Goal: Information Seeking & Learning: Learn about a topic

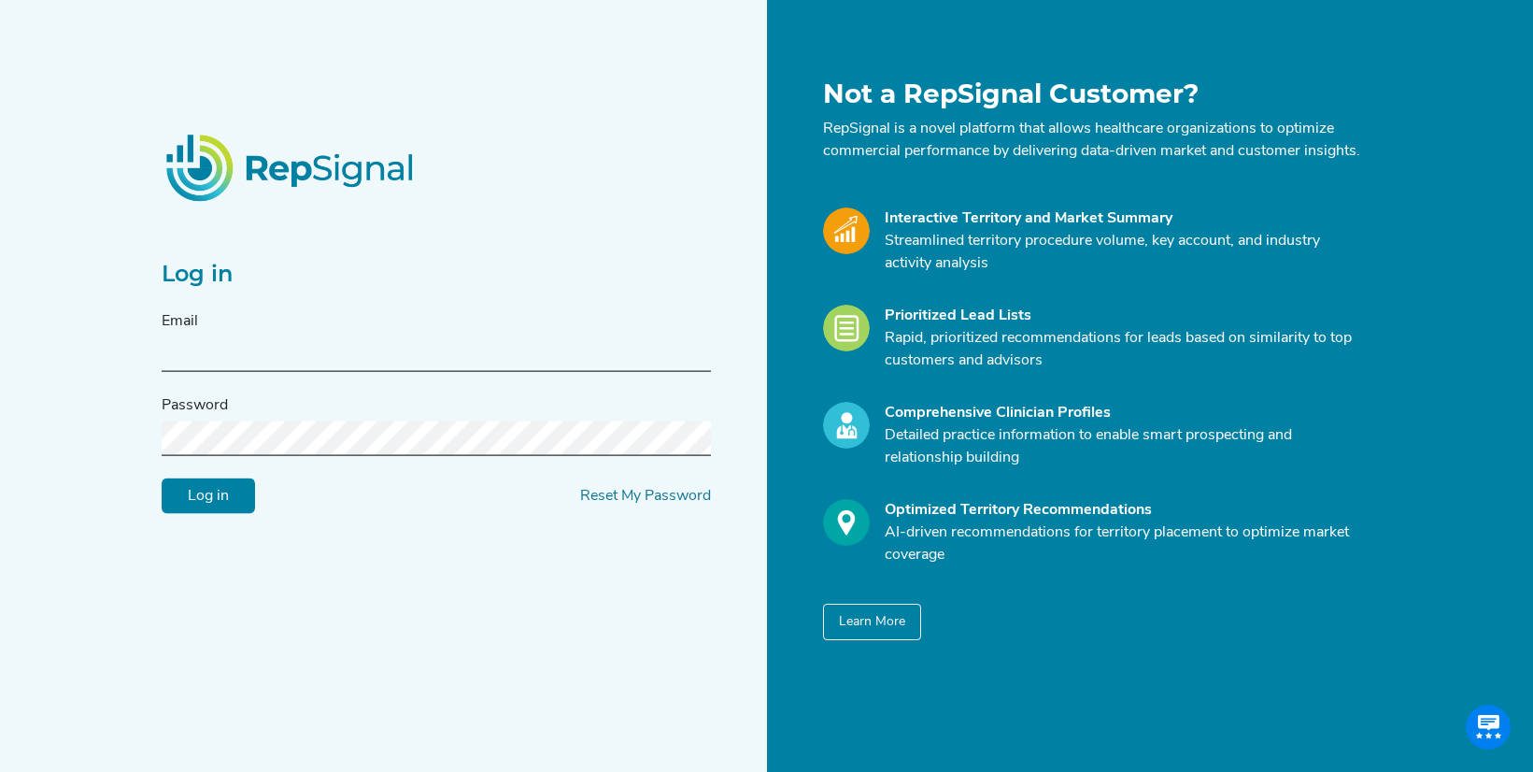
scroll to position [398, 0]
type input "devin.harrington@nuwellis.com"
click at [220, 514] on input "Log in" at bounding box center [208, 496] width 93 height 36
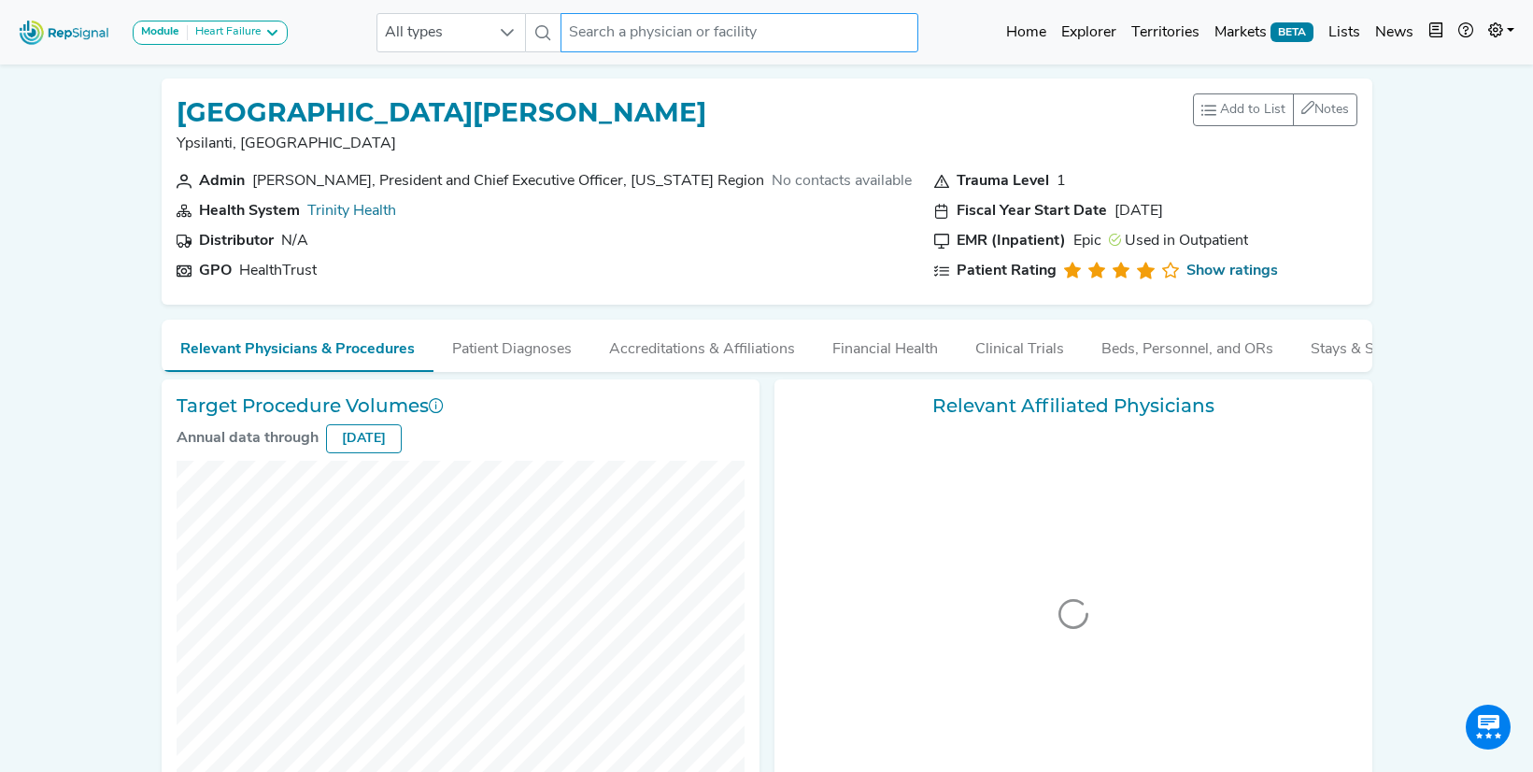
click at [632, 31] on input "text" at bounding box center [739, 32] width 357 height 39
paste input "Hillcrest Medical"
type input "Hillcrest Medical"
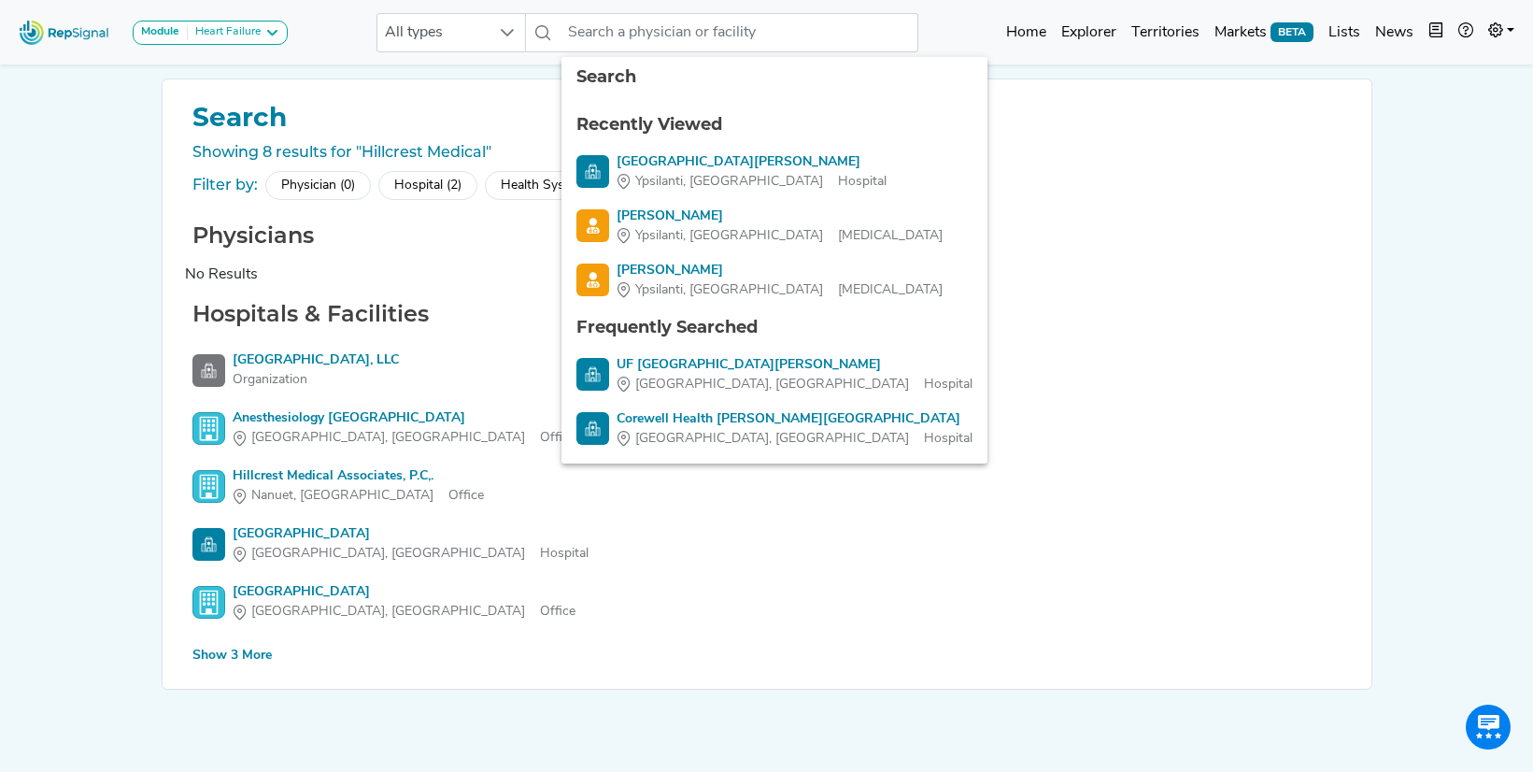
click at [428, 187] on div "Hospital (2)" at bounding box center [427, 185] width 99 height 29
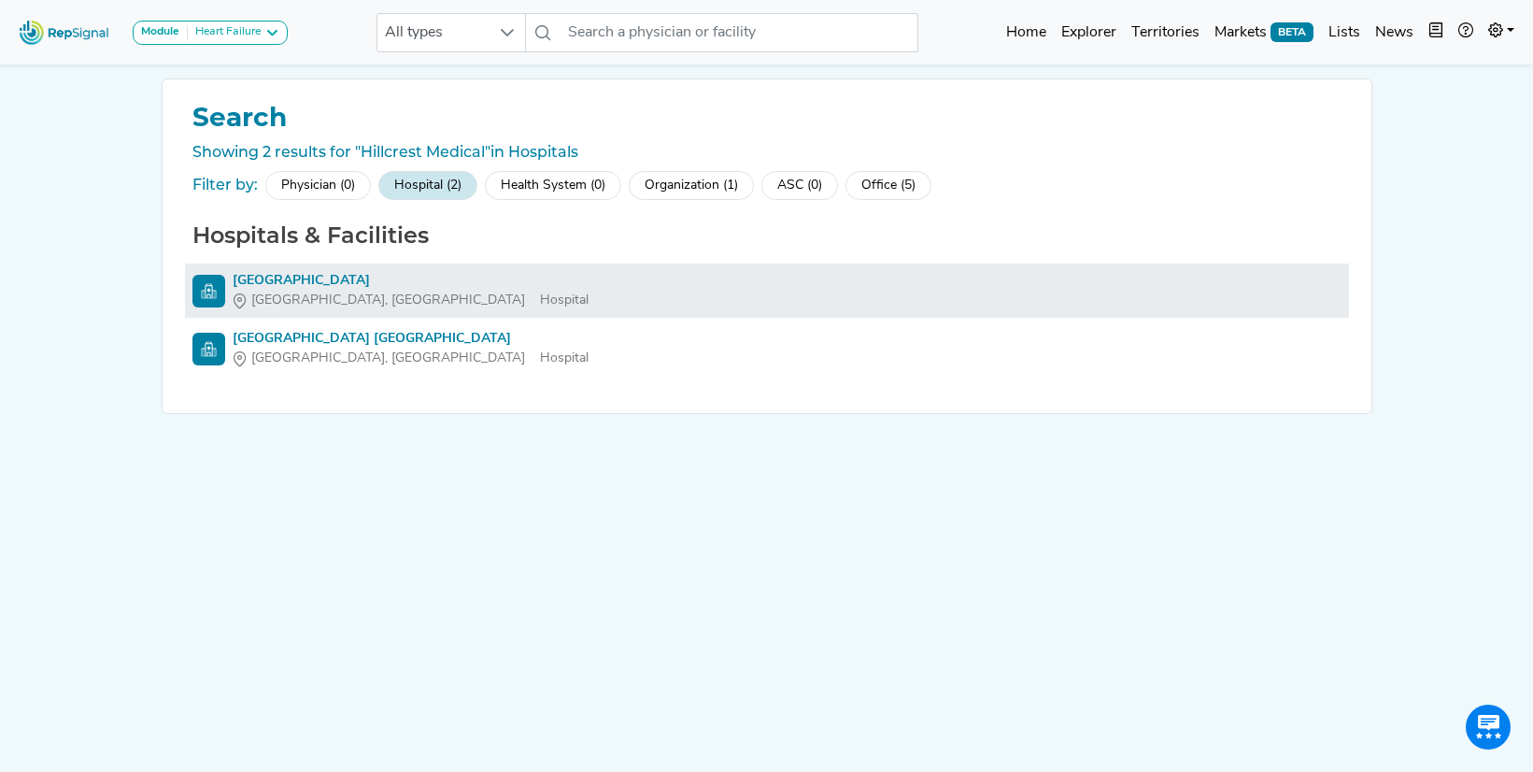
click at [346, 274] on div "[GEOGRAPHIC_DATA]" at bounding box center [411, 281] width 356 height 20
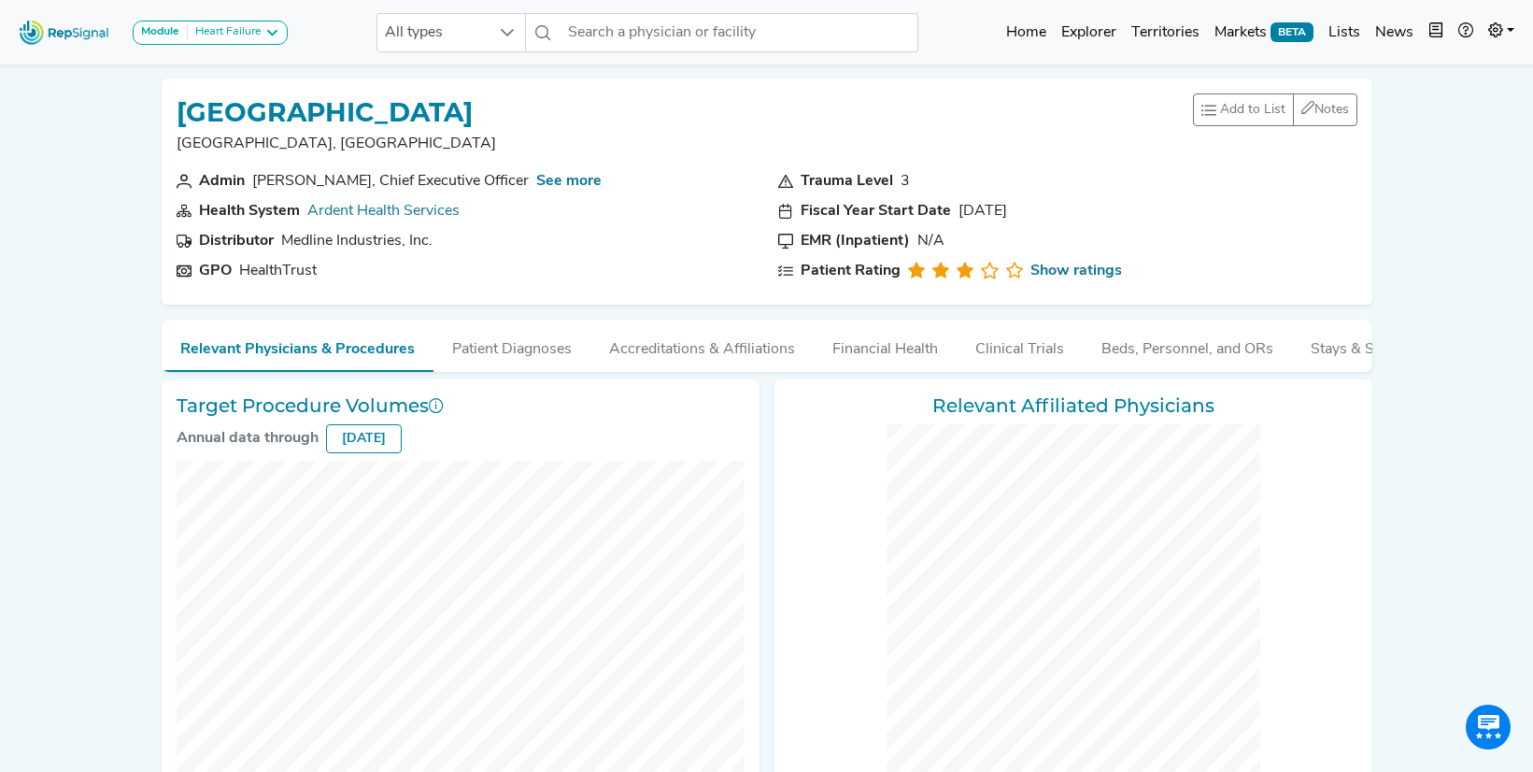
checkbox input "false"
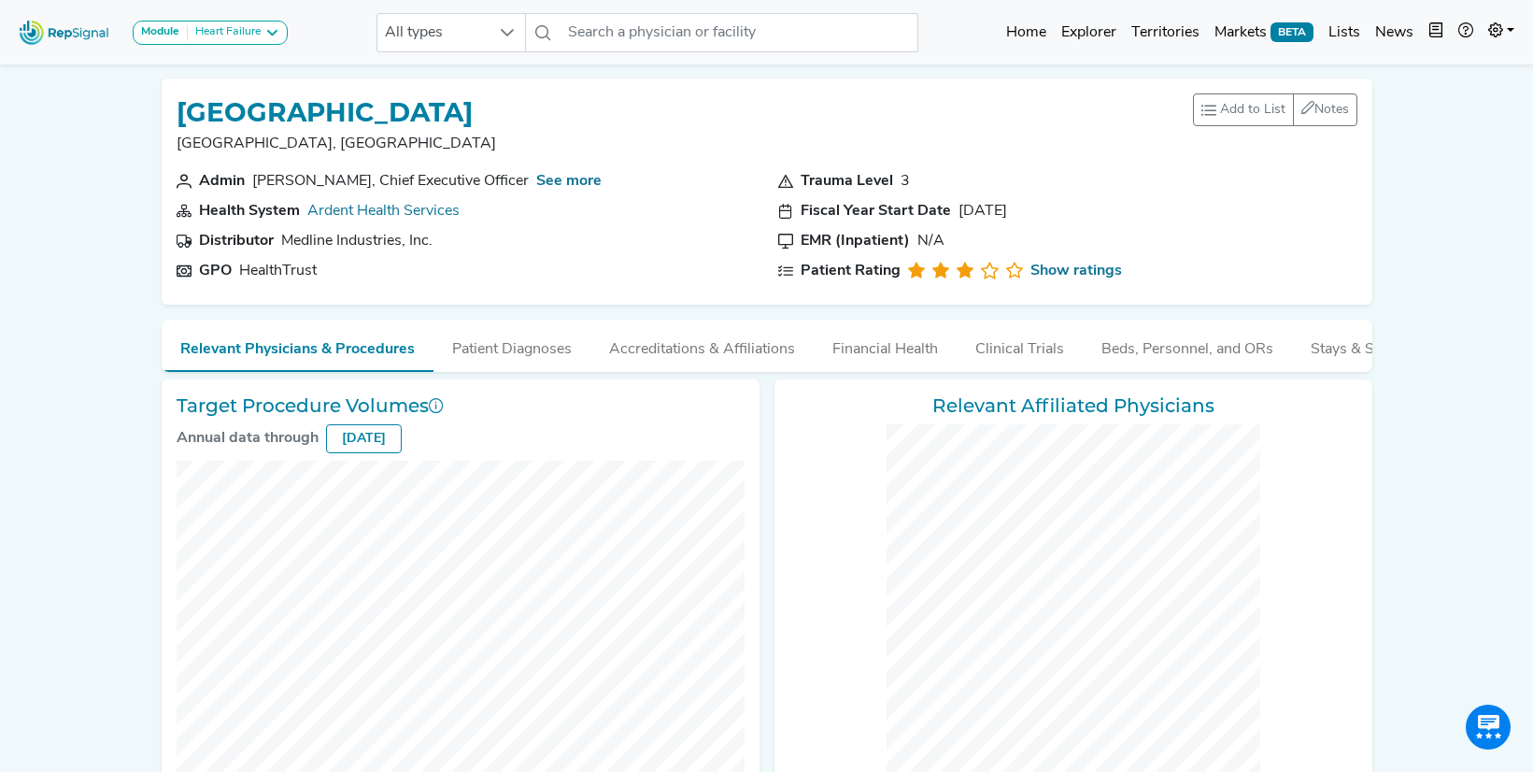
checkbox input "false"
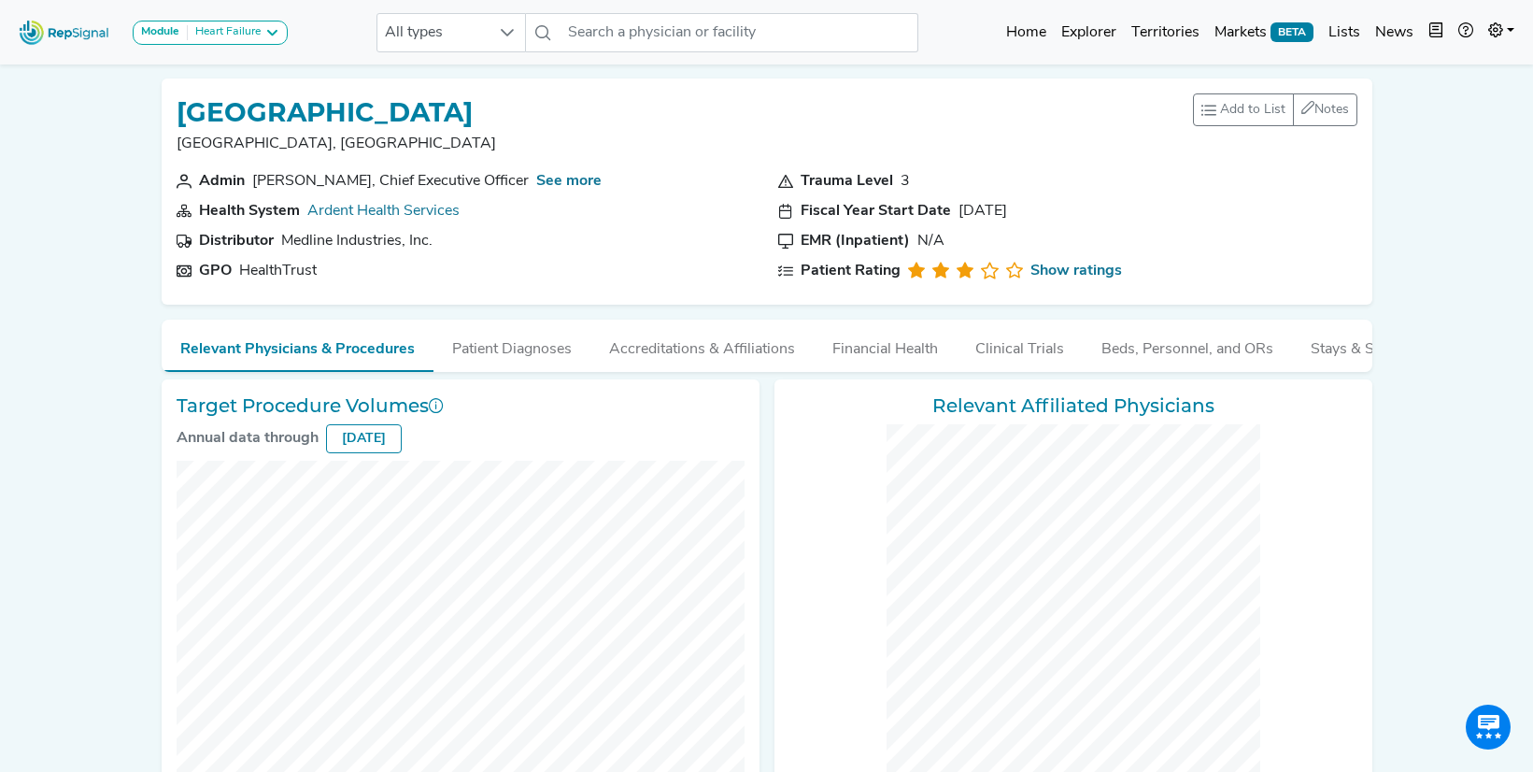
checkbox input "false"
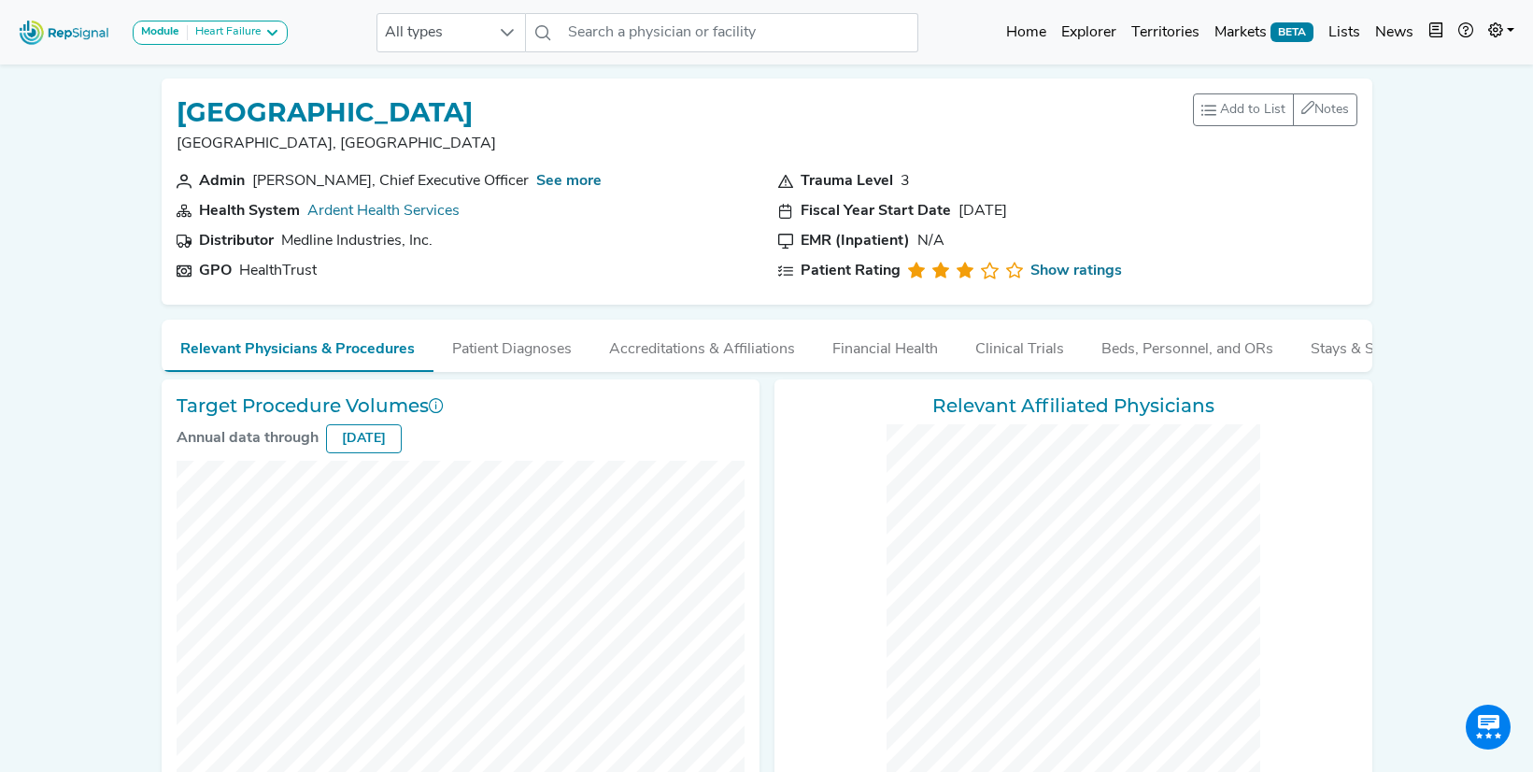
checkbox input "false"
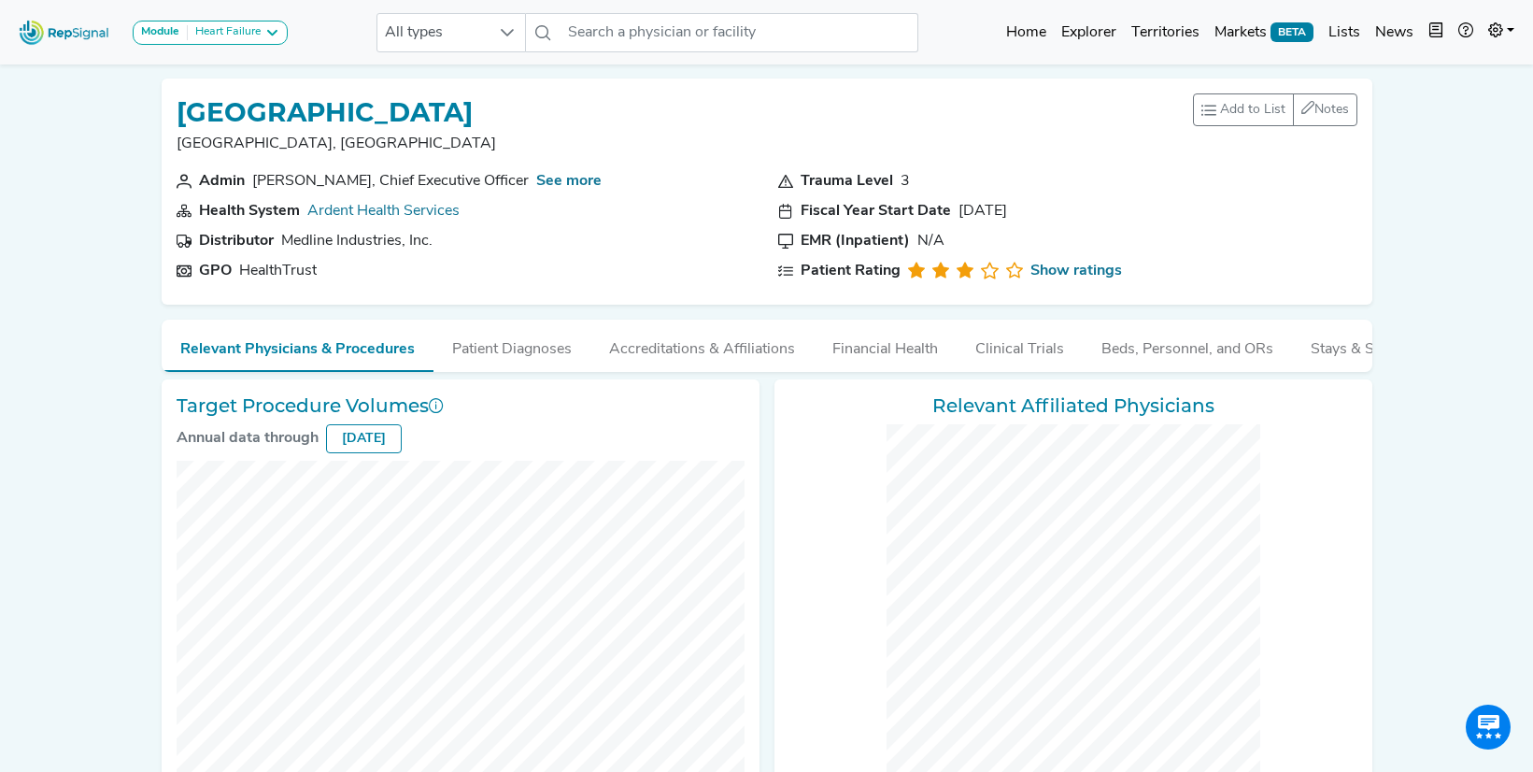
checkbox input "false"
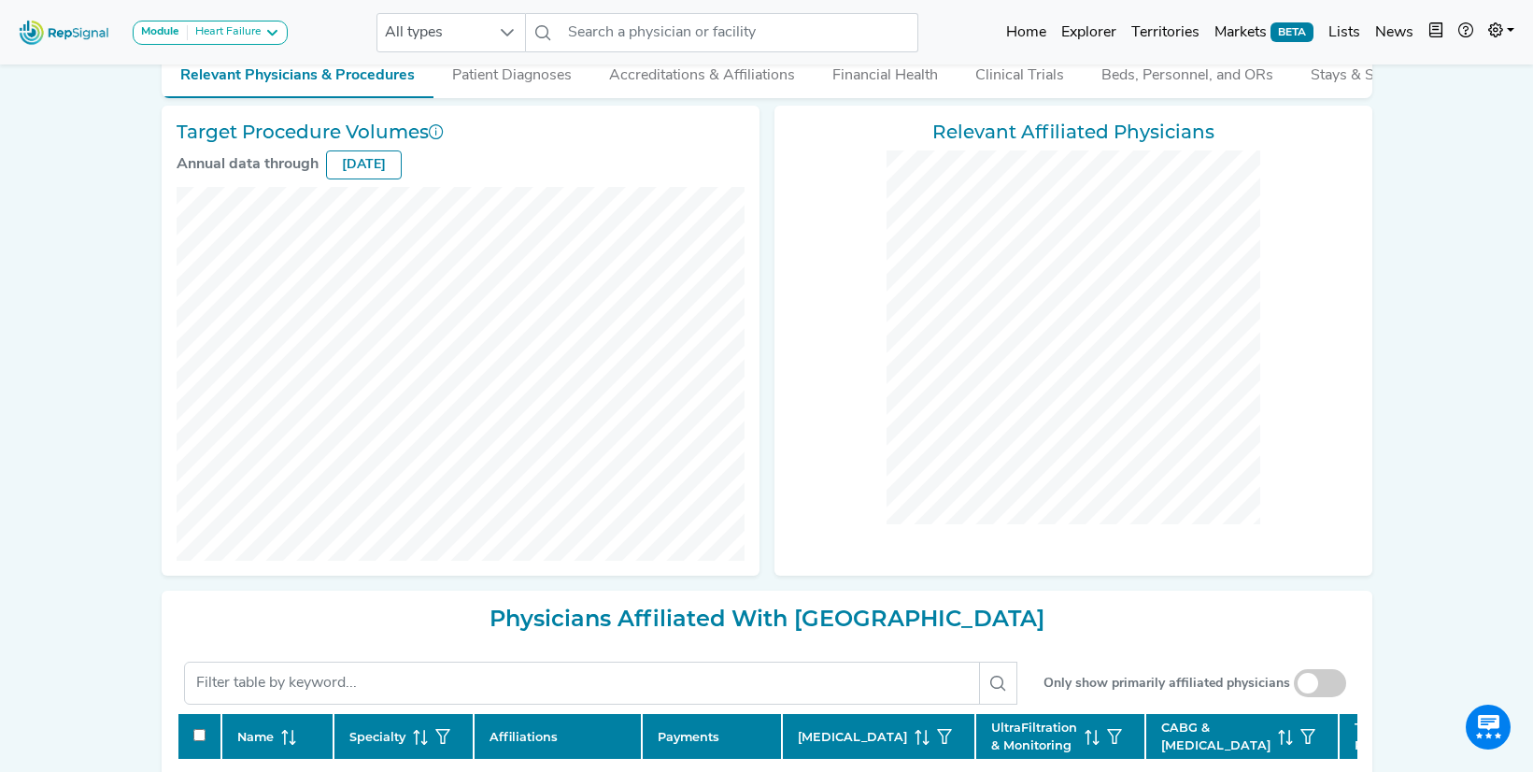
scroll to position [277, 0]
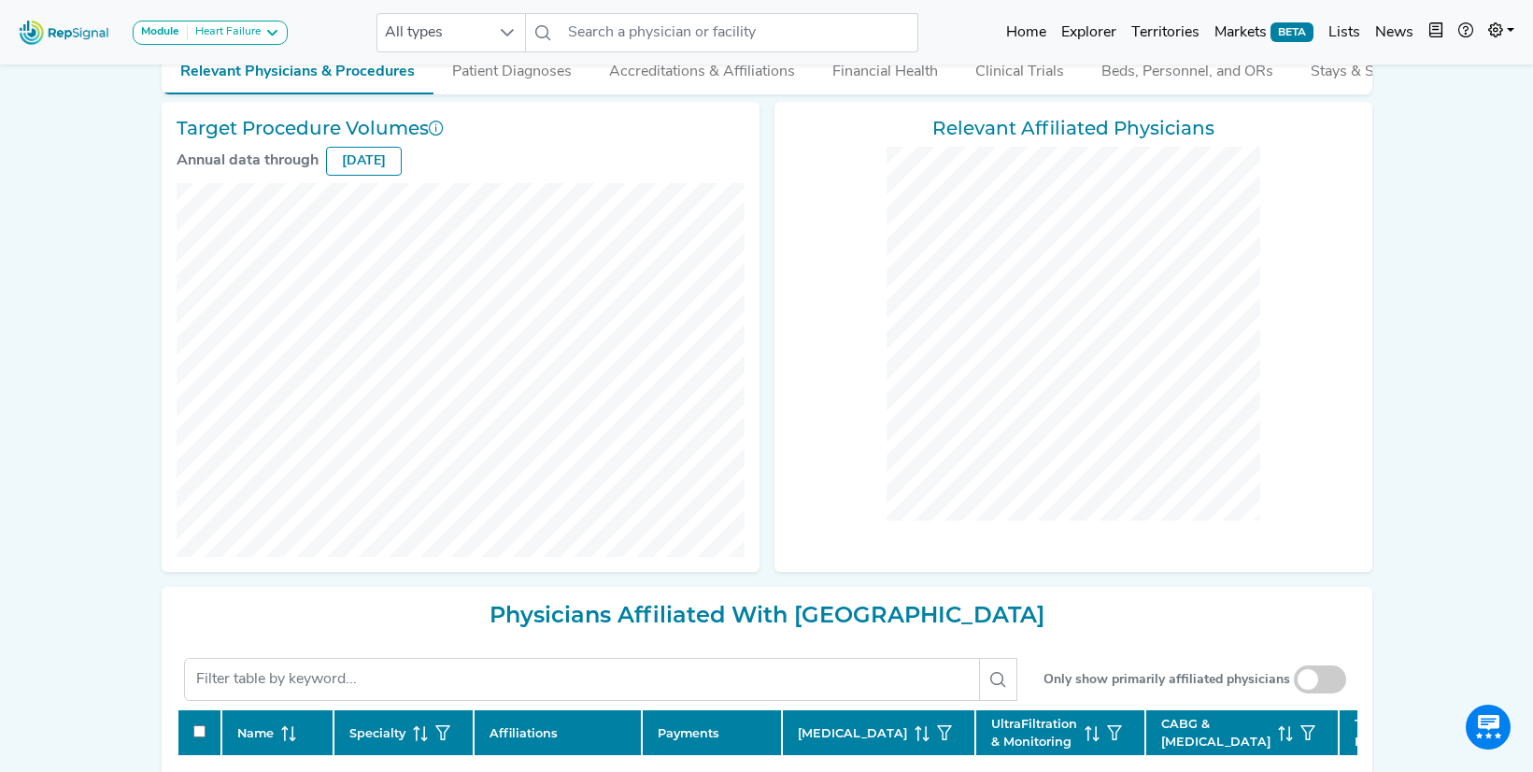
click at [1332, 685] on span at bounding box center [1320, 679] width 52 height 28
click at [1320, 680] on input "checkbox" at bounding box center [1320, 680] width 0 height 0
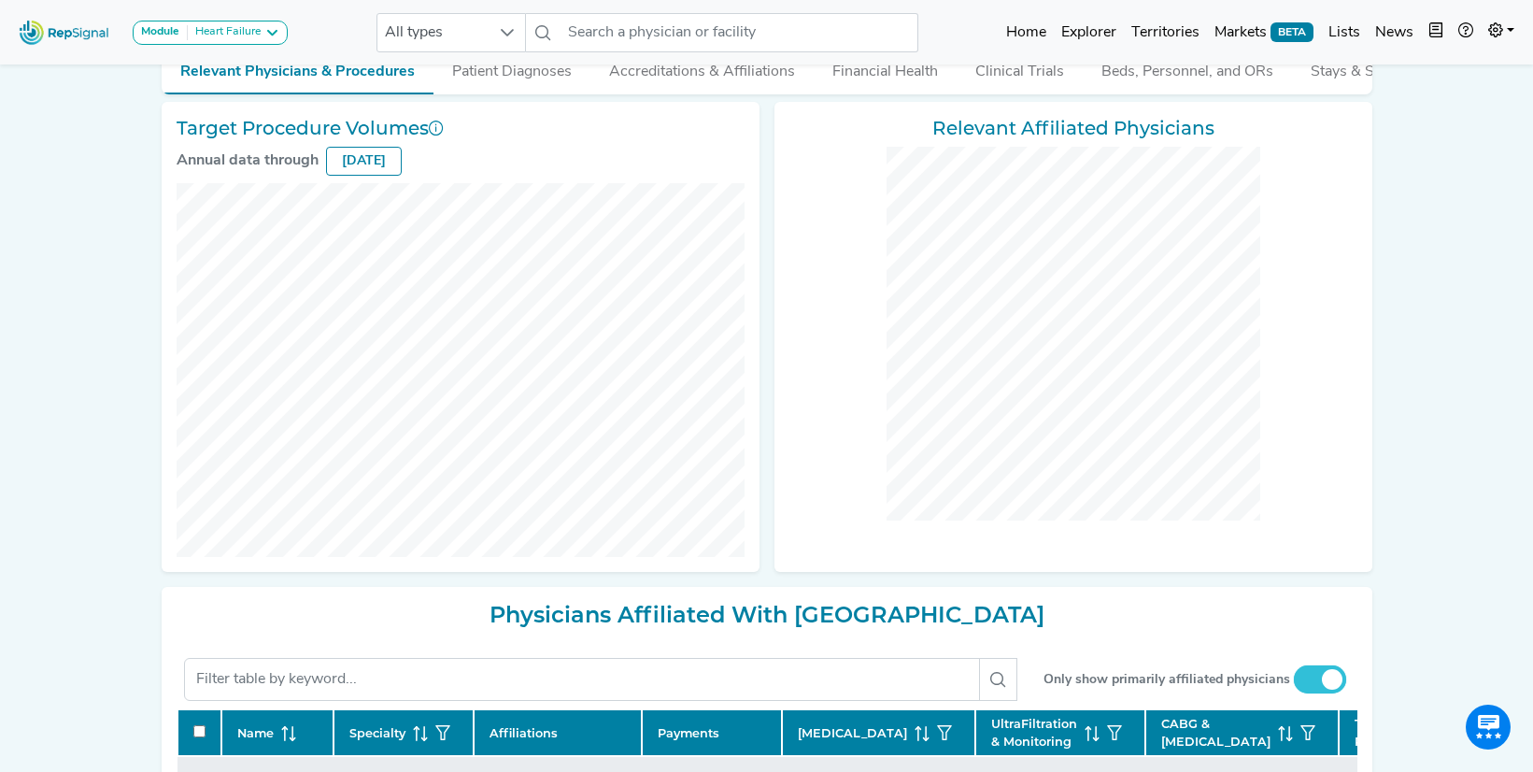
scroll to position [658, 0]
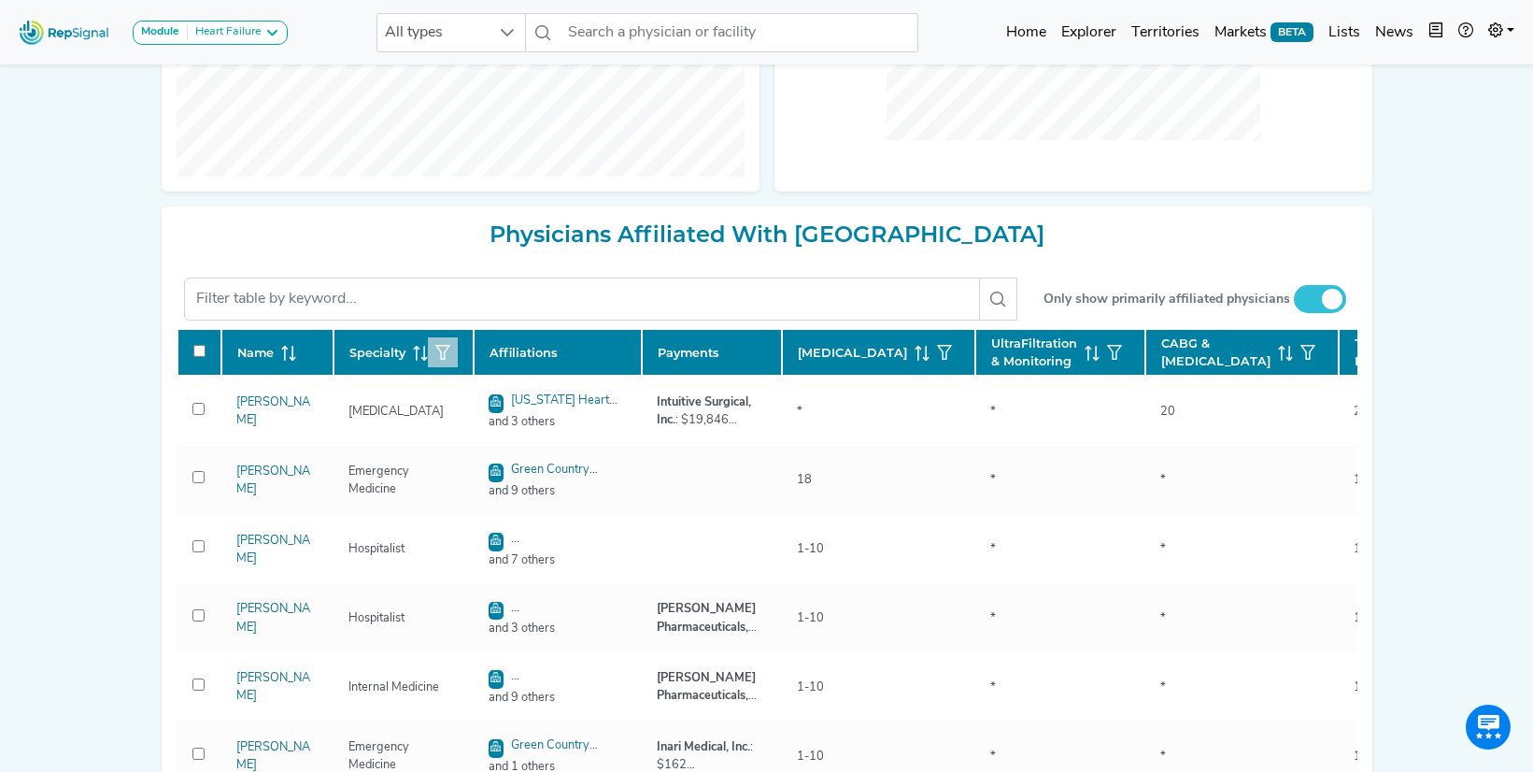
click at [441, 360] on icon "button" at bounding box center [442, 352] width 15 height 15
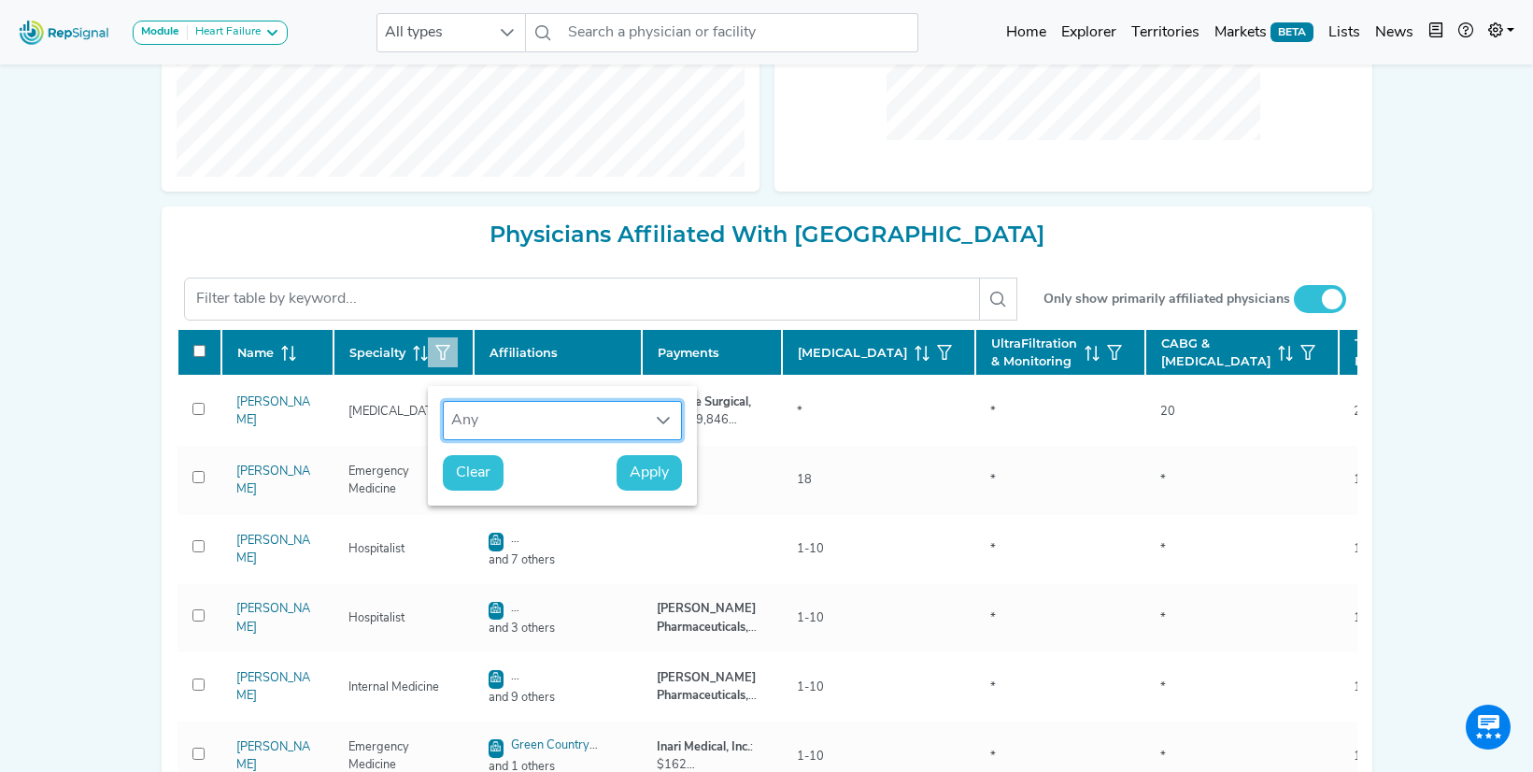
scroll to position [13, 87]
click at [462, 420] on div "Any" at bounding box center [545, 420] width 202 height 37
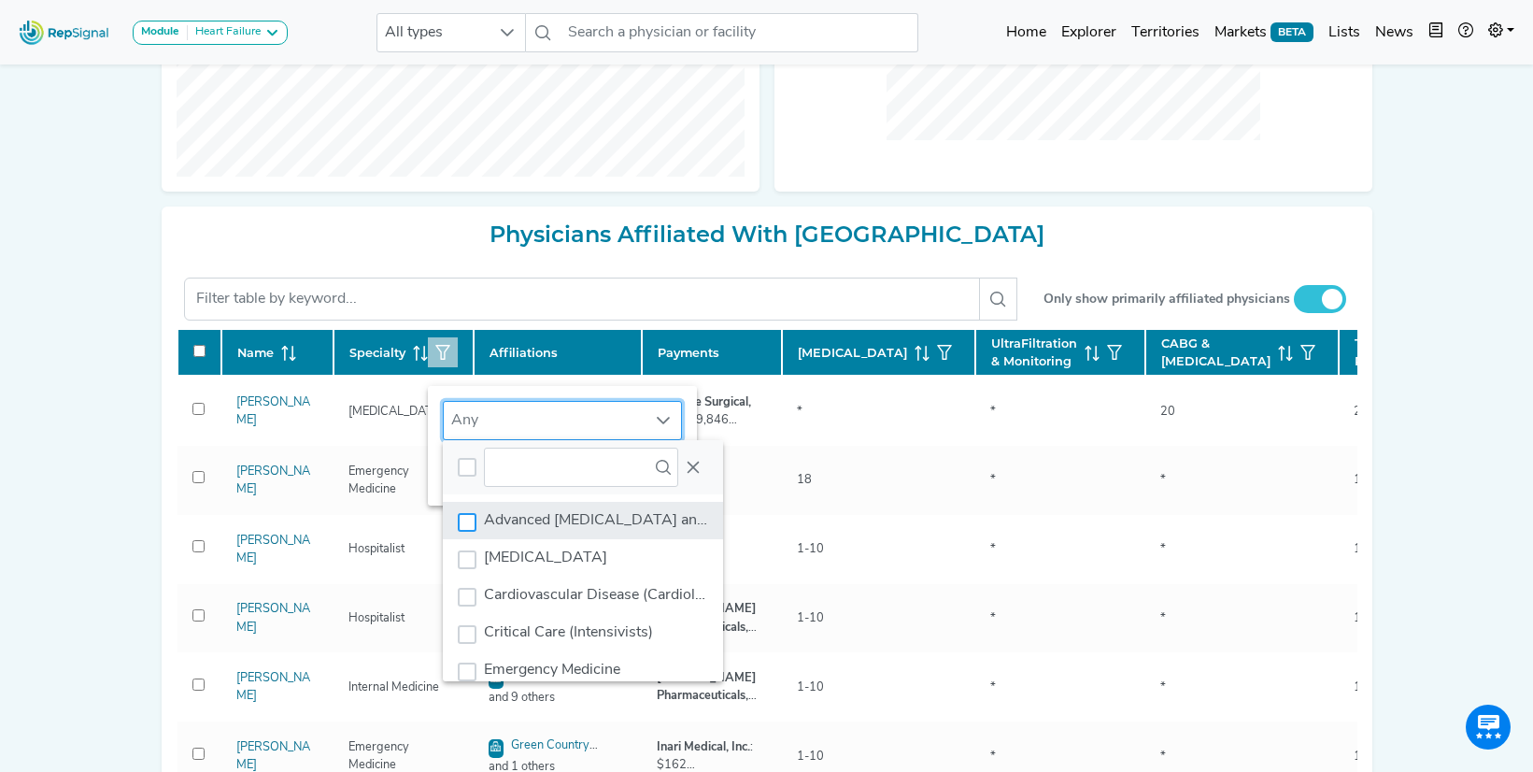
click at [467, 519] on div "Advanced Heart Failure and Transplant Cardiology" at bounding box center [467, 522] width 19 height 19
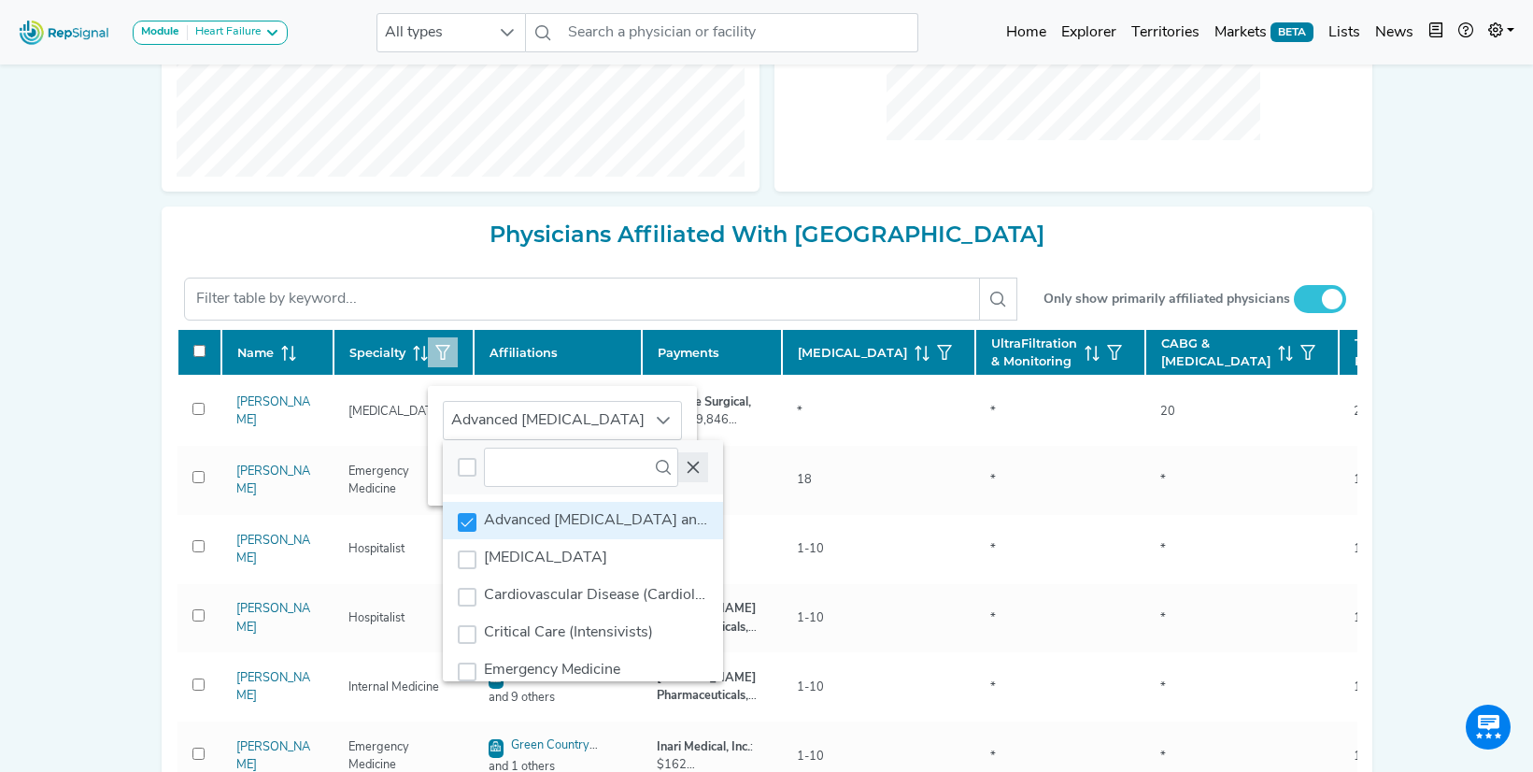
click at [690, 465] on icon "Close" at bounding box center [693, 467] width 15 height 15
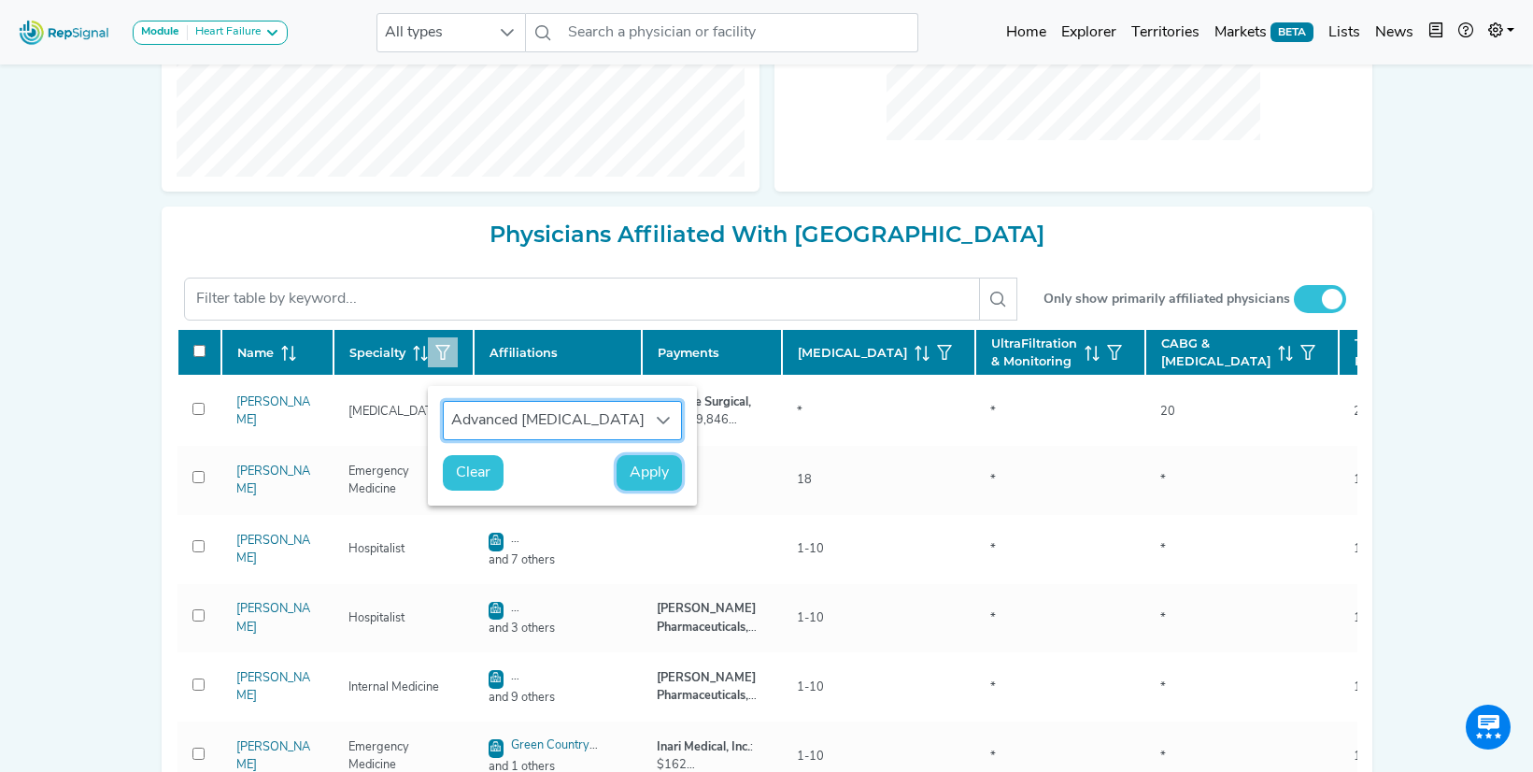
click at [663, 471] on span "Apply" at bounding box center [649, 473] width 39 height 22
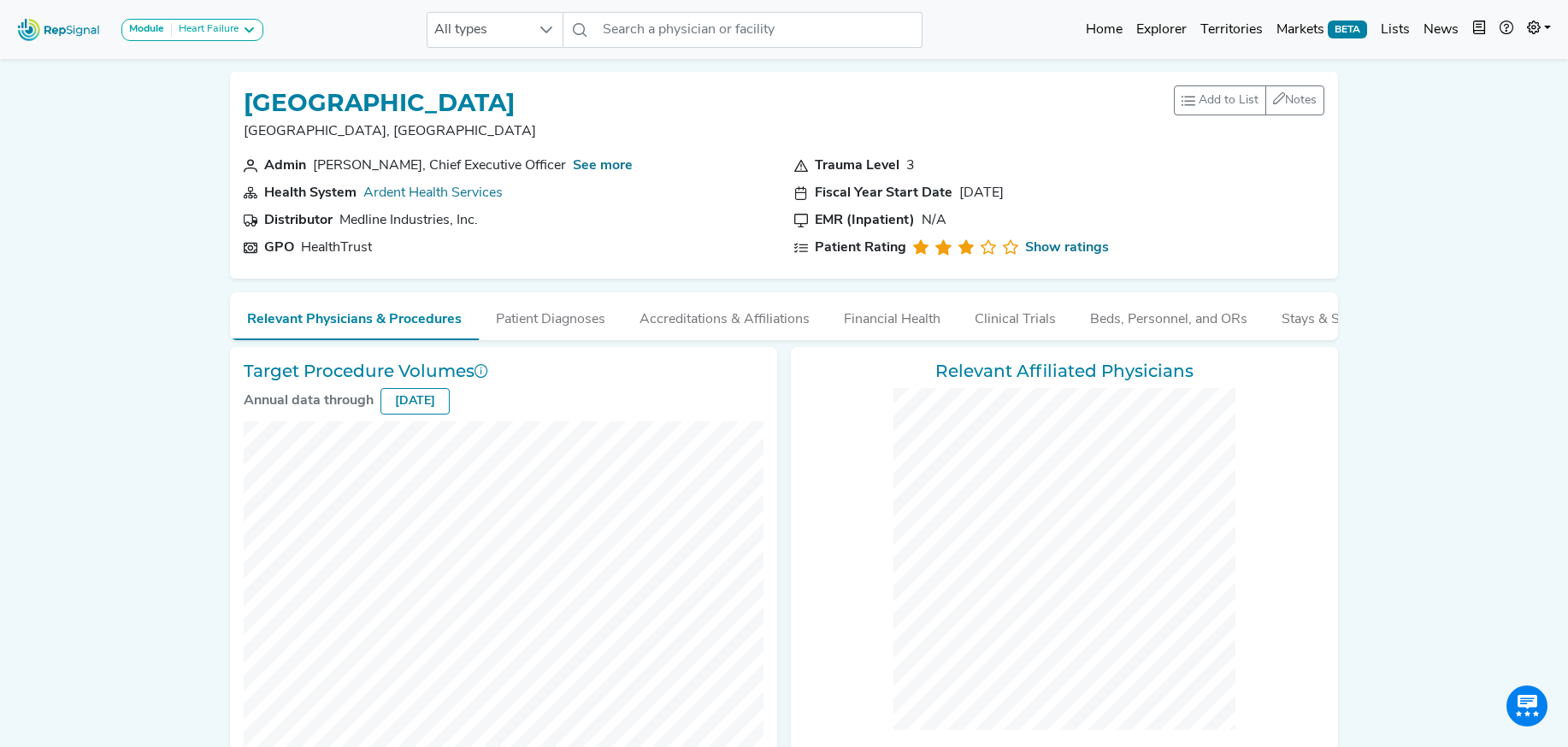
scroll to position [340, 0]
drag, startPoint x: 535, startPoint y: 99, endPoint x: 196, endPoint y: 93, distance: 339.1
click at [197, 93] on div "Module Heart Failure Heart Failure Nephrology All types No results found Home E…" at bounding box center [784, 572] width 1568 height 1145
copy h1 "[GEOGRAPHIC_DATA]"
drag, startPoint x: 493, startPoint y: 195, endPoint x: 359, endPoint y: 199, distance: 134.1
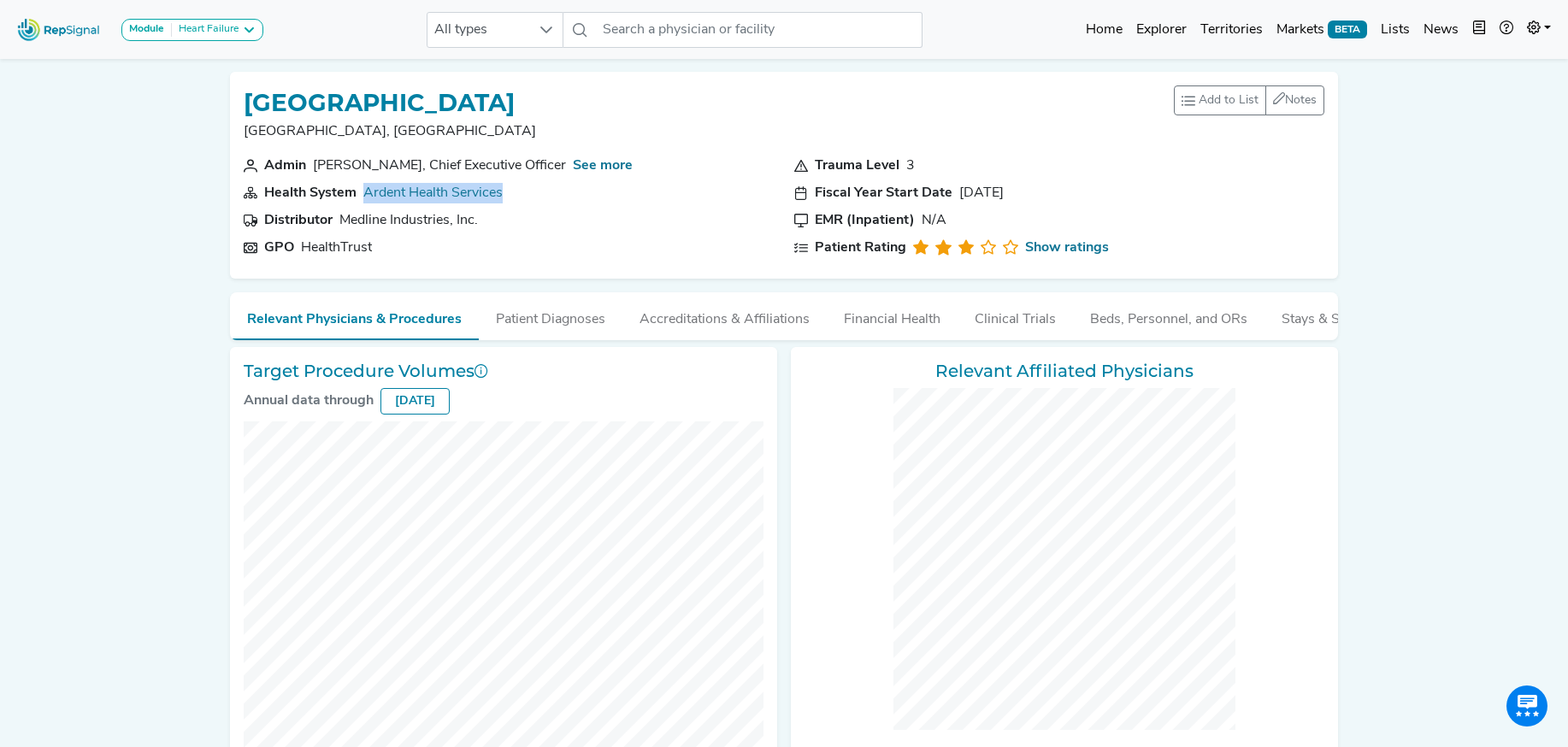
click at [359, 199] on section "Health System Ardent Health Services" at bounding box center [508, 193] width 530 height 20
copy link "Ardent Health Services"
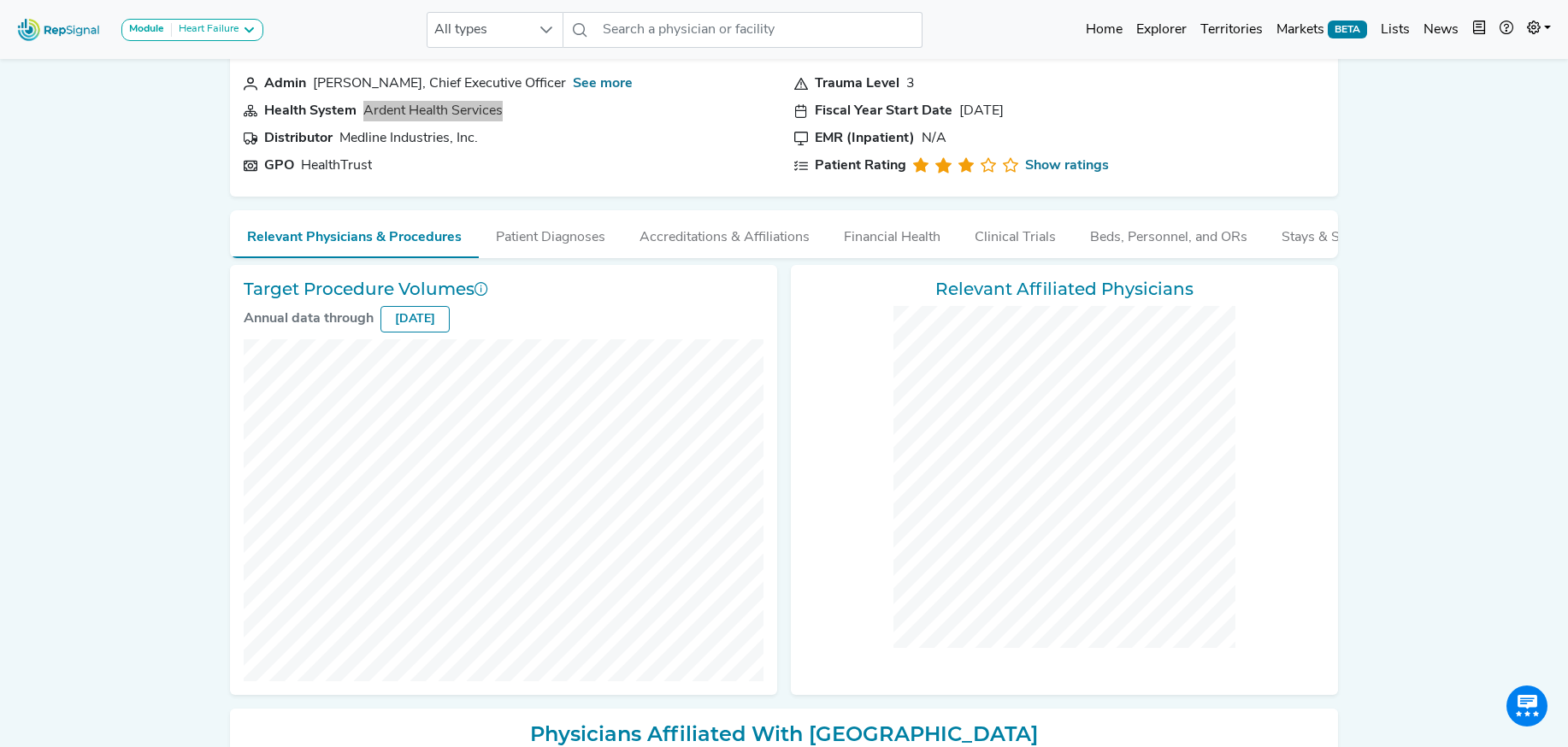
scroll to position [0, 0]
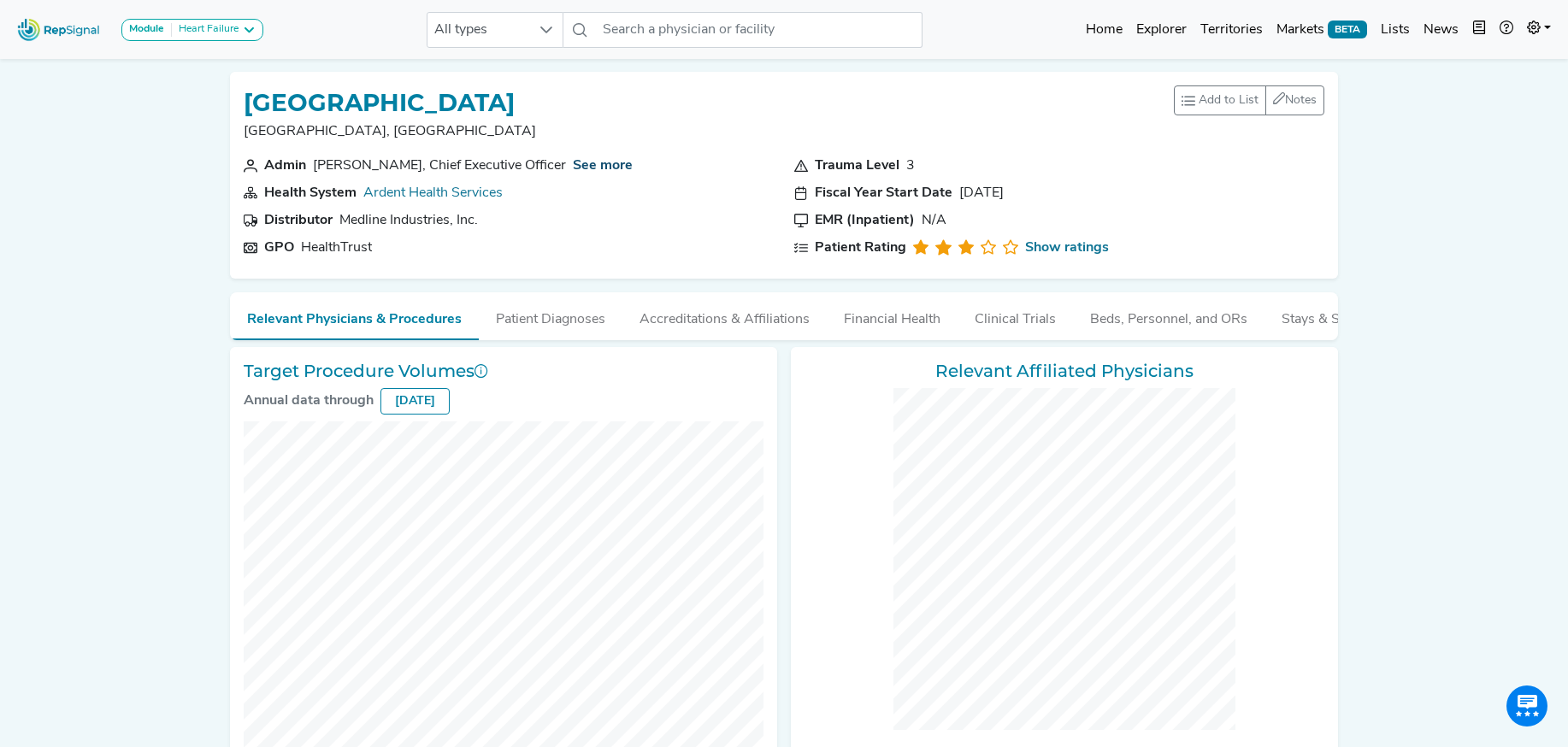
click at [593, 170] on link "See more" at bounding box center [602, 165] width 59 height 14
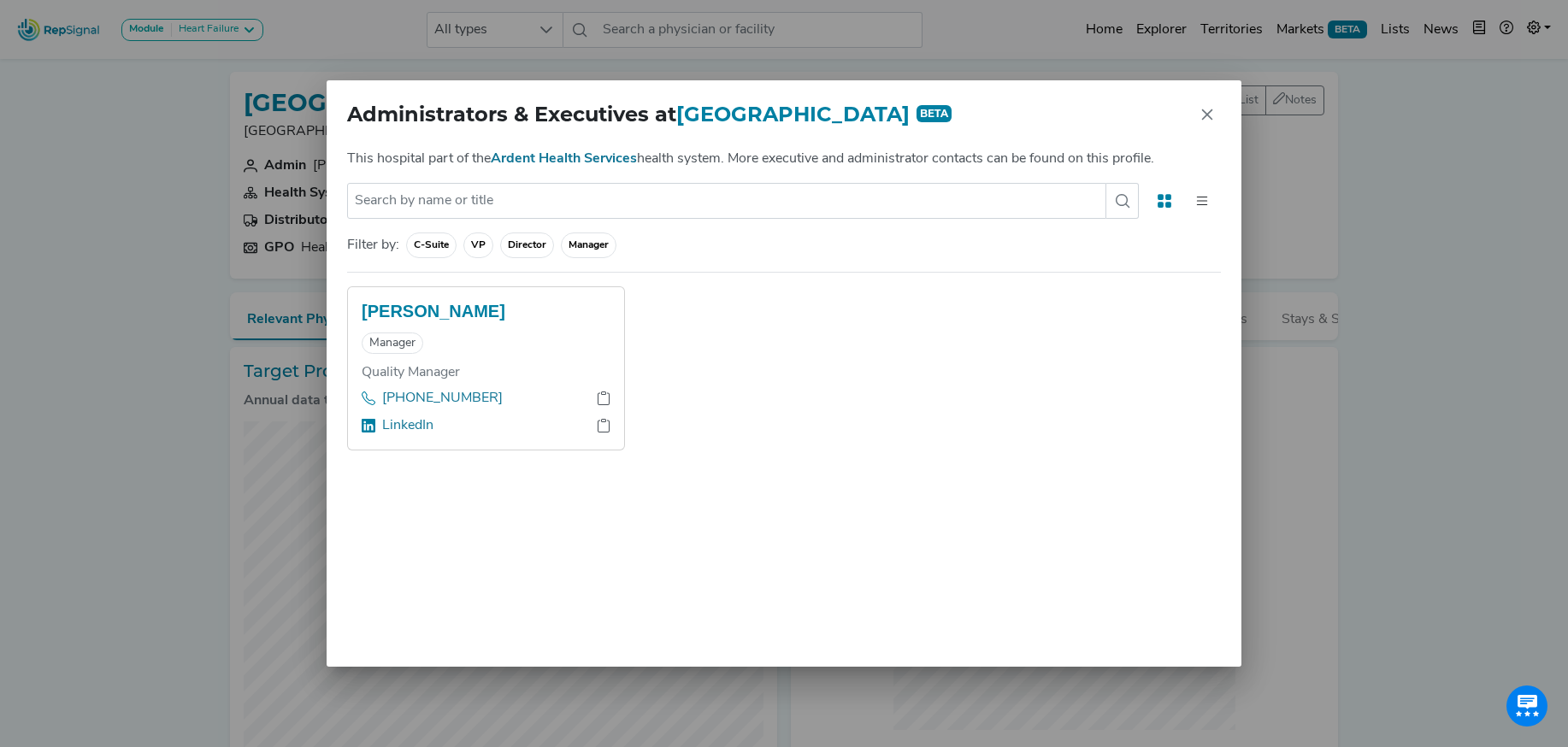
drag, startPoint x: 1211, startPoint y: 114, endPoint x: 1108, endPoint y: 134, distance: 104.9
click at [1210, 114] on icon "Close" at bounding box center [1207, 114] width 14 height 14
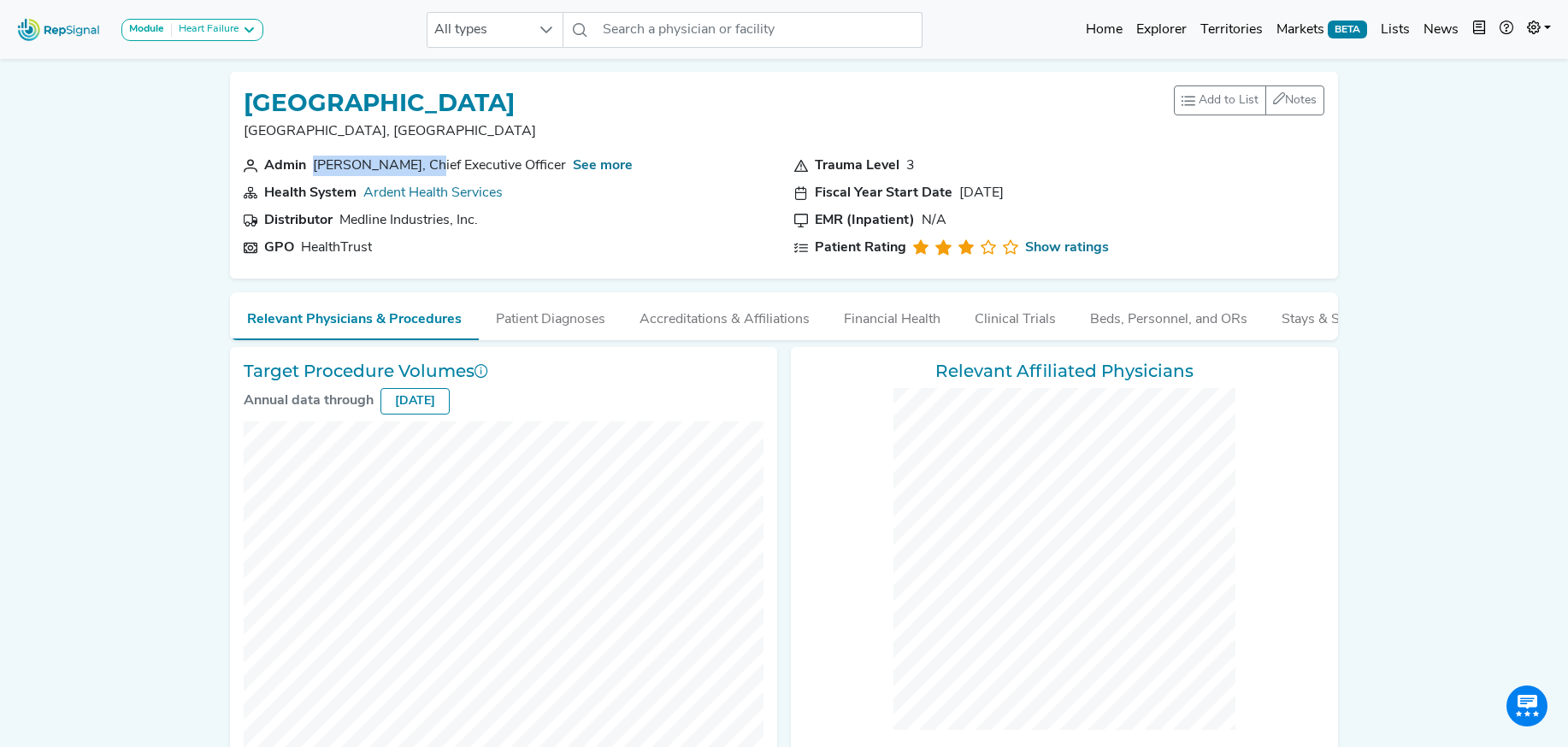
drag, startPoint x: 314, startPoint y: 168, endPoint x: 410, endPoint y: 170, distance: 96.0
click at [410, 170] on div "Xavier Villarreal, Chief Executive Officer" at bounding box center [439, 165] width 253 height 20
copy div "Xavier Villarreal,"
drag, startPoint x: 416, startPoint y: 169, endPoint x: 552, endPoint y: 174, distance: 136.1
click at [553, 174] on div "Xavier Villarreal, Chief Executive Officer" at bounding box center [439, 165] width 253 height 20
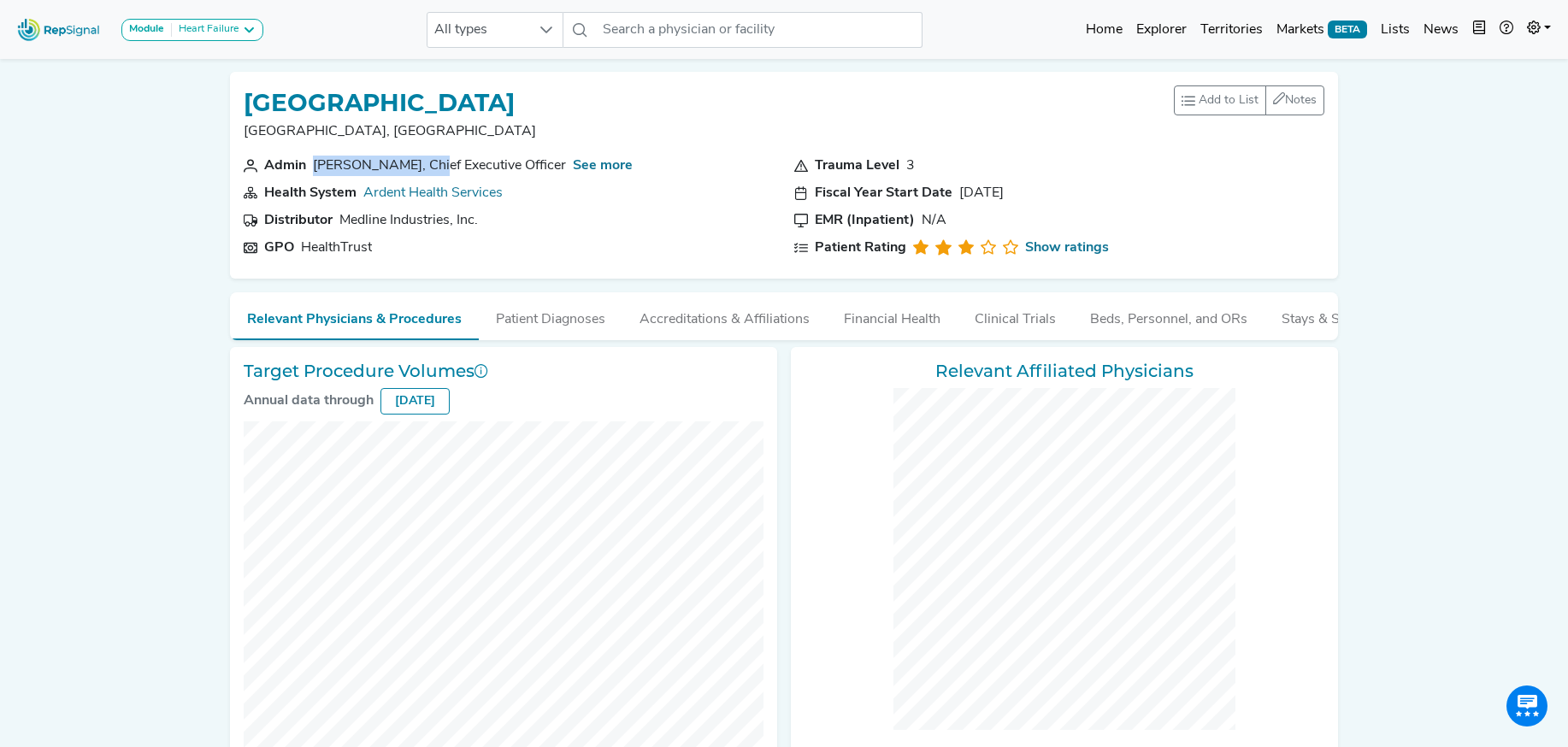
copy div "Chief Executive Officer"
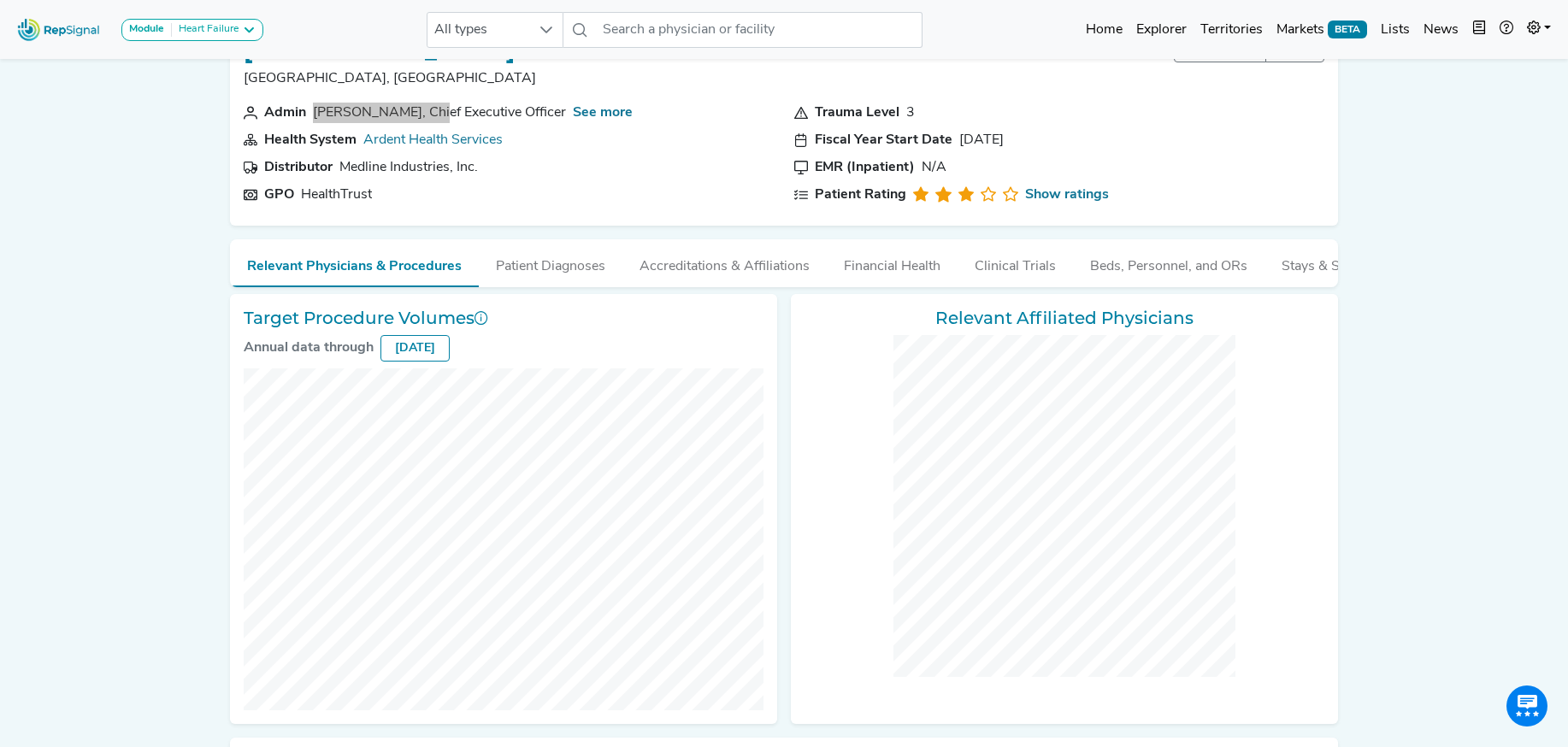
scroll to position [59, 0]
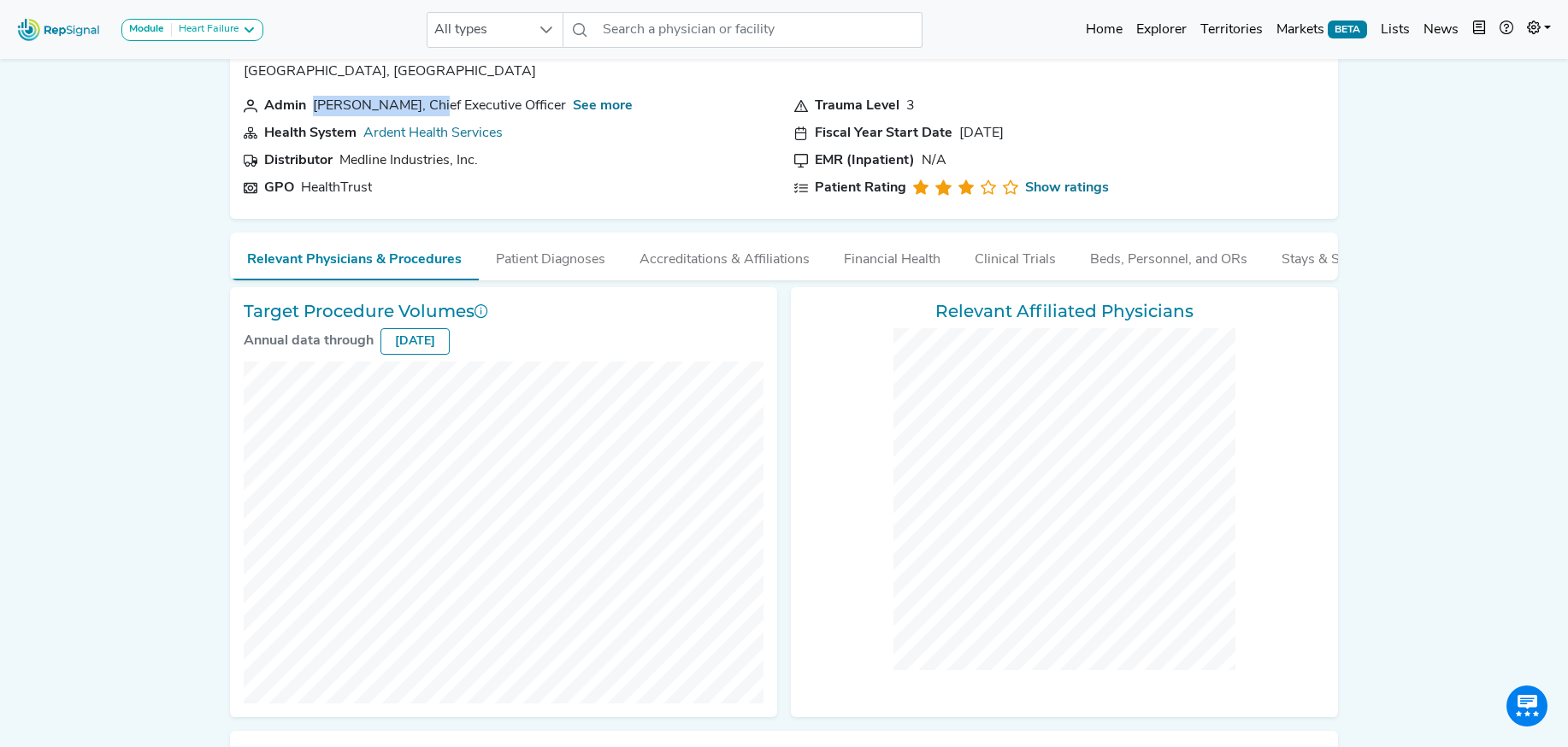
drag, startPoint x: 553, startPoint y: 262, endPoint x: 431, endPoint y: 300, distance: 127.8
click at [553, 262] on button "Patient Diagnoses" at bounding box center [550, 255] width 144 height 46
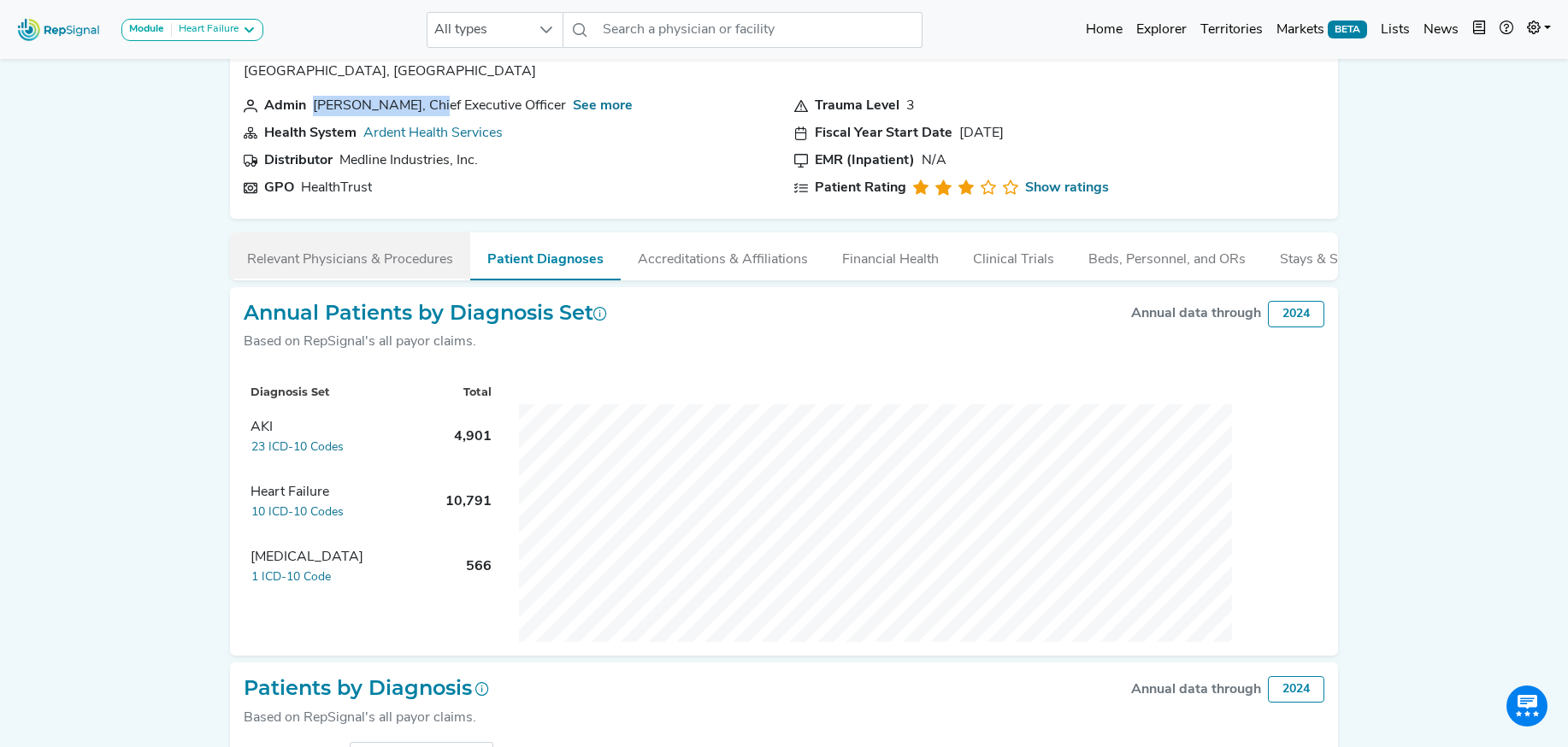
drag, startPoint x: 376, startPoint y: 268, endPoint x: 308, endPoint y: 272, distance: 68.1
click at [376, 268] on button "Relevant Physicians & Procedures" at bounding box center [349, 255] width 241 height 46
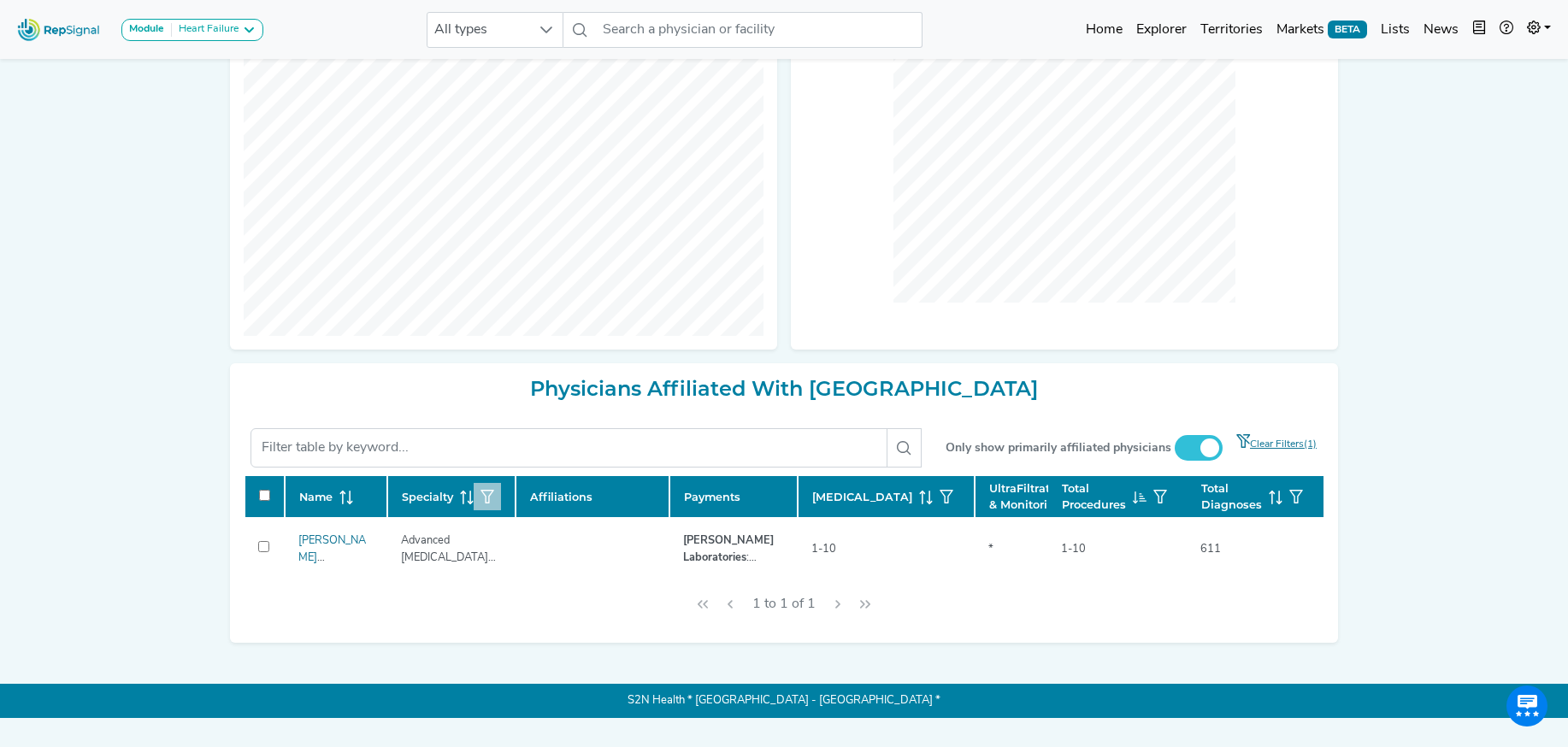
scroll to position [431, 0]
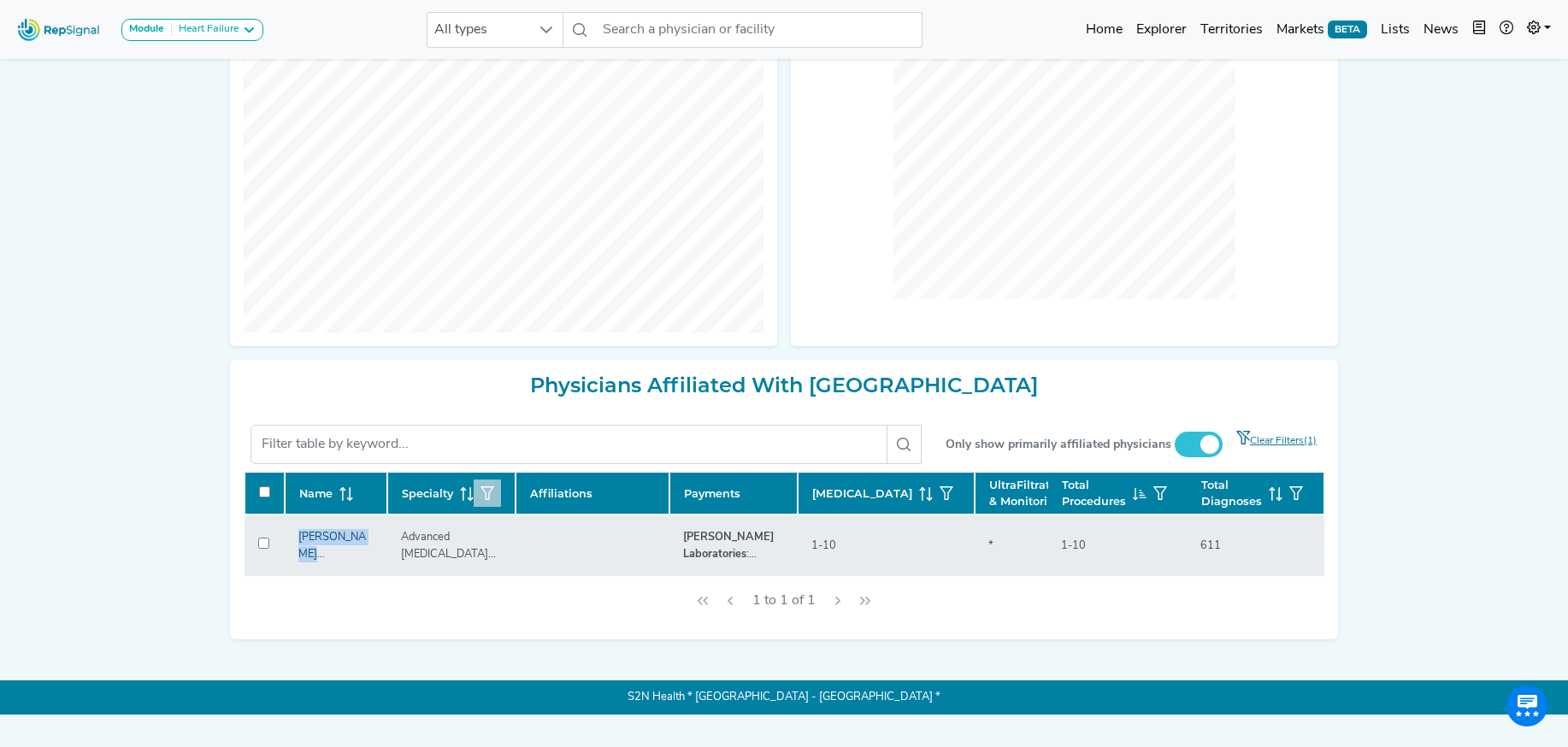
copy link "Luis Meggo Quiroz"
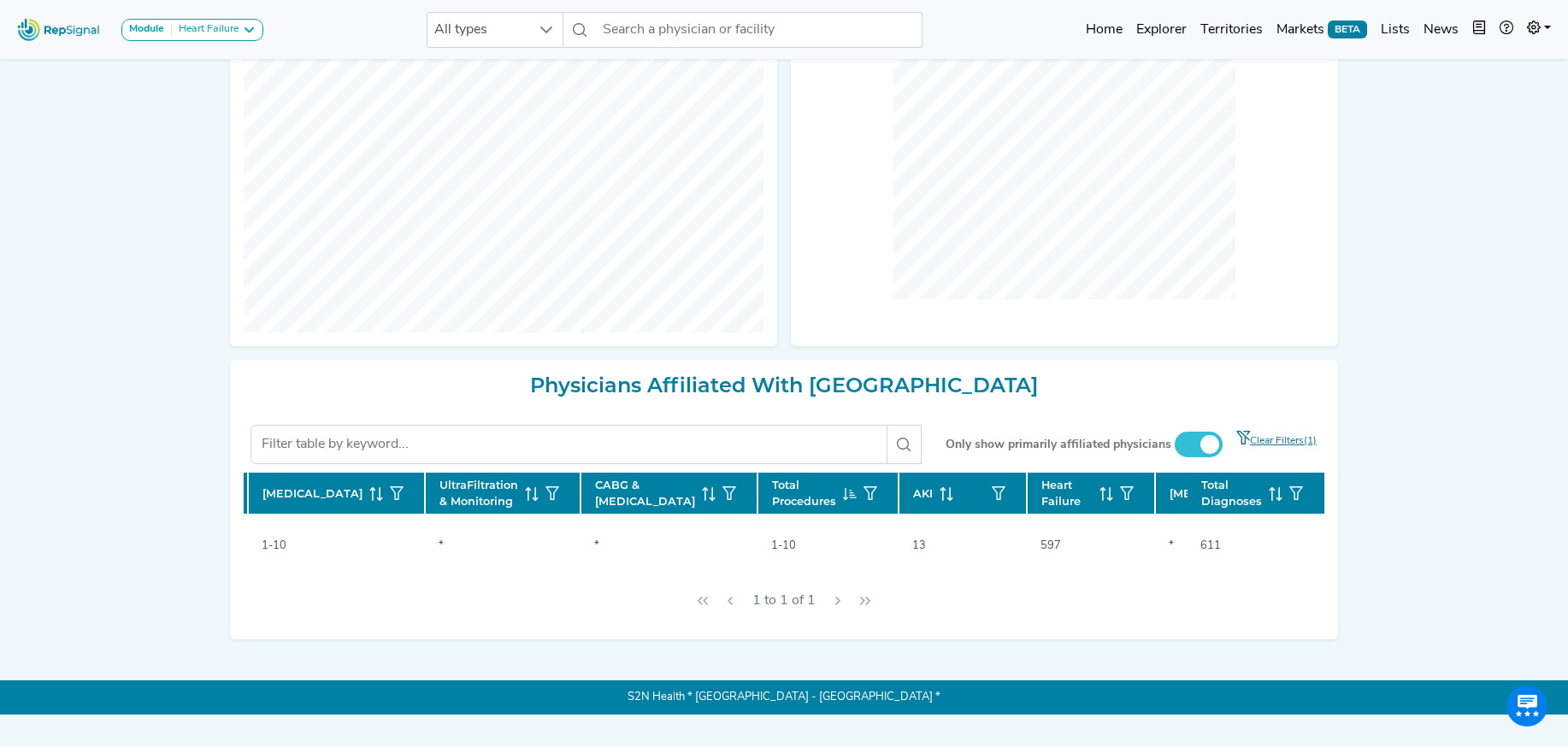
scroll to position [0, 0]
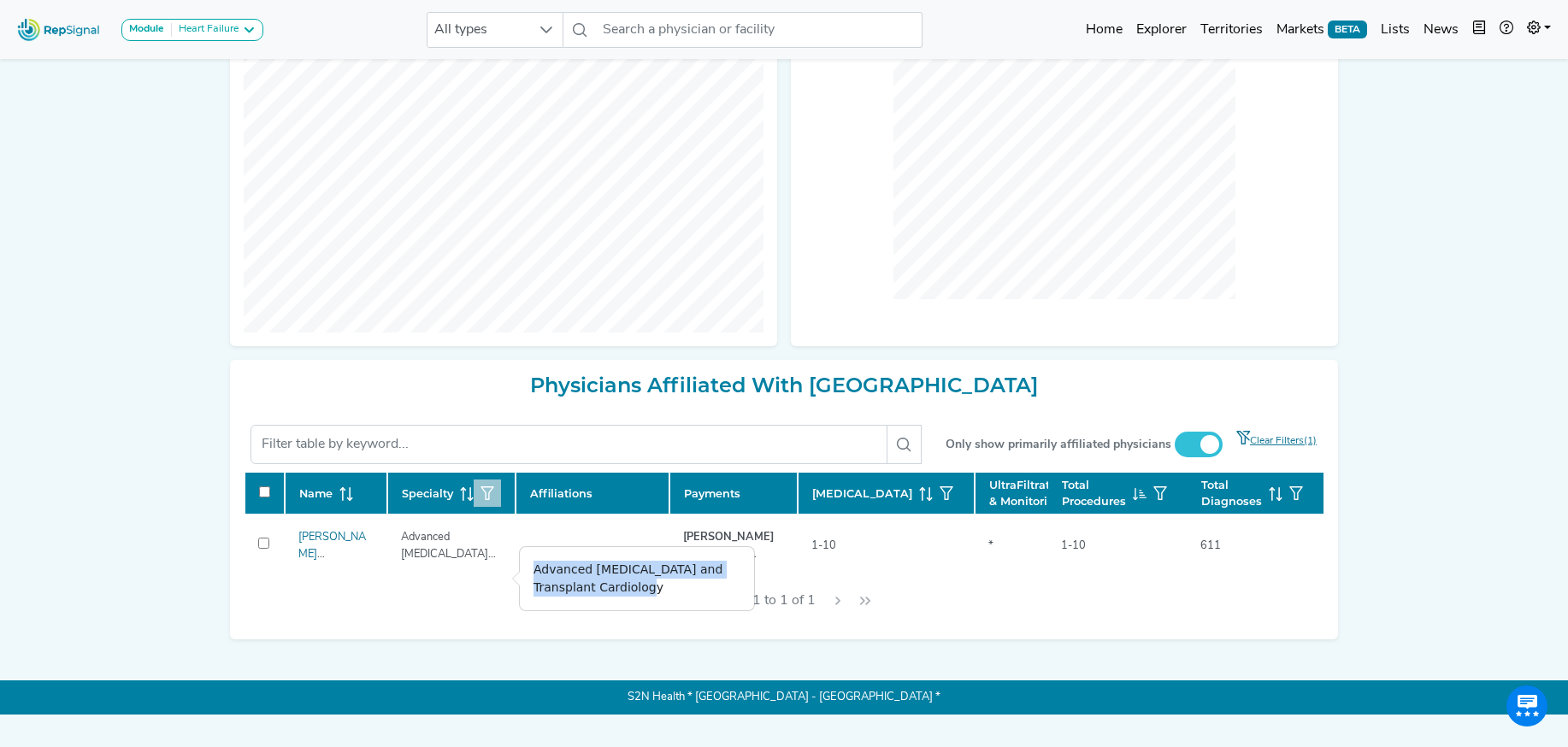
drag, startPoint x: 536, startPoint y: 571, endPoint x: 666, endPoint y: 594, distance: 132.0
click at [666, 594] on div "Advanced Heart Failure and Transplant Cardiology" at bounding box center [637, 578] width 234 height 63
copy div "Advanced Heart Failure and Transplant Cardiology"
click at [487, 500] on icon "button" at bounding box center [487, 493] width 14 height 14
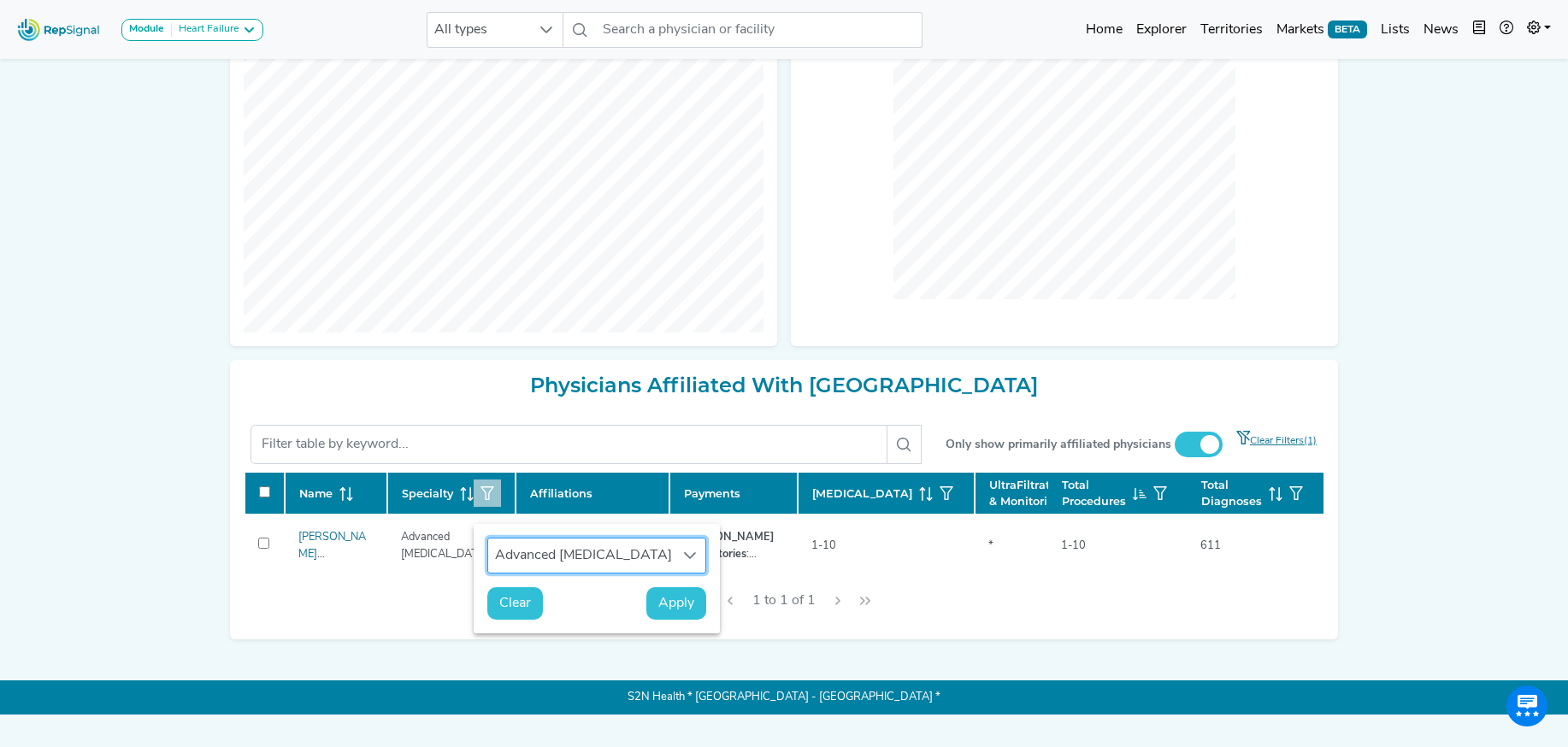
scroll to position [13, 79]
click at [692, 558] on icon at bounding box center [690, 555] width 14 height 14
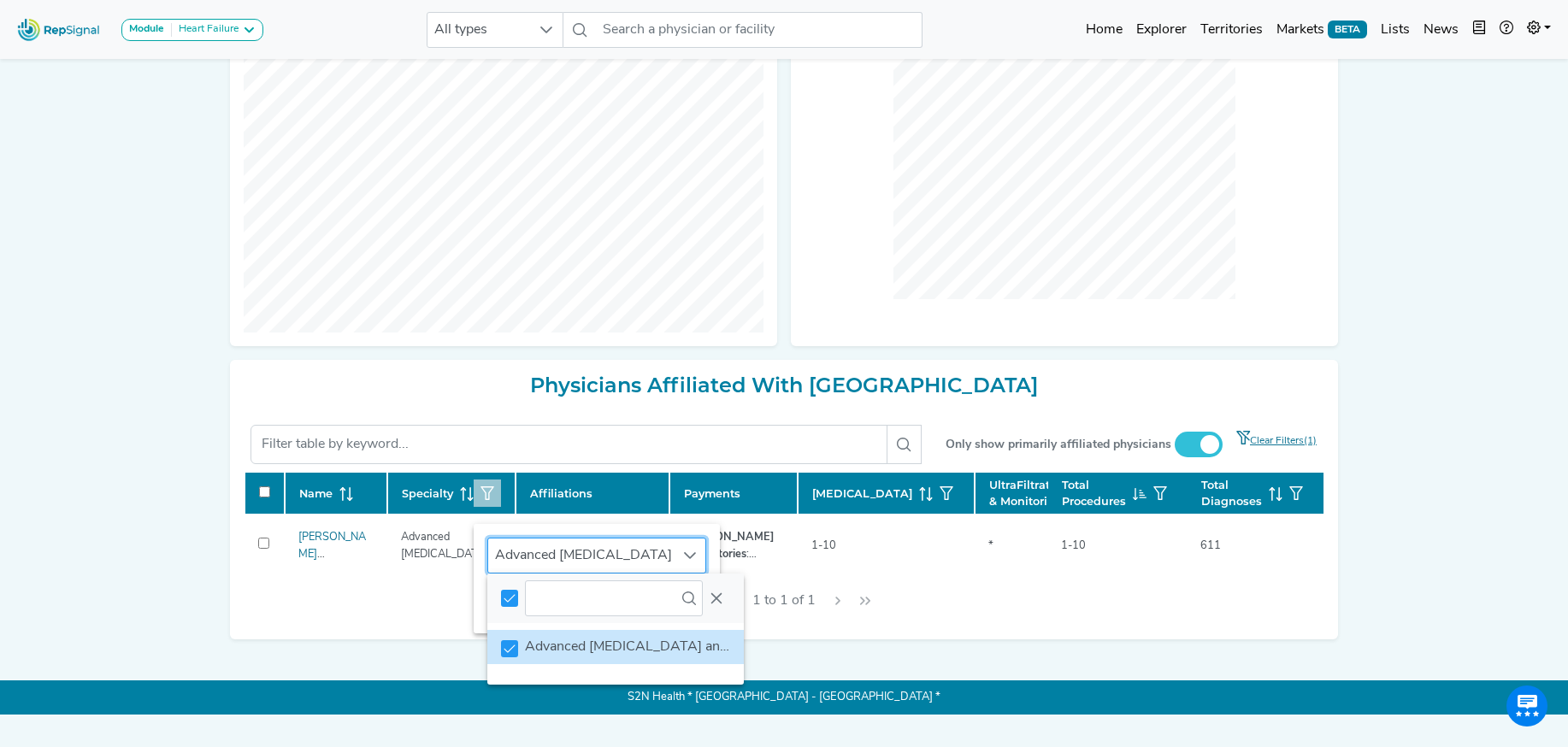
click at [692, 558] on icon at bounding box center [690, 555] width 14 height 14
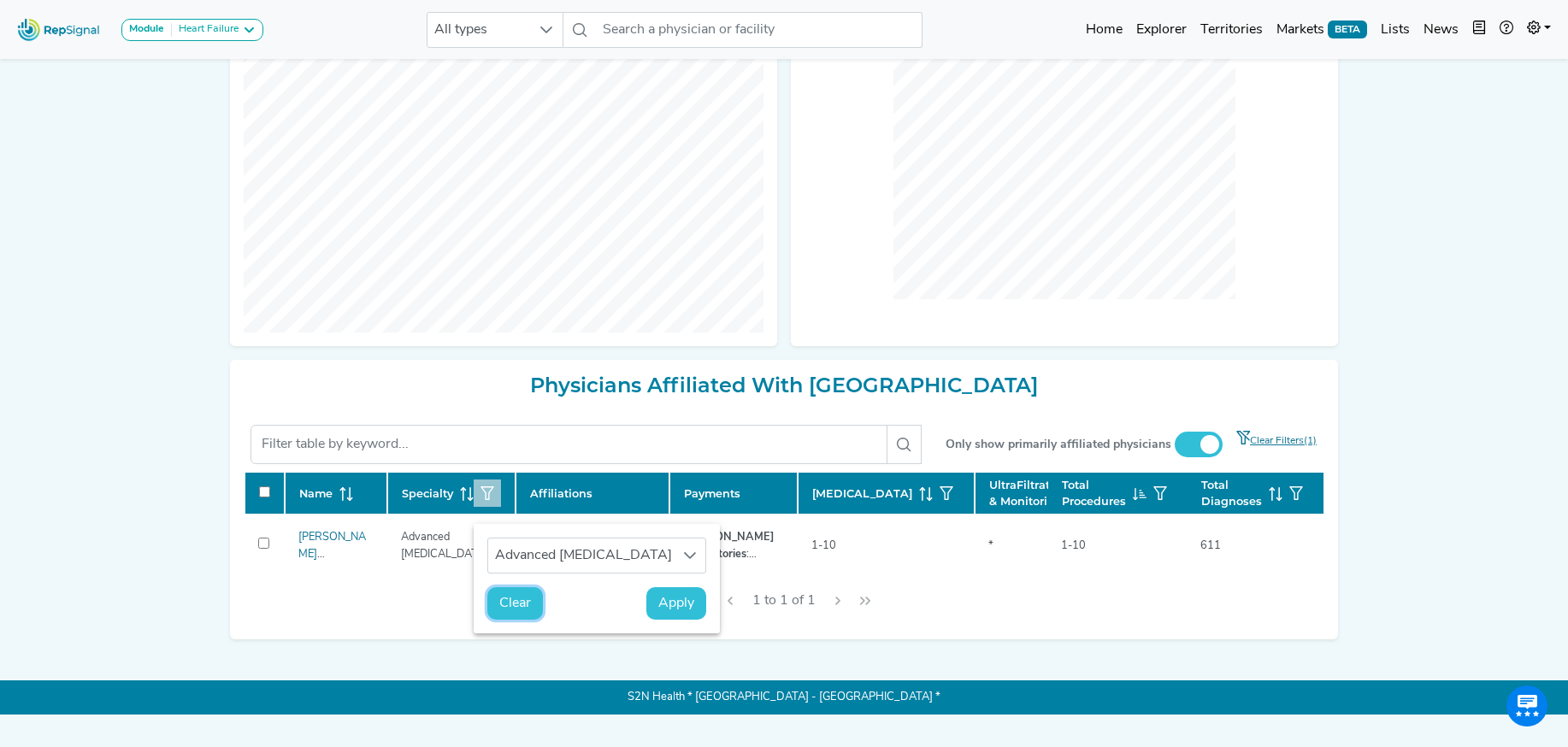
drag, startPoint x: 503, startPoint y: 607, endPoint x: 212, endPoint y: 19, distance: 656.1
click at [501, 607] on span "Clear" at bounding box center [515, 603] width 32 height 20
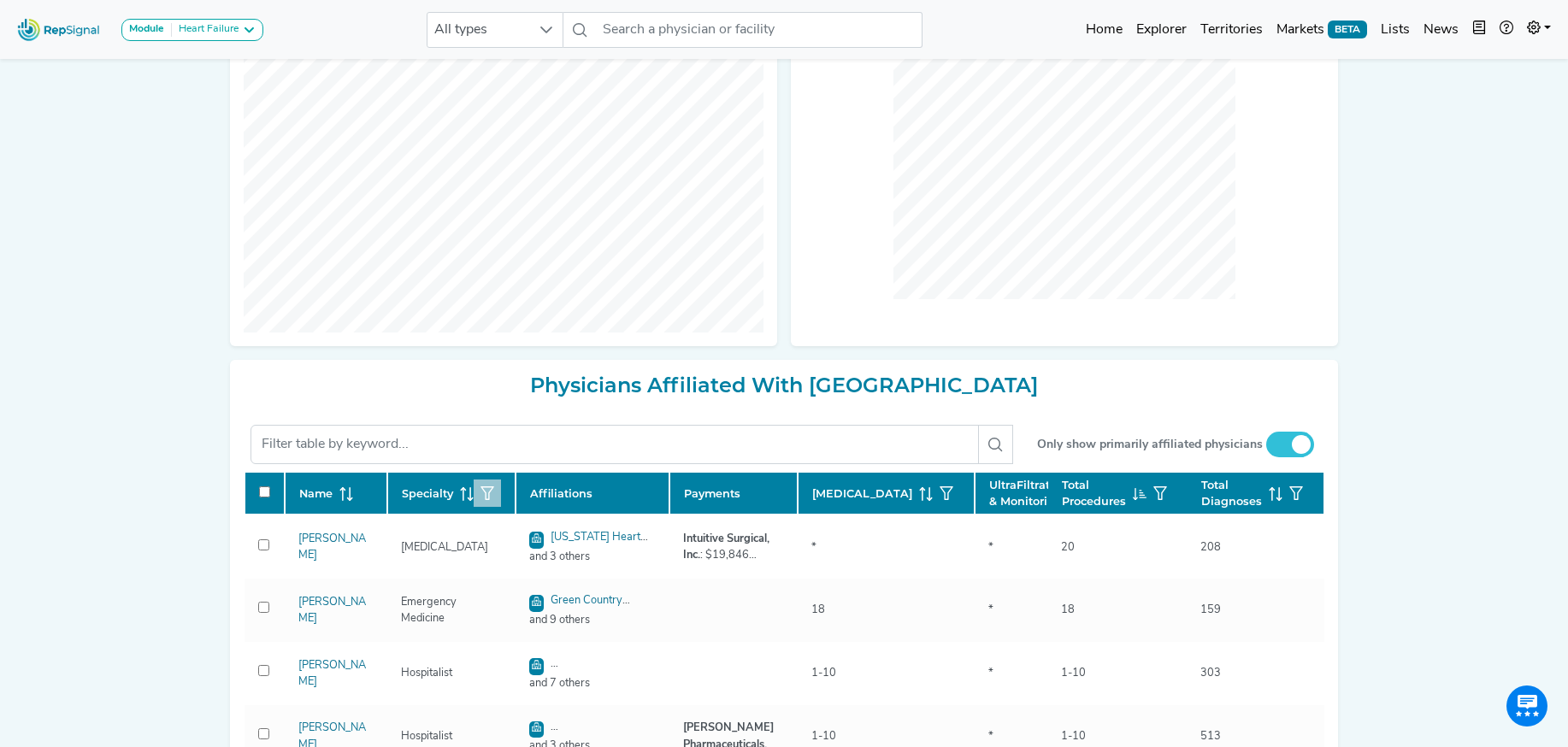
click at [487, 500] on icon "button" at bounding box center [487, 493] width 14 height 14
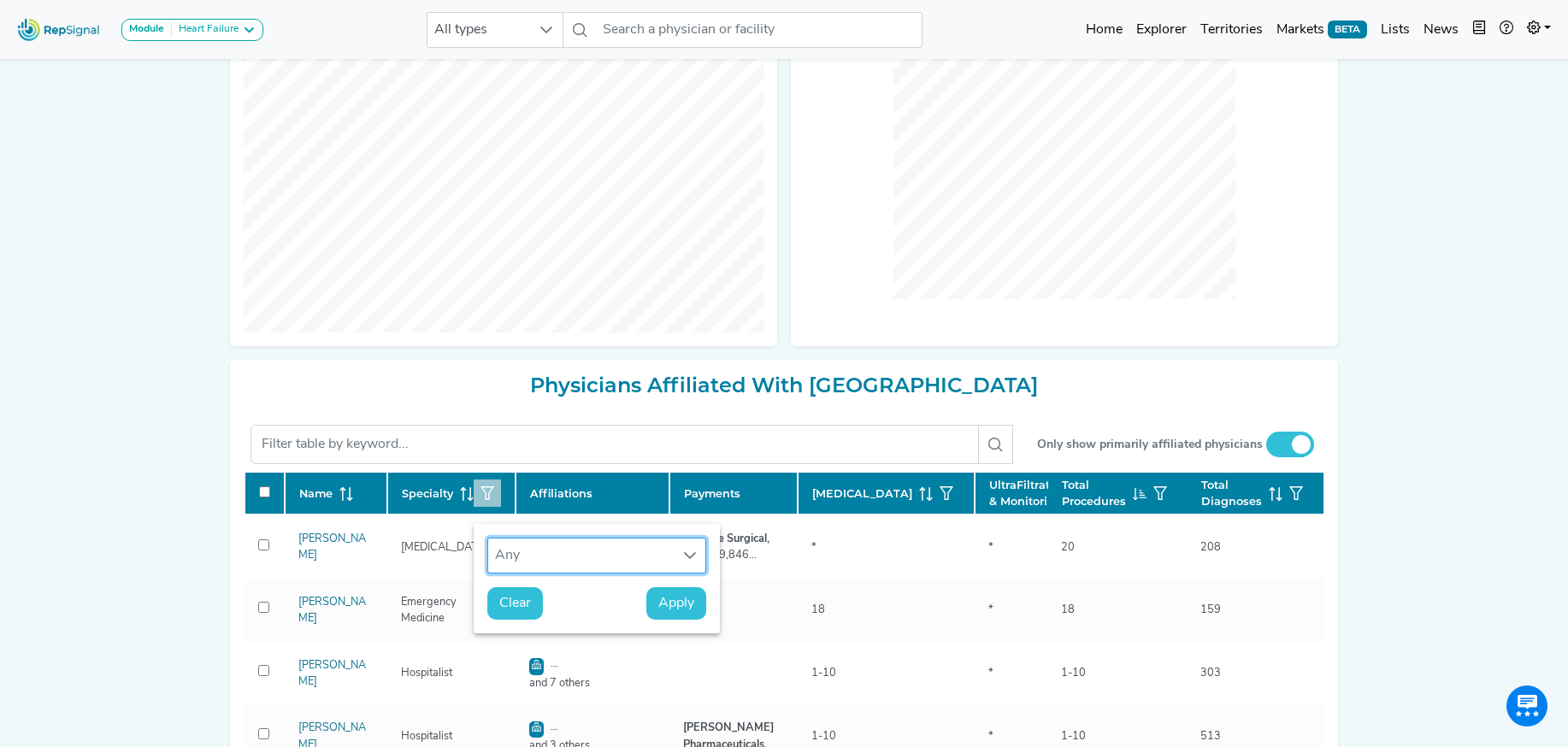
click at [536, 555] on div "Any" at bounding box center [580, 555] width 185 height 34
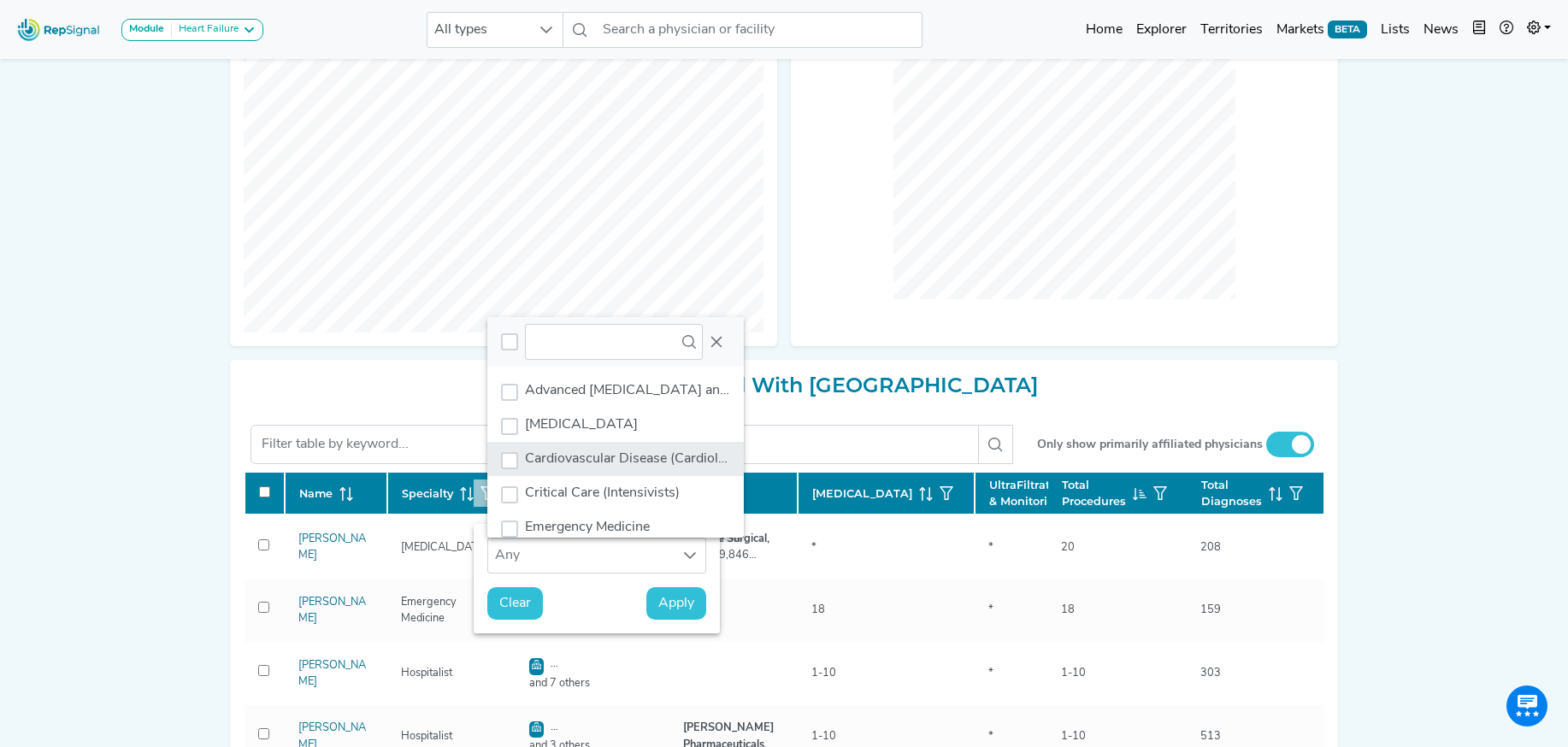
click at [557, 459] on span "Cardiovascular Disease (Cardiology)" at bounding box center [635, 458] width 220 height 14
drag, startPoint x: 675, startPoint y: 607, endPoint x: 76, endPoint y: 522, distance: 605.0
click at [675, 607] on span "Apply" at bounding box center [675, 603] width 36 height 20
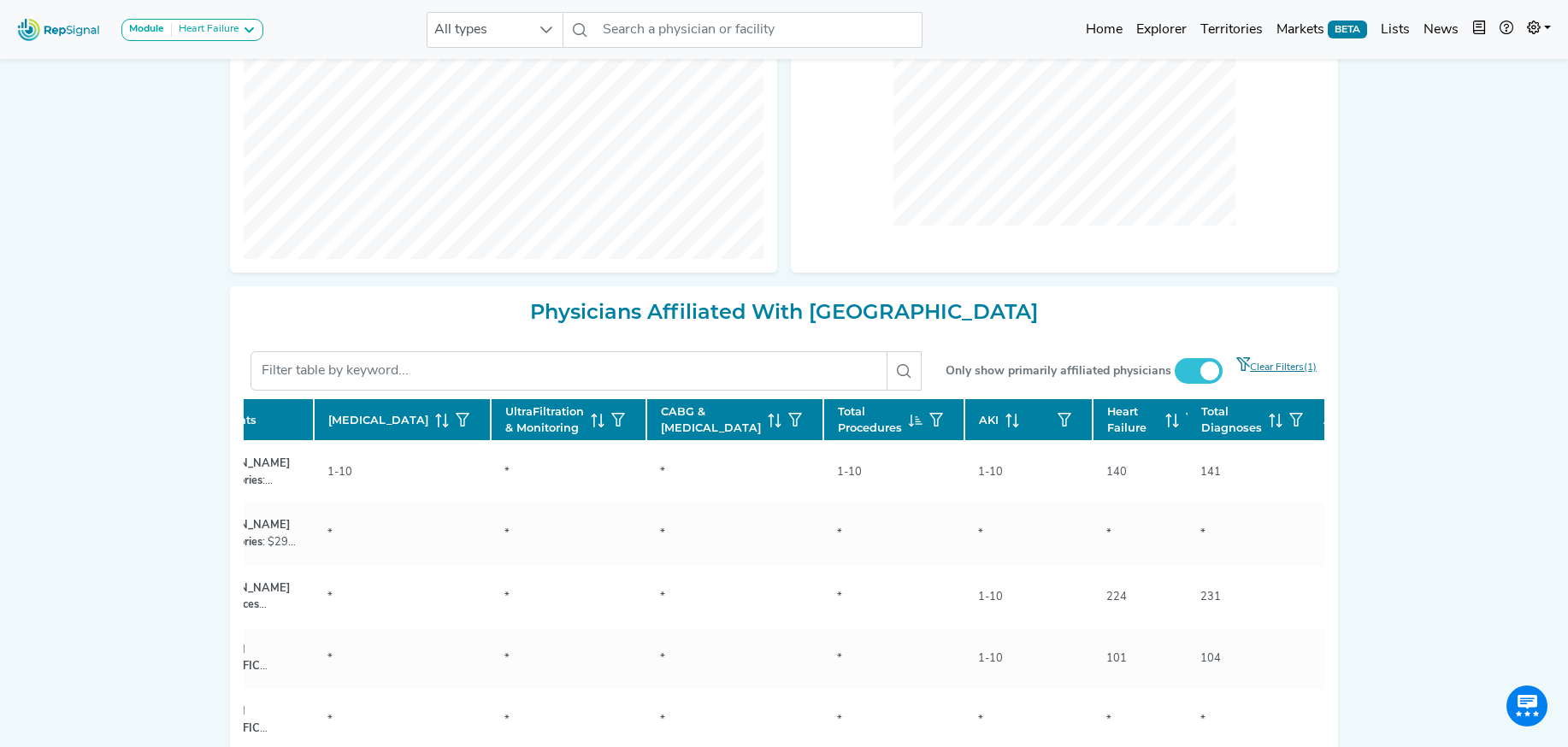
scroll to position [0, 481]
click at [1167, 427] on icon at bounding box center [1174, 420] width 14 height 14
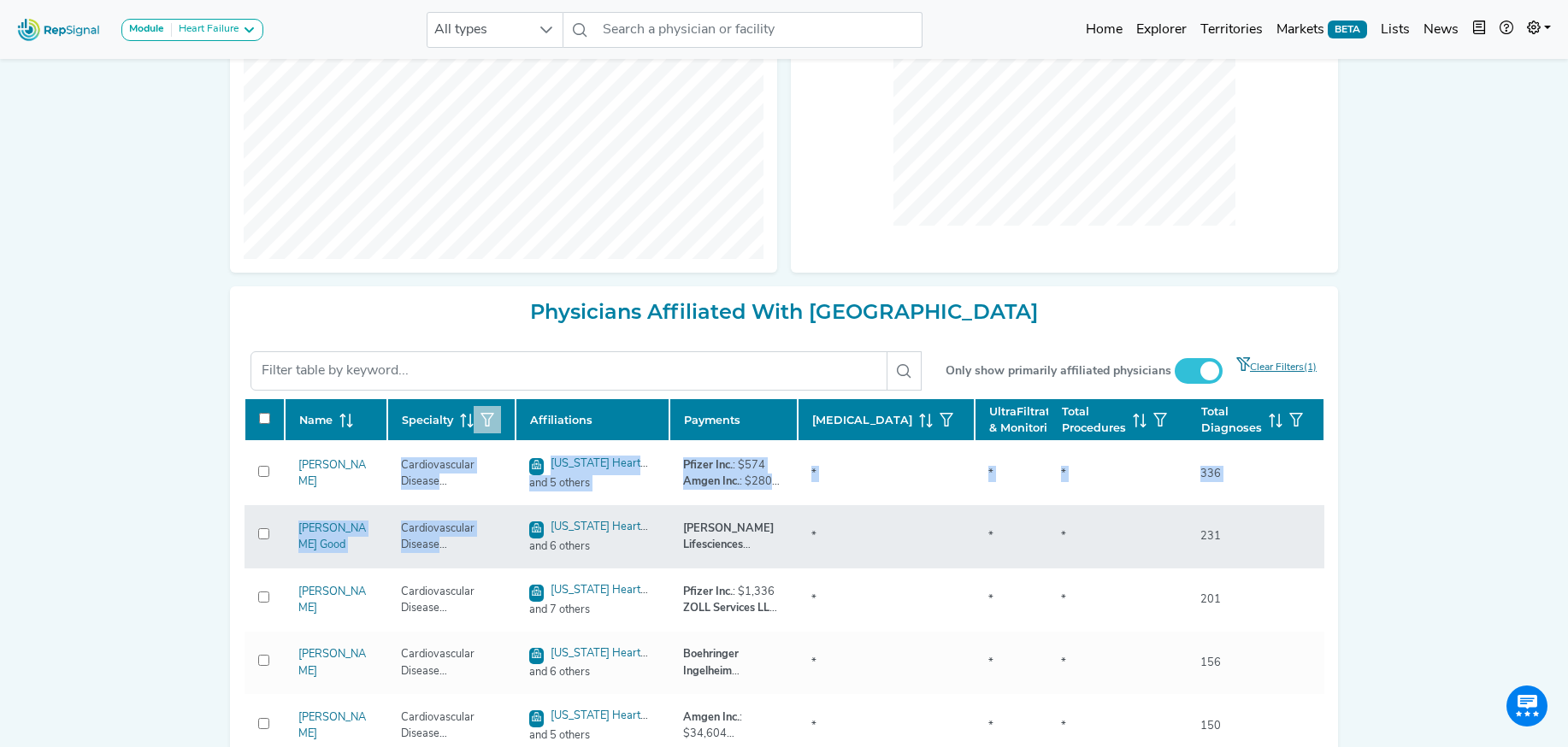
drag, startPoint x: 403, startPoint y: 500, endPoint x: 514, endPoint y: 538, distance: 117.3
click at [523, 539] on tbody "Edward Martin Cardiovascular Disease (Cardiology) Oklahoma Heart Institute and …" at bounding box center [1132, 753] width 1775 height 625
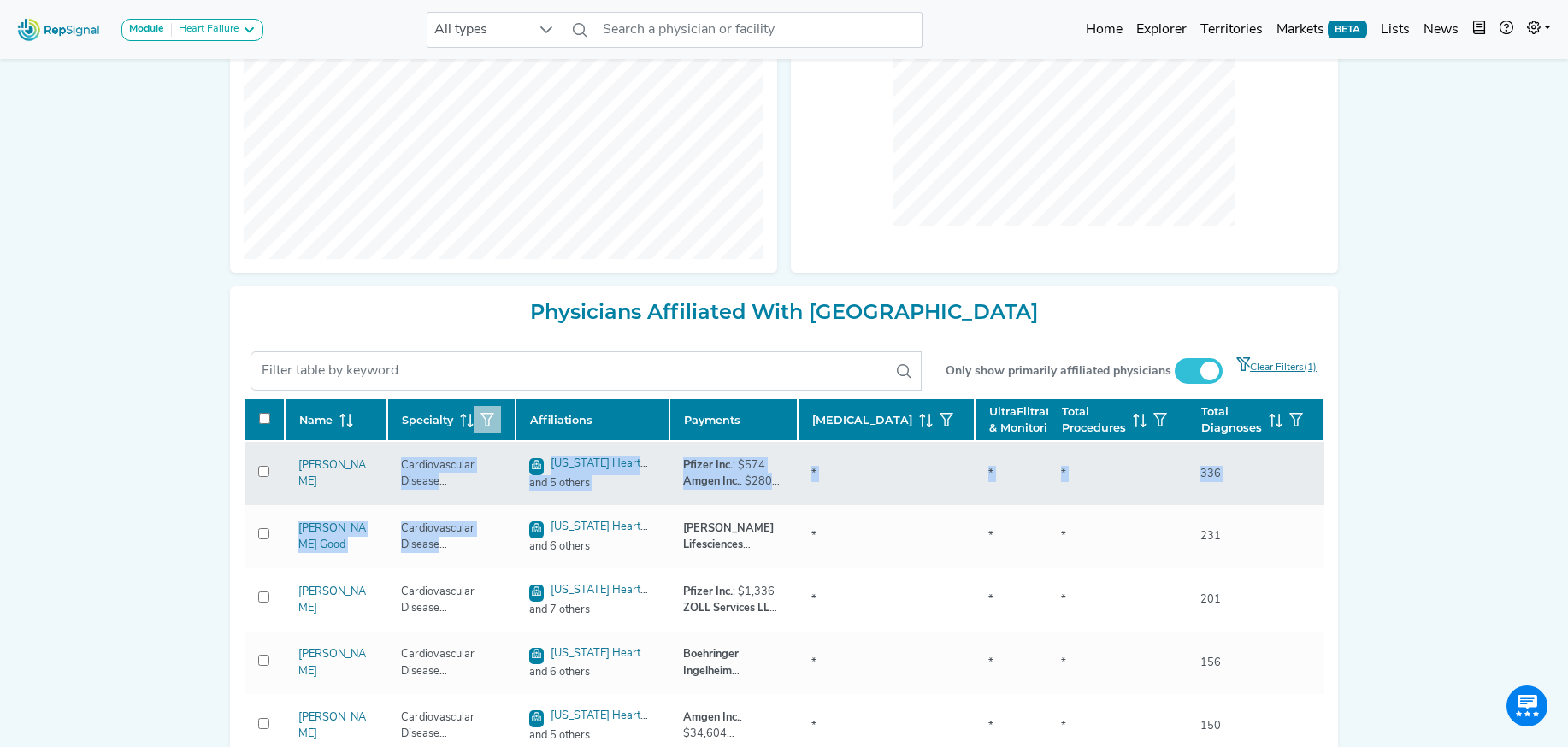
drag, startPoint x: 437, startPoint y: 507, endPoint x: 427, endPoint y: 504, distance: 10.4
click at [436, 489] on div "Cardiovascular Disease (Cardiology)" at bounding box center [451, 474] width 122 height 33
drag, startPoint x: 437, startPoint y: 502, endPoint x: 466, endPoint y: 512, distance: 30.7
click at [499, 505] on td "Cardiovascular Disease (Cardiology)" at bounding box center [451, 473] width 128 height 64
copy div "Cardiovascular Disease (Cardiology)"
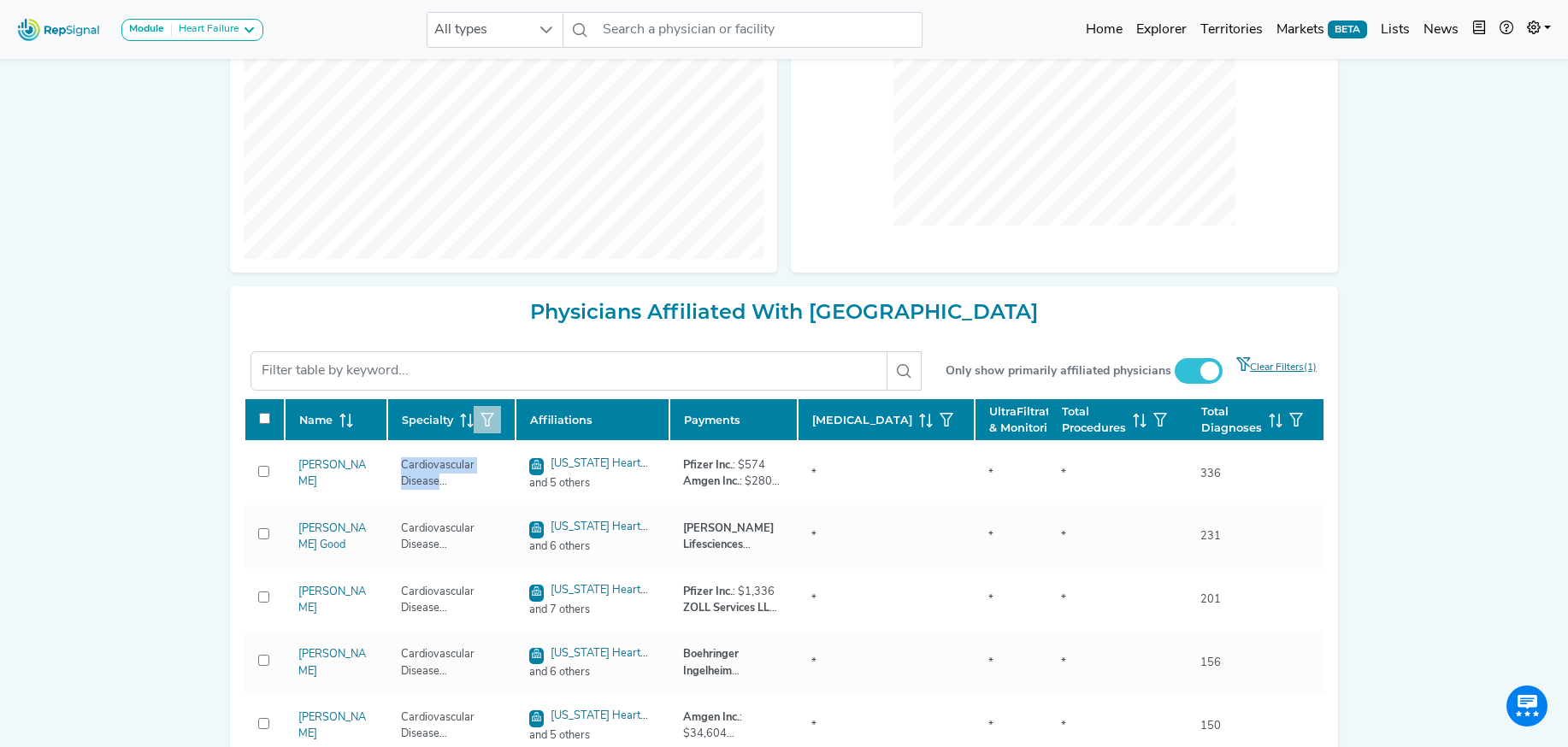
click at [489, 426] on icon "button" at bounding box center [487, 419] width 14 height 14
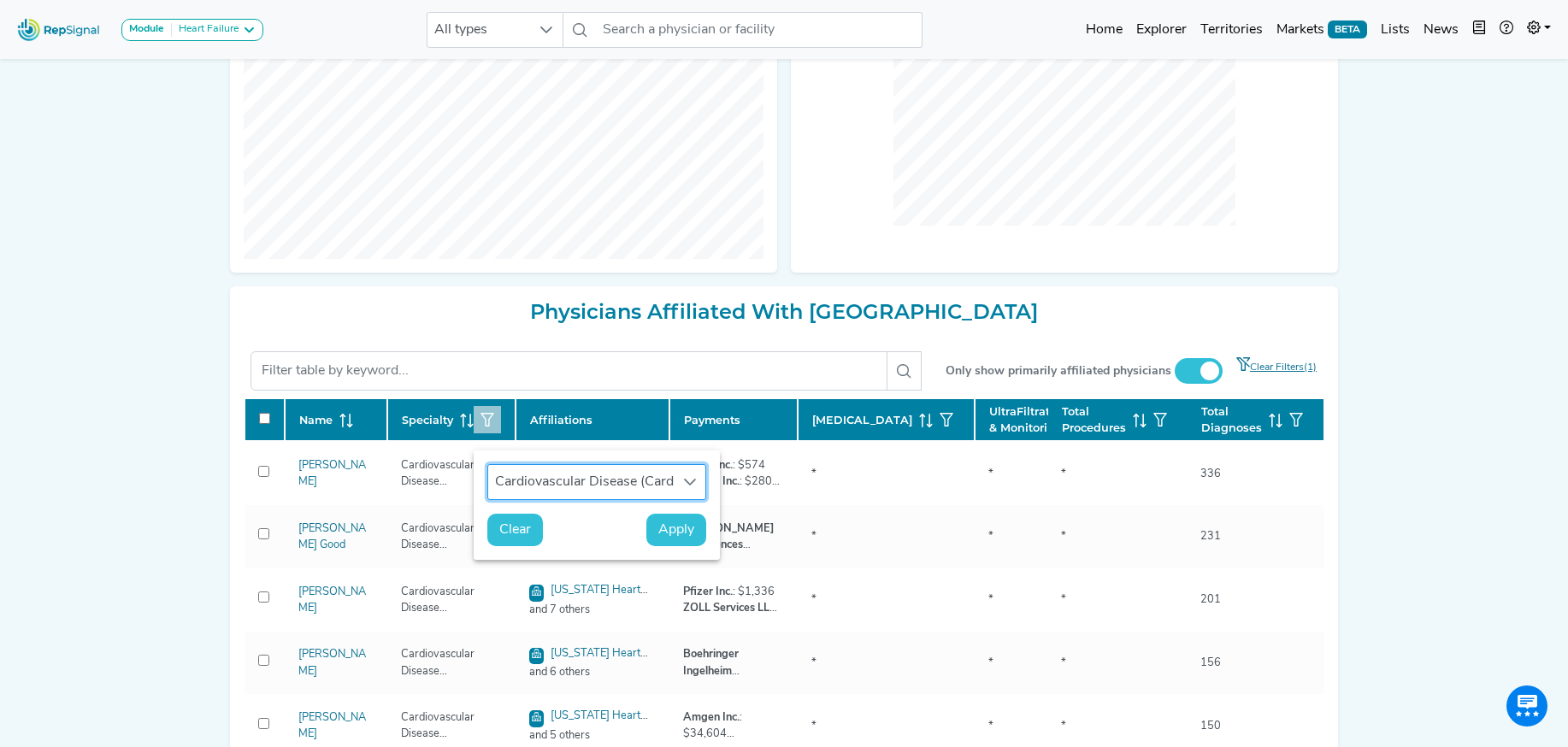
scroll to position [13, 79]
click at [511, 539] on span "Clear" at bounding box center [515, 529] width 32 height 20
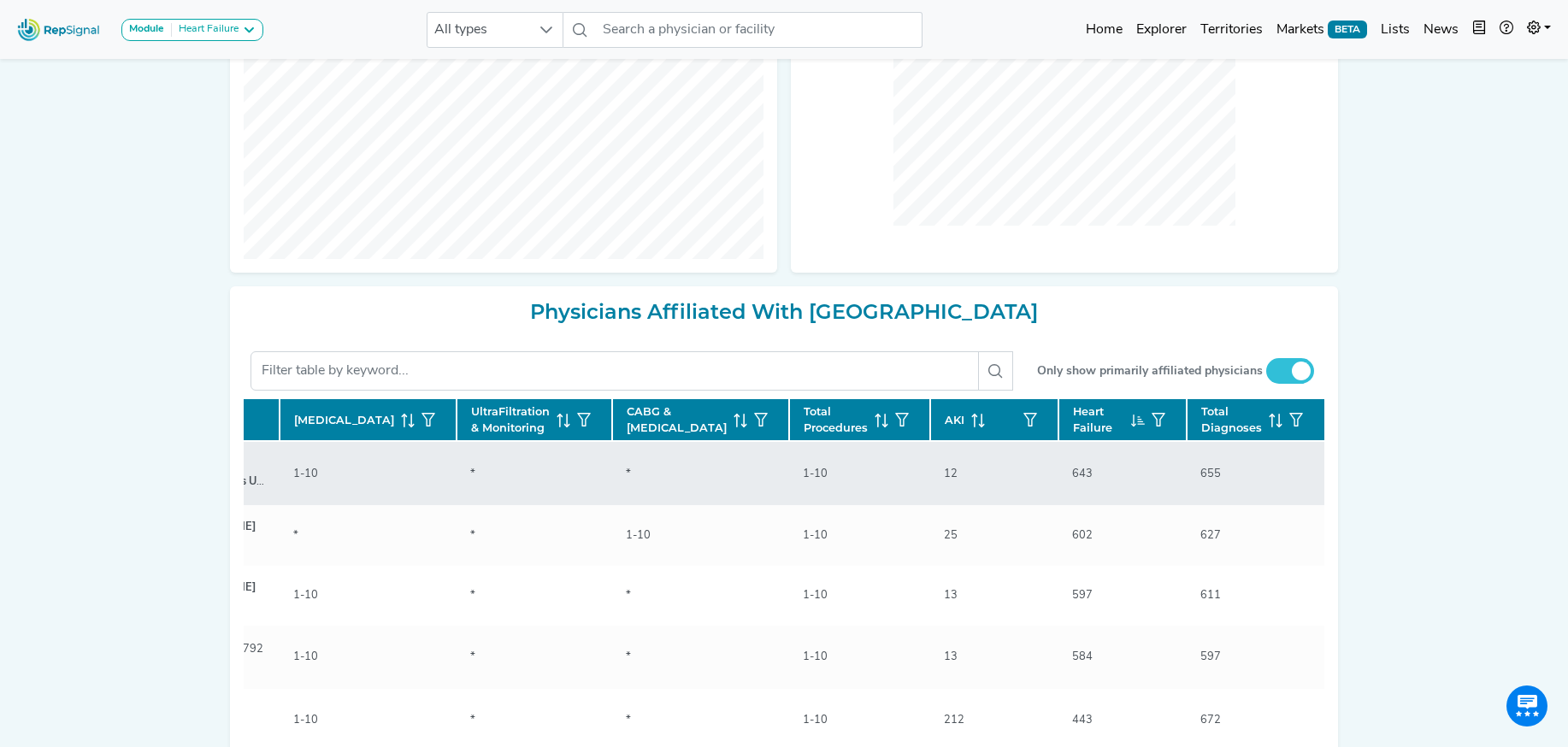
scroll to position [0, 550]
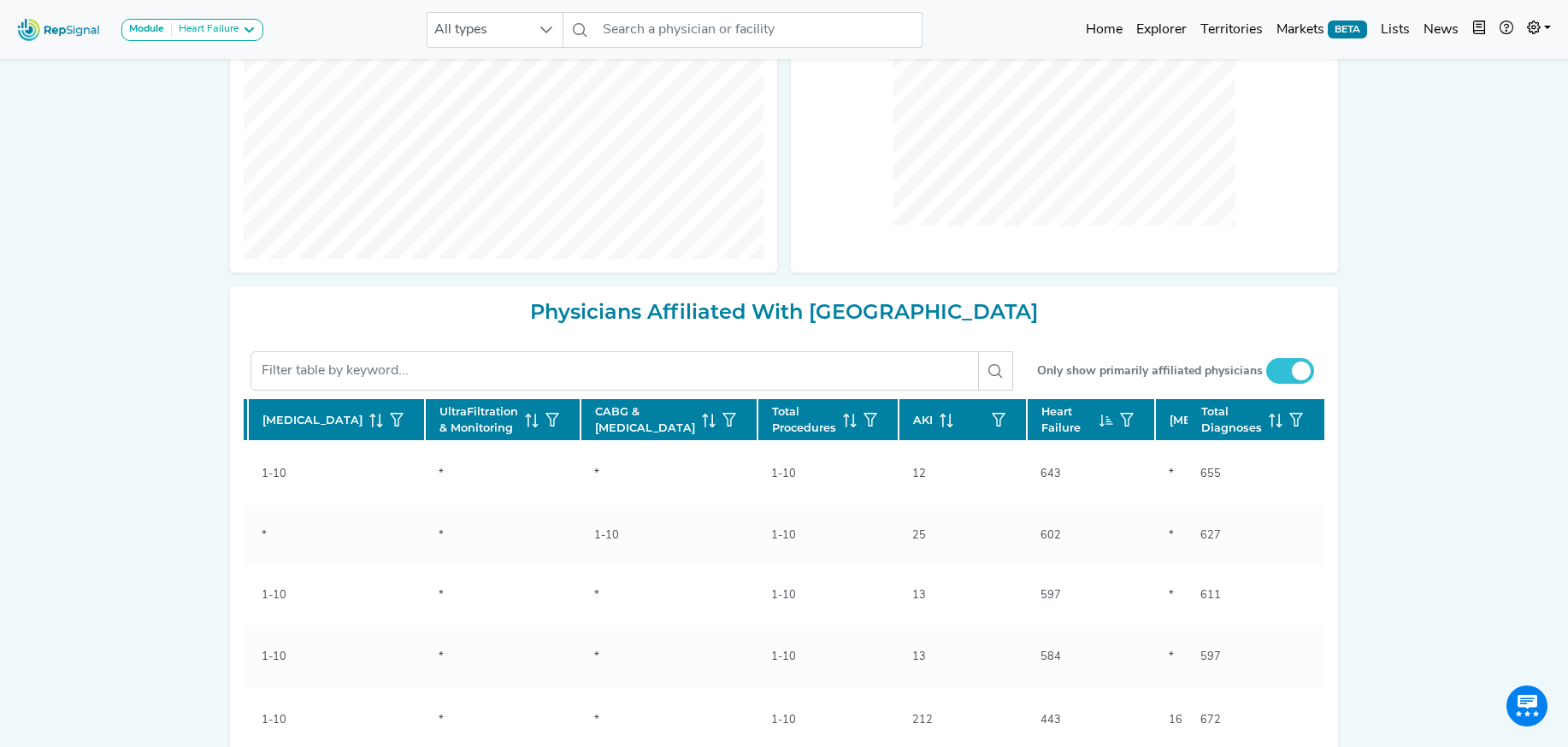
click at [1276, 427] on icon at bounding box center [1283, 420] width 14 height 14
click at [1359, 497] on div "Module Heart Failure Heart Failure Nephrology All types No results found Home E…" at bounding box center [784, 229] width 1568 height 1467
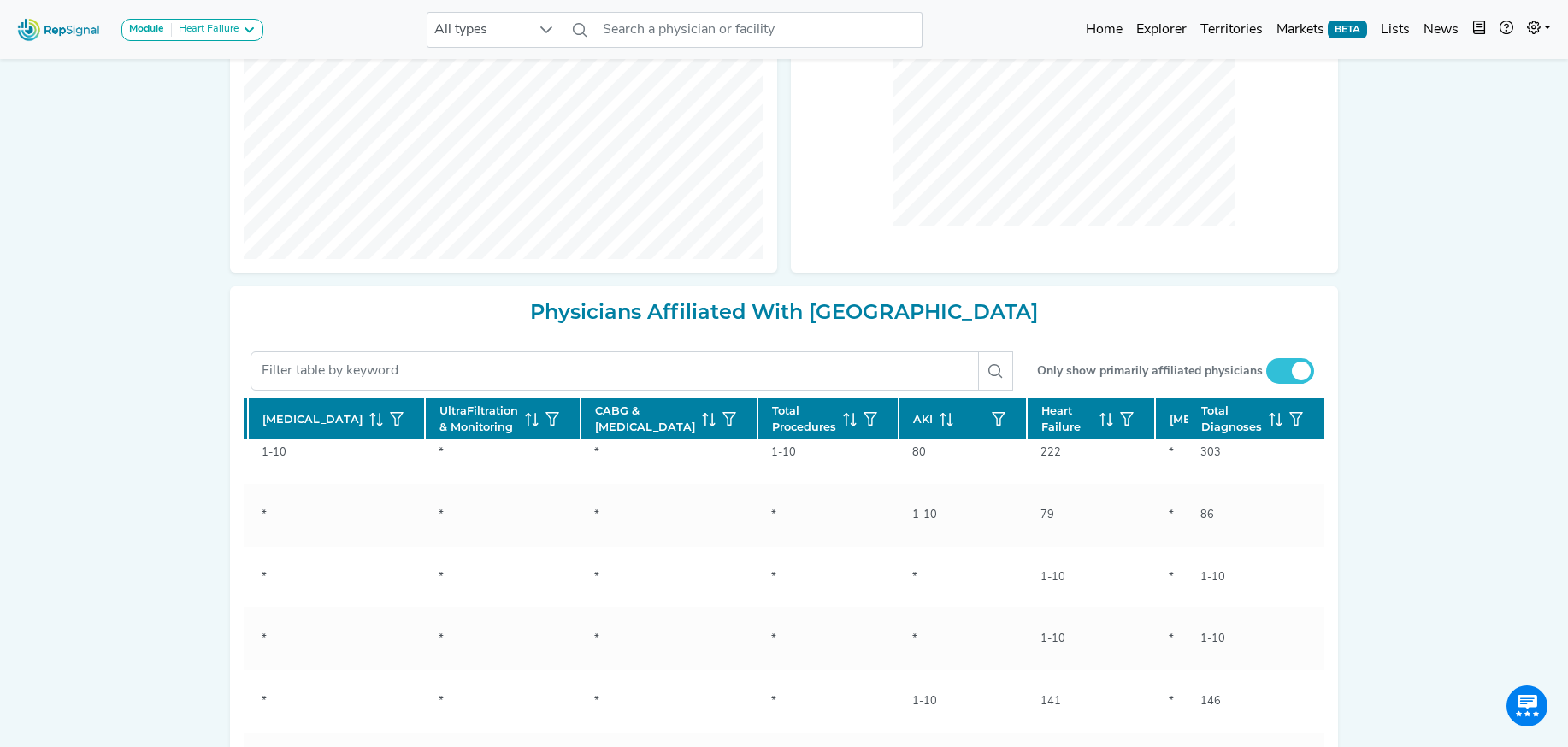
click at [1276, 426] on icon at bounding box center [1283, 419] width 14 height 14
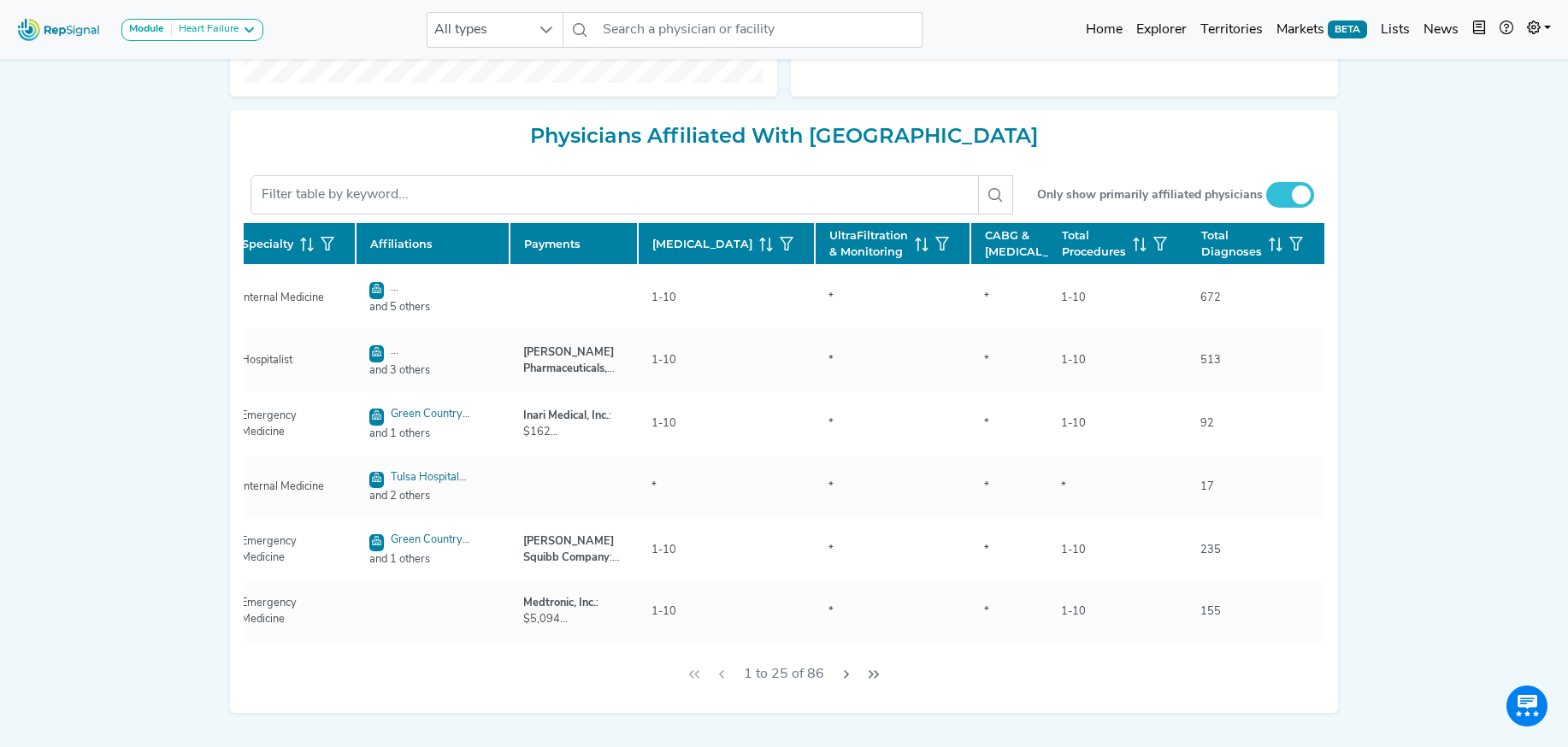
scroll to position [0, 0]
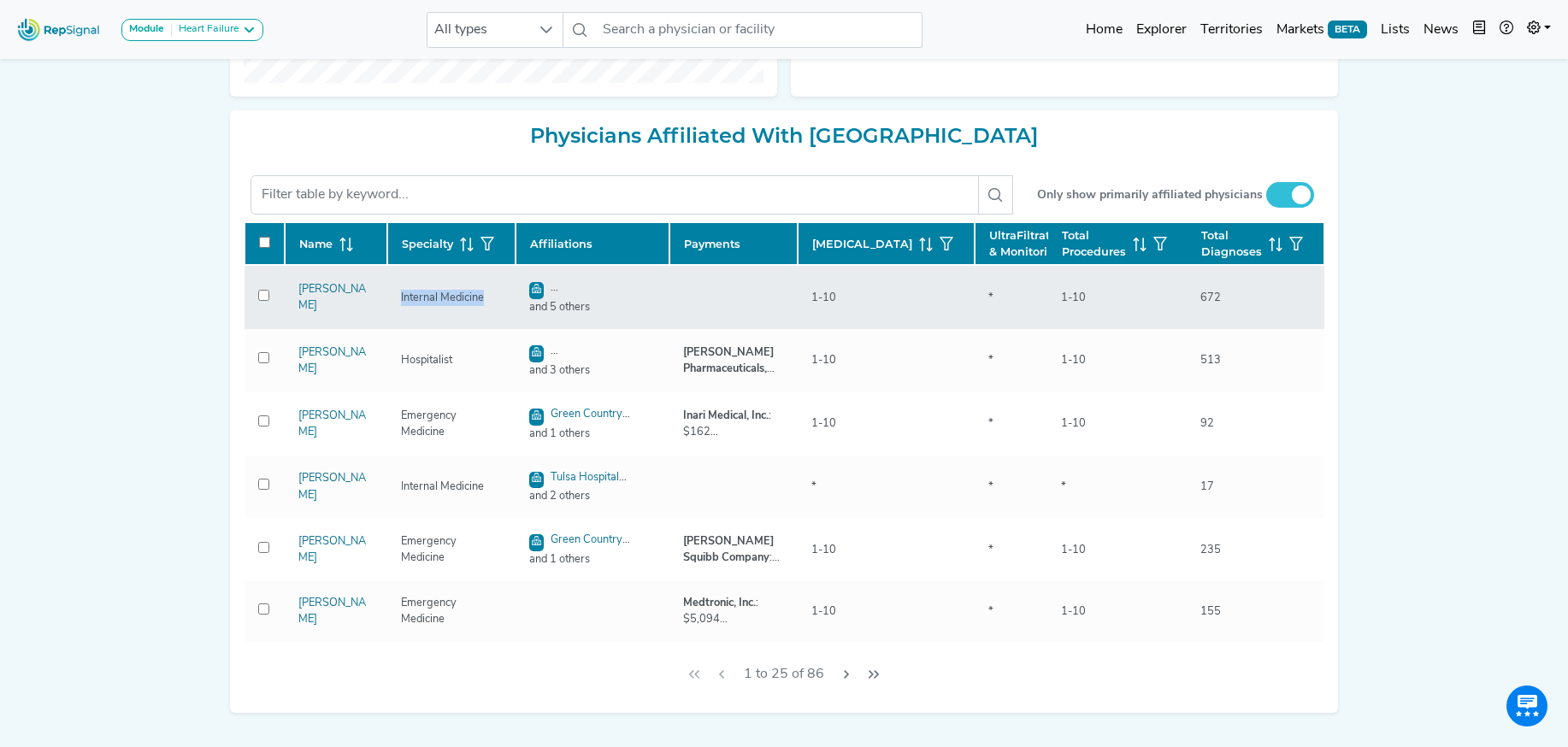
drag, startPoint x: 446, startPoint y: 337, endPoint x: 481, endPoint y: 342, distance: 35.4
click at [481, 329] on td "Internal Medicine" at bounding box center [451, 297] width 128 height 64
copy div "Internal Medicine"
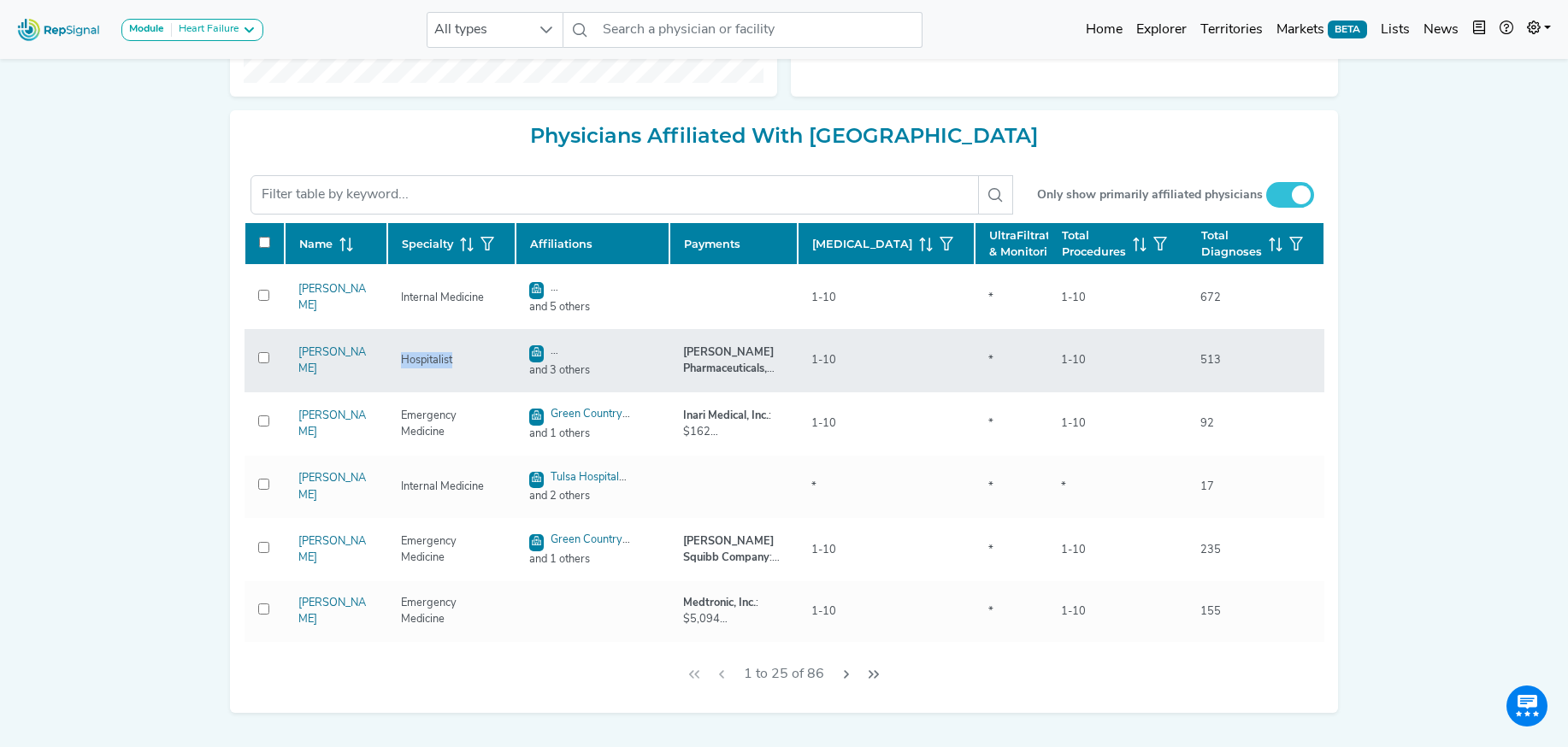
drag, startPoint x: 401, startPoint y: 397, endPoint x: 472, endPoint y: 406, distance: 71.6
click at [474, 392] on td "Hospitalist" at bounding box center [451, 360] width 128 height 63
copy div "Hospitalist"
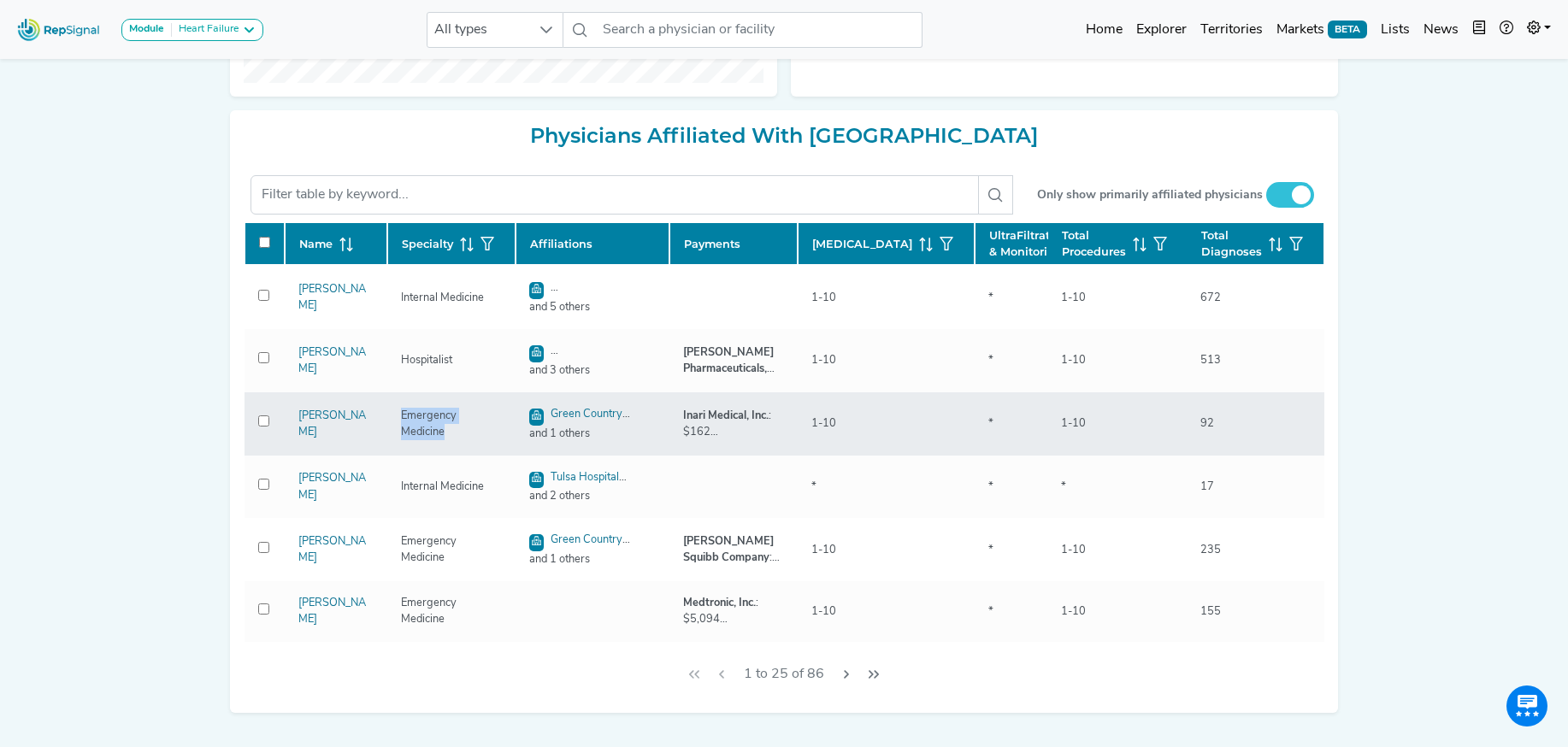
drag, startPoint x: 400, startPoint y: 460, endPoint x: 507, endPoint y: 474, distance: 107.9
click at [507, 455] on td "Emergency Medicine" at bounding box center [451, 423] width 128 height 63
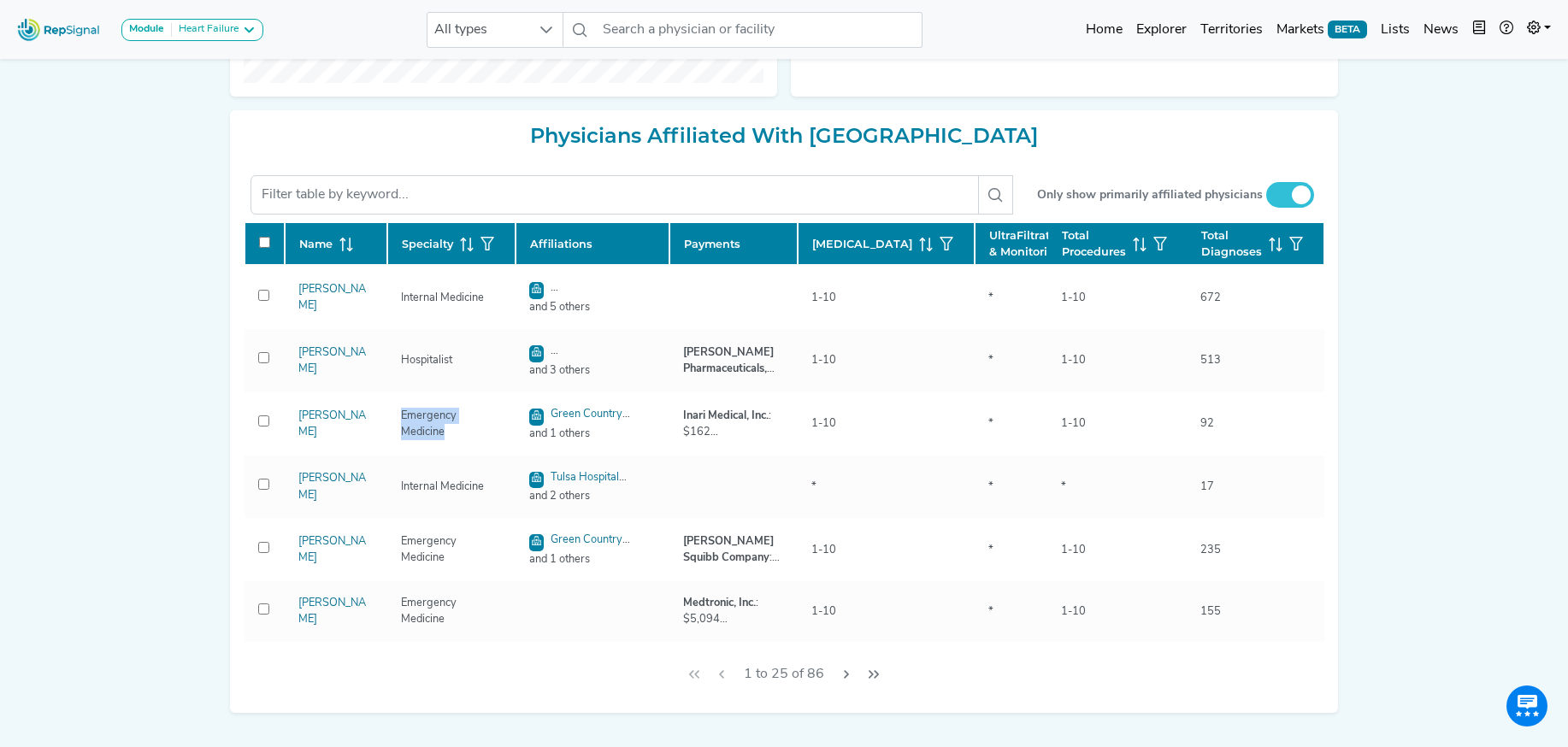
copy div "Emergency Medicine"
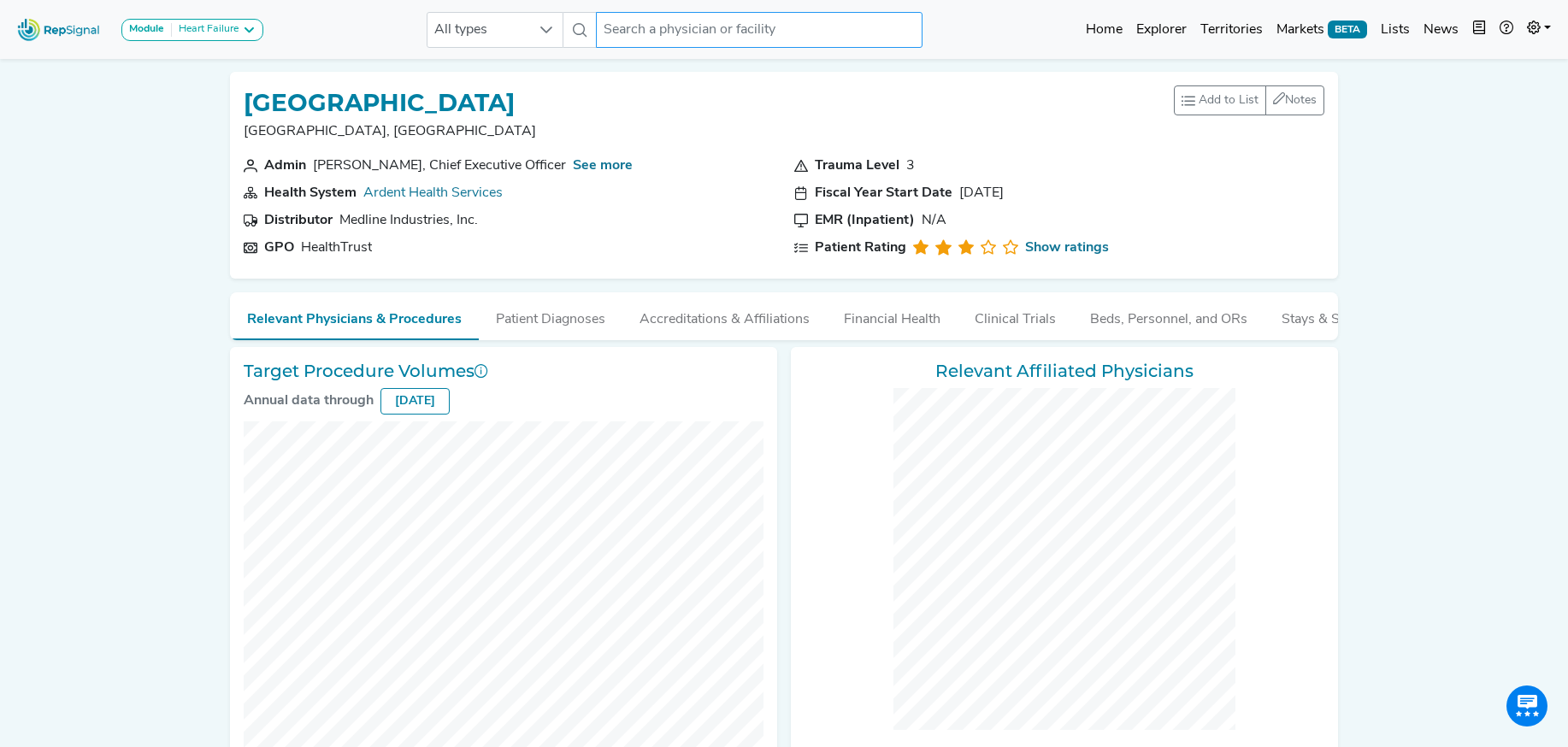
click at [693, 30] on input "text" at bounding box center [758, 29] width 327 height 36
paste input "CHI St Lukes Health - Baylor St Lukes Medical Center)"
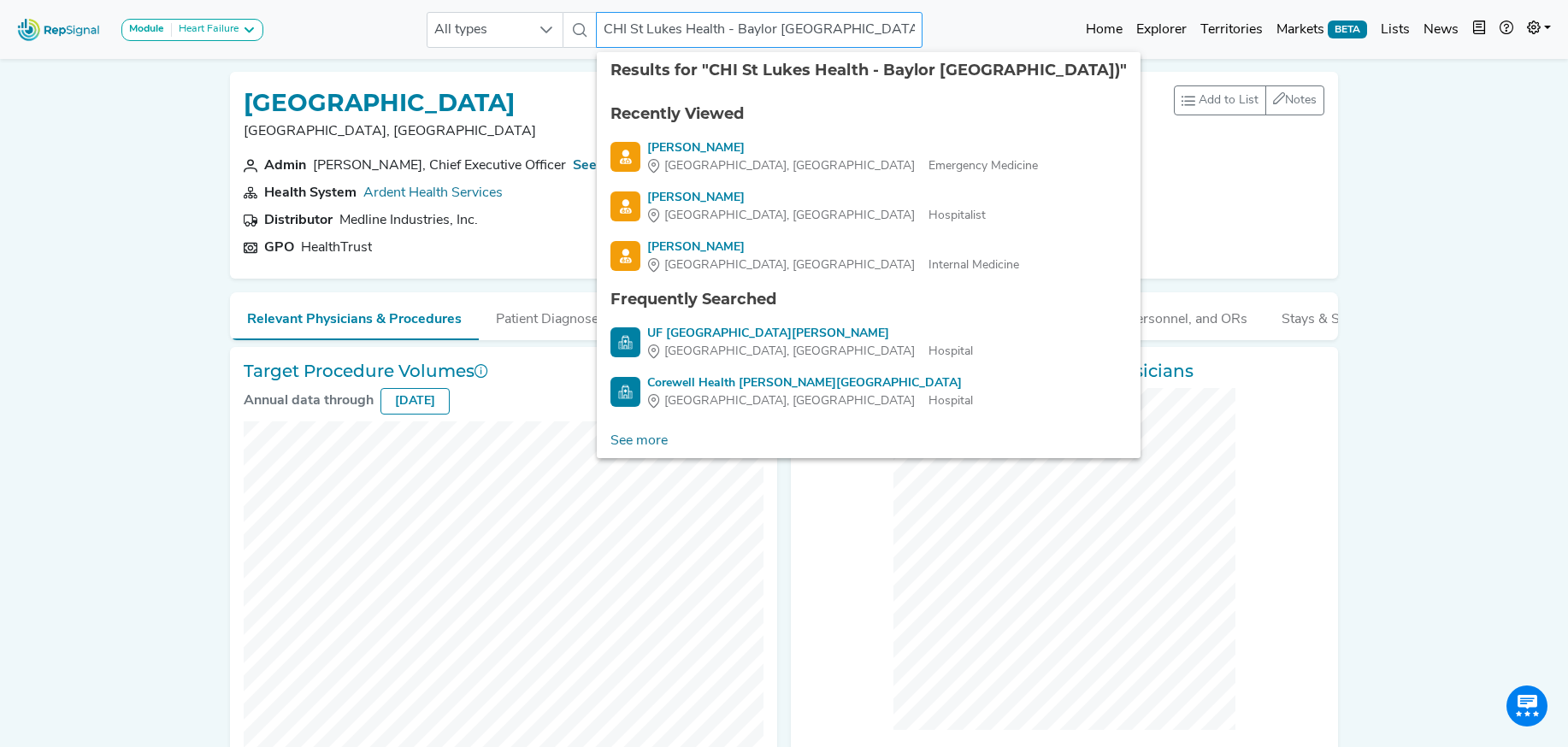
scroll to position [0, 18]
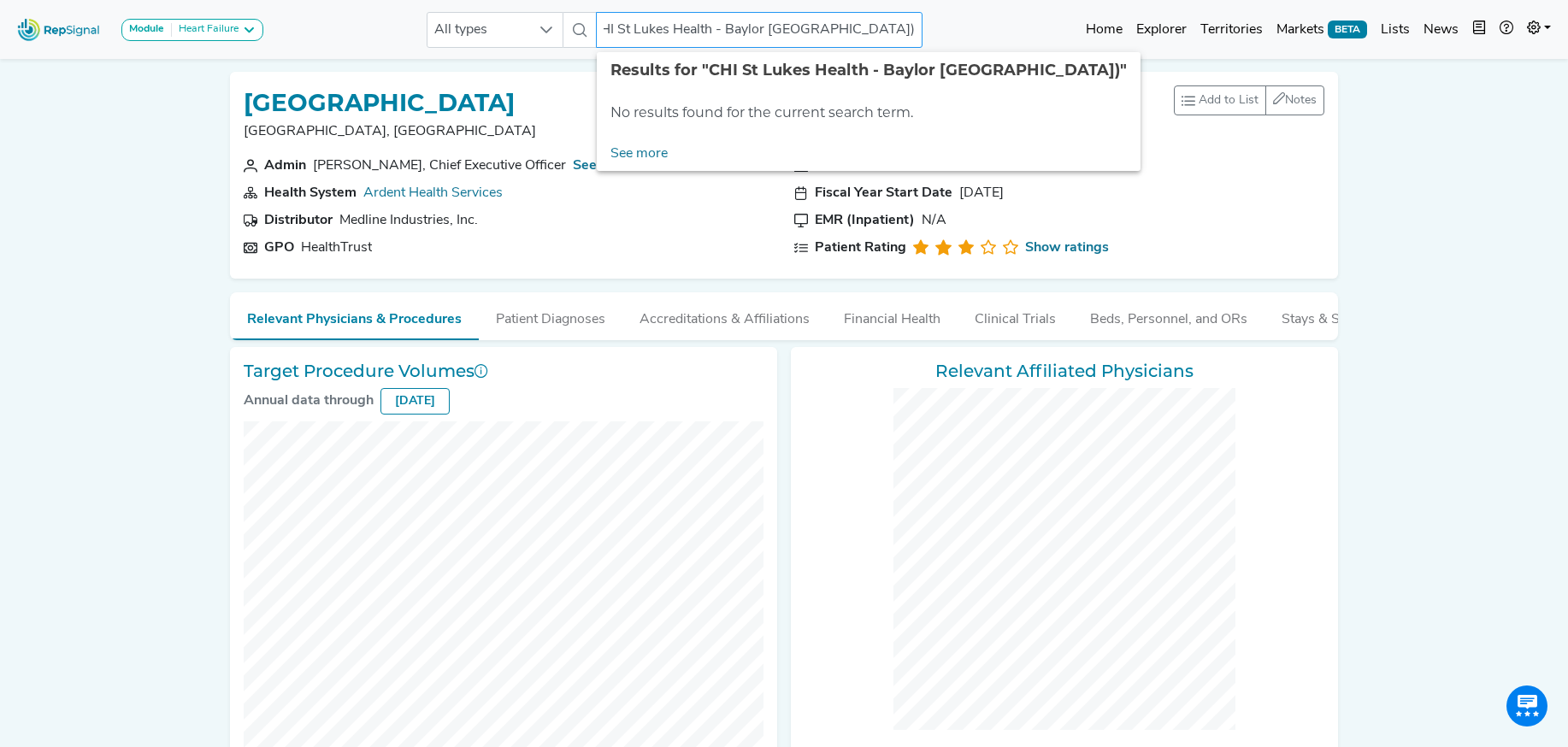
type input "CHI St Lukes Health - Baylor St Lukes Medical Center"
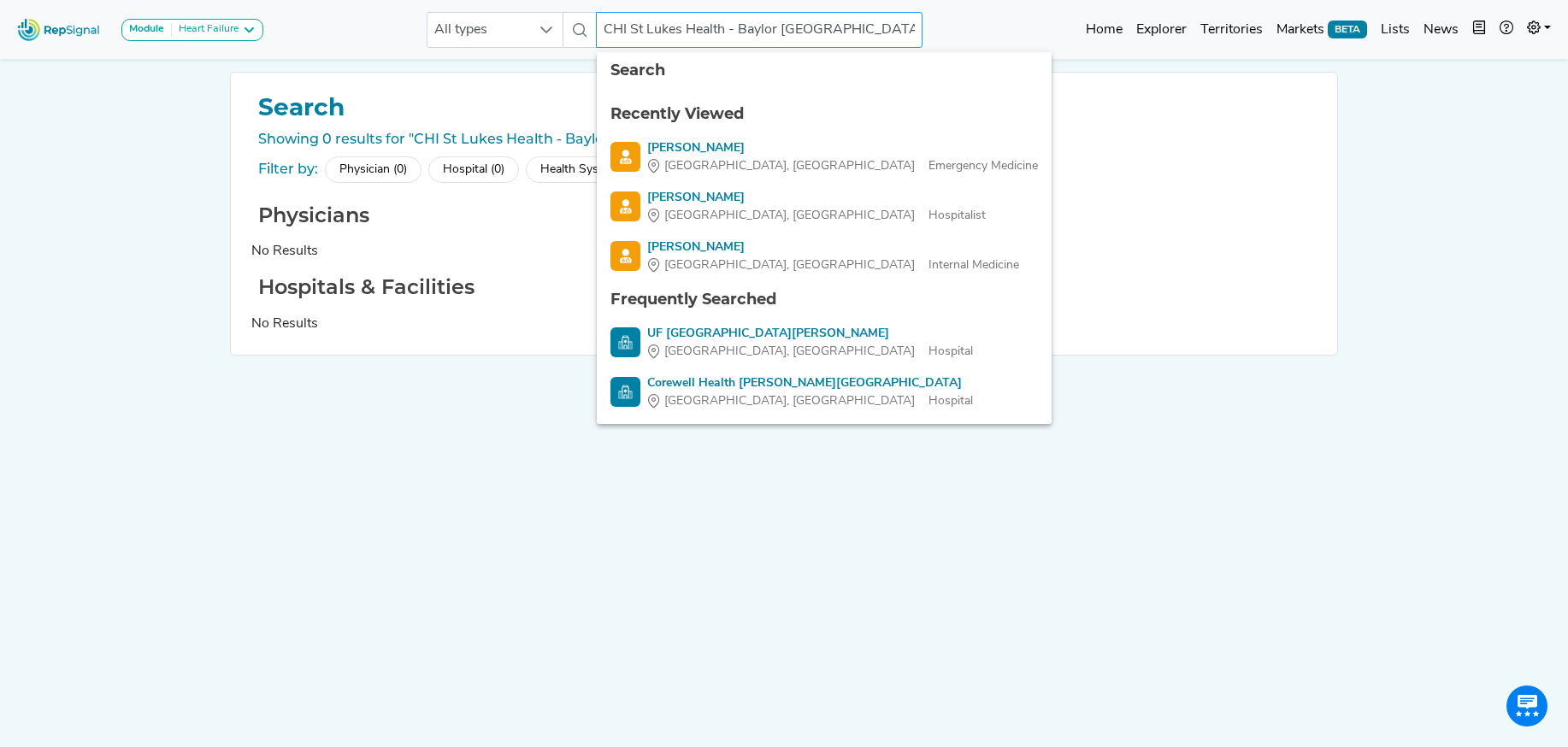
scroll to position [0, 18]
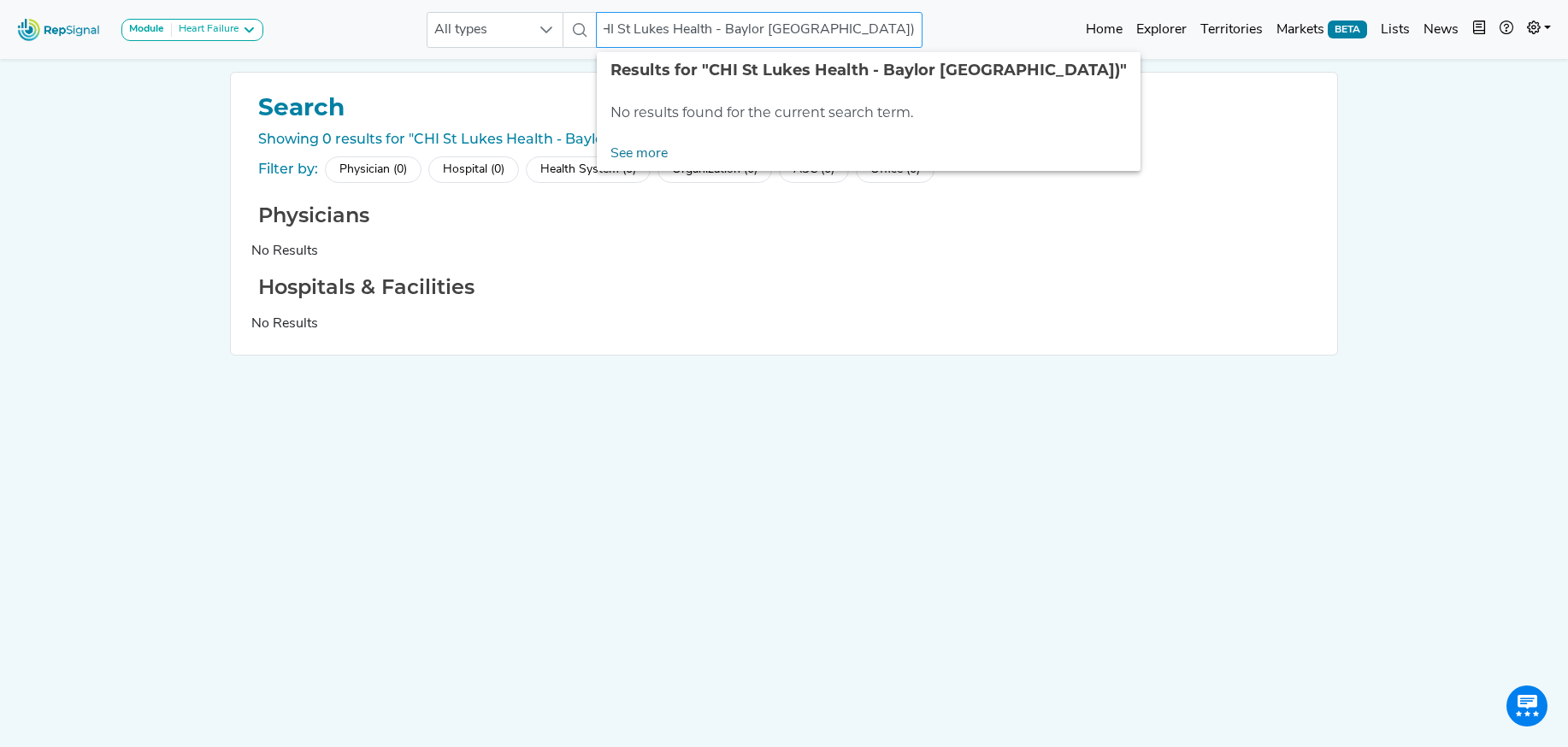
drag, startPoint x: 710, startPoint y: 31, endPoint x: 931, endPoint y: 33, distance: 221.0
click at [932, 33] on div "Module Heart Failure Heart Failure Nephrology All types CHI St Lukes Health - B…" at bounding box center [784, 29] width 1568 height 46
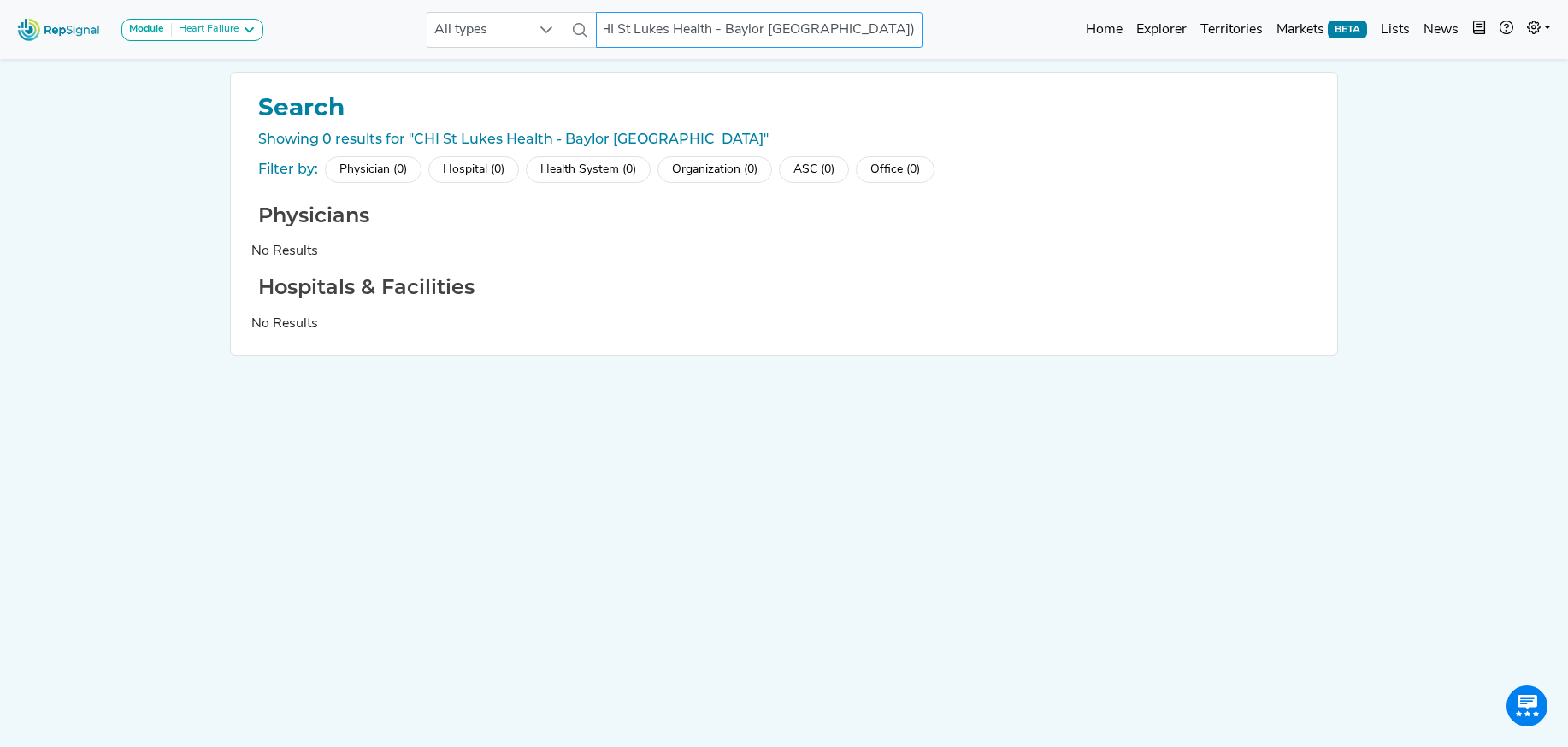
drag, startPoint x: 915, startPoint y: 32, endPoint x: 708, endPoint y: 40, distance: 207.2
click at [708, 40] on input "CHI St Lukes Health - Baylor St Lukes Medical Center)" at bounding box center [758, 29] width 327 height 36
type input "CHI St Lukes Health"
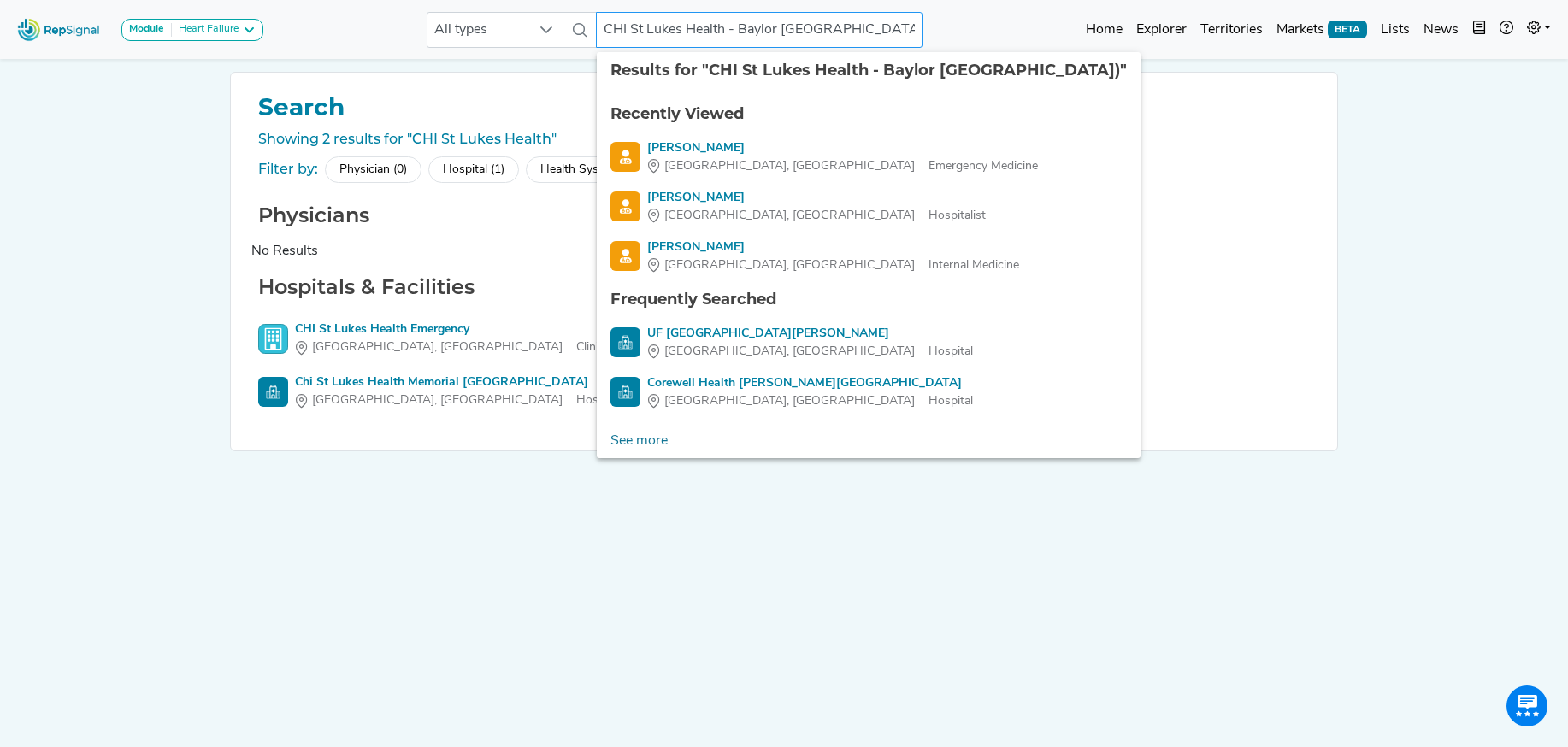
scroll to position [0, 18]
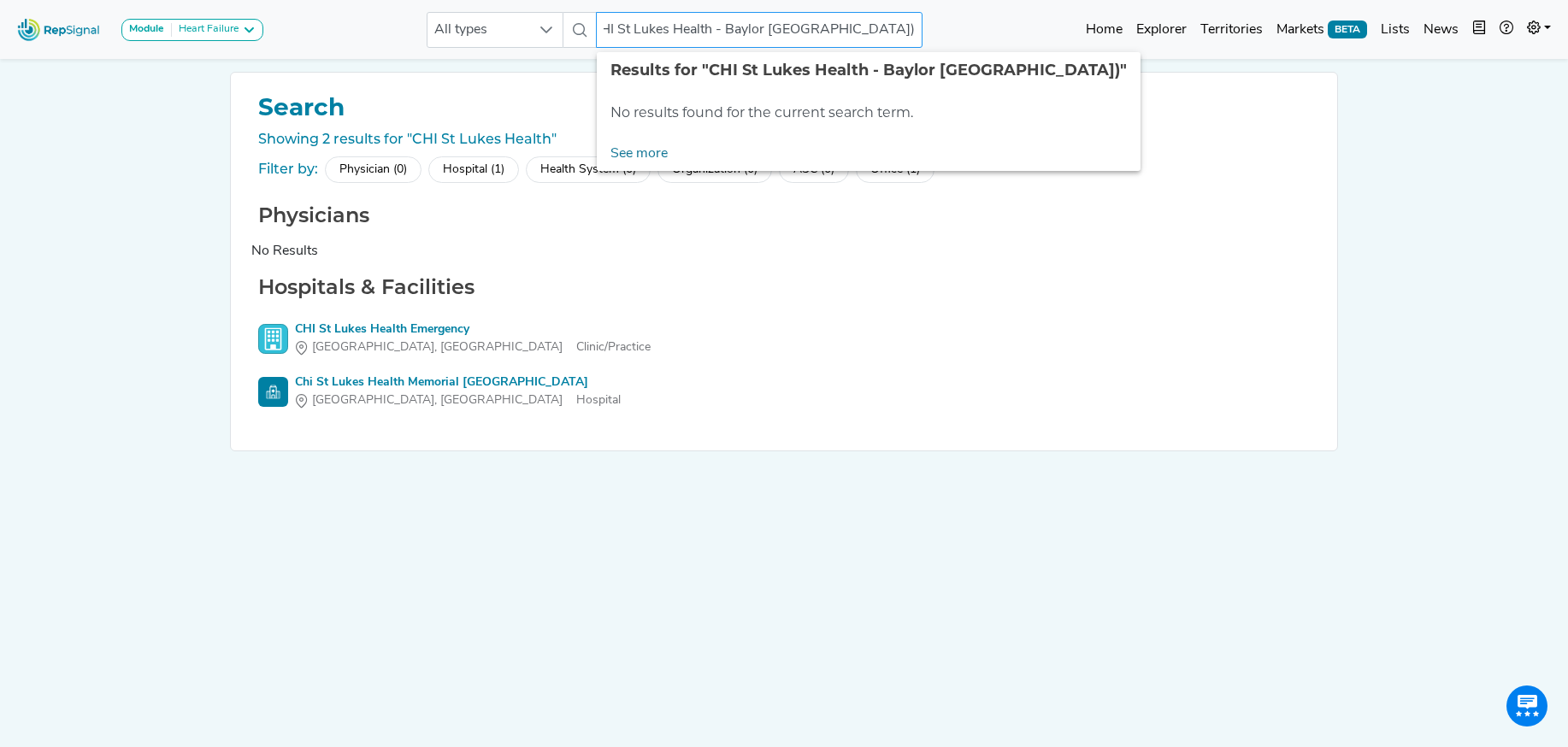
click at [721, 31] on input "CHI St Lukes Health - Baylor St Lukes Medical Center)" at bounding box center [758, 29] width 327 height 36
drag, startPoint x: 720, startPoint y: 31, endPoint x: 598, endPoint y: 34, distance: 122.0
click at [598, 34] on input "CHI St Lukes Health - Baylor St Lukes Medical Center)" at bounding box center [758, 29] width 327 height 36
drag, startPoint x: 761, startPoint y: 33, endPoint x: 700, endPoint y: 36, distance: 61.1
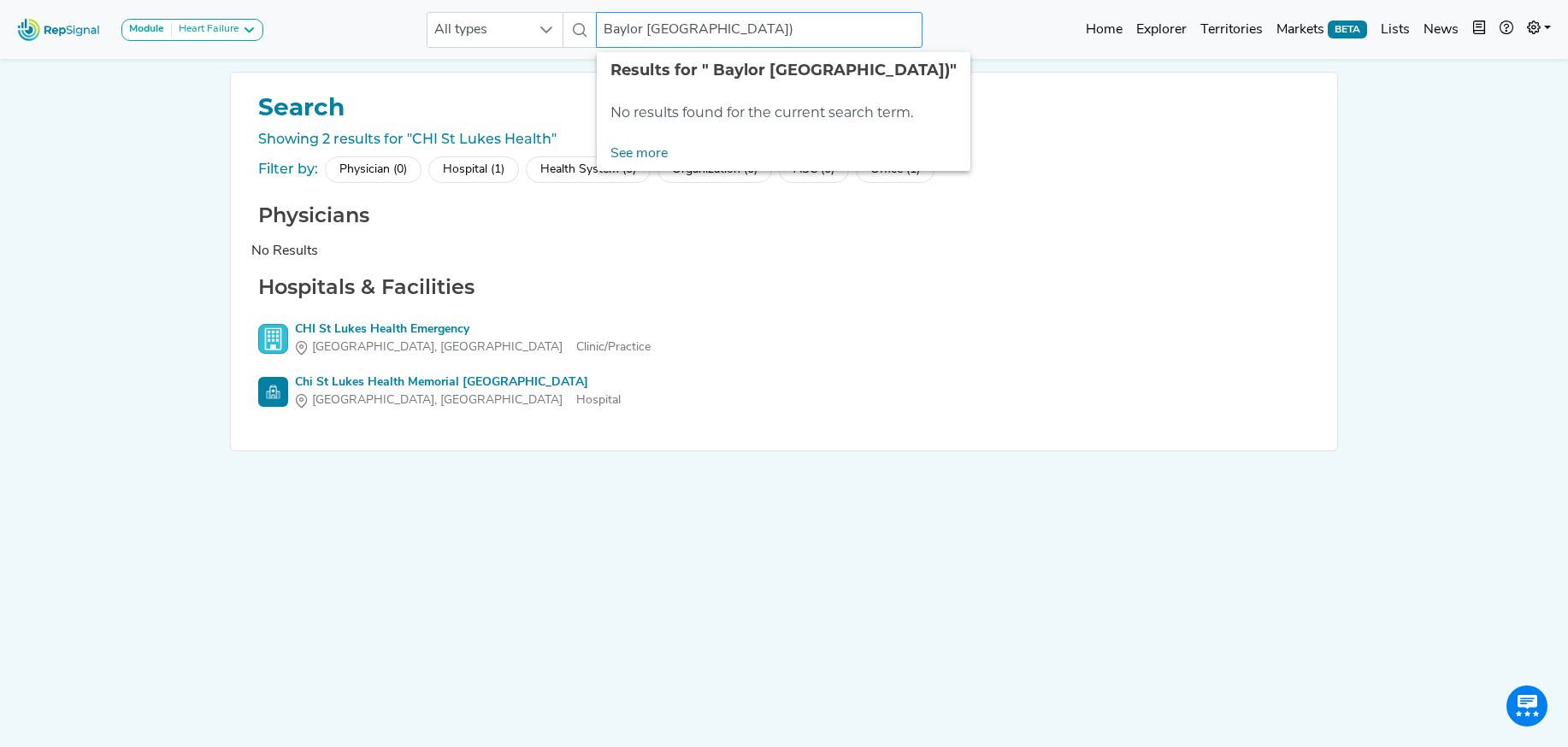
click at [700, 36] on input "Baylor St Lukes Medical Center)" at bounding box center [758, 29] width 327 height 36
type input "Baylor St Lukes"
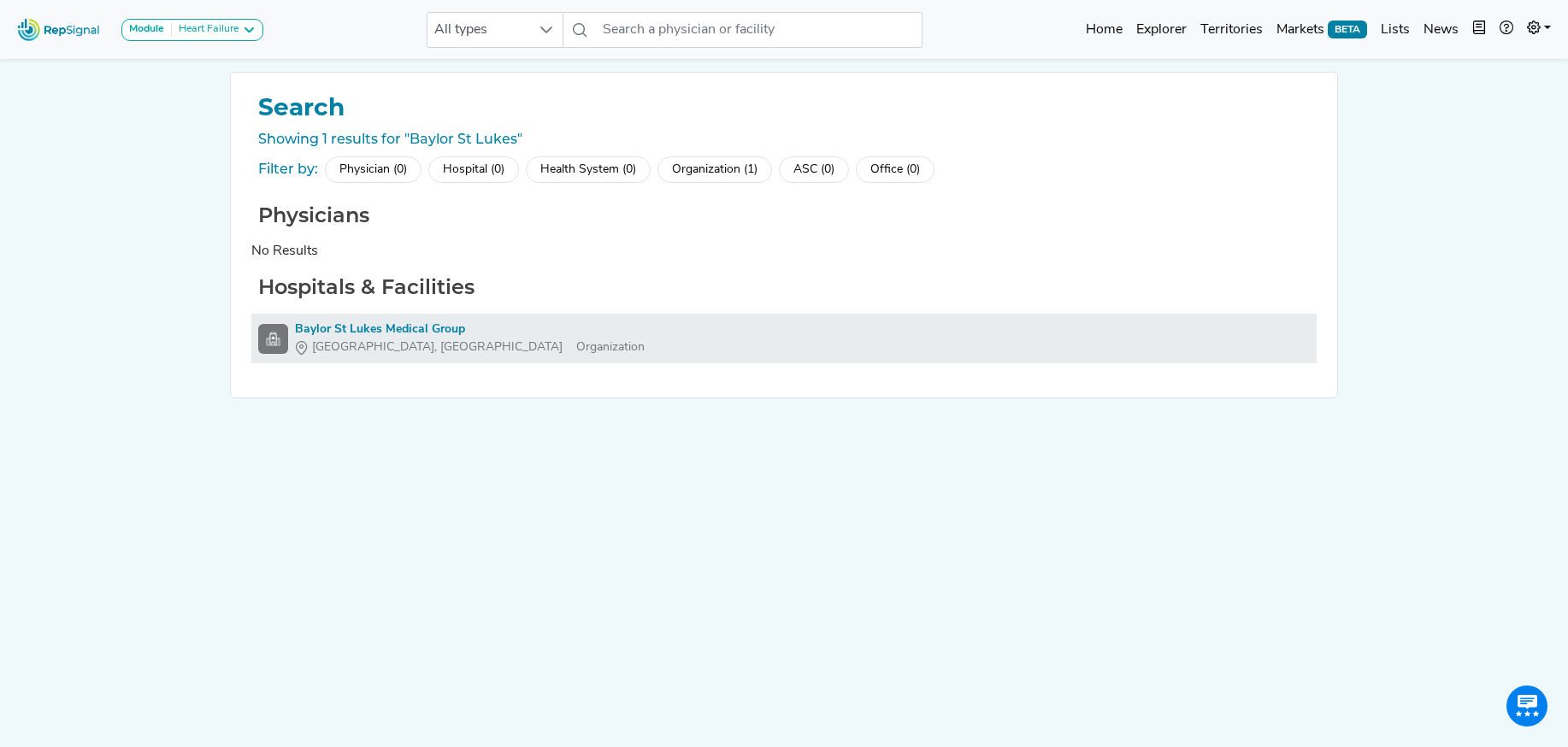
click at [353, 334] on div "Baylor St Lukes Medical Group" at bounding box center [469, 329] width 349 height 18
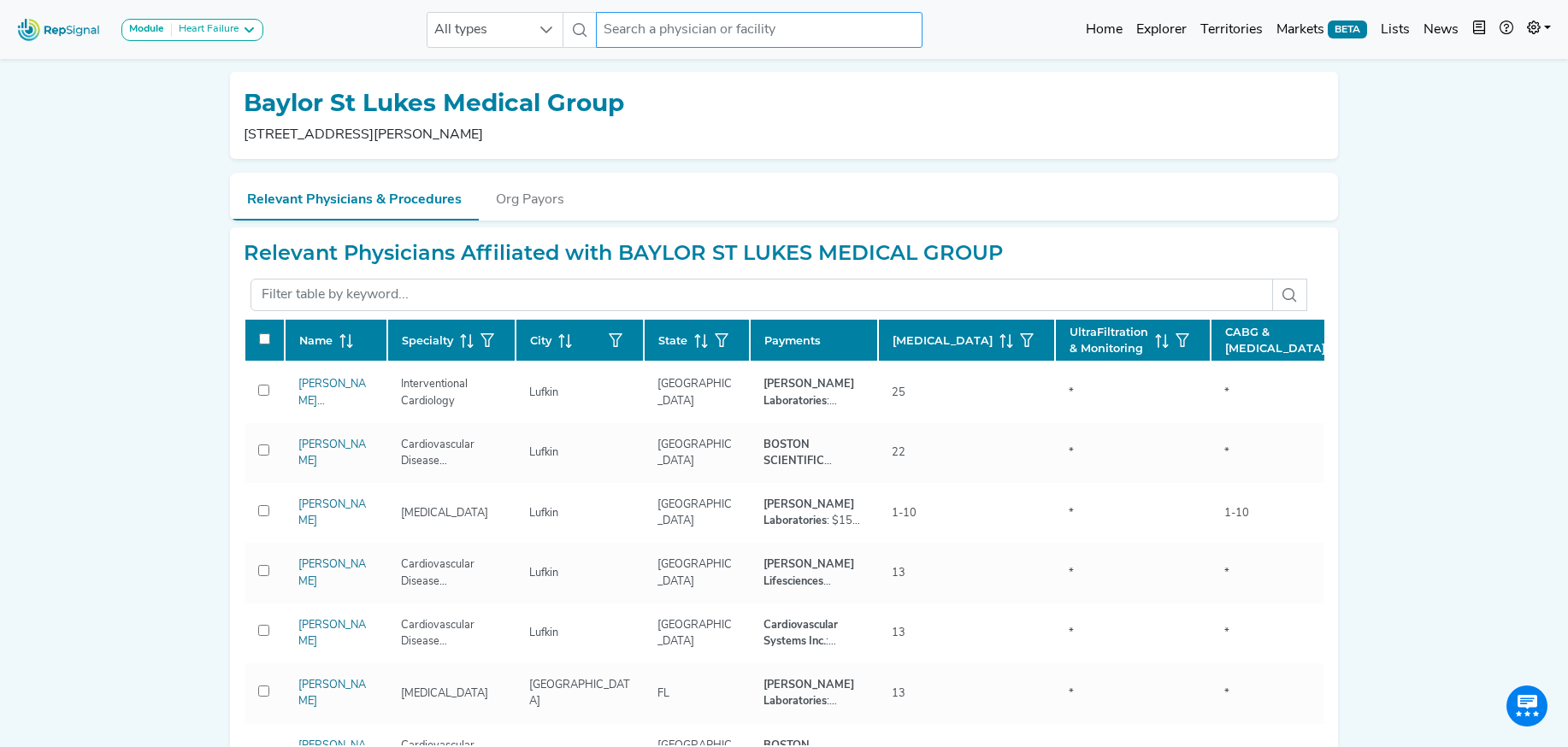
click at [618, 30] on input "text" at bounding box center [758, 29] width 327 height 36
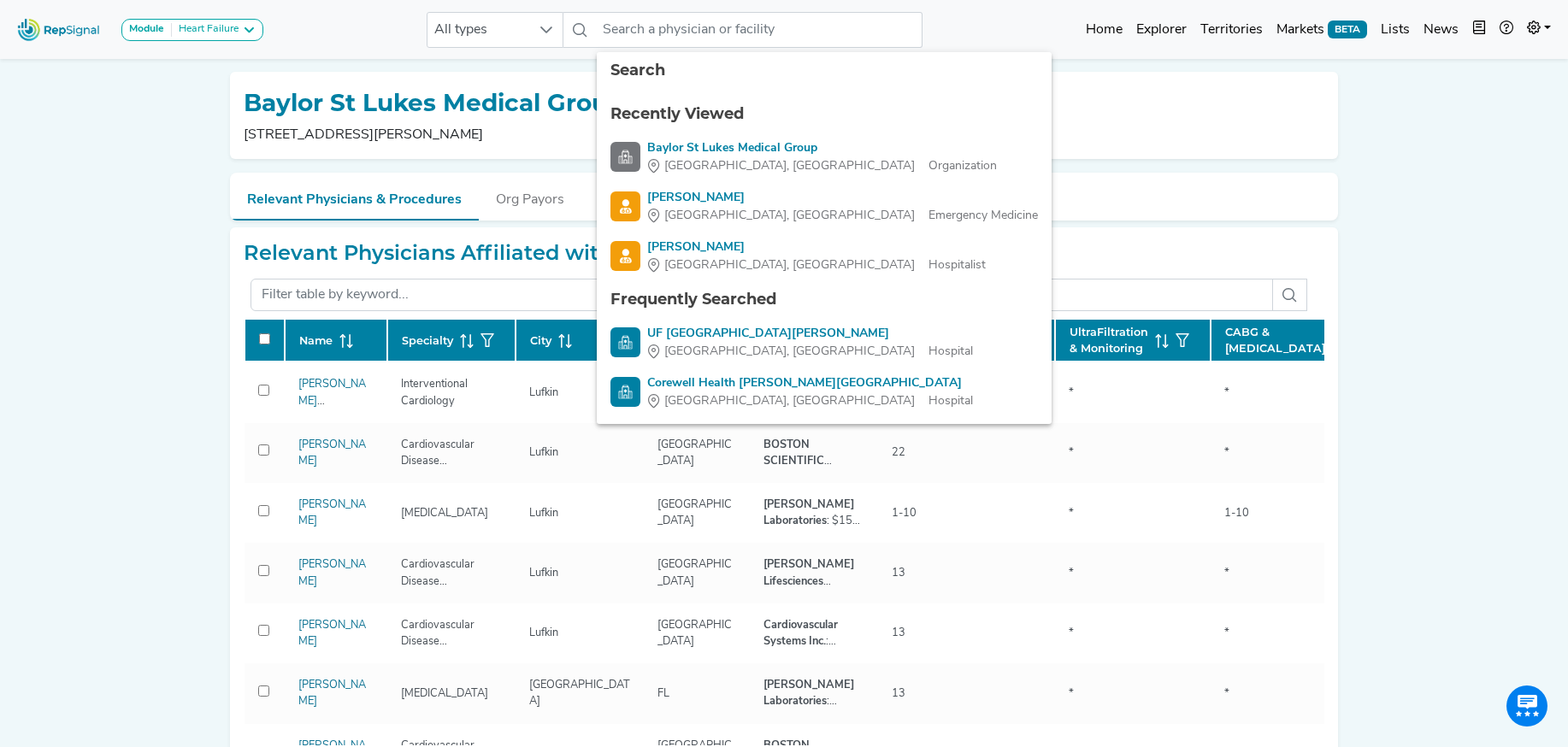
click at [130, 177] on div "Module Heart Failure Heart Failure Nephrology All types 7 results are available…" at bounding box center [784, 691] width 1568 height 1383
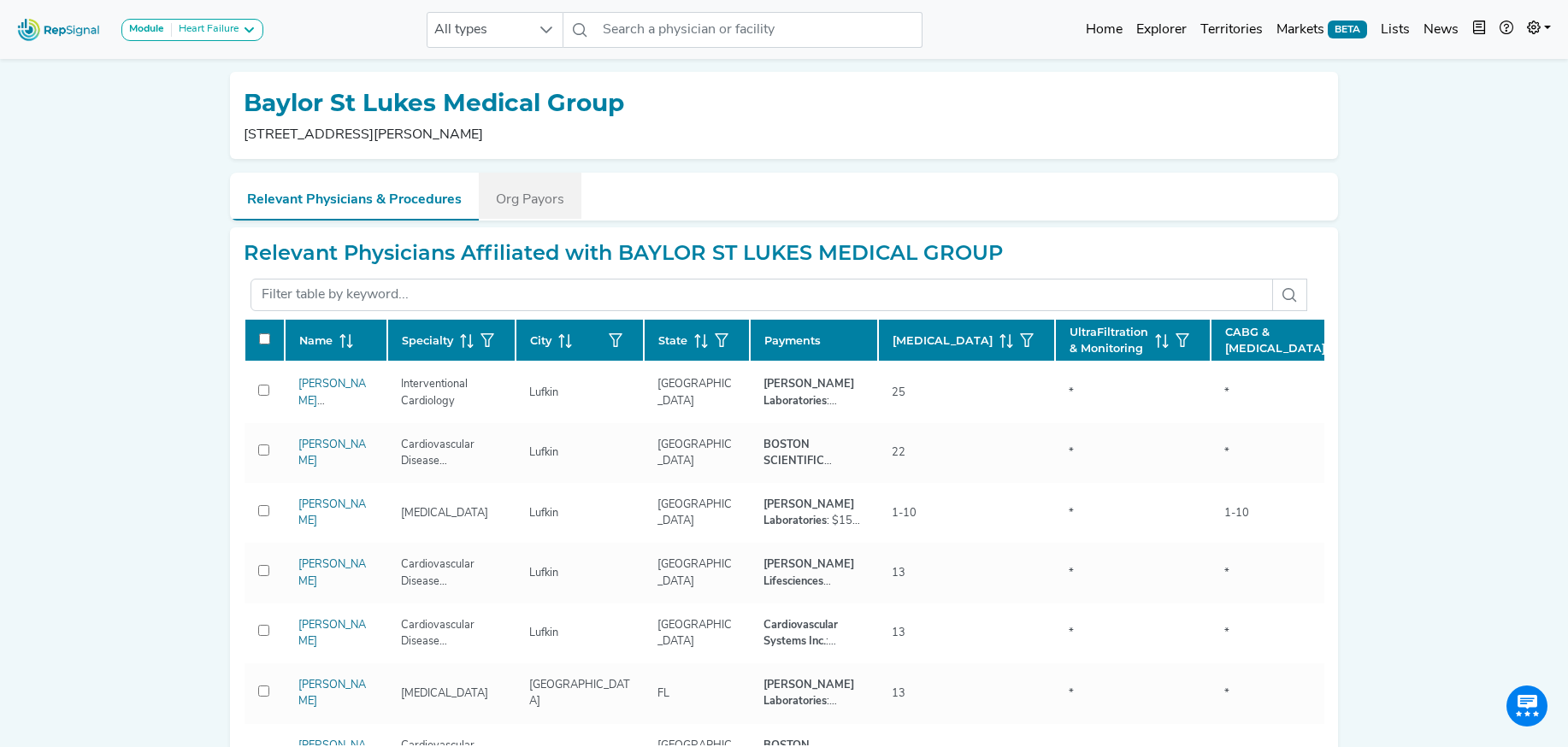
click at [545, 205] on button "Org Payors" at bounding box center [530, 196] width 102 height 46
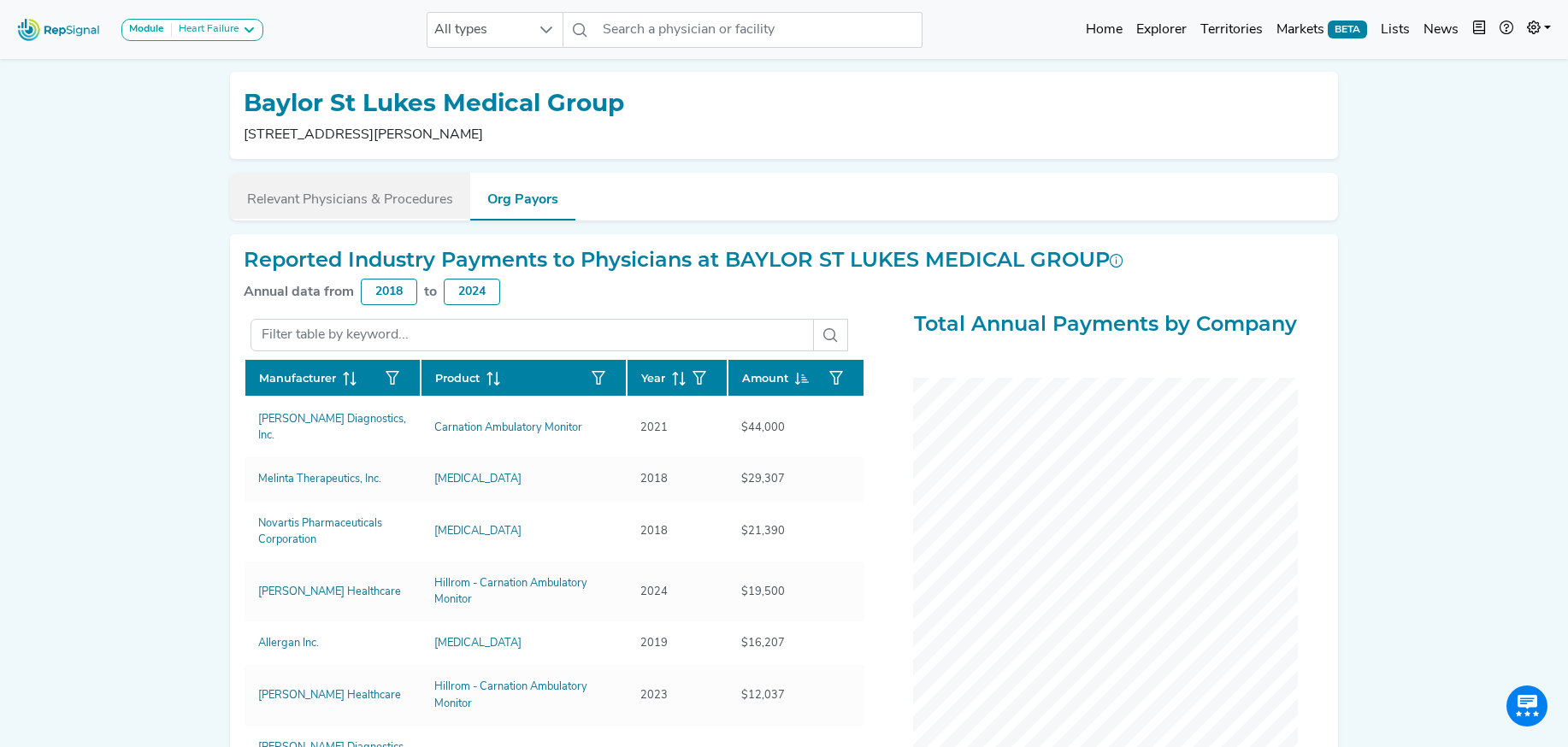
click at [350, 191] on button "Relevant Physicians & Procedures" at bounding box center [349, 196] width 241 height 46
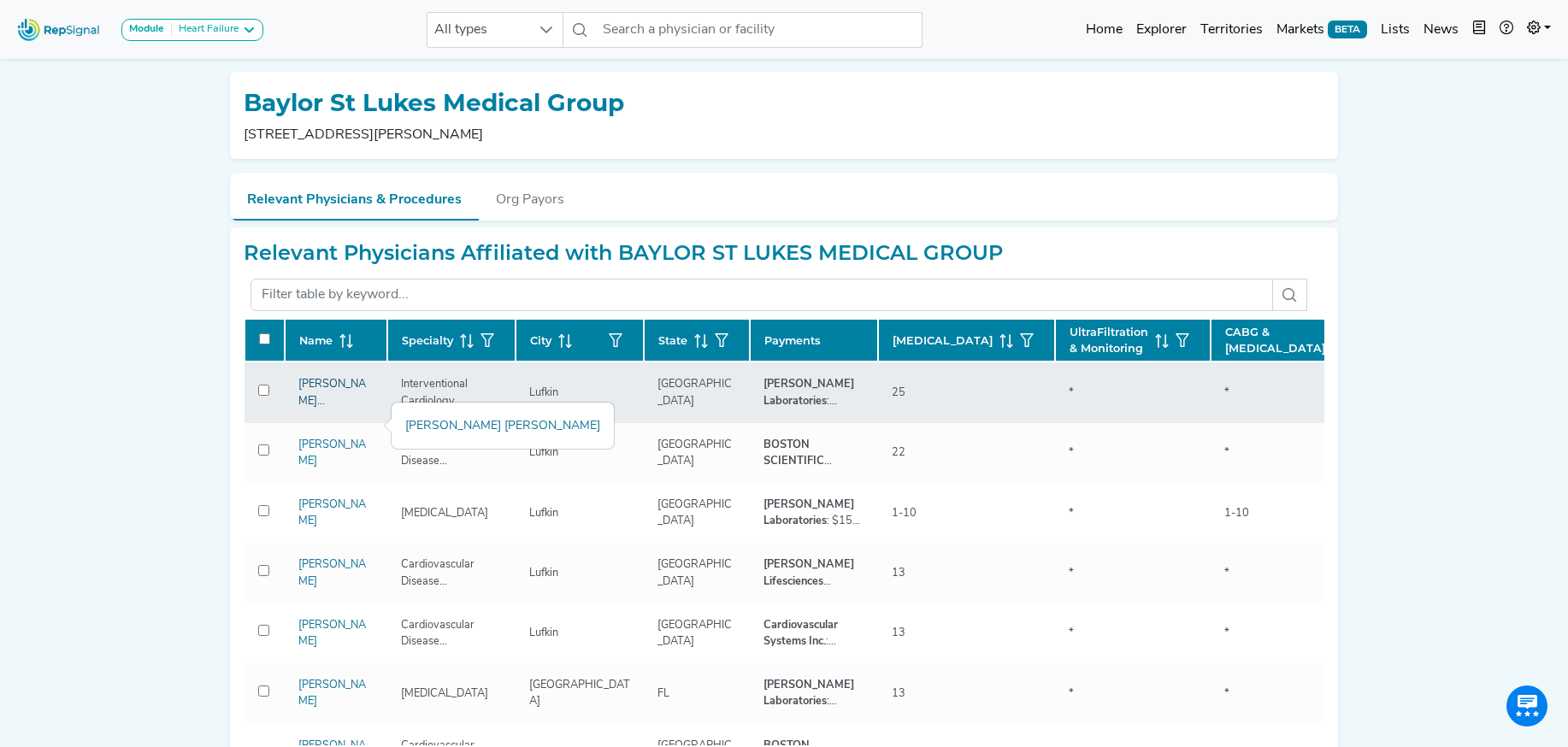
click at [304, 423] on link "Subramanya Gajaraju Venkata" at bounding box center [332, 409] width 68 height 60
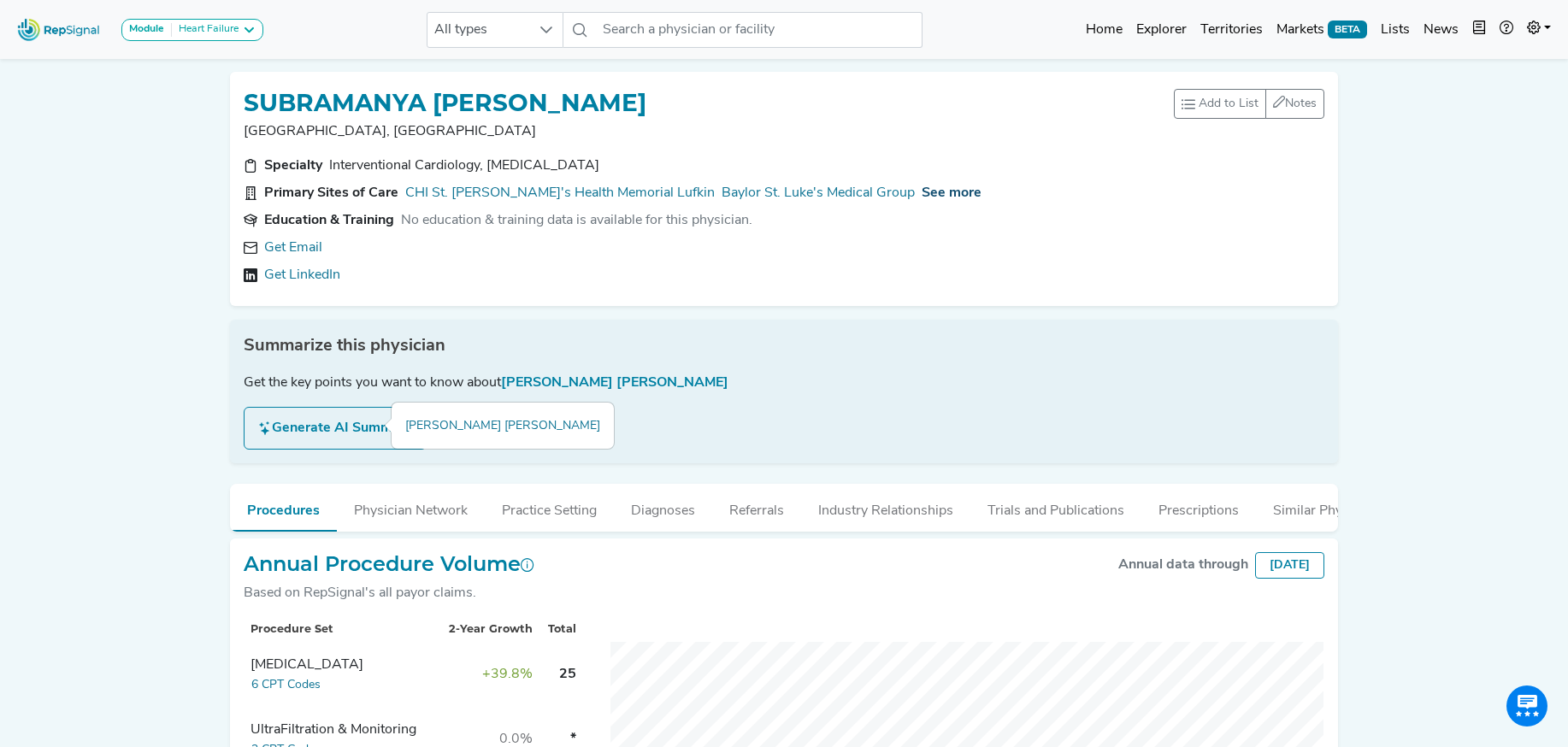
click at [921, 197] on span "See more" at bounding box center [950, 193] width 59 height 14
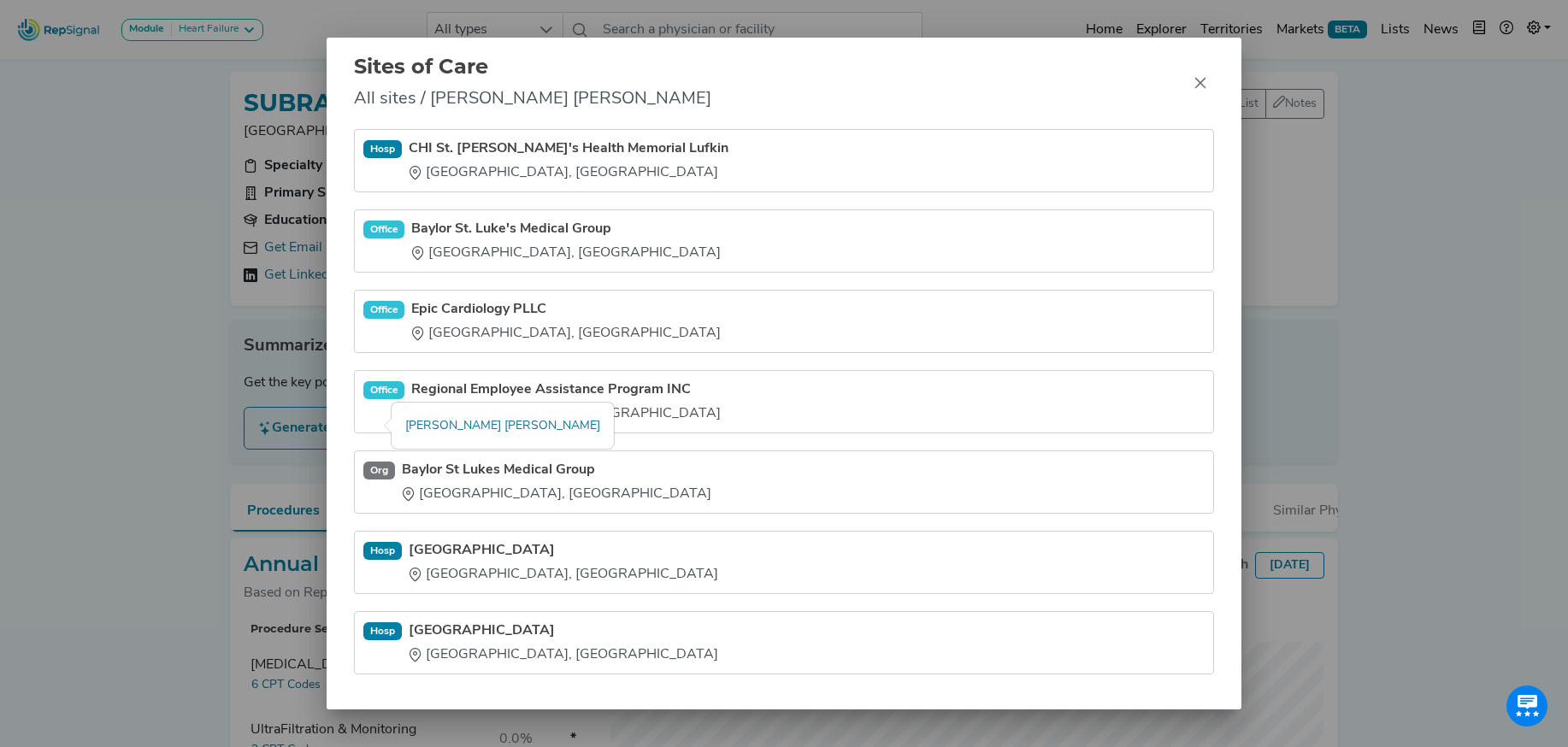
click at [606, 144] on link "CHI St. [PERSON_NAME]'s Health Memorial Lufkin" at bounding box center [568, 148] width 319 height 20
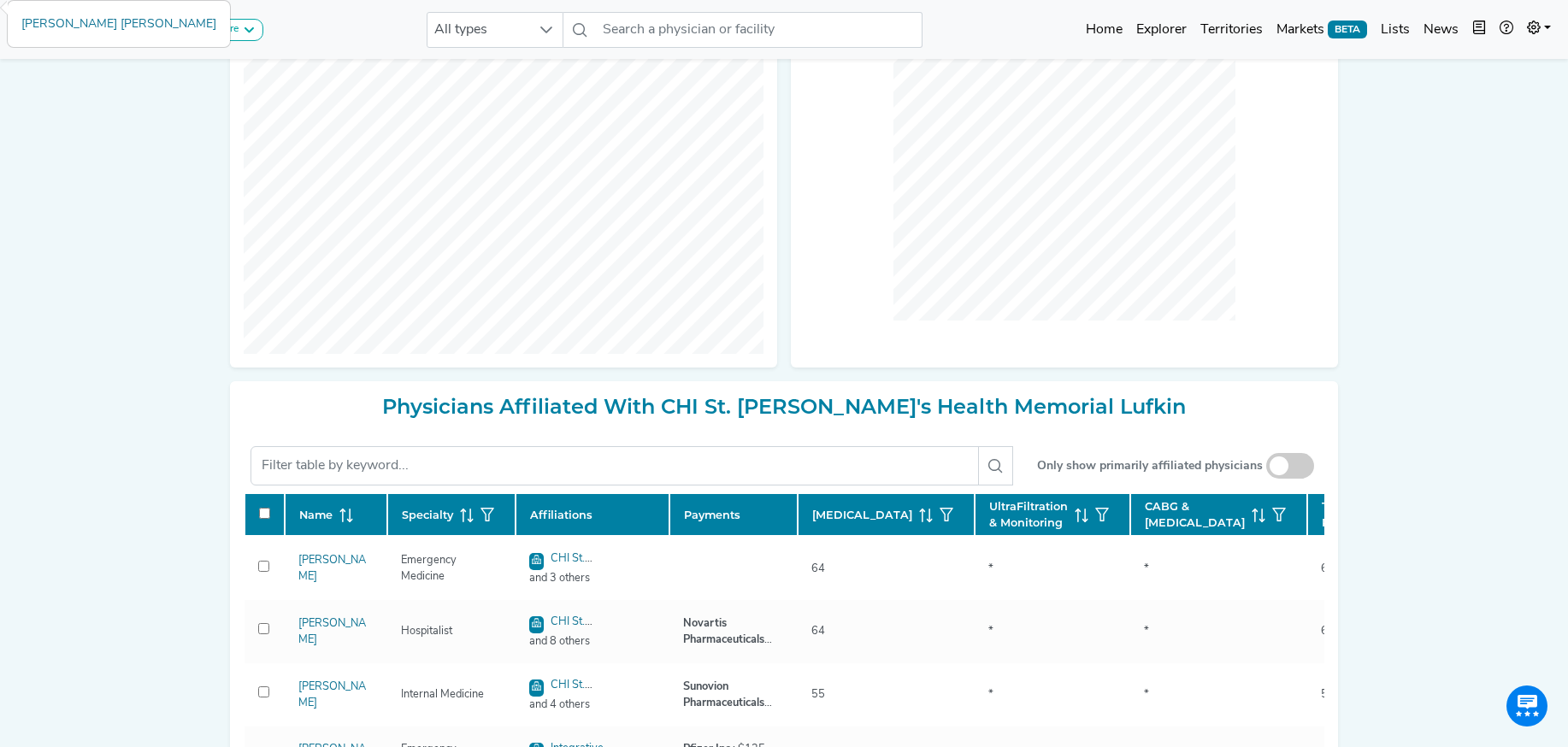
scroll to position [410, 0]
click at [1305, 467] on span at bounding box center [1290, 464] width 48 height 26
click at [1290, 465] on input "checkbox" at bounding box center [1290, 465] width 0 height 0
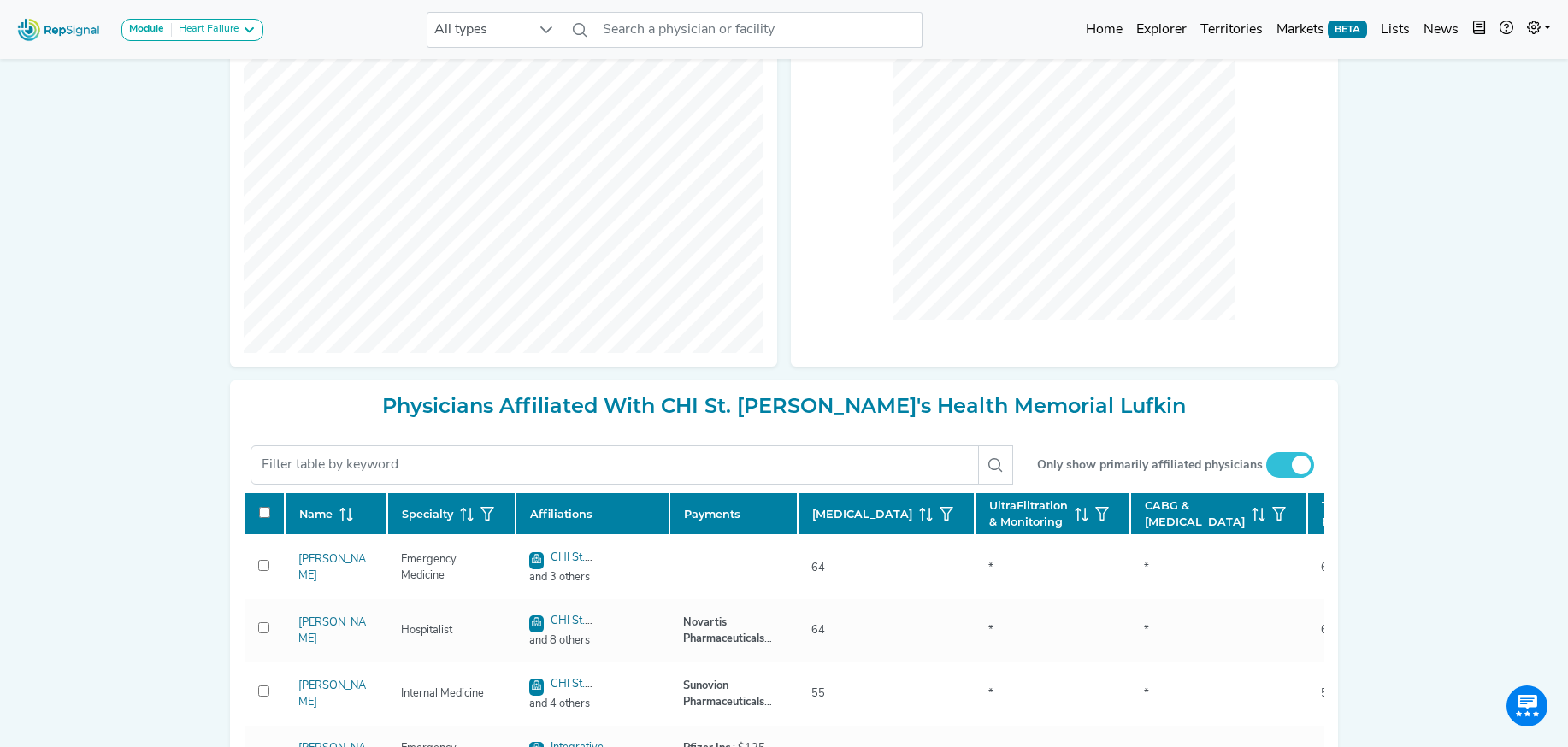
scroll to position [0, 0]
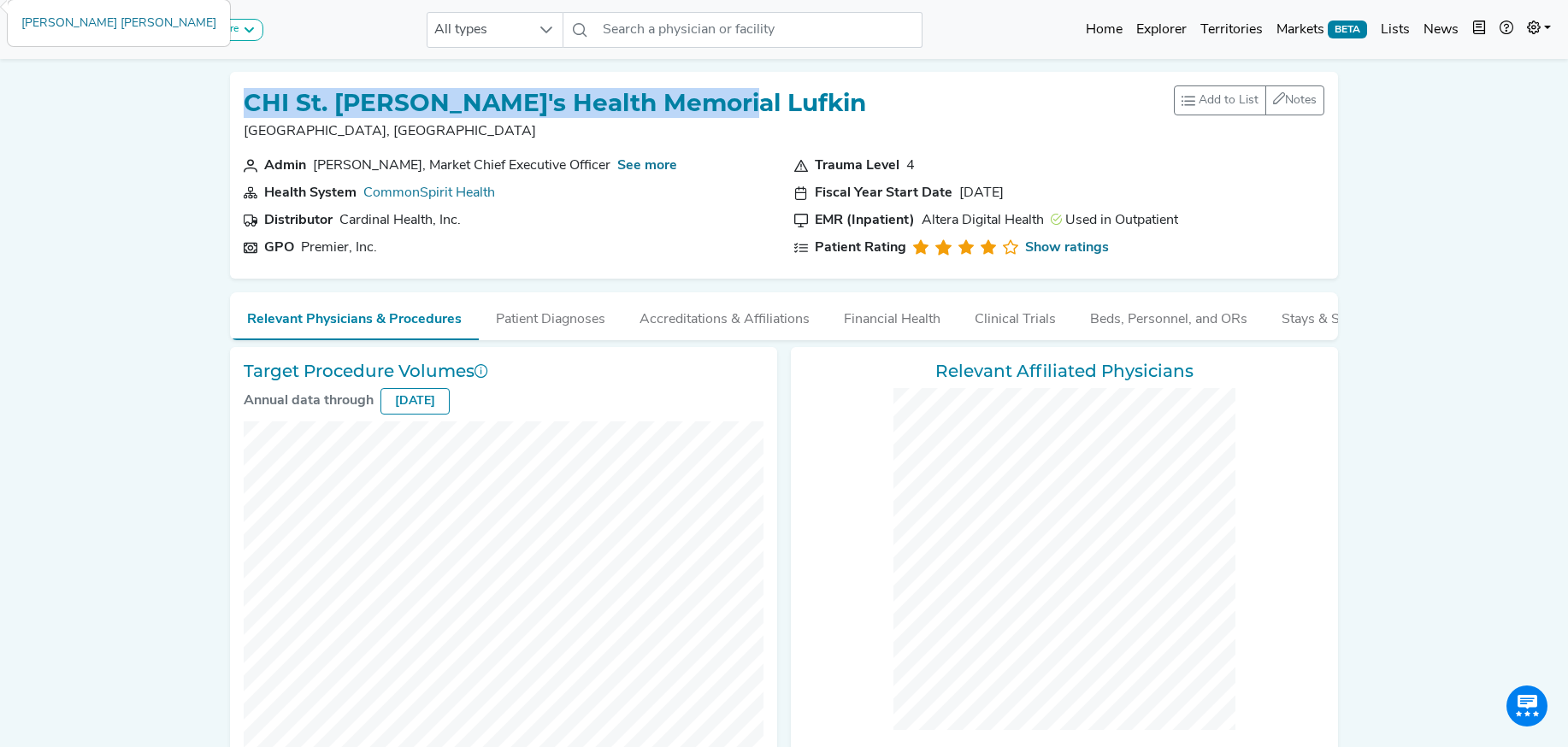
drag, startPoint x: 243, startPoint y: 102, endPoint x: 789, endPoint y: 108, distance: 546.0
click at [789, 108] on div "CHI St. Luke's Health Memorial Lufkin Lufkin, TX Add to List Recent Lists: CC/C…" at bounding box center [783, 120] width 1080 height 70
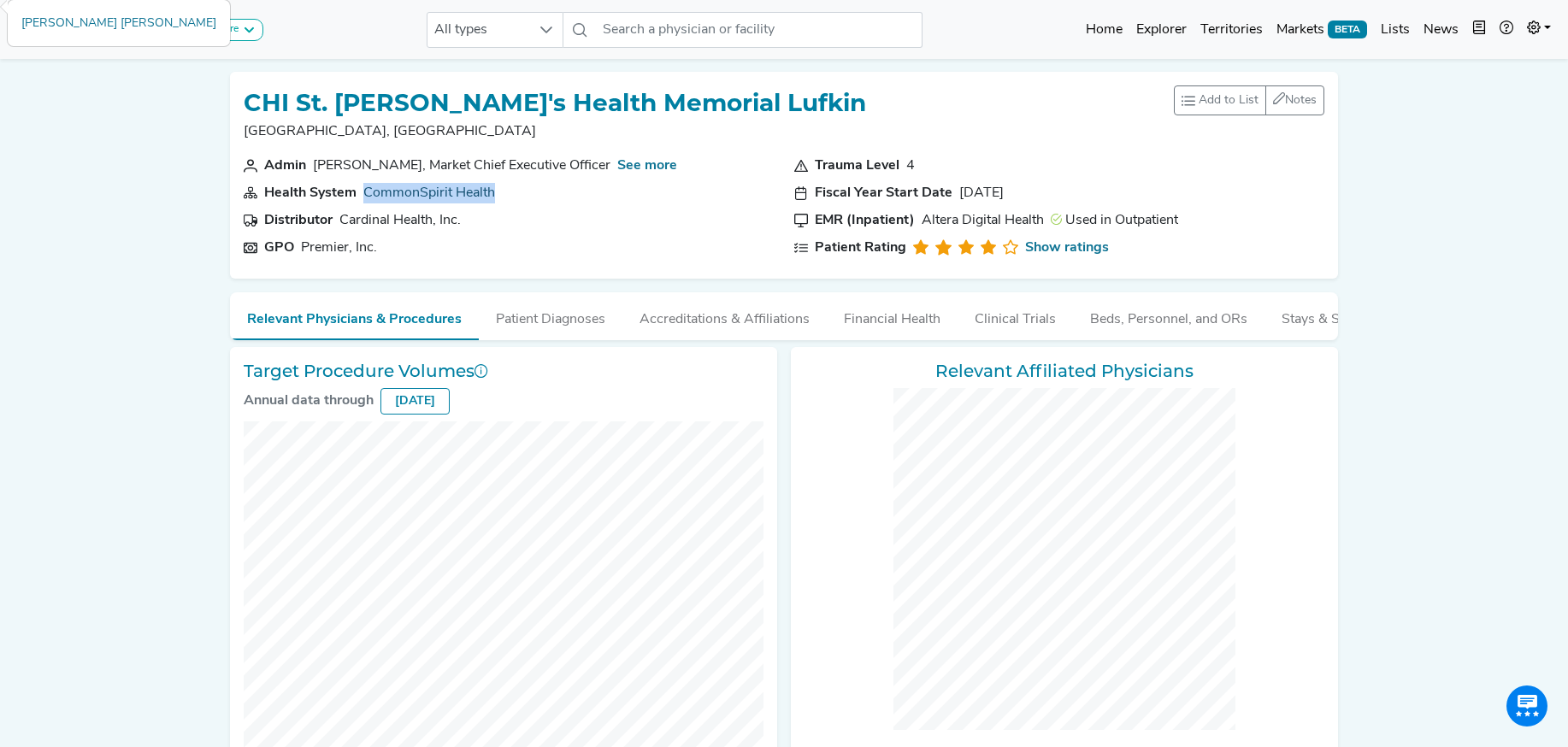
drag, startPoint x: 441, startPoint y: 193, endPoint x: 366, endPoint y: 201, distance: 75.4
click at [366, 201] on section "Health System CommonSpirit Health" at bounding box center [508, 193] width 530 height 20
drag, startPoint x: 319, startPoint y: 246, endPoint x: 298, endPoint y: 248, distance: 21.1
click at [298, 248] on section "GPO Premier, Inc." at bounding box center [508, 248] width 530 height 20
click at [652, 168] on link "See more" at bounding box center [647, 165] width 59 height 14
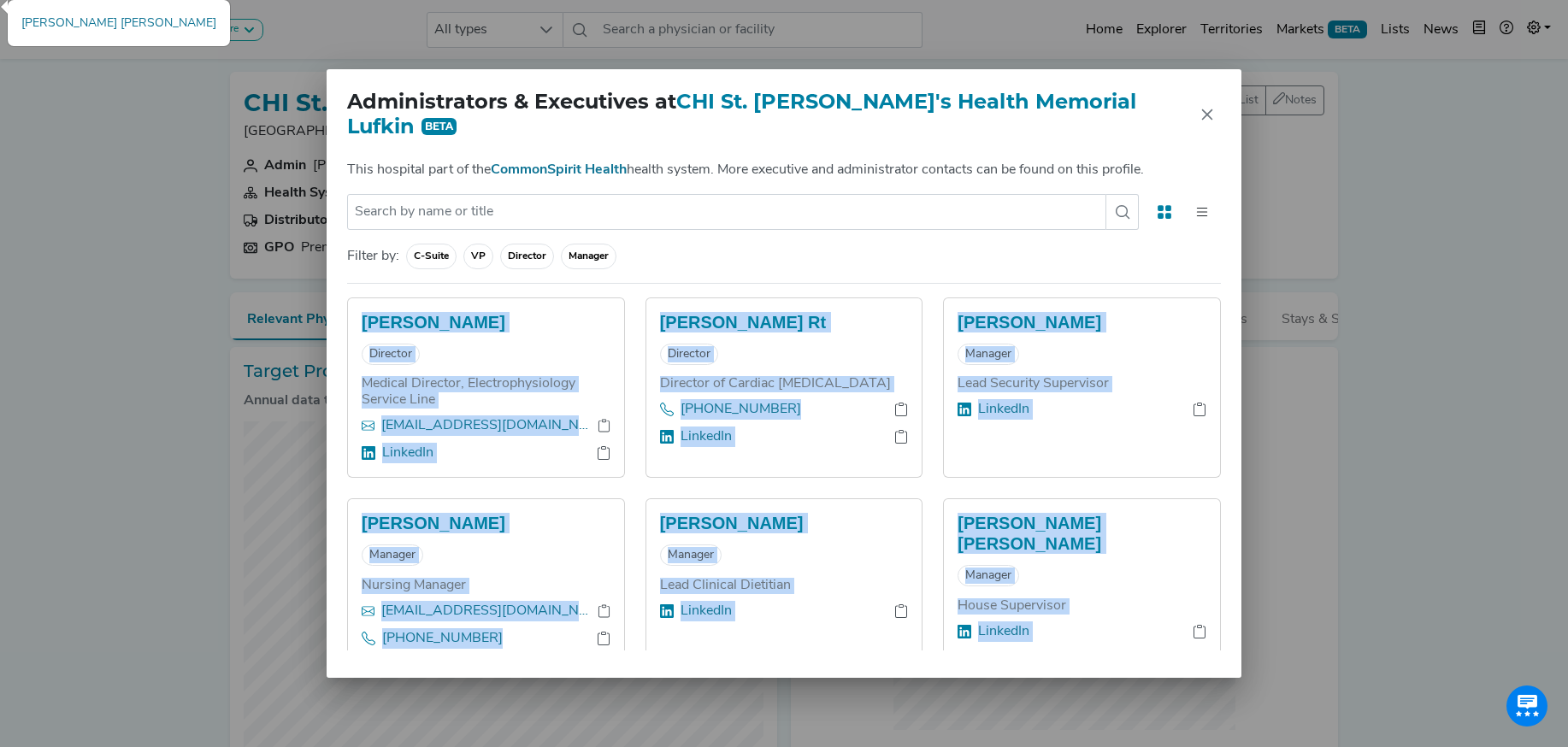
scroll to position [281, 0]
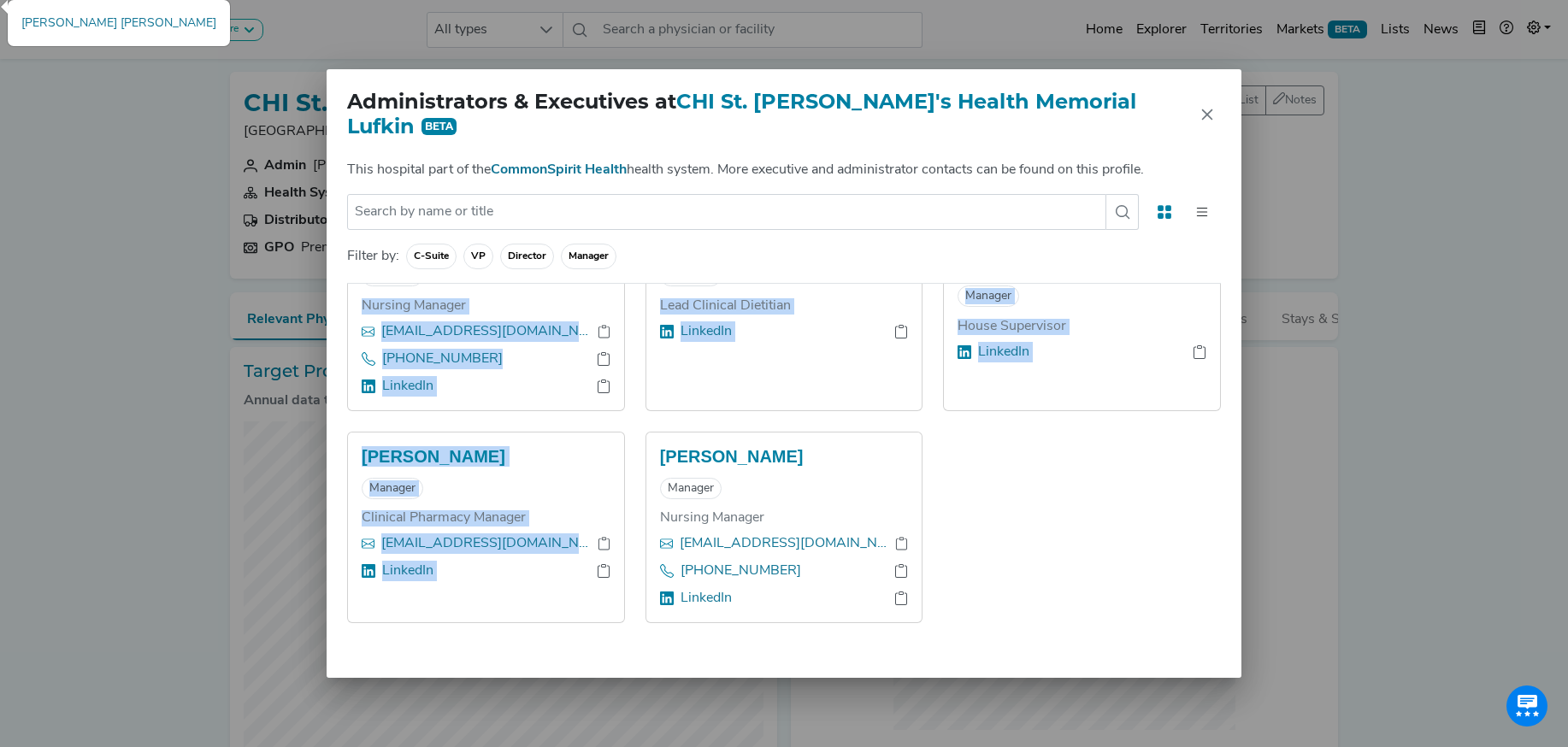
drag, startPoint x: 360, startPoint y: 309, endPoint x: 971, endPoint y: 618, distance: 684.7
click at [971, 618] on div "Aditya Saini Director Medical Director, Electrophysiology Service Line asaini@m…" at bounding box center [783, 466] width 874 height 368
click at [1208, 117] on icon "Close" at bounding box center [1208, 115] width 11 height 11
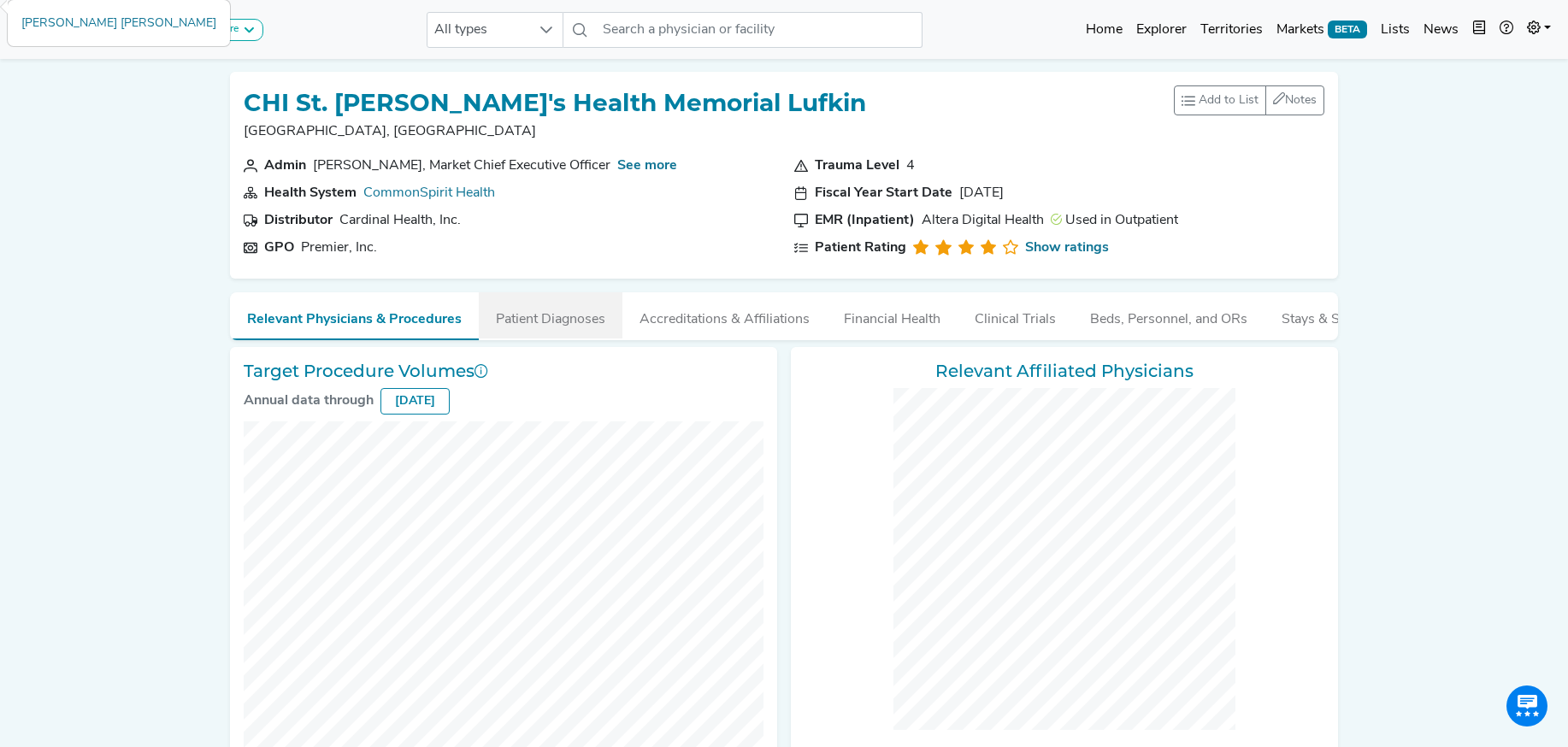
click at [554, 330] on button "Patient Diagnoses" at bounding box center [550, 315] width 144 height 46
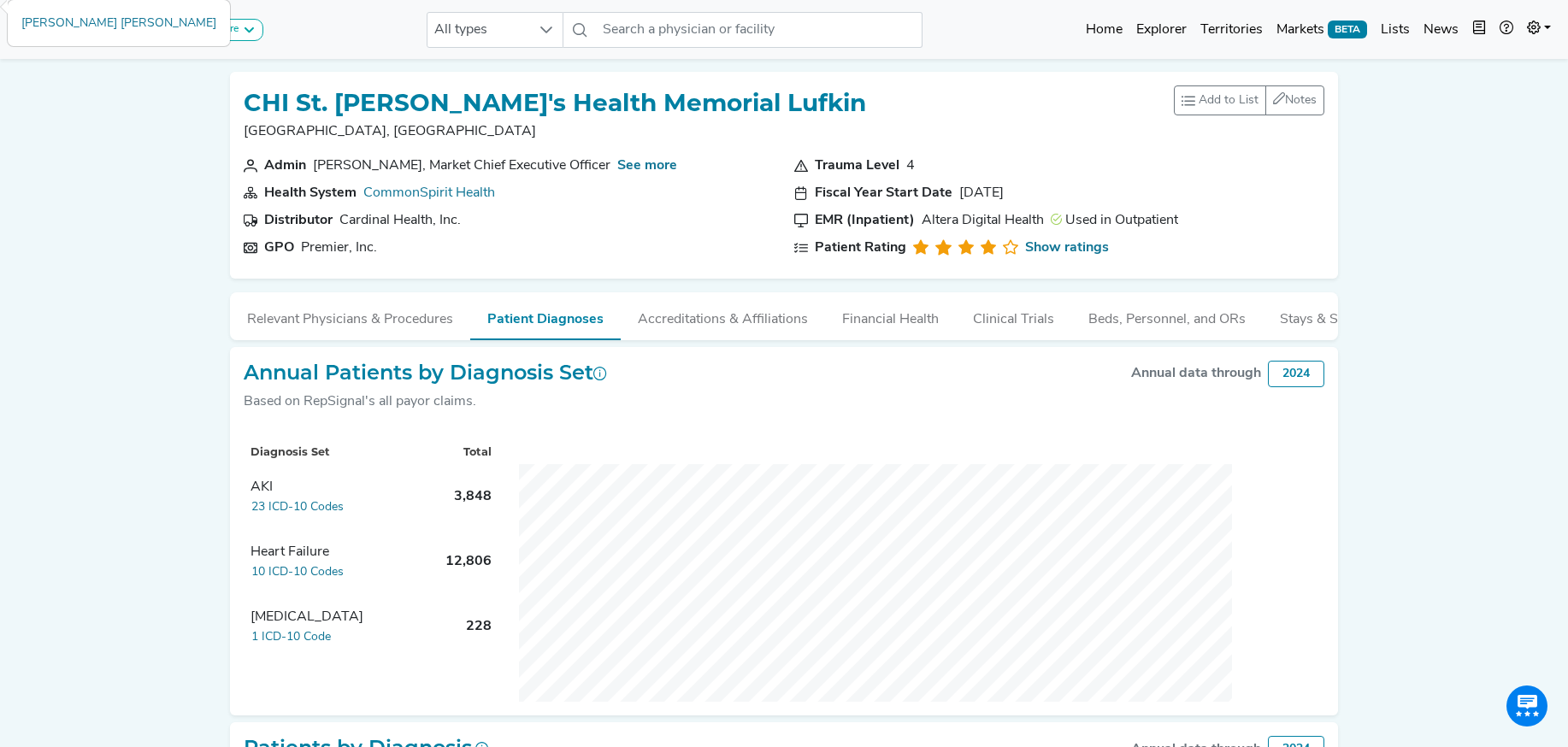
drag, startPoint x: 414, startPoint y: 325, endPoint x: 514, endPoint y: 346, distance: 102.2
click at [413, 325] on button "Relevant Physicians & Procedures" at bounding box center [349, 315] width 241 height 46
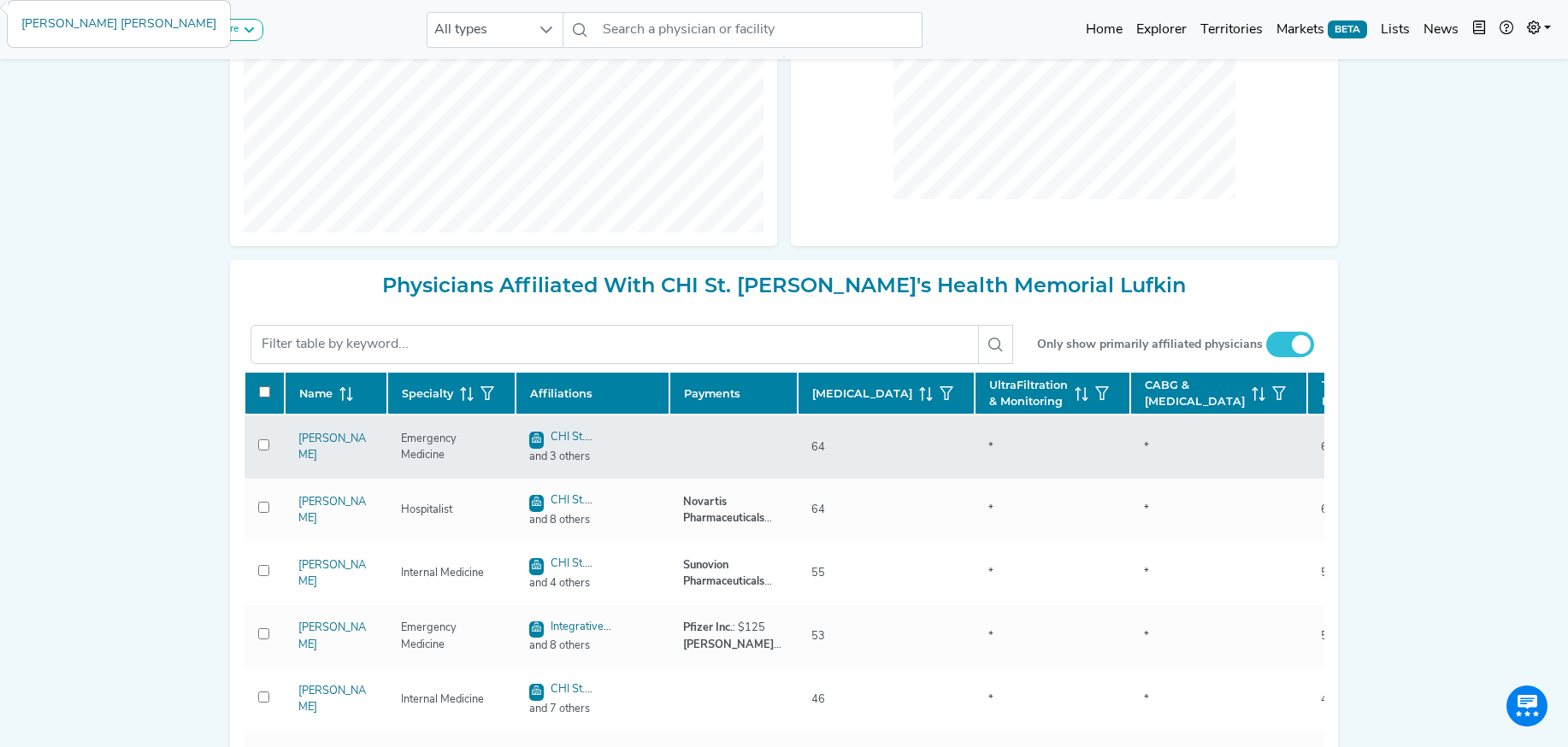
scroll to position [532, 0]
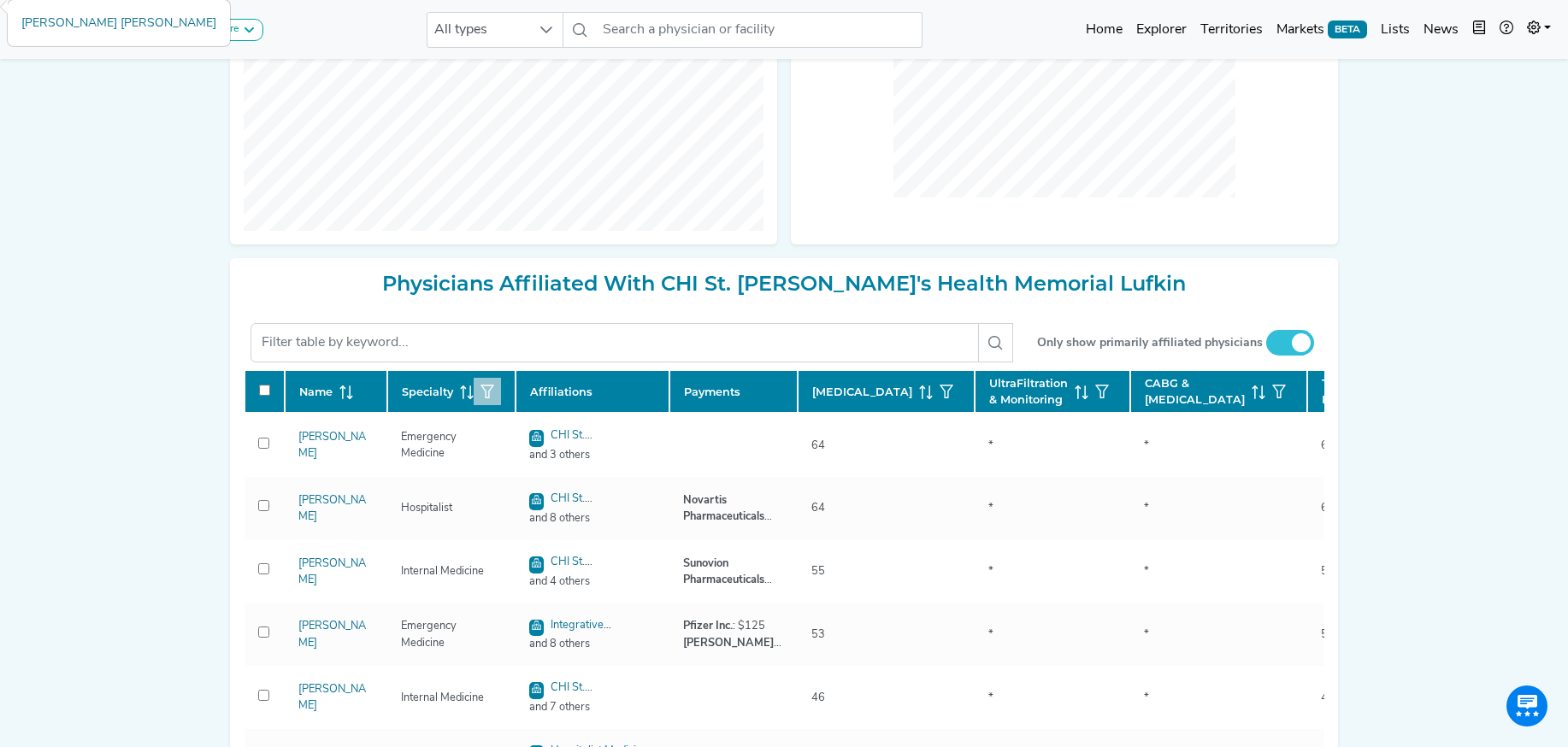
click at [484, 398] on icon "button" at bounding box center [487, 390] width 14 height 14
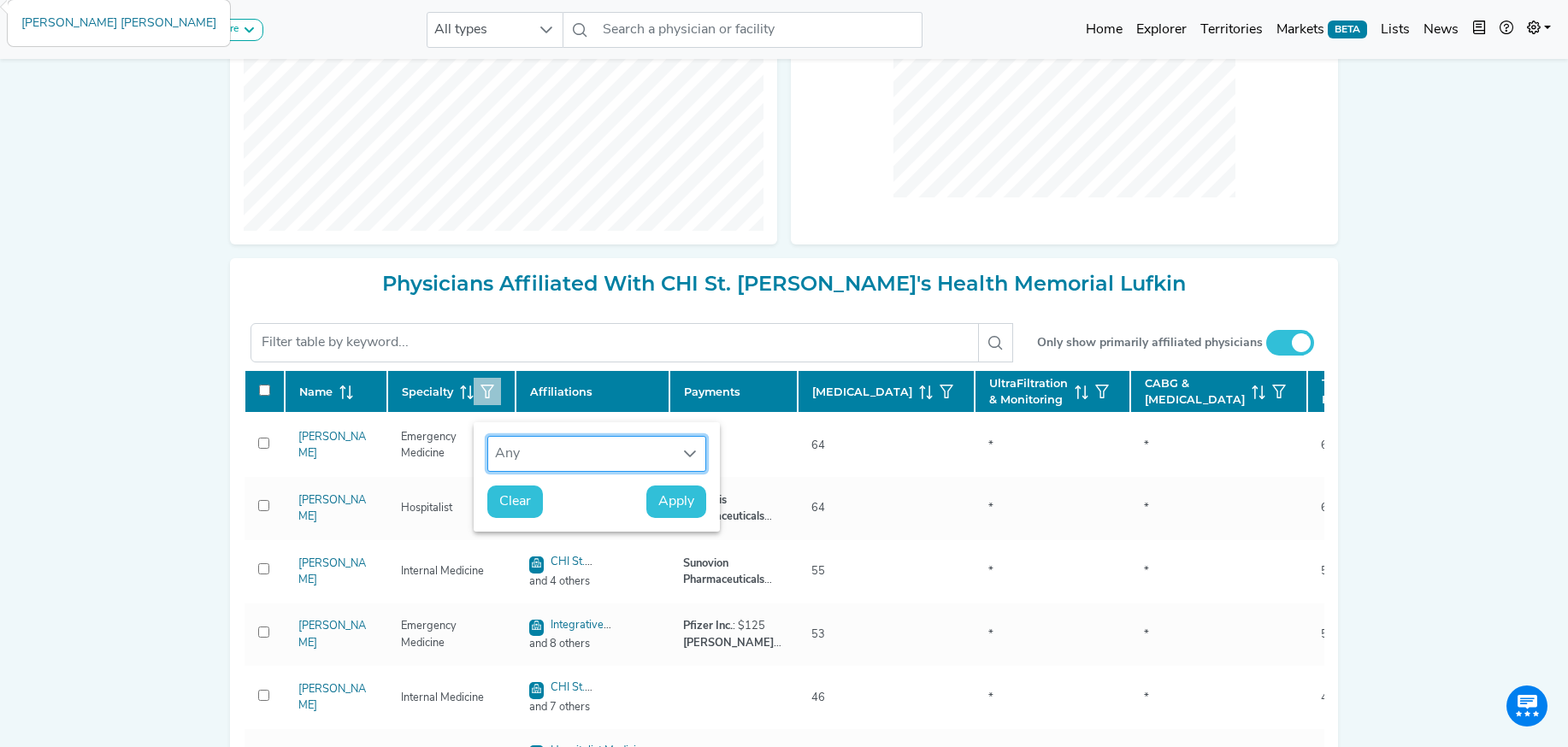
scroll to position [13, 79]
click at [522, 461] on div "Any" at bounding box center [580, 453] width 185 height 34
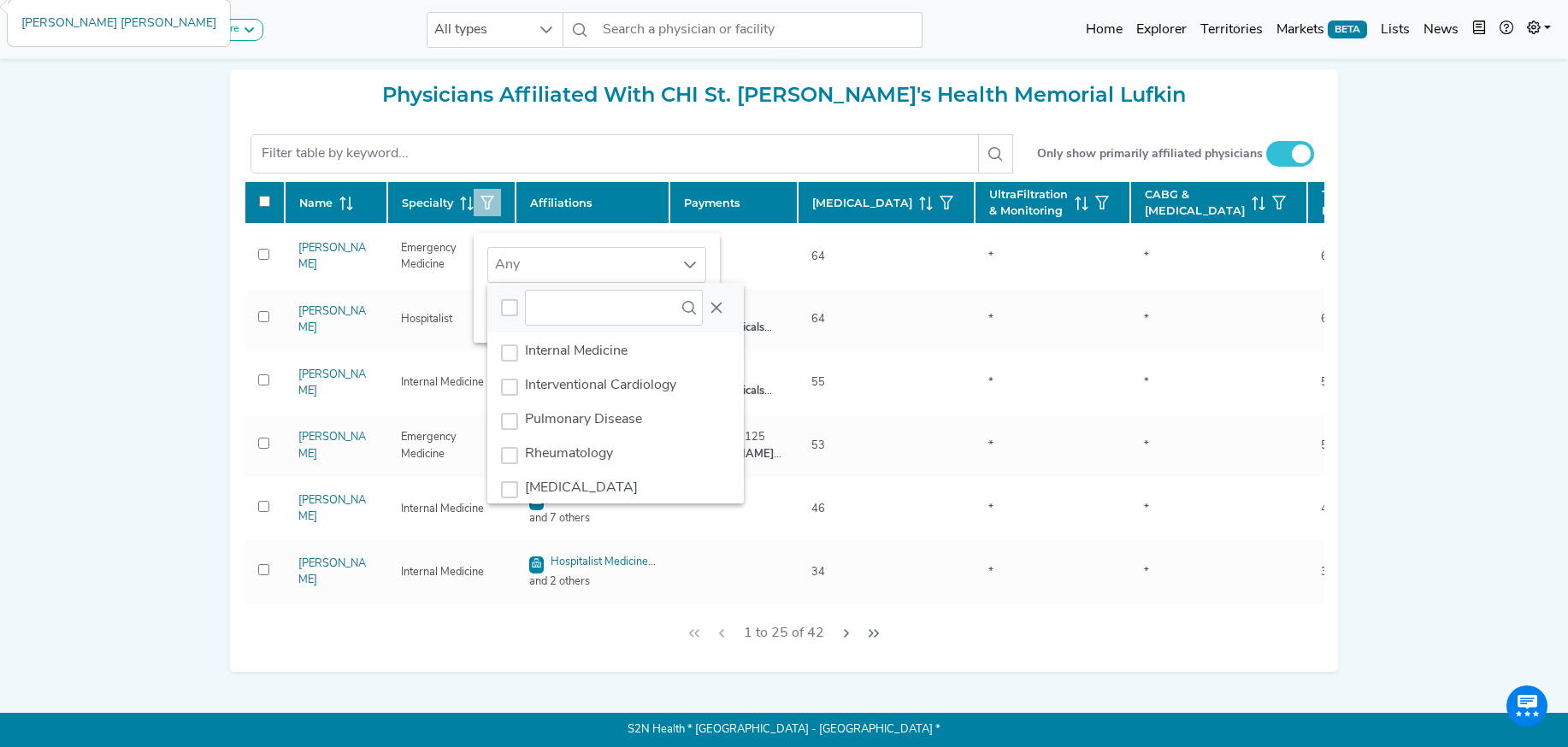
scroll to position [6, 0]
click at [507, 390] on div "Cardiovascular Disease (Cardiology)" at bounding box center [510, 385] width 17 height 17
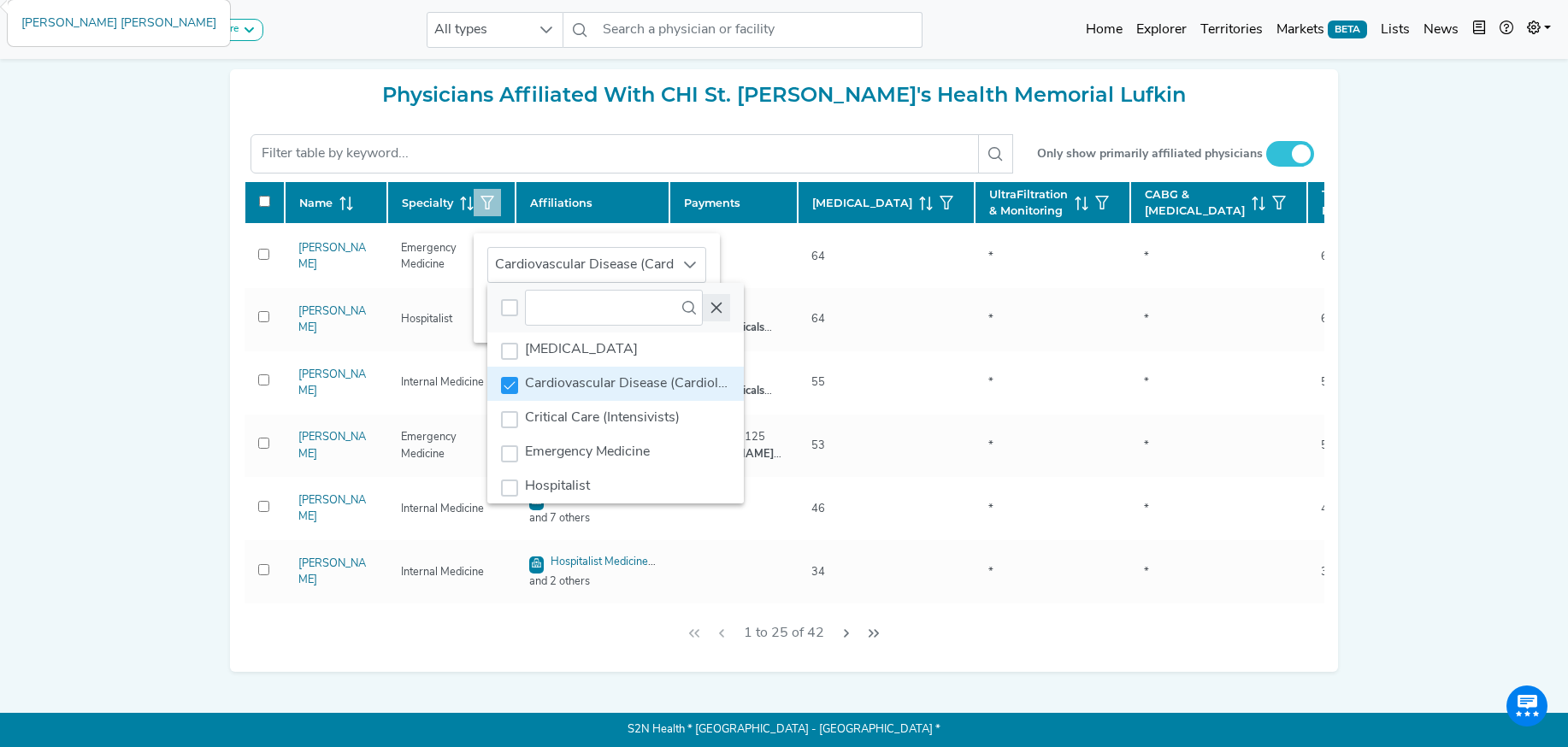
drag, startPoint x: 720, startPoint y: 303, endPoint x: 709, endPoint y: 314, distance: 15.6
click at [720, 303] on icon "Close" at bounding box center [716, 307] width 11 height 11
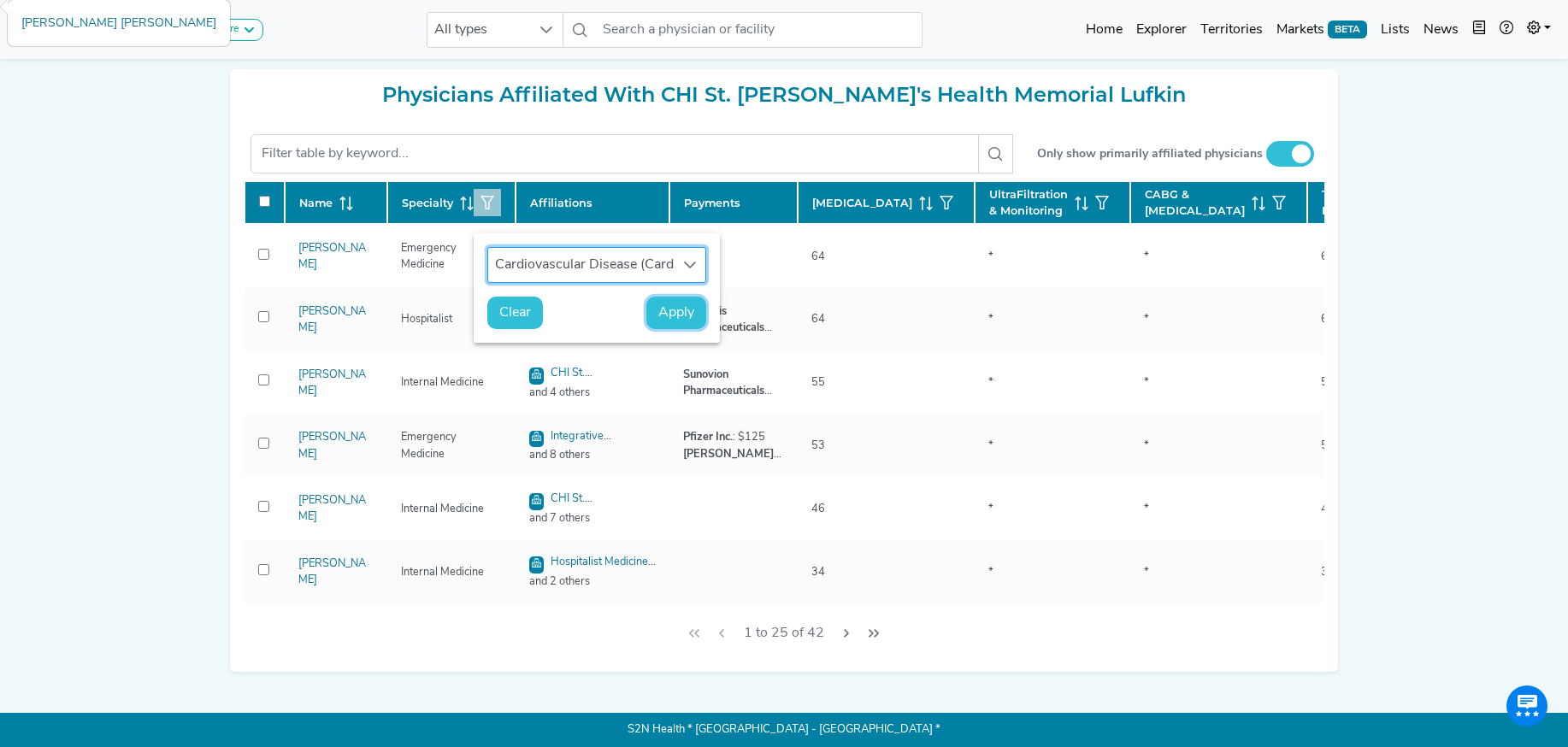
click at [676, 323] on button "Apply" at bounding box center [675, 313] width 59 height 33
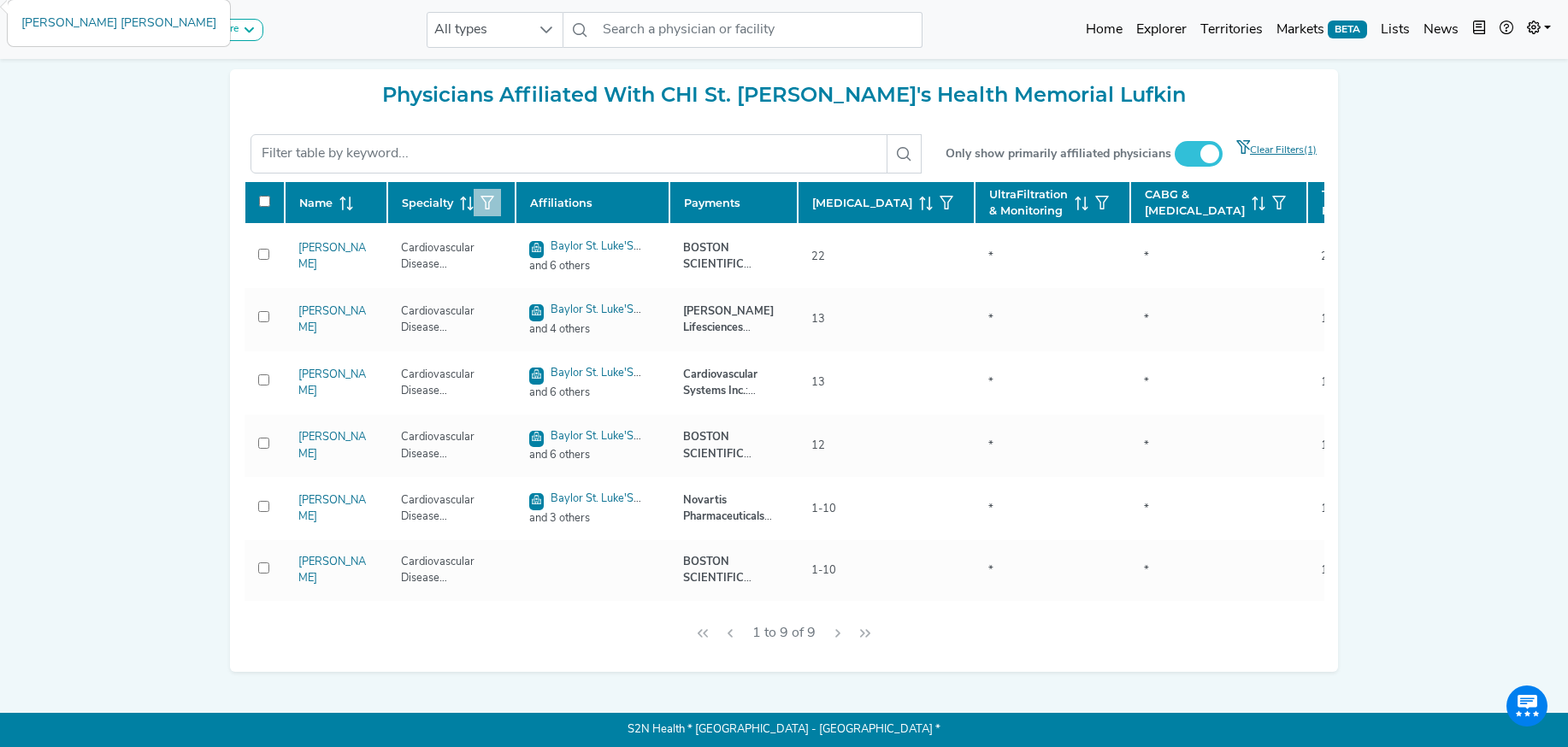
checkbox input "false"
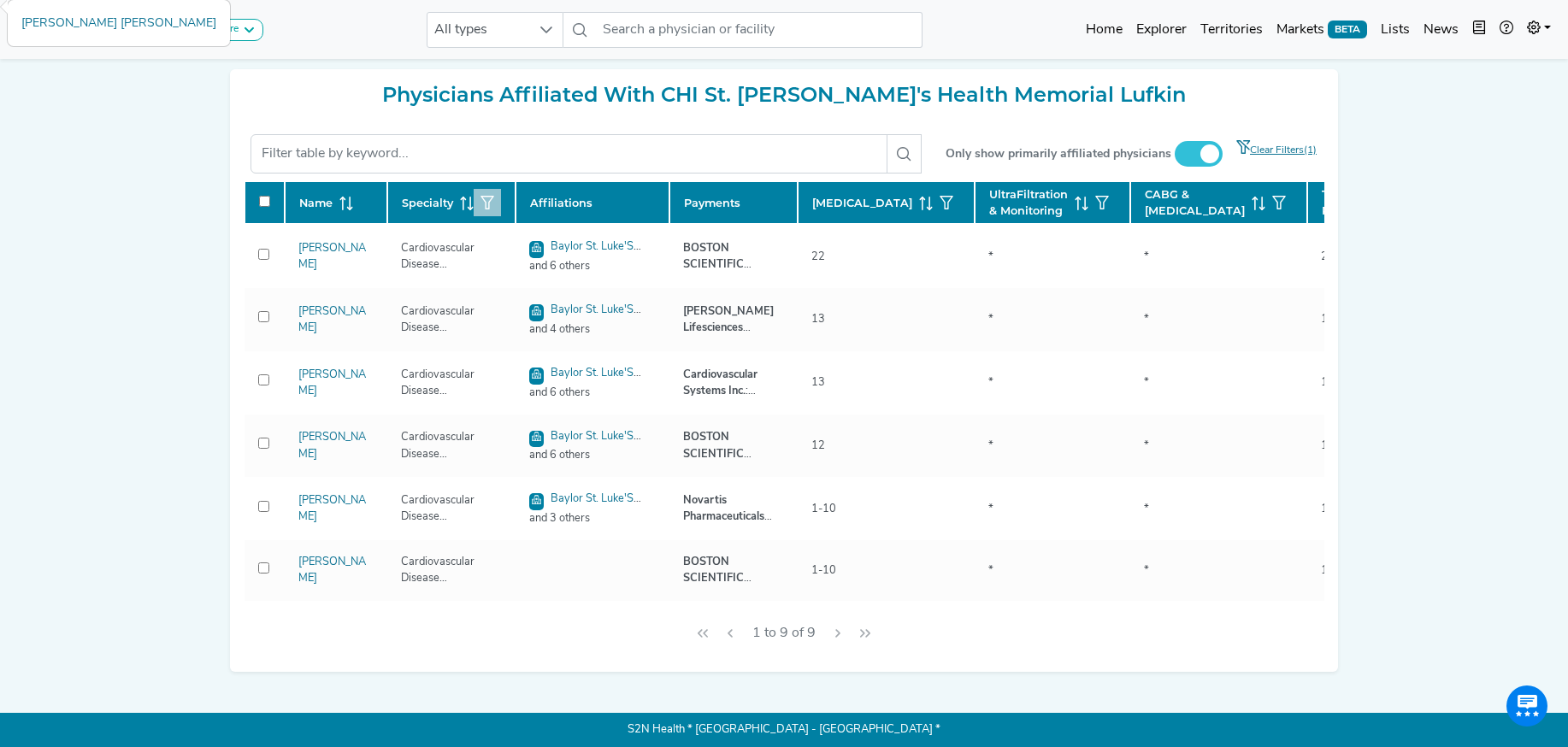
checkbox input "false"
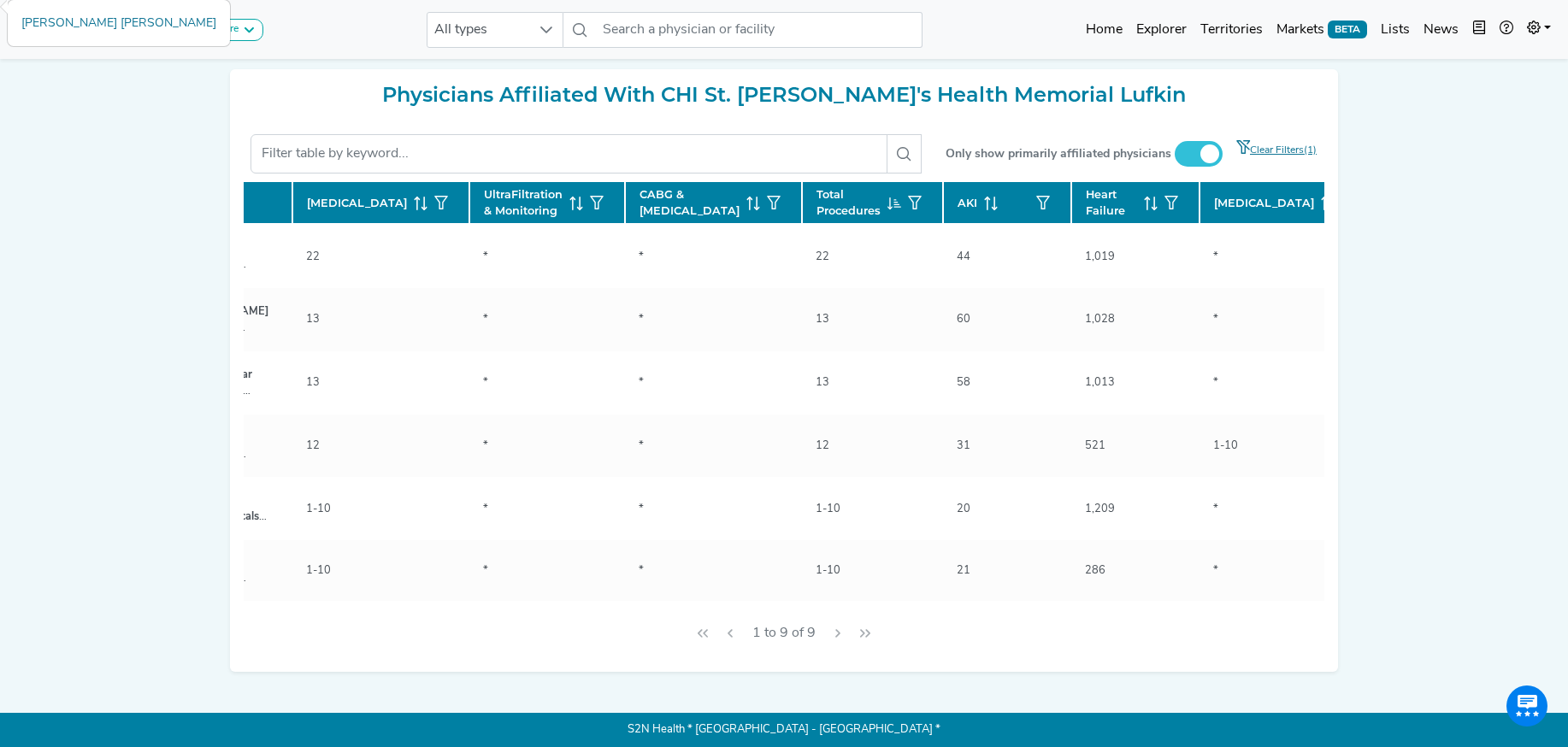
scroll to position [0, 514]
drag, startPoint x: 1039, startPoint y: 226, endPoint x: 1031, endPoint y: 239, distance: 15.3
click at [1134, 210] on icon at bounding box center [1141, 203] width 14 height 14
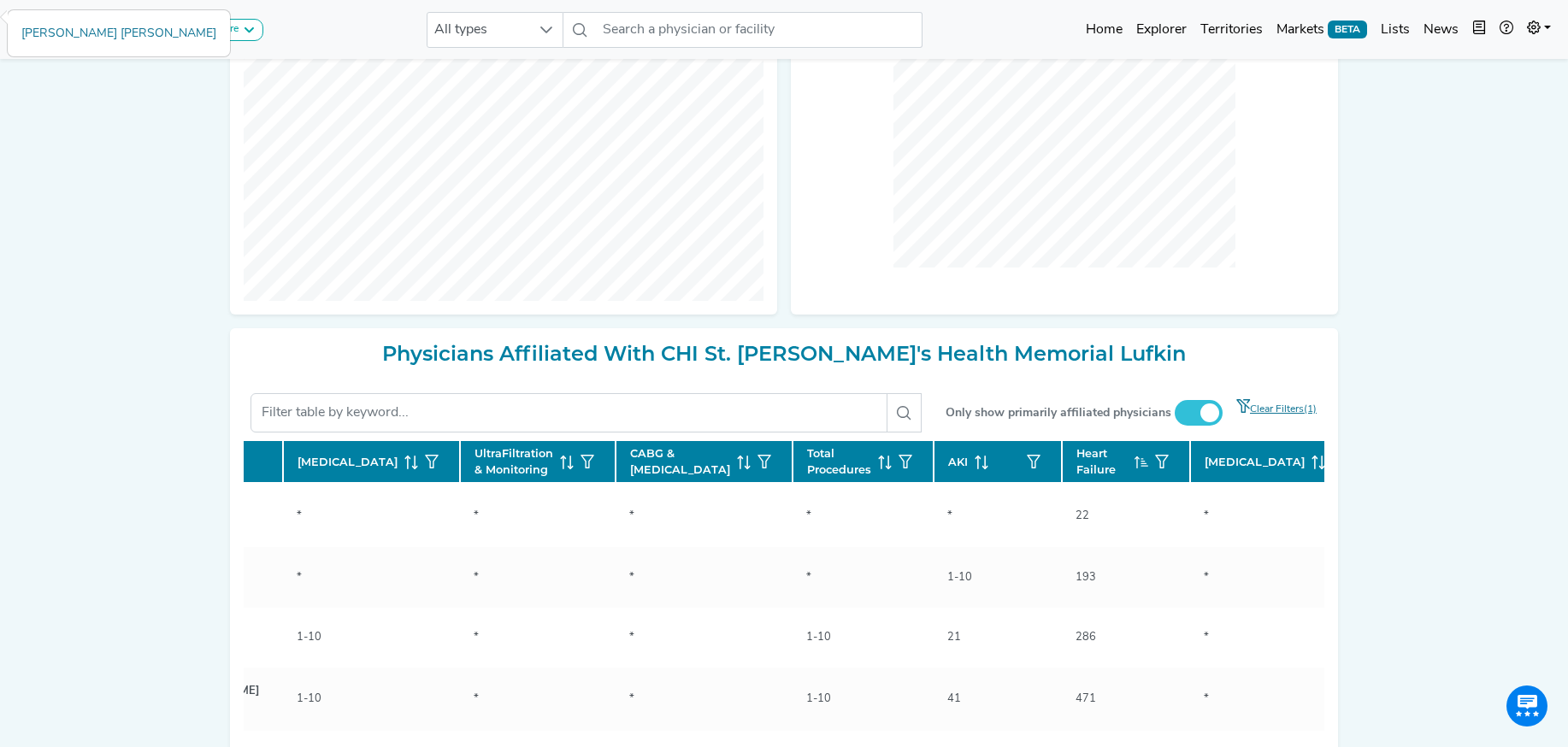
scroll to position [460, 0]
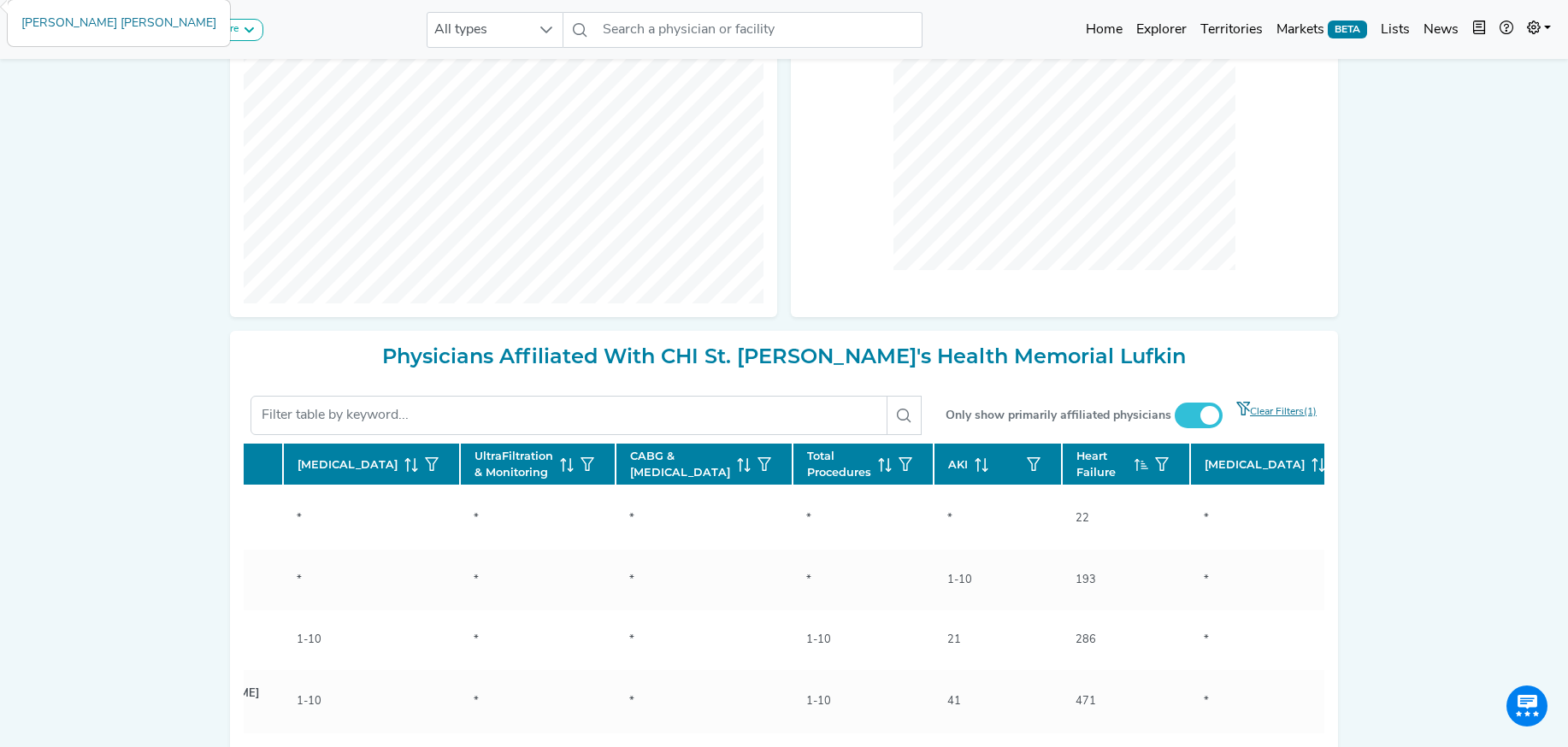
drag, startPoint x: 1041, startPoint y: 483, endPoint x: 1438, endPoint y: 516, distance: 398.4
click at [1136, 471] on icon at bounding box center [1136, 464] width 1 height 12
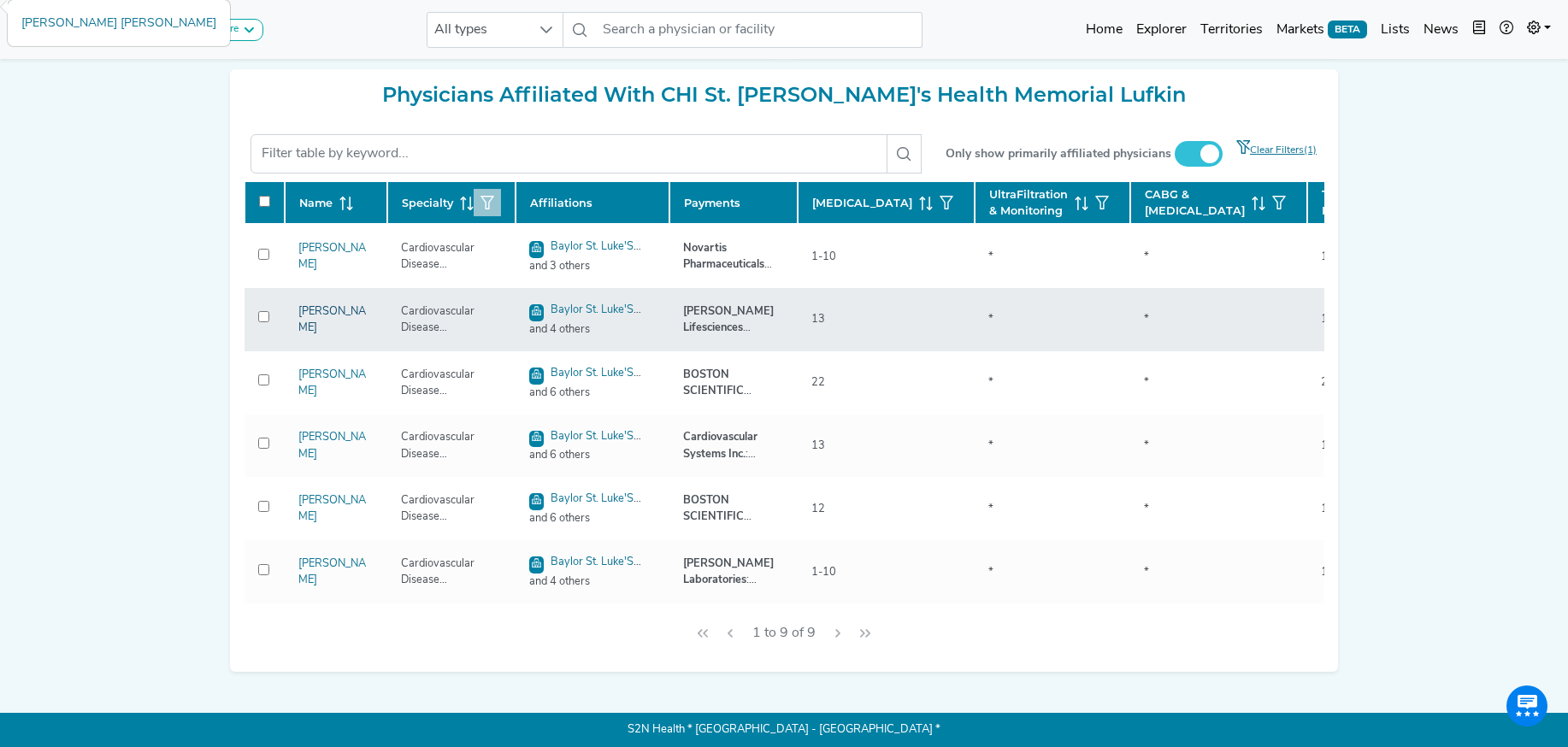
scroll to position [1, 0]
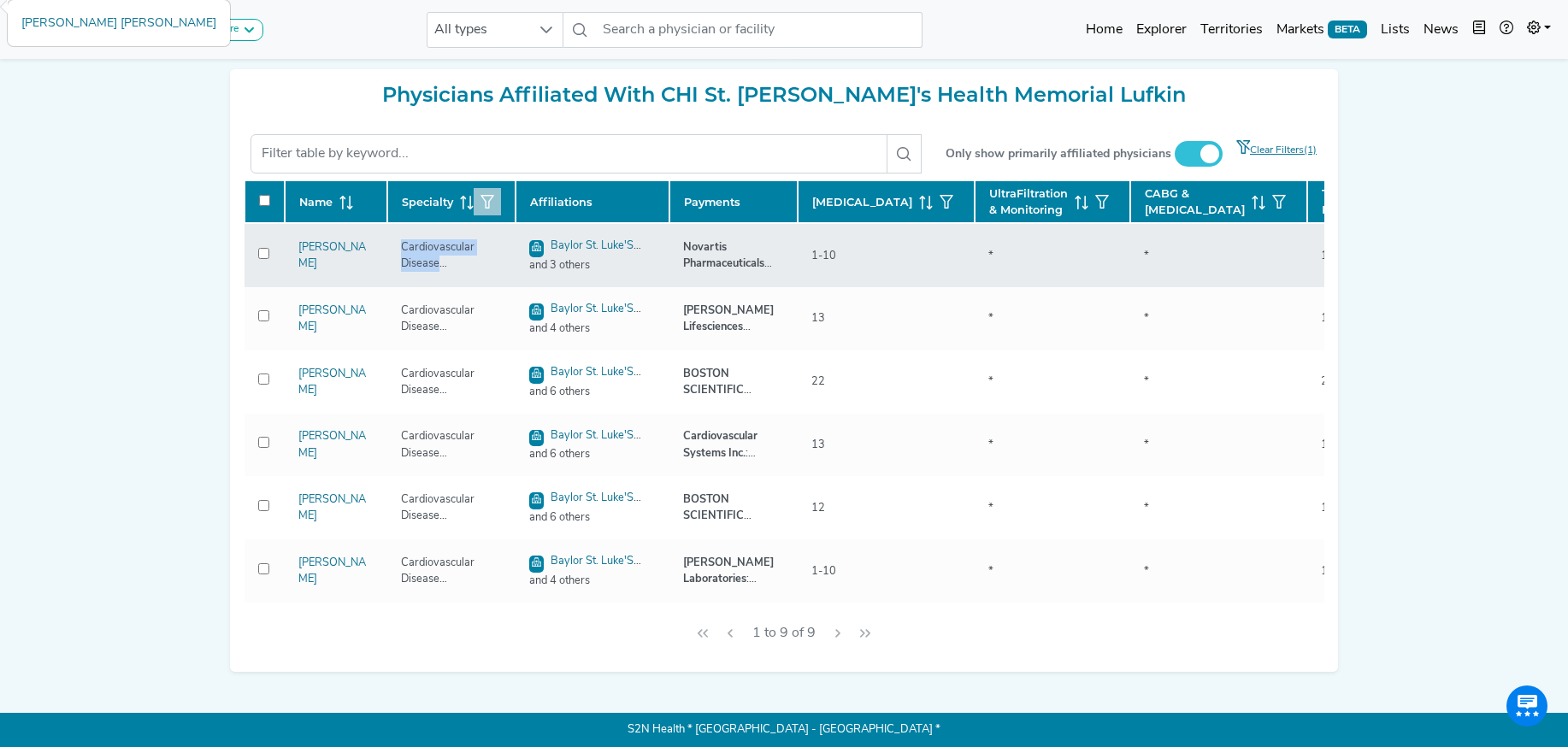
drag, startPoint x: 402, startPoint y: 281, endPoint x: 506, endPoint y: 303, distance: 106.3
click at [506, 272] on div "Cardiovascular Disease (Cardiology)" at bounding box center [451, 256] width 122 height 33
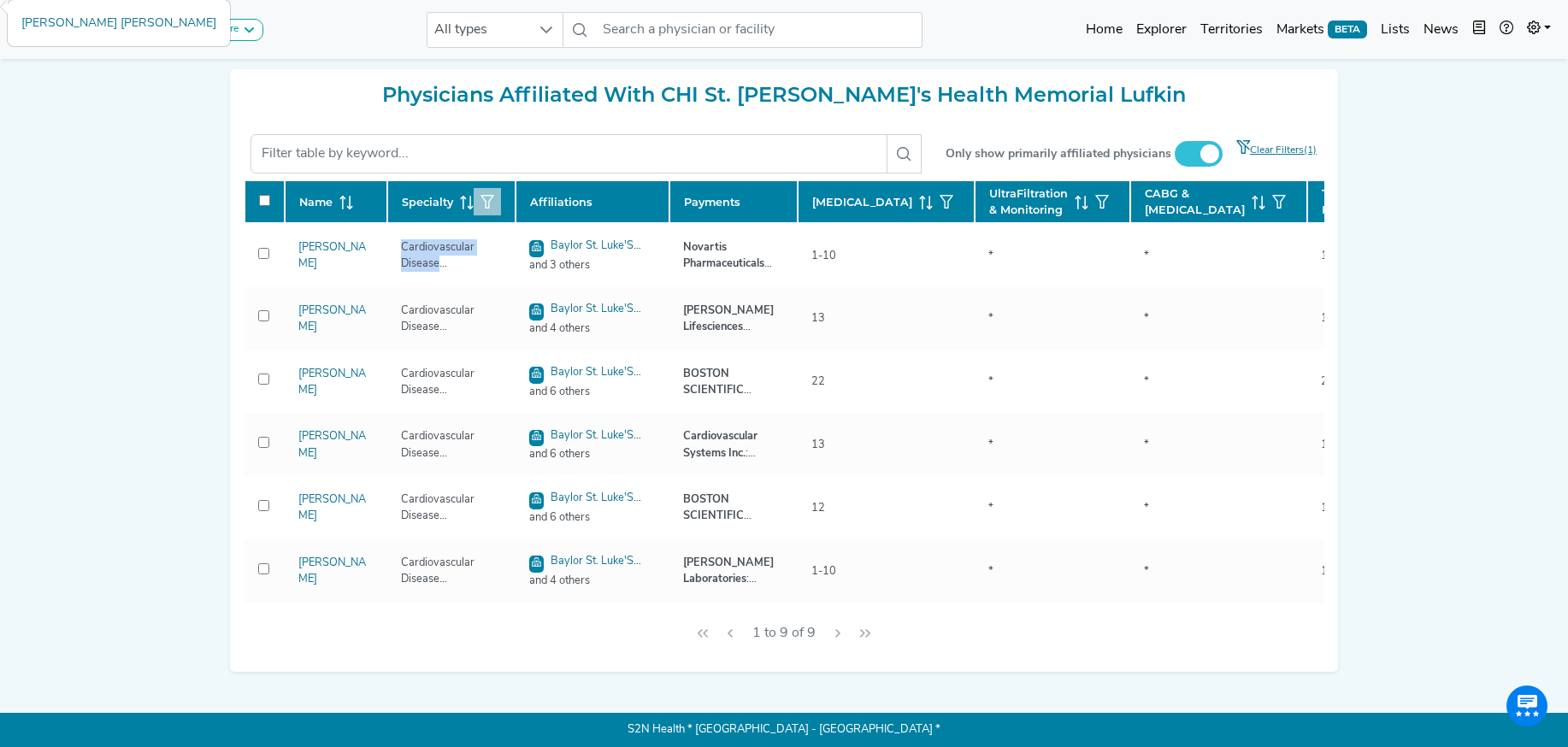
click at [484, 209] on button "button" at bounding box center [488, 202] width 27 height 27
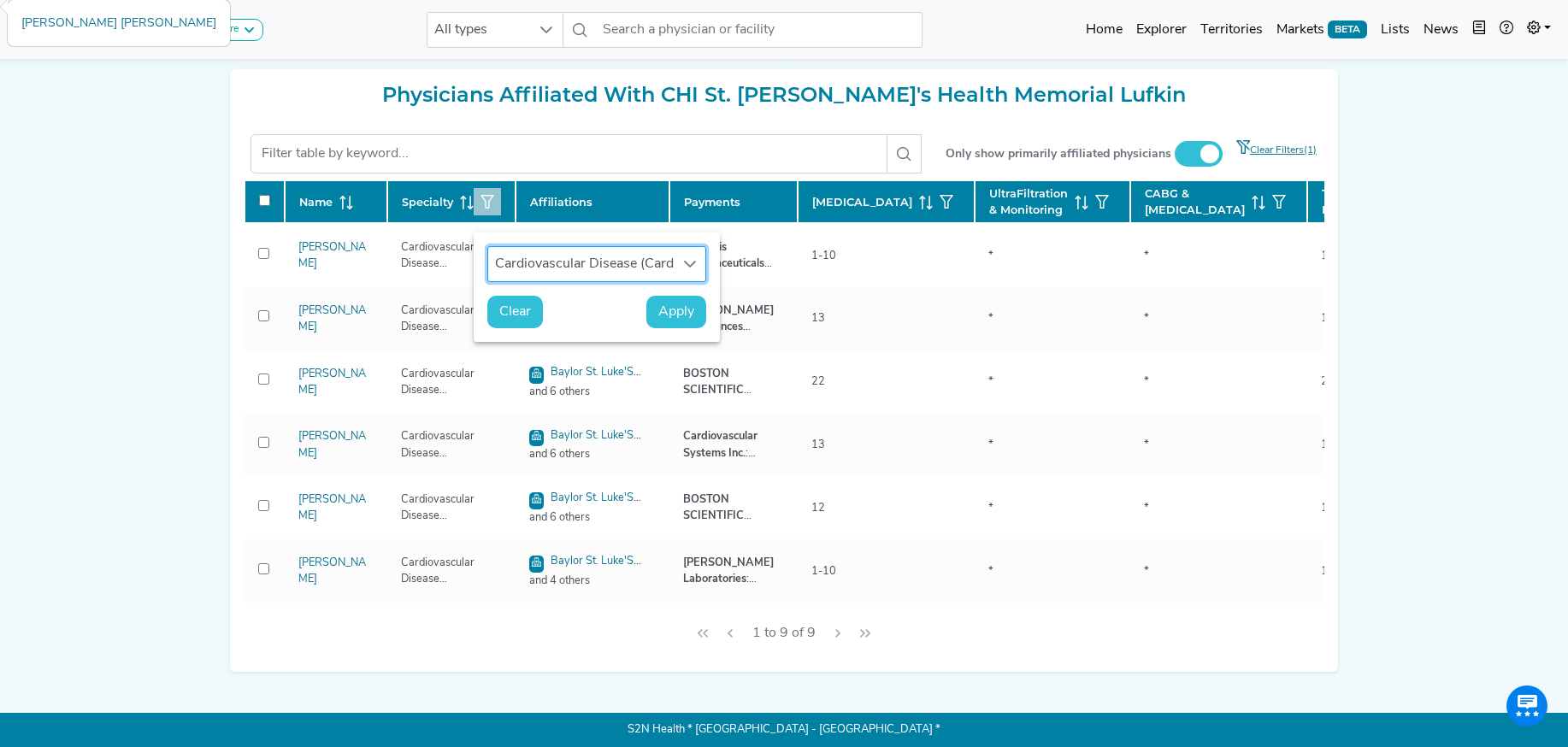
scroll to position [13, 79]
click at [509, 305] on span "Clear" at bounding box center [515, 312] width 32 height 20
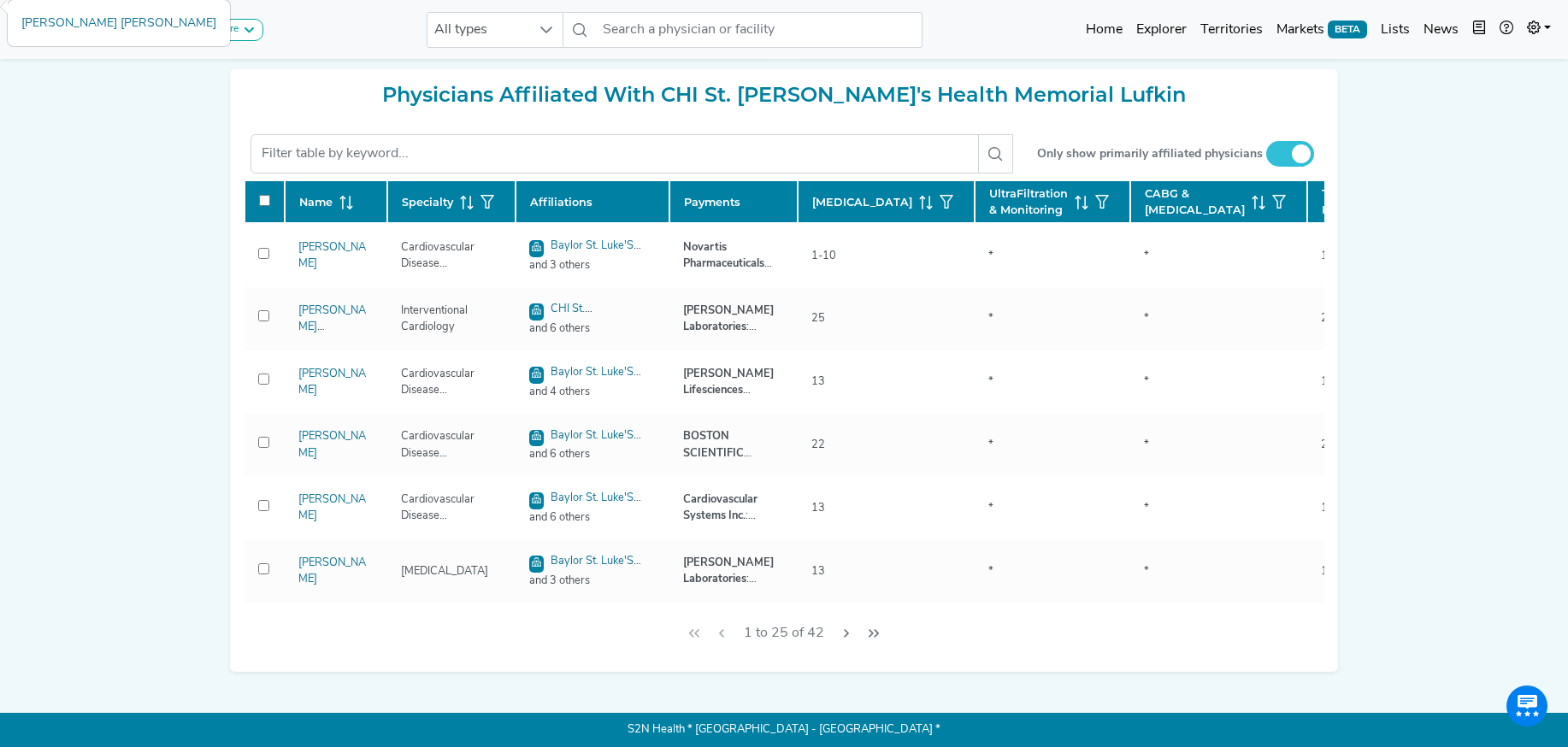
checkbox input "false"
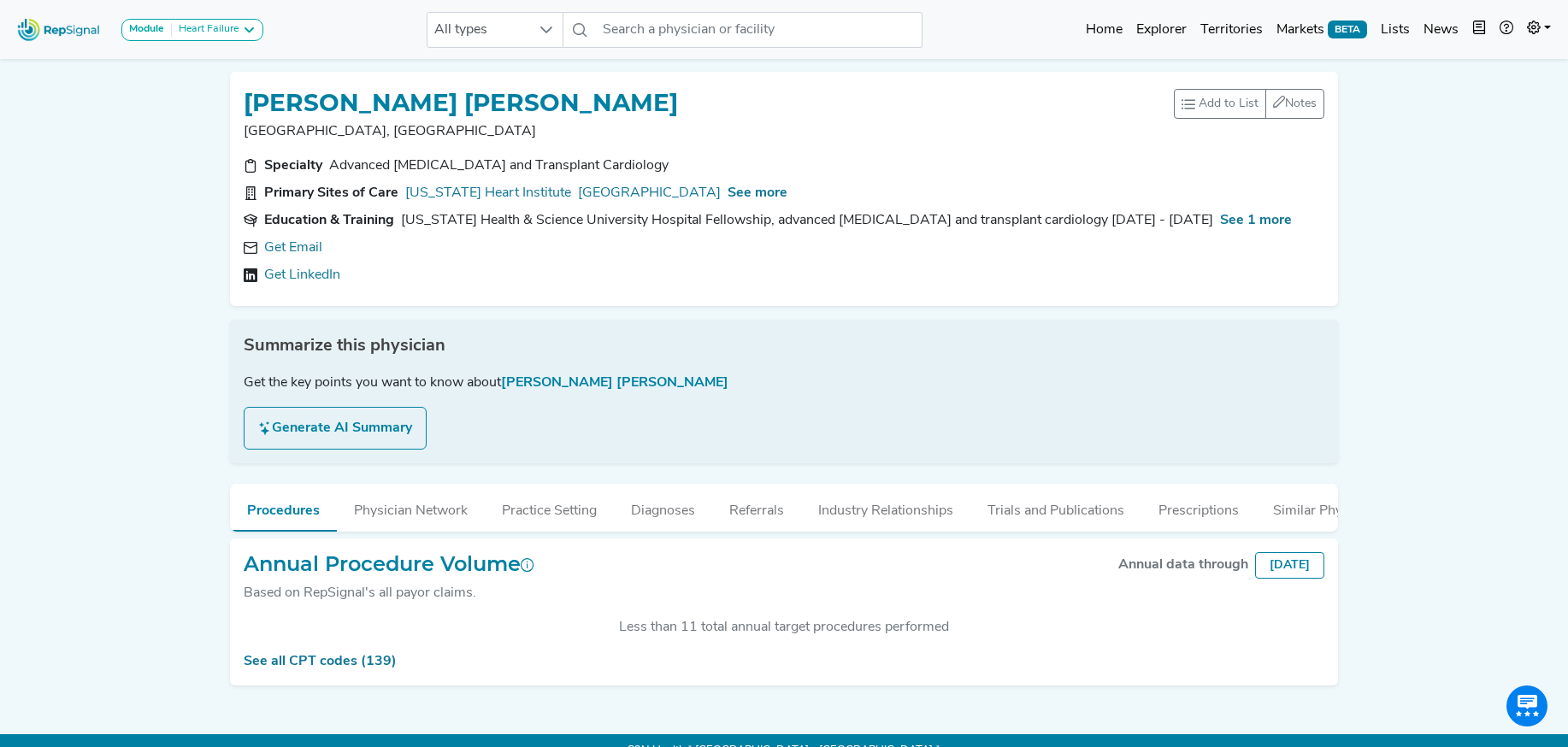
scroll to position [340, 0]
click at [297, 251] on link "Get Email" at bounding box center [294, 248] width 59 height 20
click at [742, 192] on span "See more" at bounding box center [757, 193] width 59 height 14
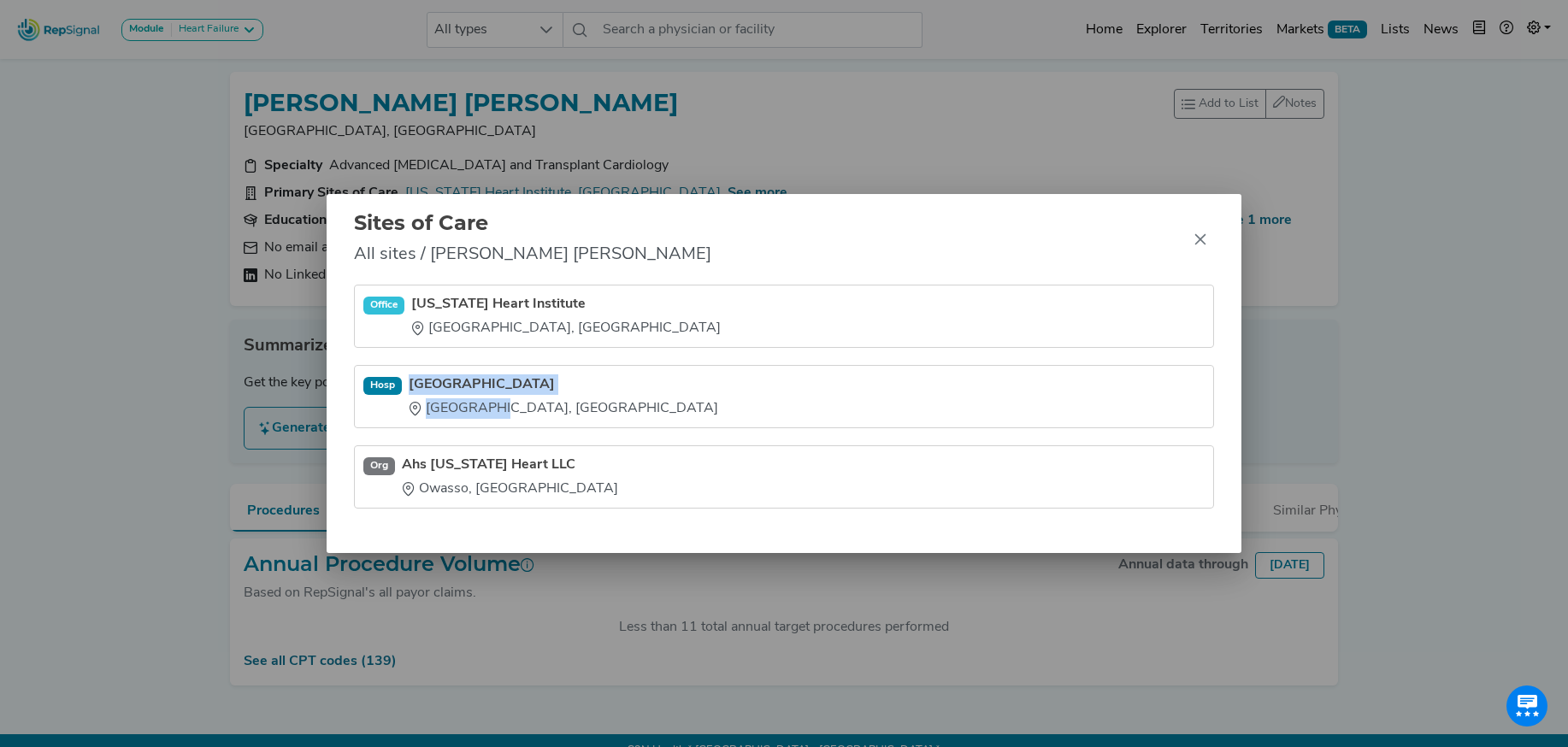
drag, startPoint x: 413, startPoint y: 372, endPoint x: 479, endPoint y: 410, distance: 76.2
type textarea "Hillcrest Medical Center Tulsa, OK"
click at [479, 445] on li "Hosp Hillcrest Medical Center Tulsa, OK" at bounding box center [784, 476] width 860 height 63
copy div "Hillcrest Medical Center Tulsa, OK"
click at [1201, 238] on icon "Close" at bounding box center [1200, 240] width 11 height 11
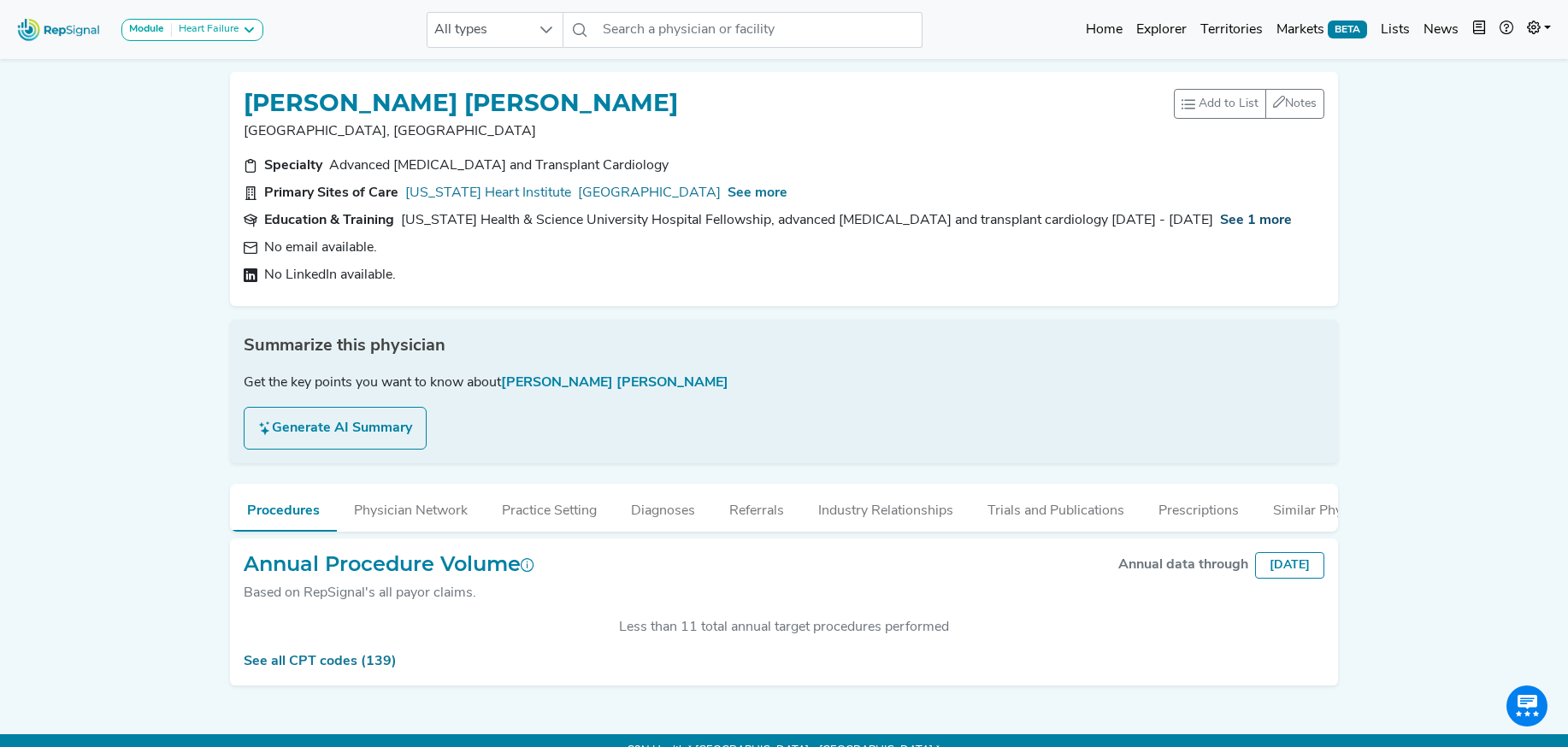
click at [1219, 225] on span "See 1 more" at bounding box center [1255, 220] width 71 height 14
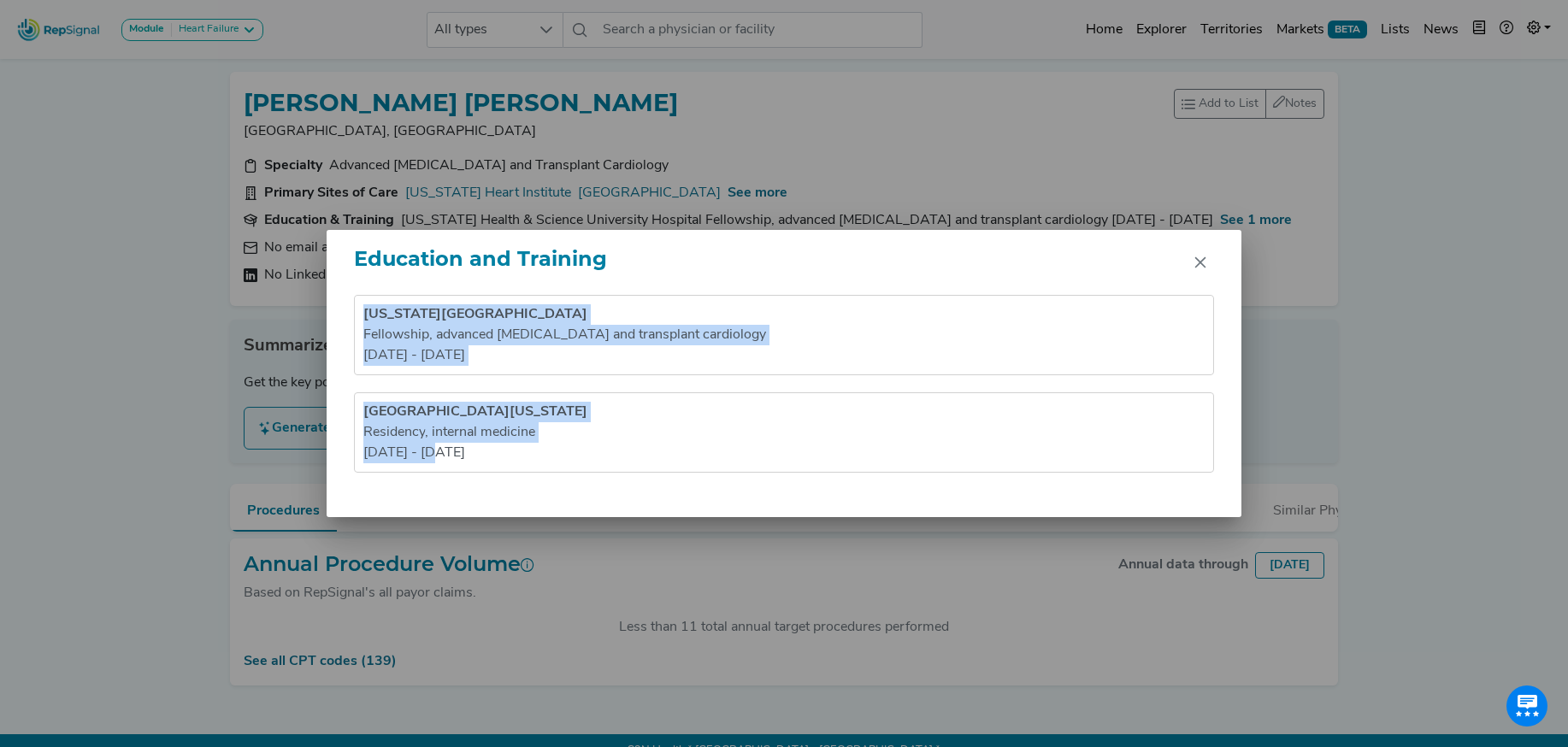
drag, startPoint x: 397, startPoint y: 427, endPoint x: 420, endPoint y: 485, distance: 62.4
click at [420, 485] on div "Oregon Health & Science University Hospital Fellowship , advanced heart failure…" at bounding box center [784, 405] width 915 height 222
copy ul "Oregon Health & Science University Hospital Fellowship , advanced heart failure…"
click at [1194, 262] on icon "Close" at bounding box center [1199, 261] width 14 height 14
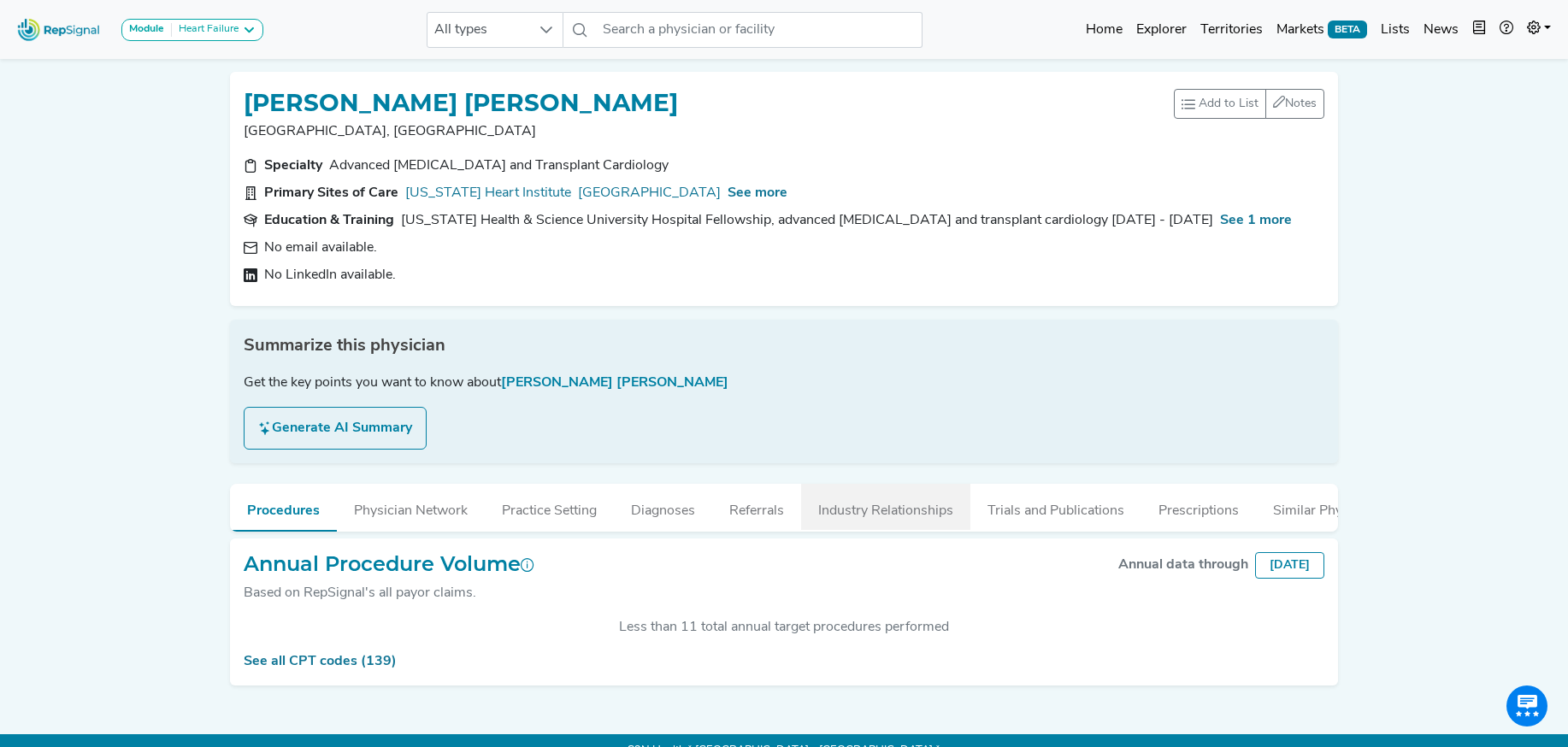
drag, startPoint x: 918, startPoint y: 508, endPoint x: 902, endPoint y: 494, distance: 21.3
click at [918, 508] on button "Industry Relationships" at bounding box center [885, 507] width 169 height 46
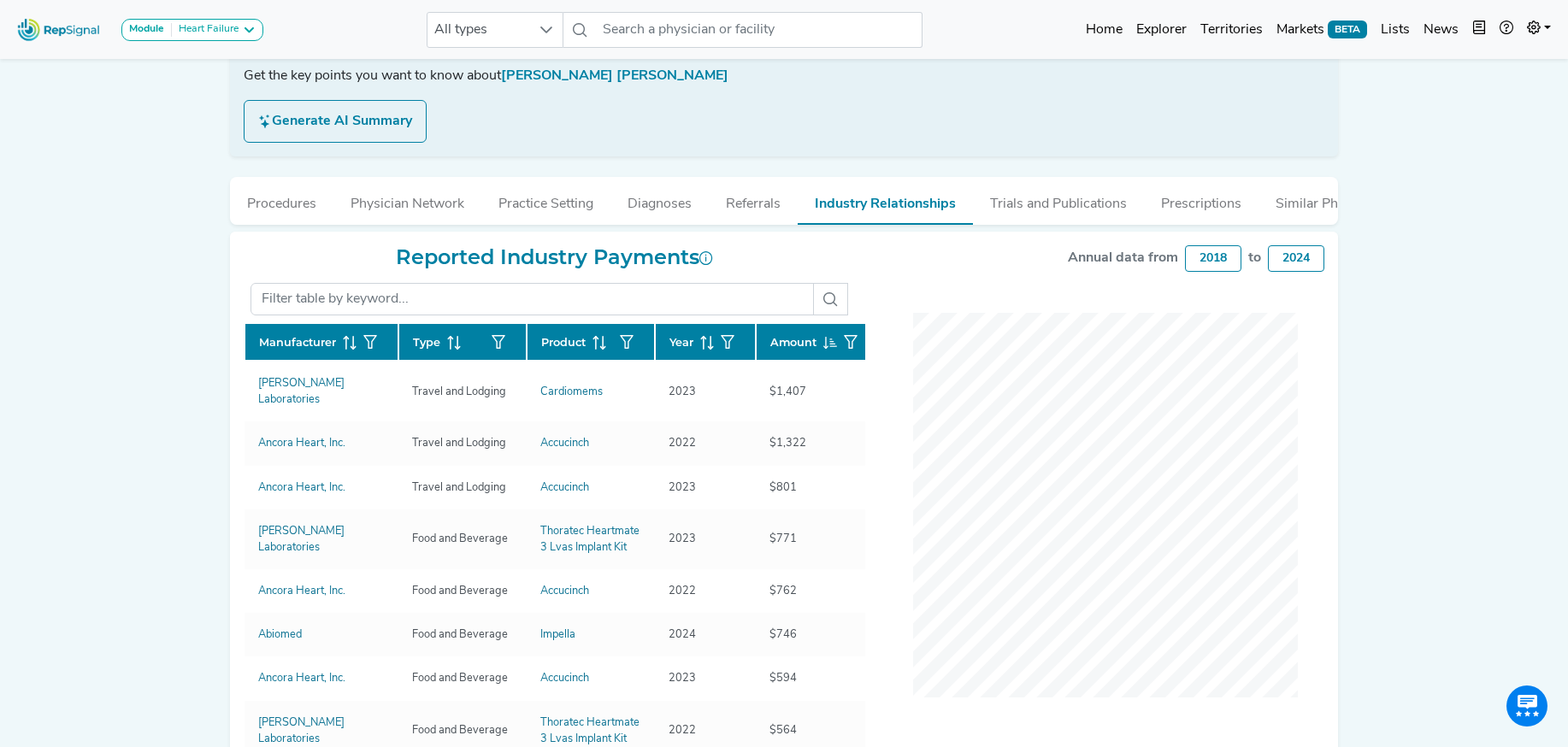
scroll to position [309, 0]
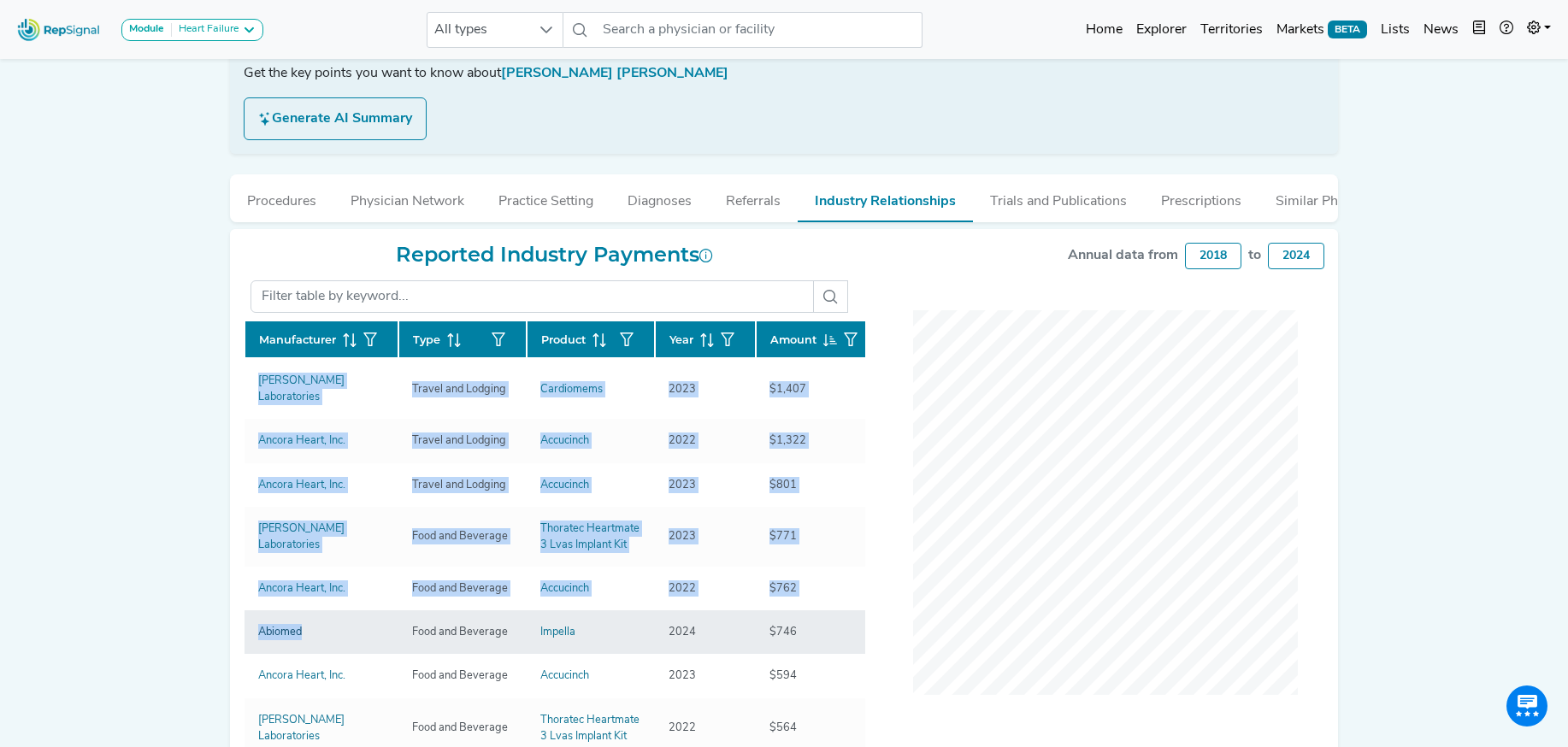
drag, startPoint x: 242, startPoint y: 378, endPoint x: 293, endPoint y: 611, distance: 238.5
click at [303, 616] on div "Reported Industry Payments Manufacturer Type Product Year Amount Abbott Laborat…" at bounding box center [554, 519] width 642 height 554
copy div "Manufacturer Type Product Year Amount Abbott Laboratories Travel and Lodging Ca…"
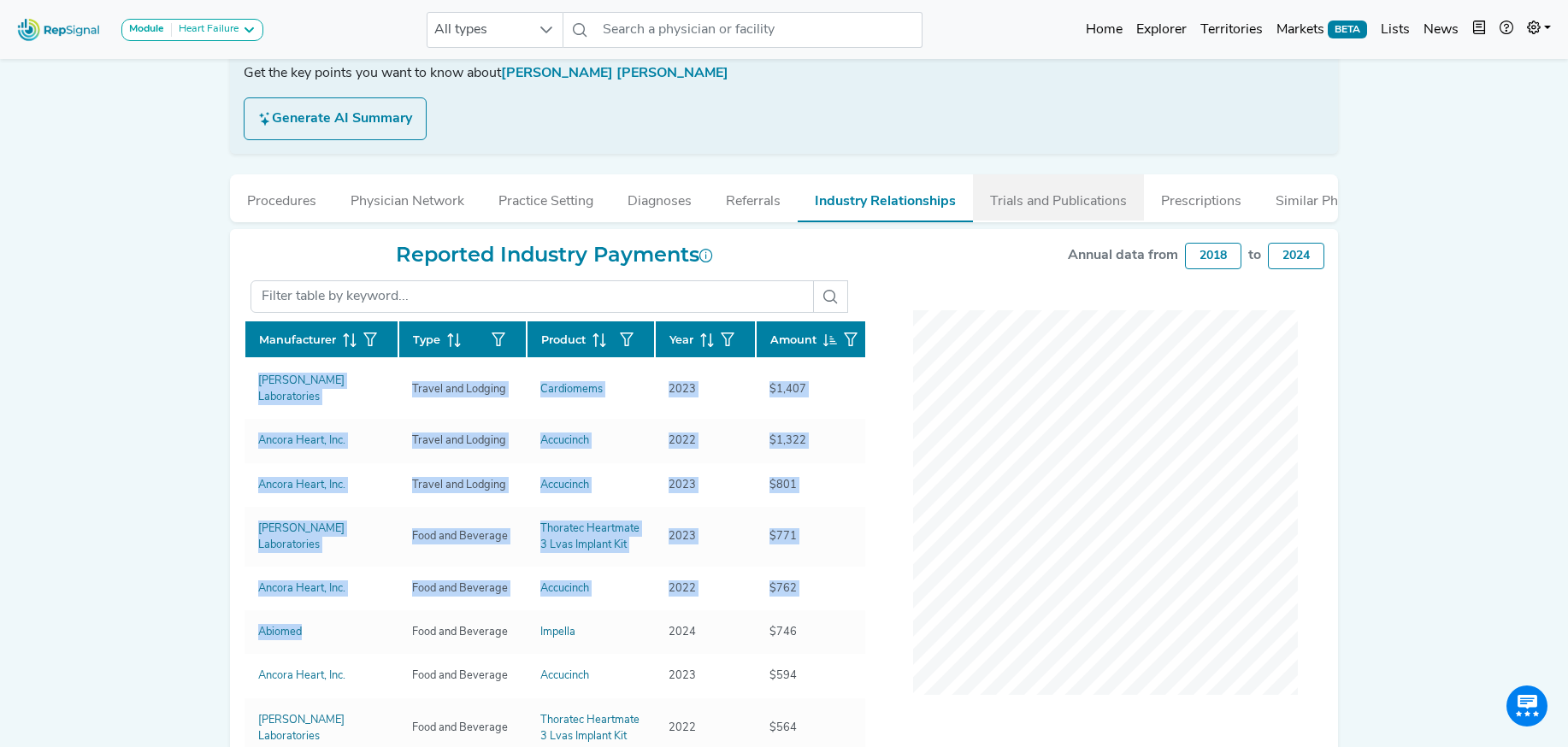
click at [1026, 208] on button "Trials and Publications" at bounding box center [1058, 197] width 171 height 46
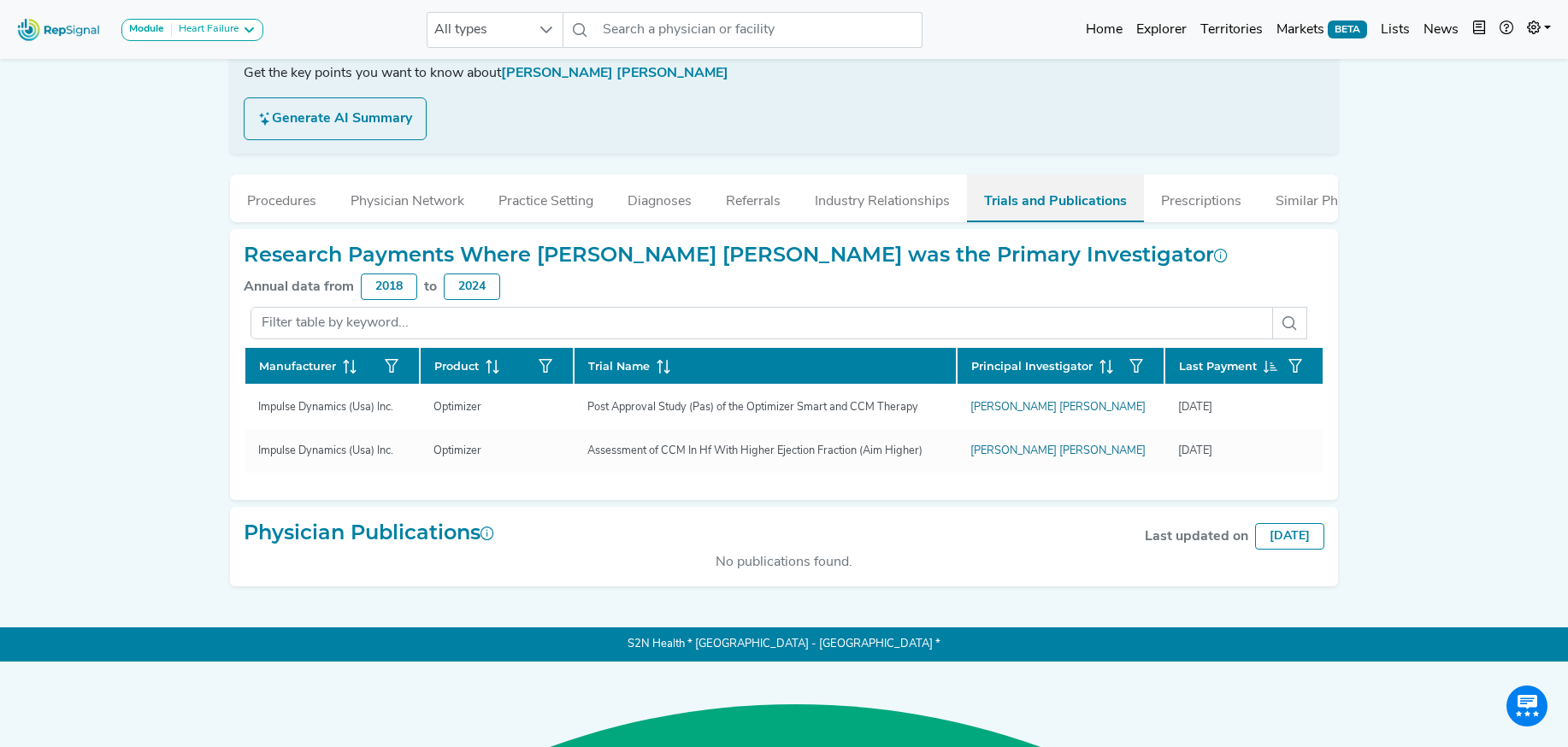
scroll to position [224, 0]
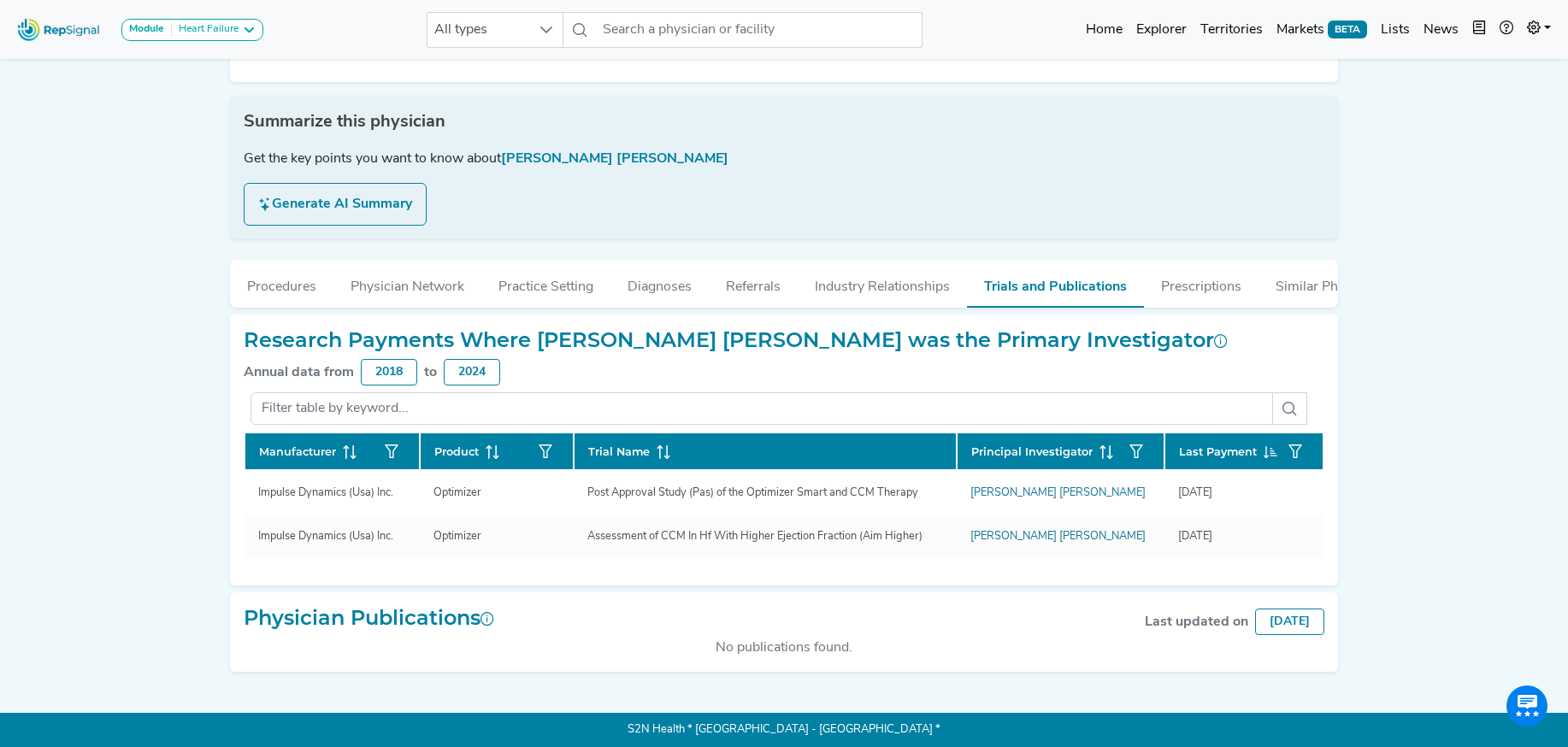
click at [218, 504] on div "Module Heart Failure Heart Failure Nephrology All types No results found Home E…" at bounding box center [784, 261] width 1568 height 970
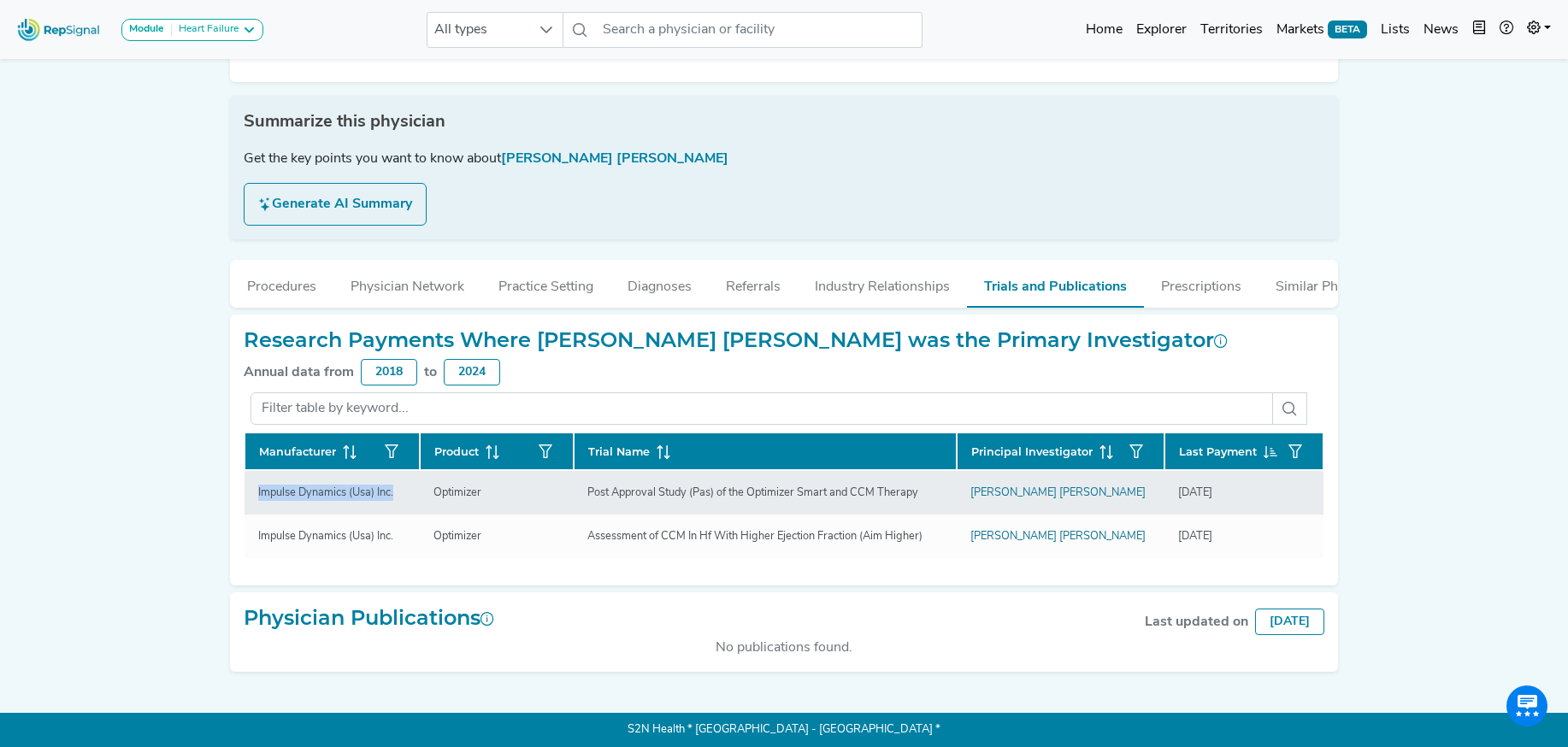
drag, startPoint x: 258, startPoint y: 497, endPoint x: 398, endPoint y: 498, distance: 140.0
click at [398, 498] on div "Impulse Dynamics (Usa) Inc." at bounding box center [326, 493] width 156 height 16
copy div "Impulse Dynamics (Usa) Inc."
drag, startPoint x: 434, startPoint y: 496, endPoint x: 486, endPoint y: 496, distance: 52.0
click at [486, 496] on div "Optimizer" at bounding box center [456, 493] width 69 height 16
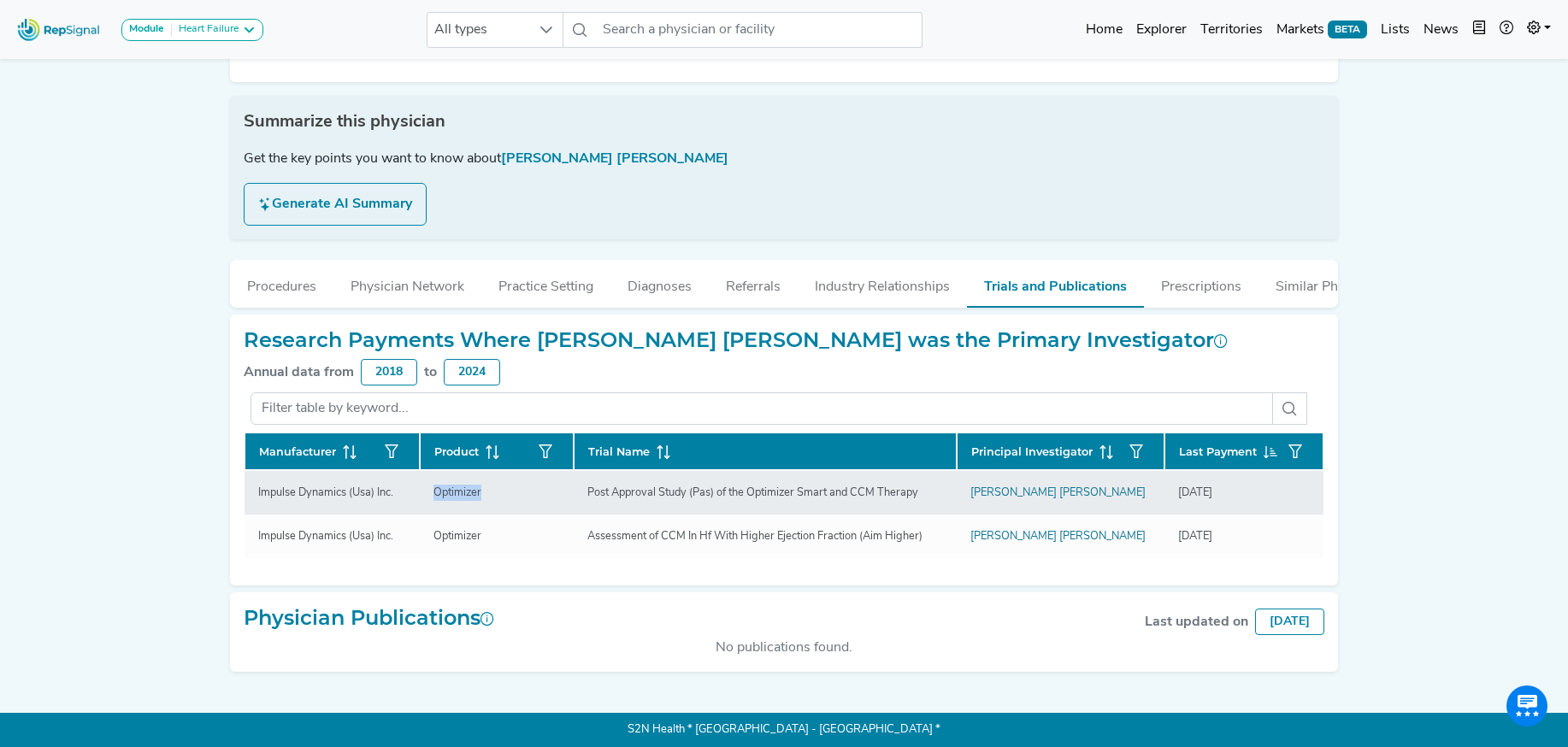
copy div "Optimizer"
drag, startPoint x: 591, startPoint y: 495, endPoint x: 953, endPoint y: 504, distance: 362.1
click at [954, 504] on td "Post Approval Study (Pas) of the Optimizer Smart and CCM Therapy" at bounding box center [765, 492] width 383 height 45
copy div "Post Approval Study (Pas) of the Optimizer Smart and CCM Therapy"
drag, startPoint x: 1215, startPoint y: 495, endPoint x: 1176, endPoint y: 496, distance: 39.0
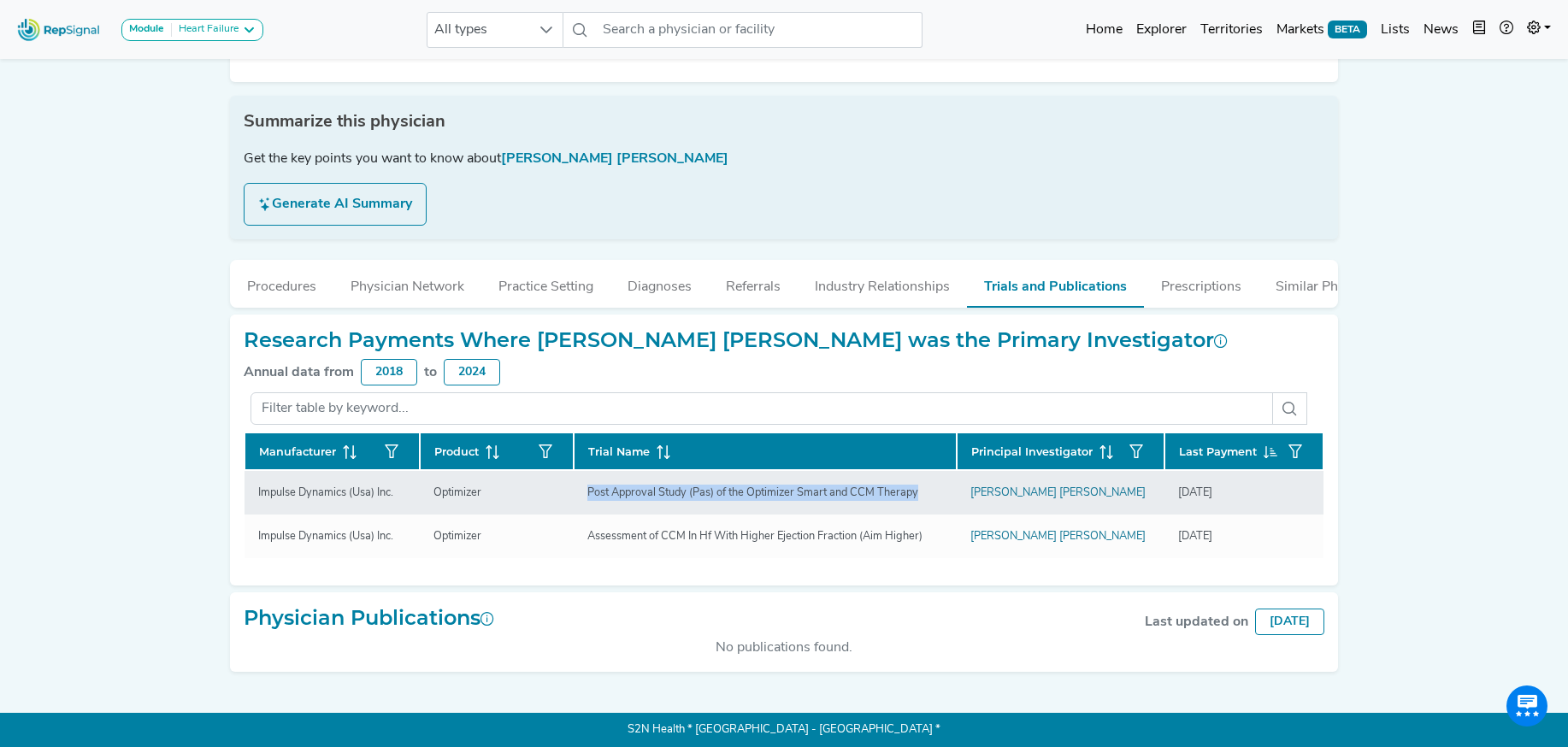
click at [1178, 496] on div "11/27/2024" at bounding box center [1244, 493] width 132 height 16
copy div "11/27/2024"
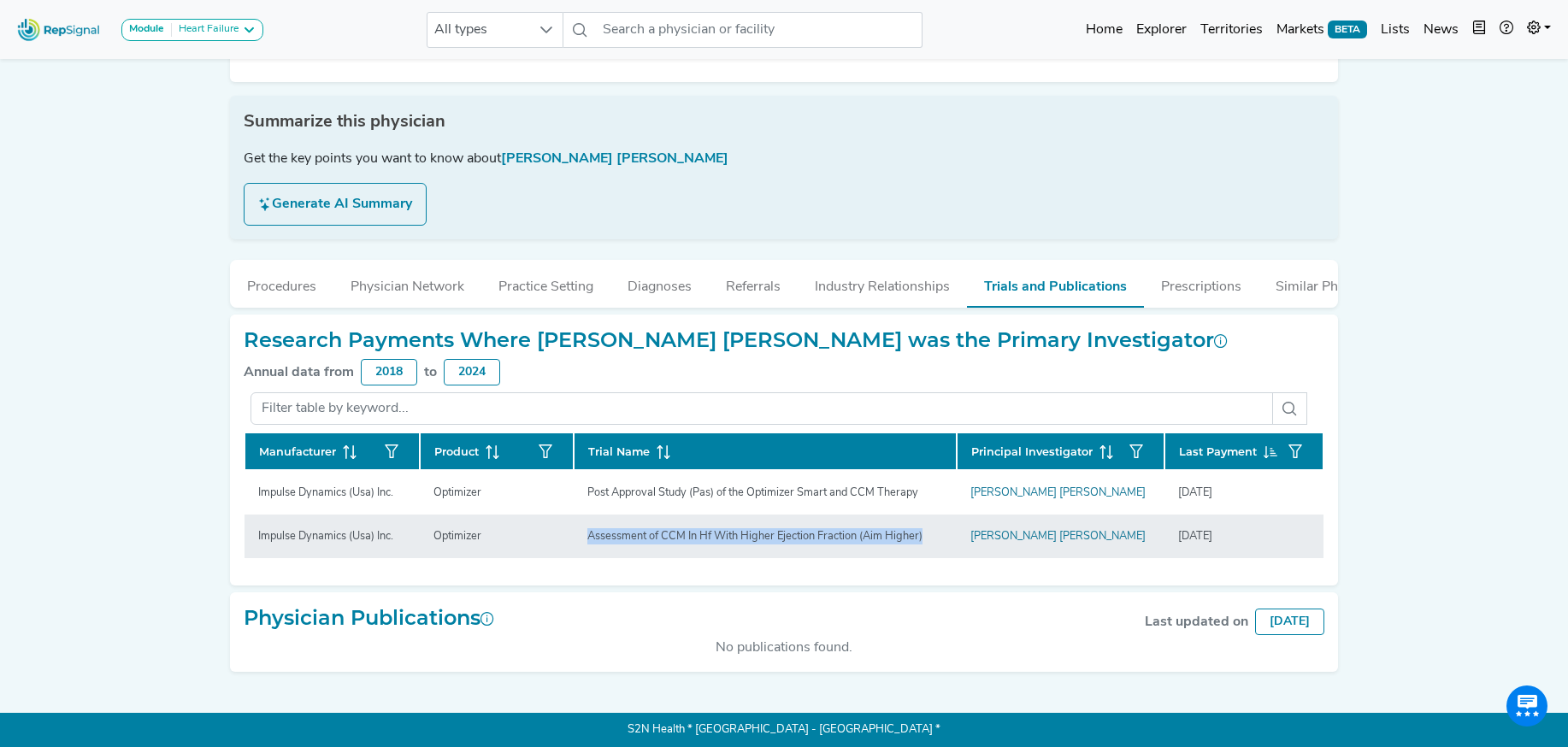
drag, startPoint x: 834, startPoint y: 538, endPoint x: 584, endPoint y: 536, distance: 250.0
click at [582, 537] on div "Assessment of CCM In Hf With Higher Ejection Fraction (Aim Higher)" at bounding box center [755, 536] width 356 height 16
copy div "Assessment of CCM In Hf With Higher Ejection Fraction (Aim Higher)"
drag, startPoint x: 1222, startPoint y: 540, endPoint x: 1161, endPoint y: 533, distance: 61.4
click at [1161, 533] on tr "Impulse Dynamics (Usa) Inc. Optimizer Assessment of CCM In Hf With Higher Eject…" at bounding box center [783, 536] width 1079 height 44
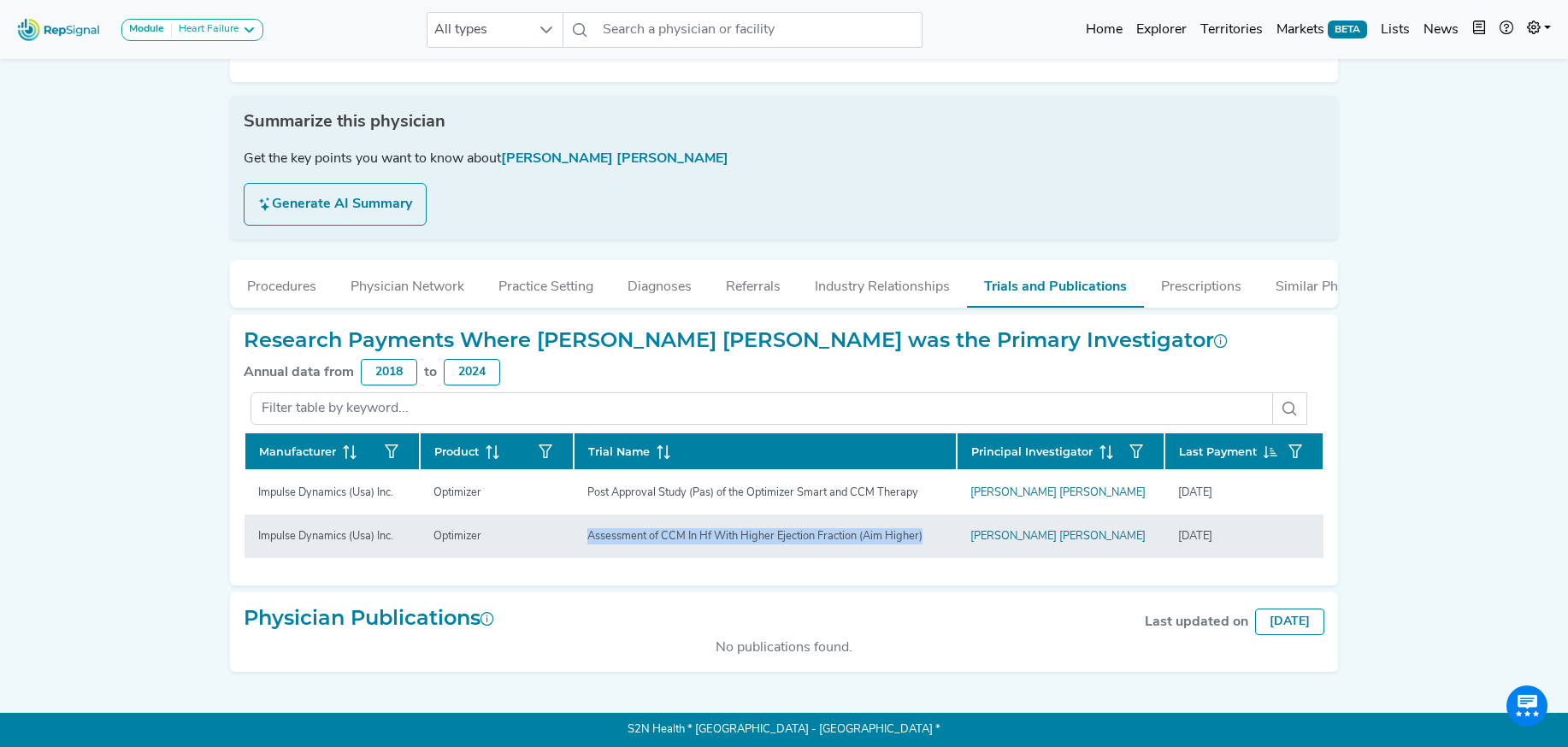
copy tr "8/7/2024"
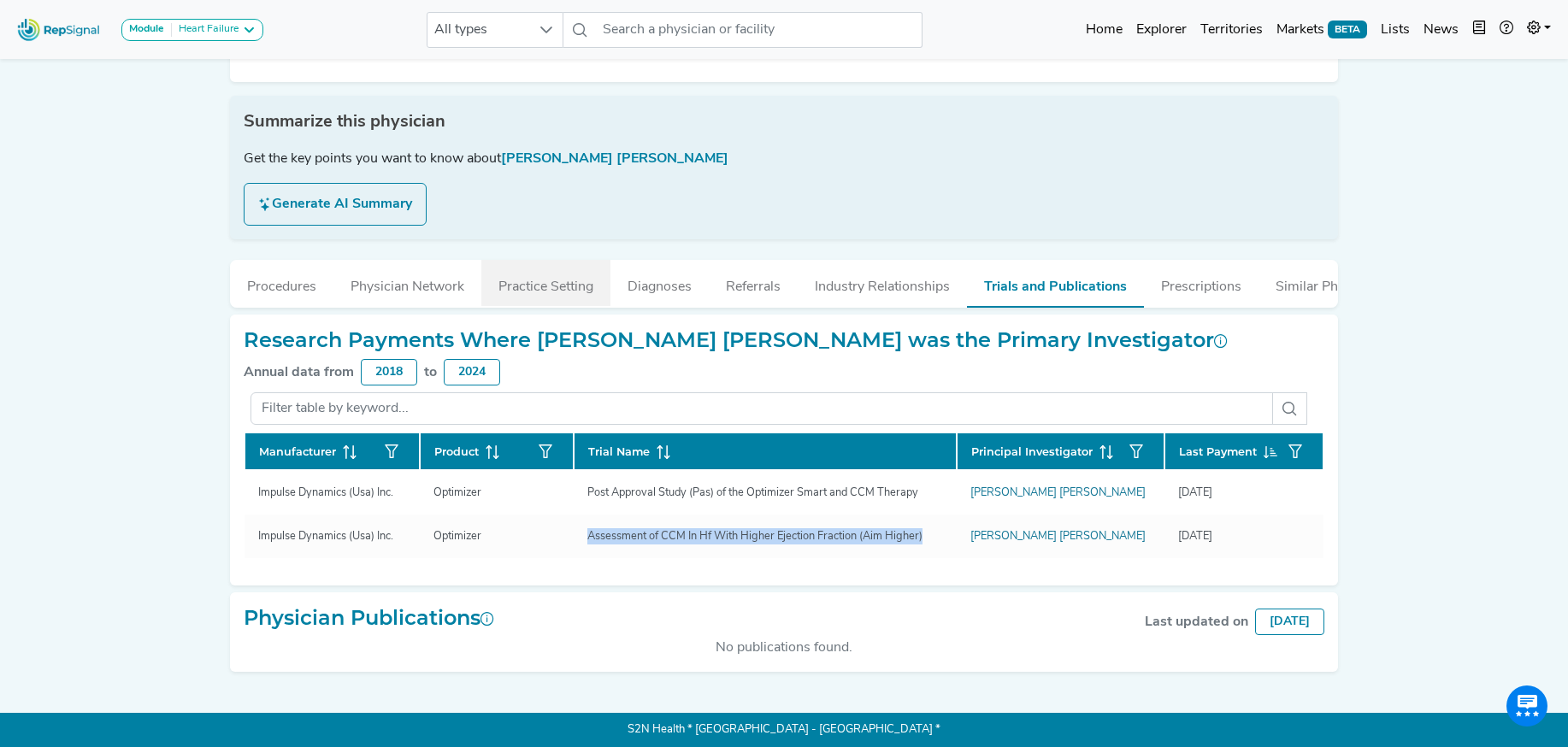
click at [546, 291] on button "Practice Setting" at bounding box center [545, 283] width 129 height 46
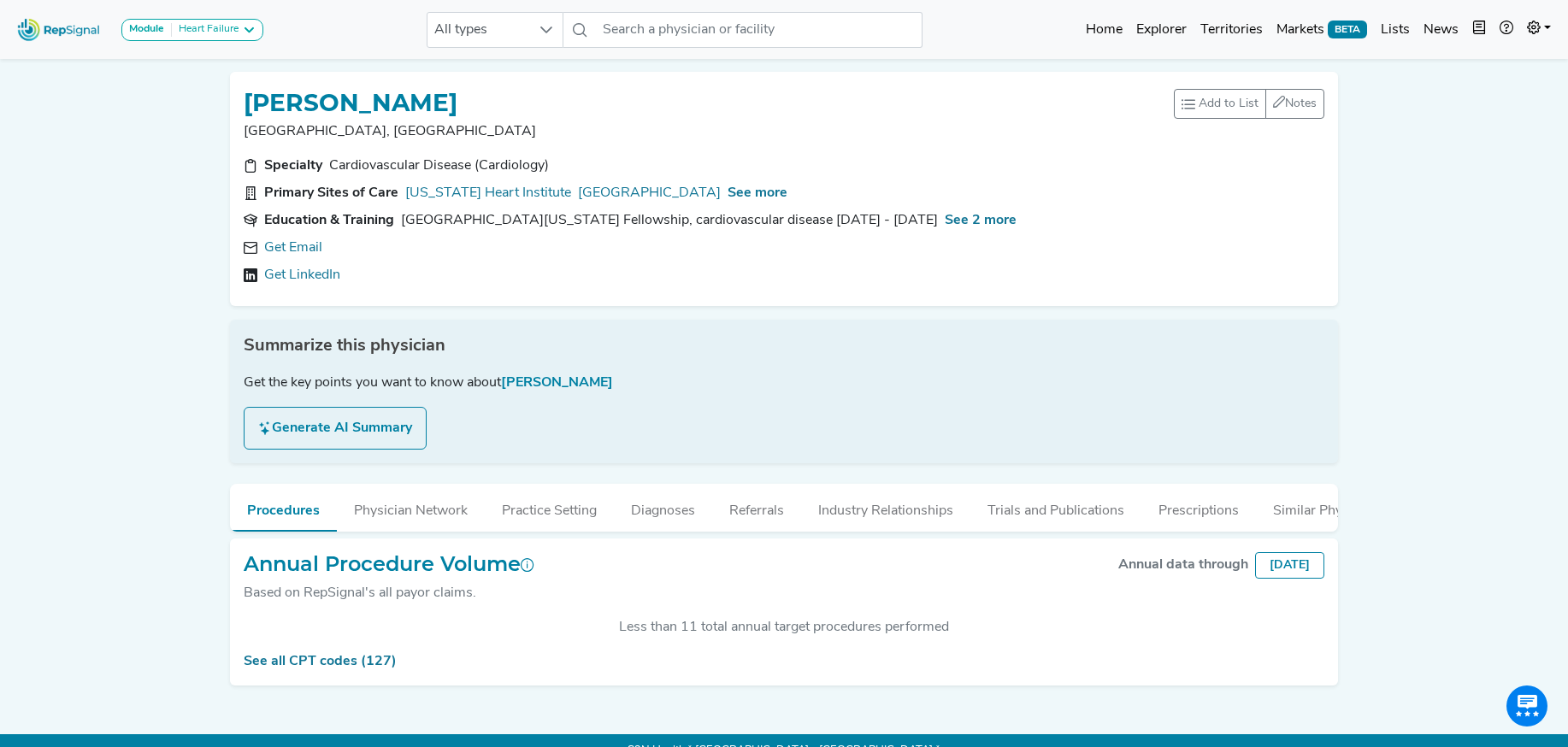
scroll to position [324, 0]
drag, startPoint x: 287, startPoint y: 253, endPoint x: 304, endPoint y: 258, distance: 17.7
click at [287, 253] on link "Get Email" at bounding box center [294, 248] width 59 height 20
click at [756, 190] on span "See more" at bounding box center [757, 193] width 59 height 14
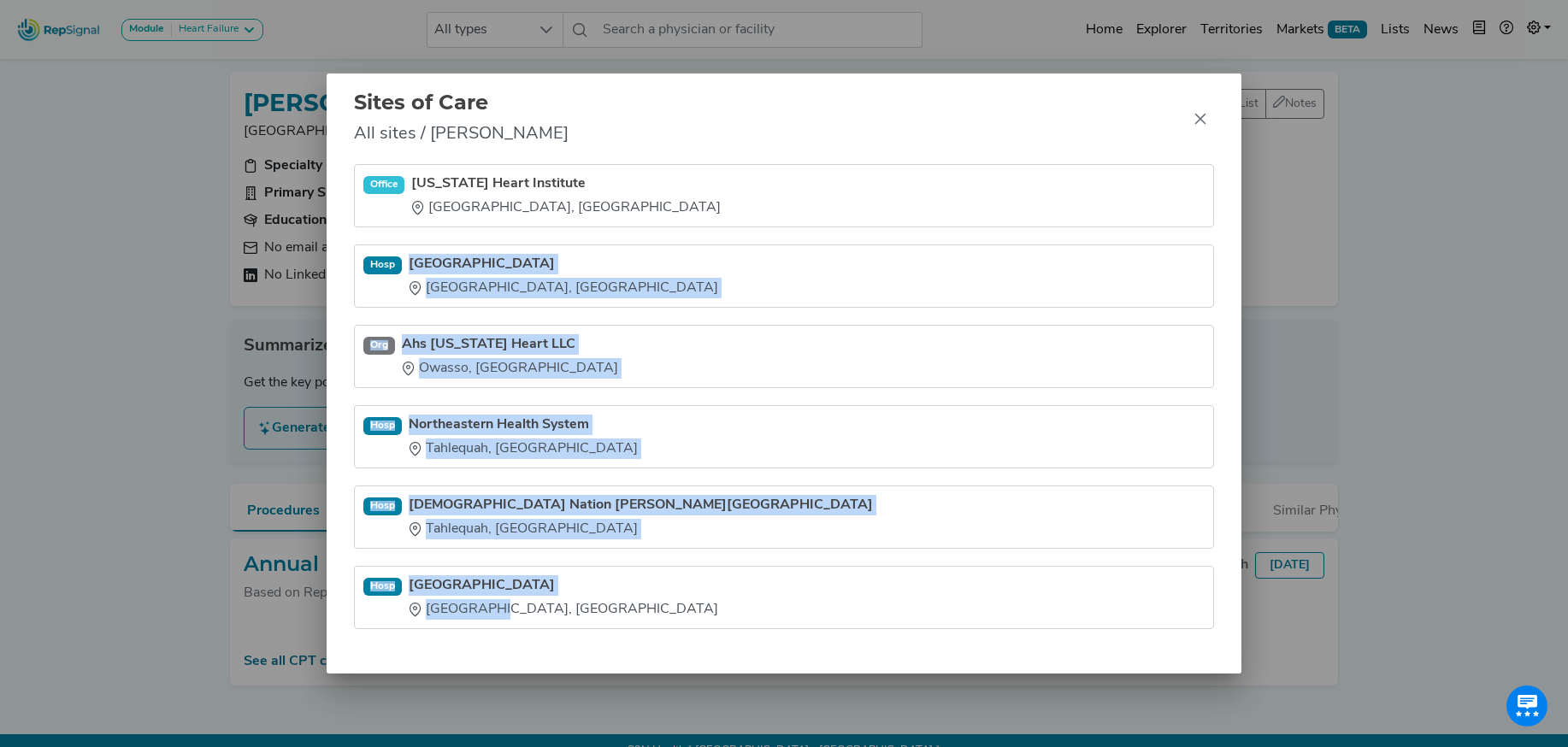
drag, startPoint x: 412, startPoint y: 251, endPoint x: 480, endPoint y: 630, distance: 385.1
type textarea "Hillcrest Medical Center Tulsa, OK Org Ahs Oklahoma Heart LLC Owasso, OK Hosp N…"
click at [480, 630] on div "Office Oklahoma Heart Institute Tulsa, OK Hosp Hillcrest Medical Center Tulsa, …" at bounding box center [784, 418] width 915 height 509
copy ul "Hillcrest Medical Center Tulsa, OK Org Ahs Oklahoma Heart LLC Owasso, OK Hosp N…"
drag, startPoint x: 1198, startPoint y: 121, endPoint x: 1171, endPoint y: 117, distance: 27.3
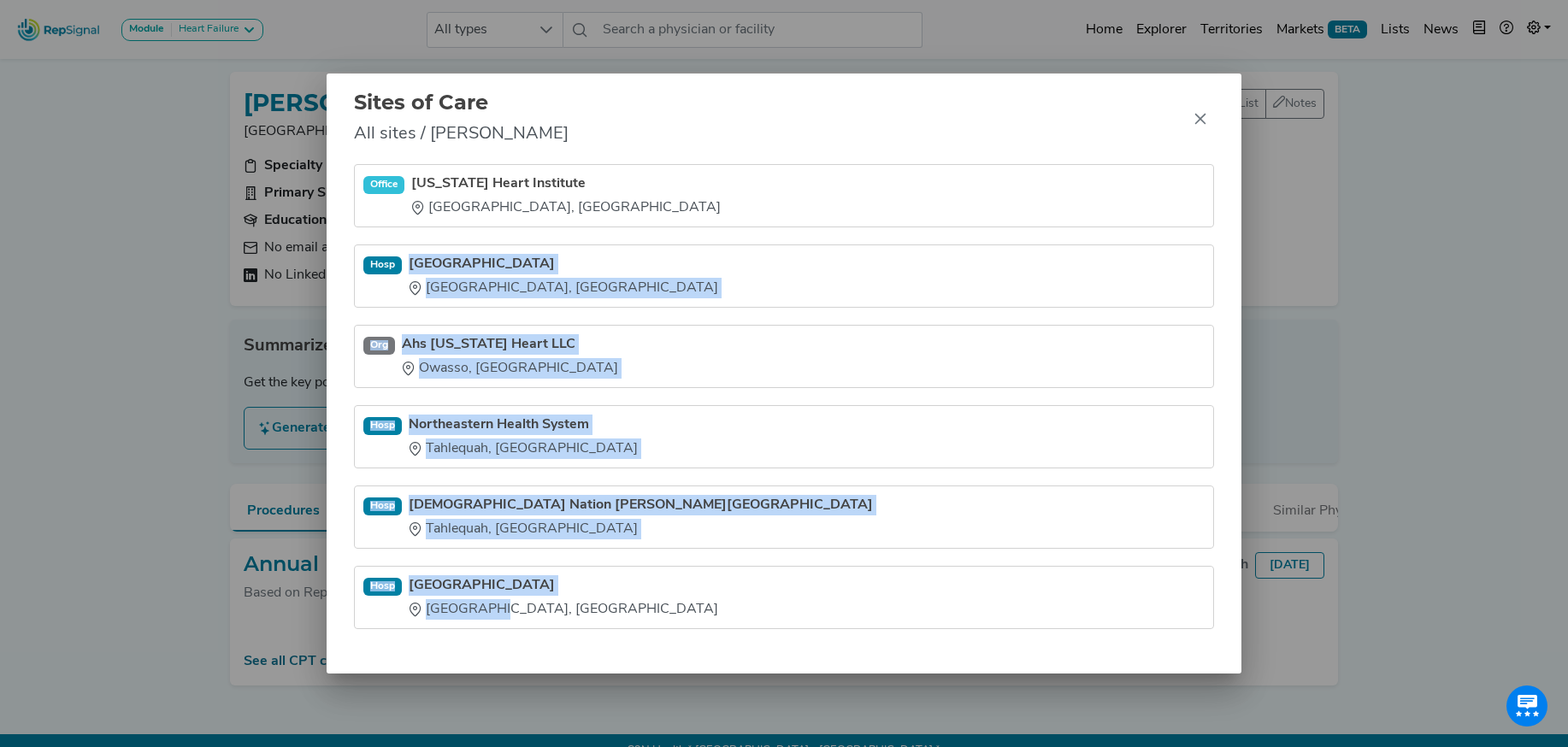
click at [1198, 121] on icon "Close" at bounding box center [1200, 119] width 11 height 11
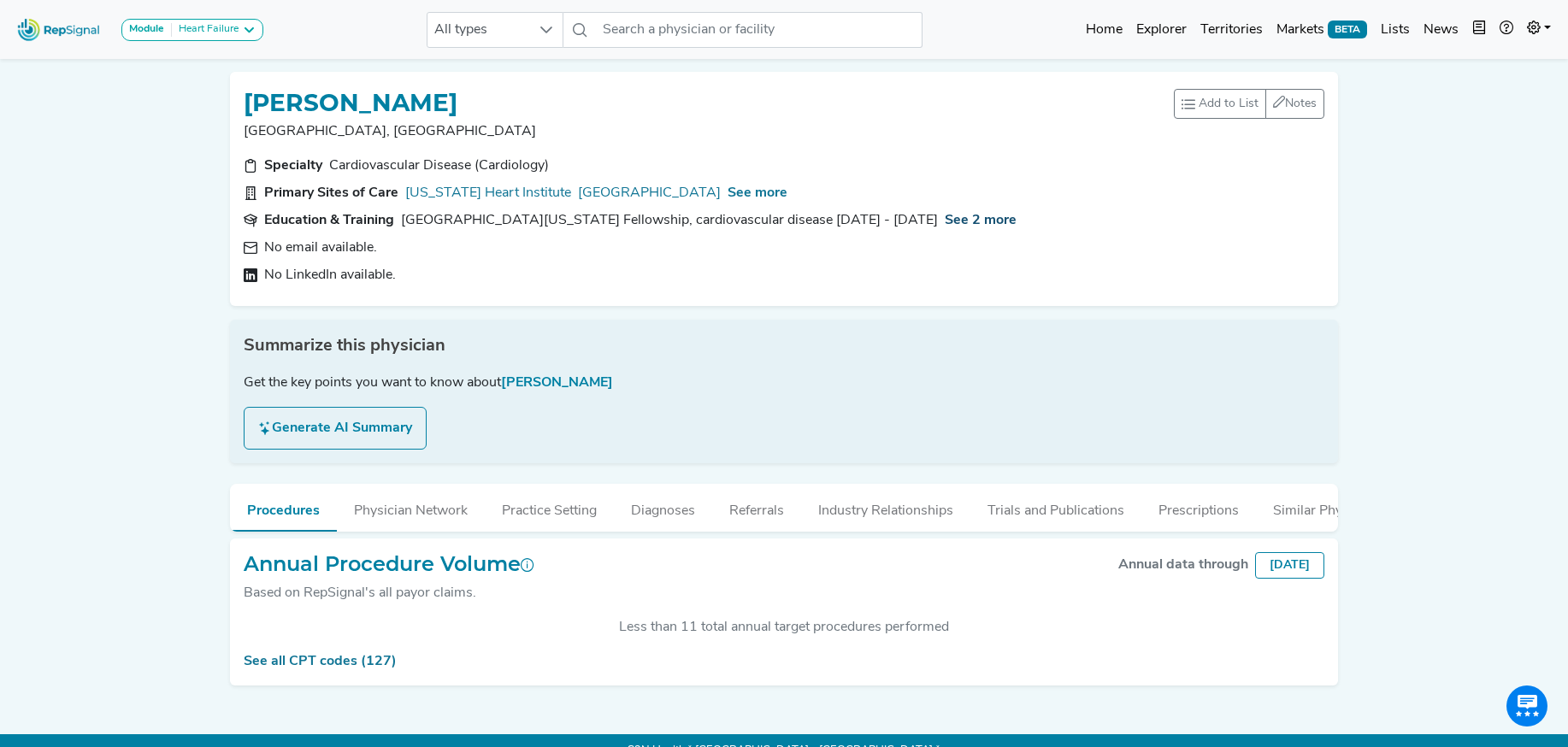
click at [968, 217] on span "See 2 more" at bounding box center [980, 220] width 71 height 14
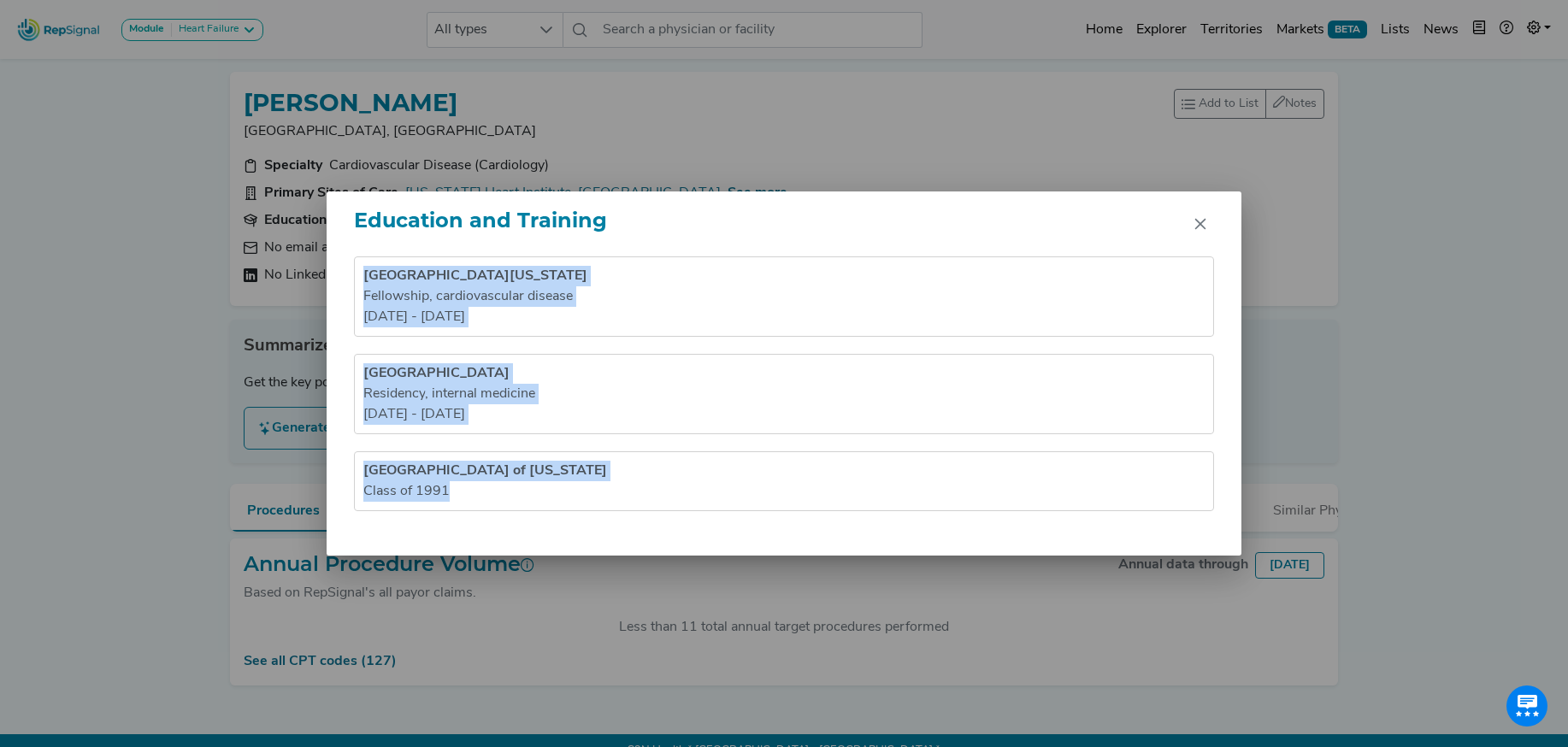
drag, startPoint x: 362, startPoint y: 276, endPoint x: 481, endPoint y: 565, distance: 312.5
click at [481, 565] on div "Education and Training University of Alabama Medical Center Fellowship , cardio…" at bounding box center [784, 373] width 1568 height 747
copy ul "University of Alabama Medical Center Fellowship , cardiovascular disease 1994 -…"
click at [1195, 226] on icon "Close" at bounding box center [1199, 223] width 14 height 14
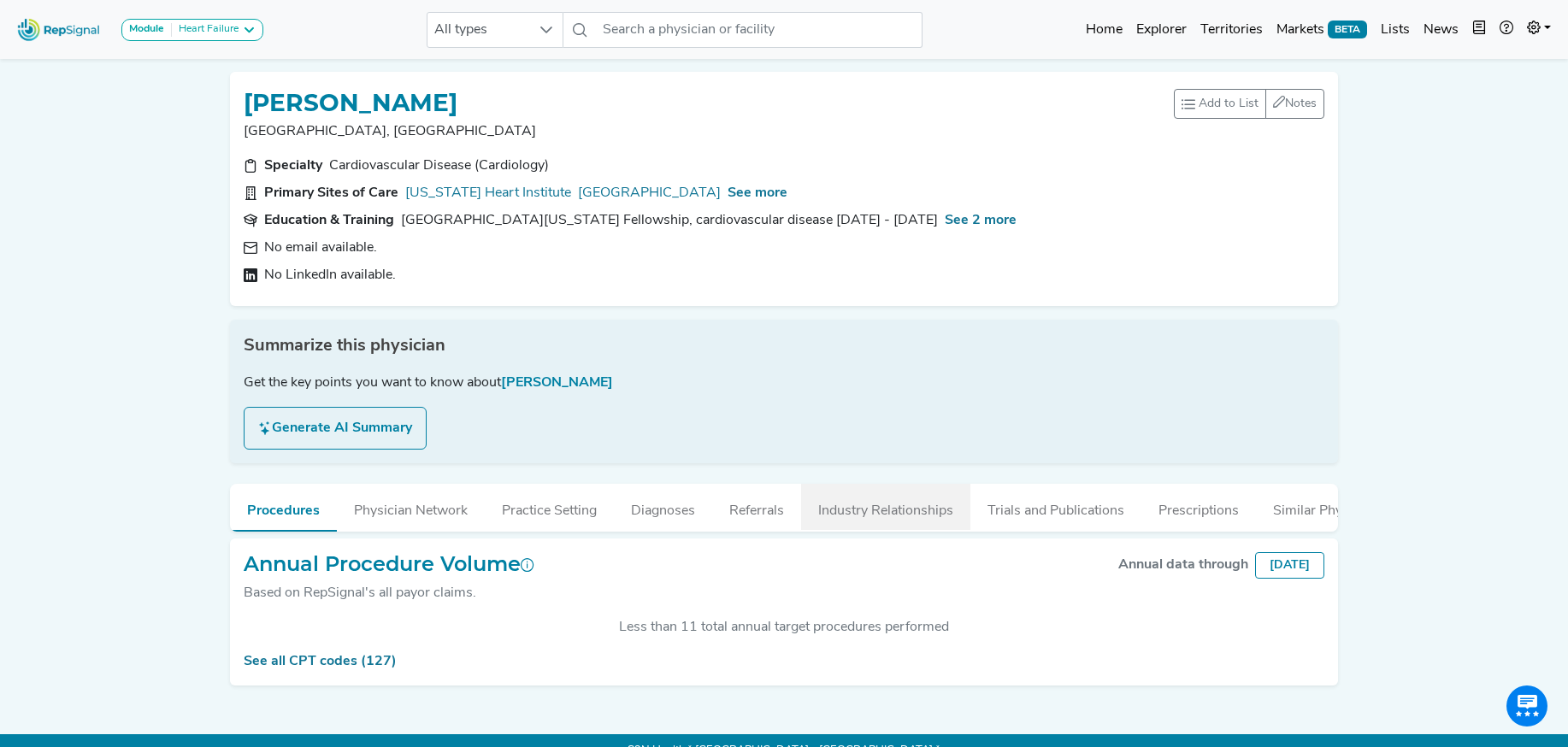
drag, startPoint x: 856, startPoint y: 516, endPoint x: 849, endPoint y: 493, distance: 24.0
click at [856, 516] on button "Industry Relationships" at bounding box center [885, 507] width 169 height 46
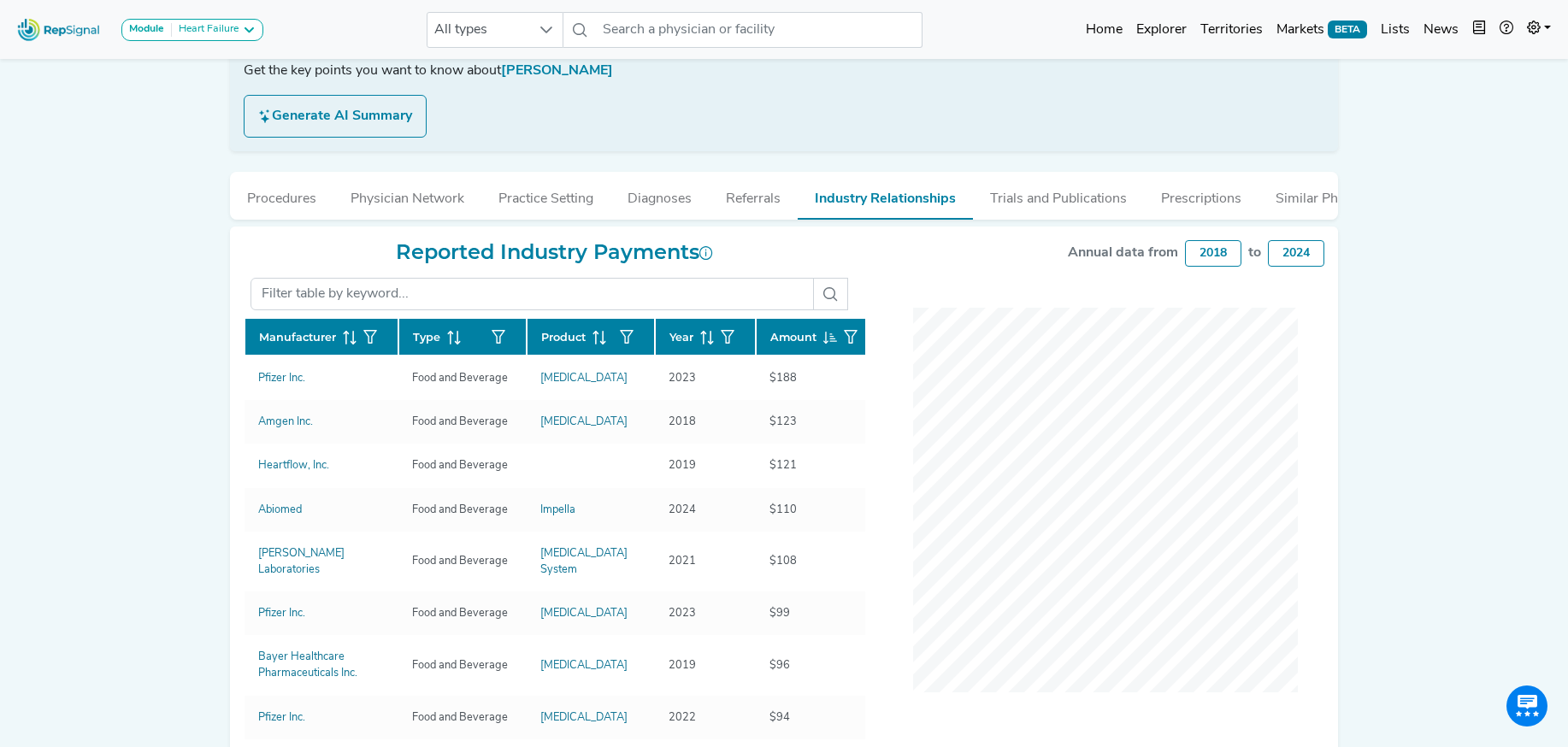
scroll to position [318, 0]
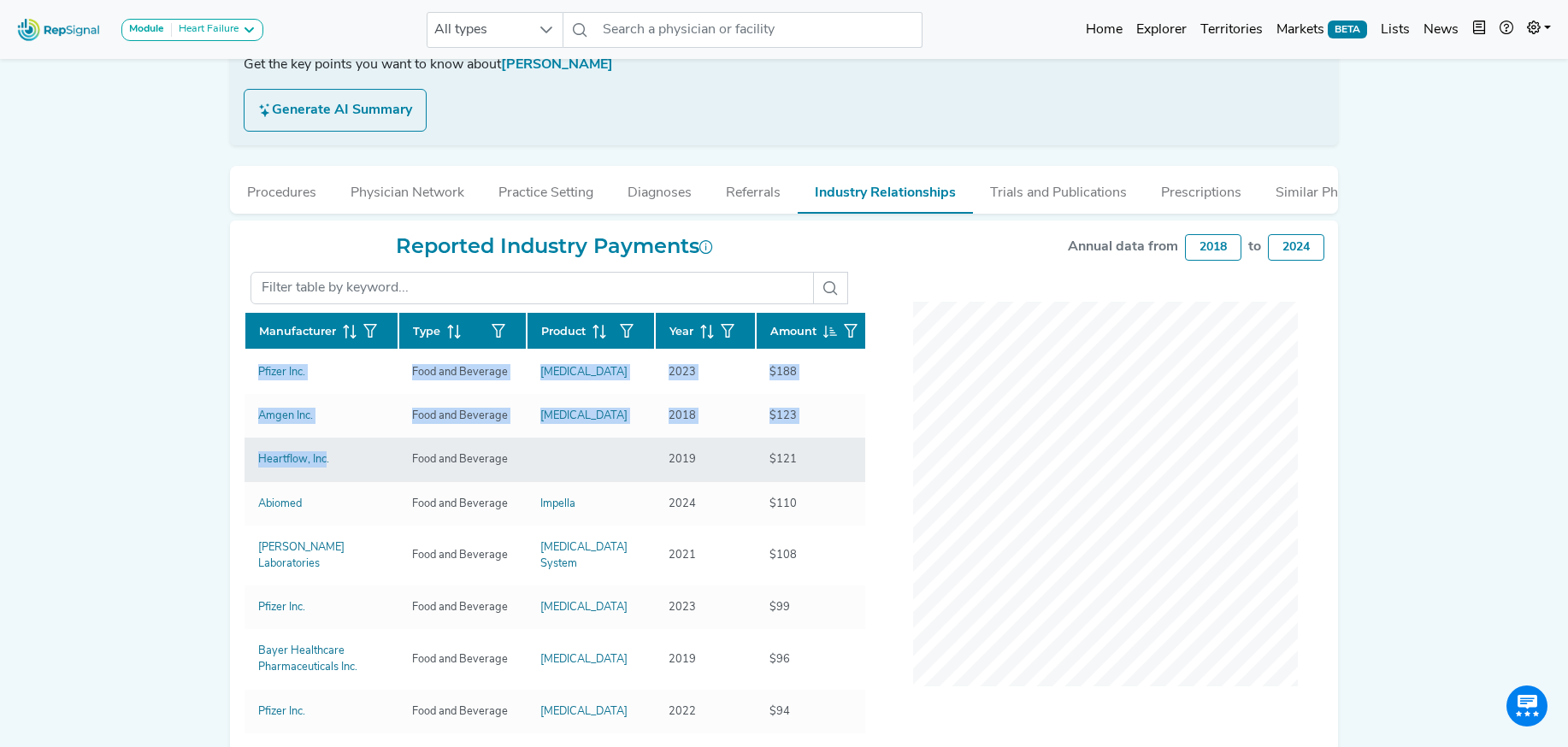
drag, startPoint x: 241, startPoint y: 371, endPoint x: 327, endPoint y: 467, distance: 128.9
click at [327, 467] on div "Reported Industry Payments Manufacturer Type Product Year Amount Pfizer Inc. Fo…" at bounding box center [554, 511] width 642 height 554
copy div "Manufacturer Type Product Year Amount Pfizer Inc. Food and Beverage Eliquis 202…"
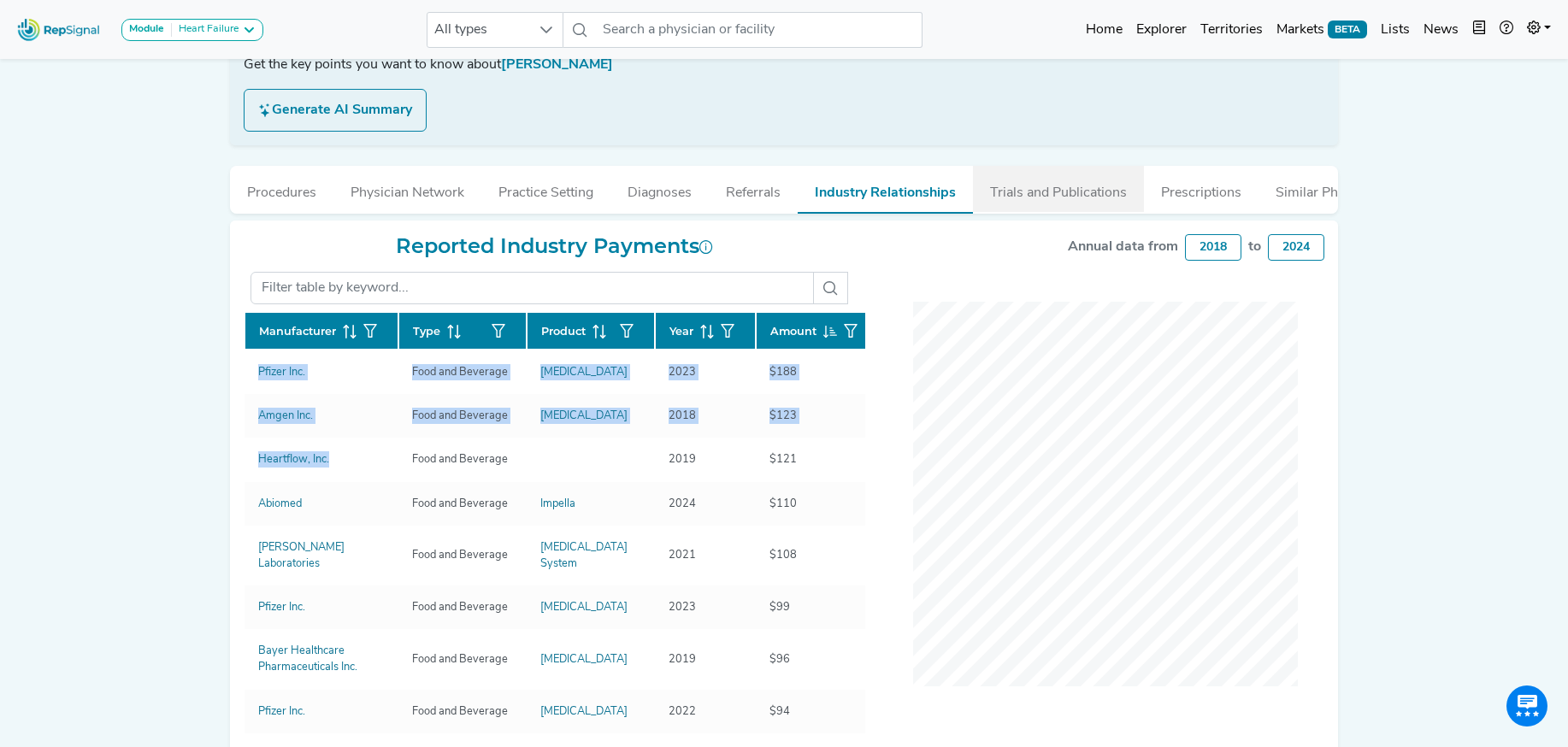
click at [1046, 197] on button "Trials and Publications" at bounding box center [1058, 188] width 171 height 46
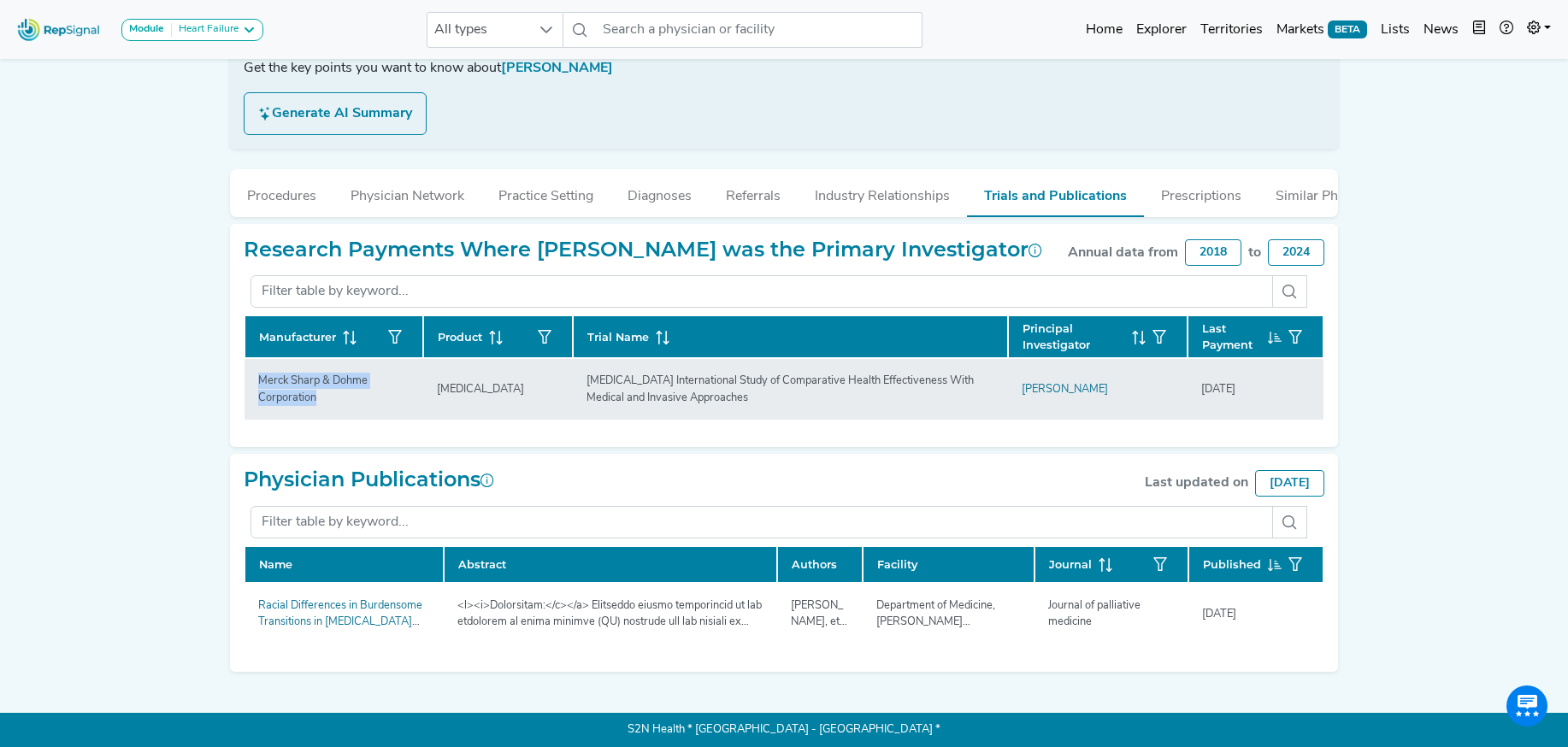
drag, startPoint x: 260, startPoint y: 382, endPoint x: 323, endPoint y: 401, distance: 65.8
click at [323, 401] on div "Merck Sharp & Dohme Corporation" at bounding box center [334, 389] width 172 height 33
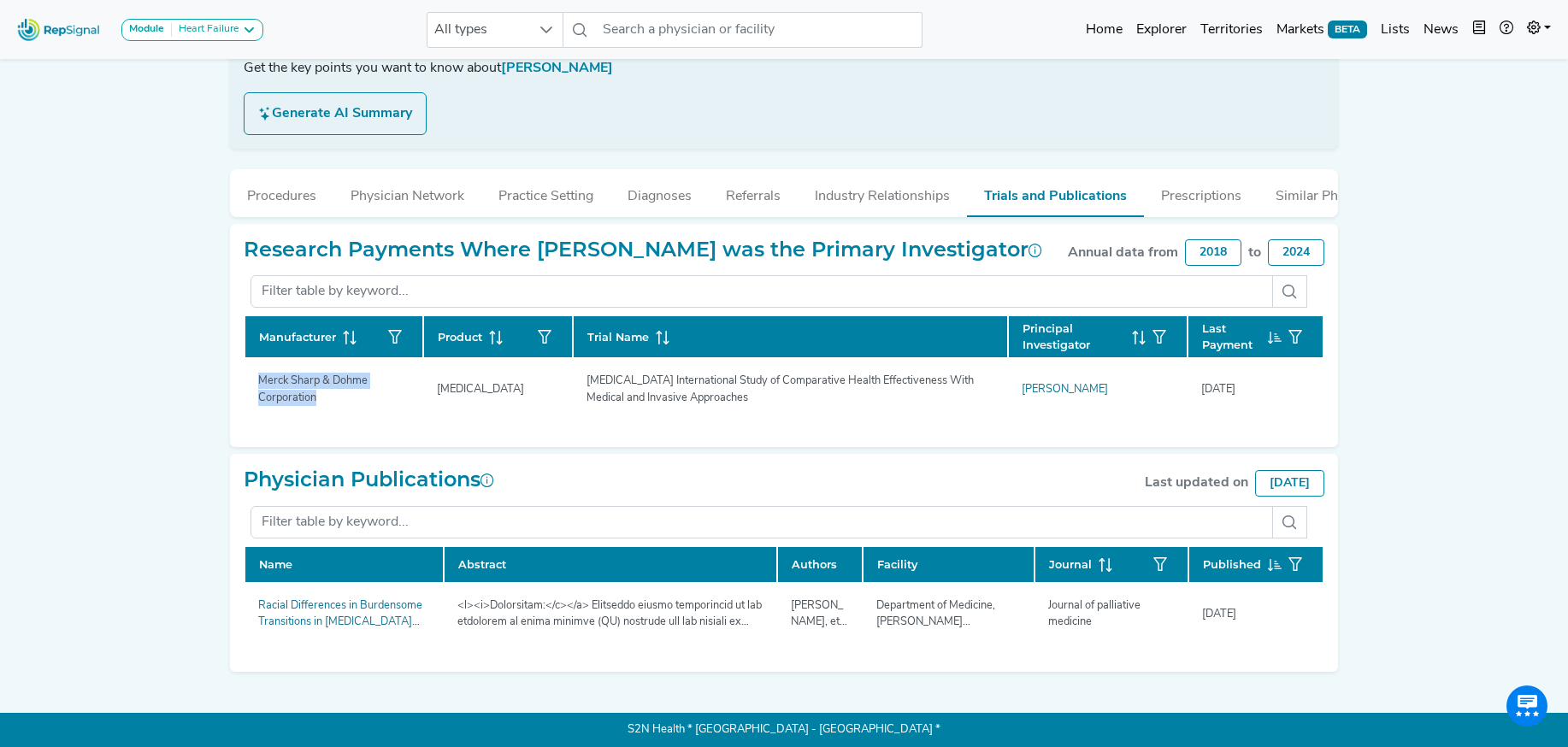
copy div "Merck Sharp & Dohme Corporation"
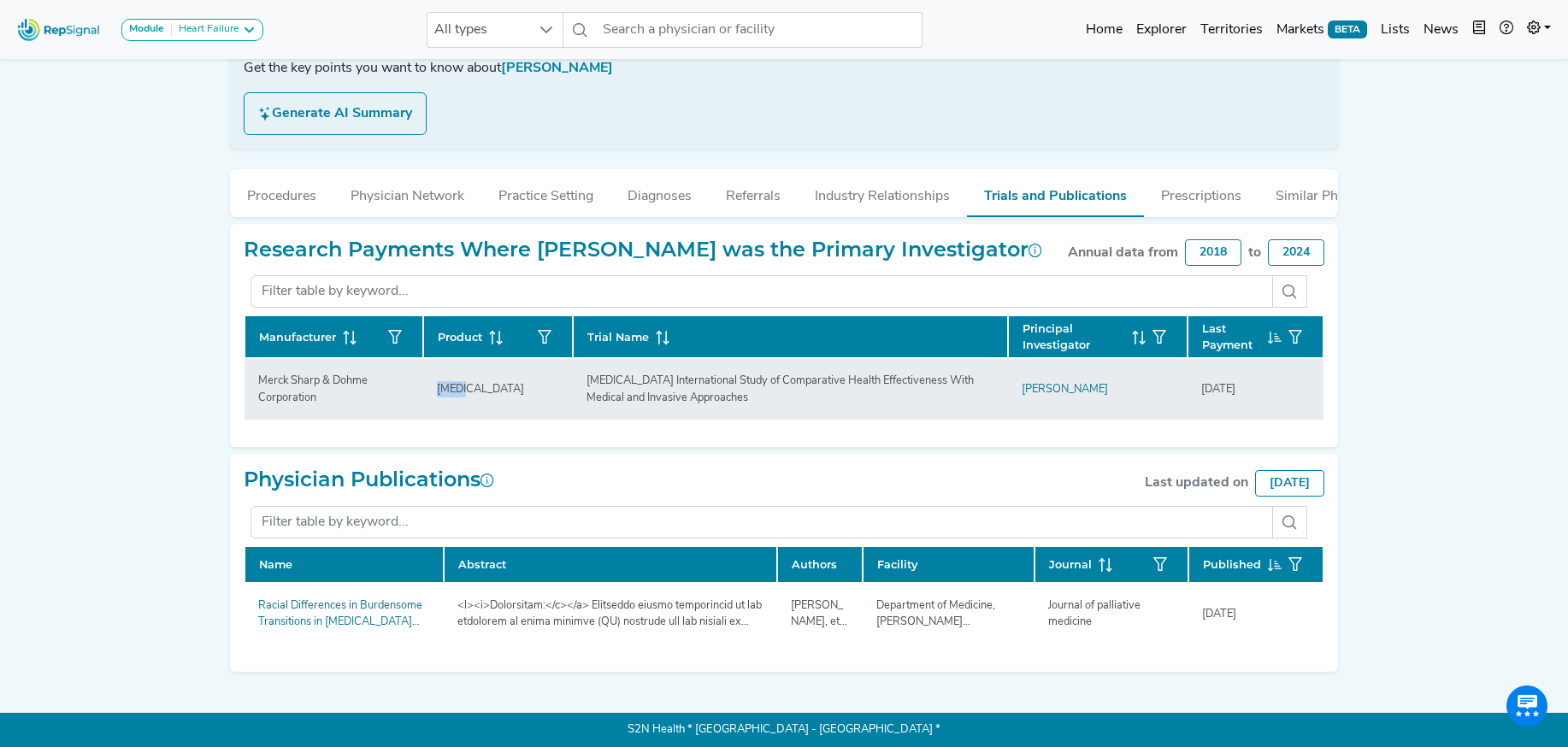
drag, startPoint x: 439, startPoint y: 392, endPoint x: 488, endPoint y: 399, distance: 49.5
click at [488, 399] on td "Zetia" at bounding box center [498, 388] width 150 height 60
copy div "Zetia"
drag, startPoint x: 589, startPoint y: 383, endPoint x: 641, endPoint y: 390, distance: 52.5
click at [700, 401] on div "Ischemia International Study of Comparative Health Effectiveness With Medical a…" at bounding box center [790, 389] width 428 height 33
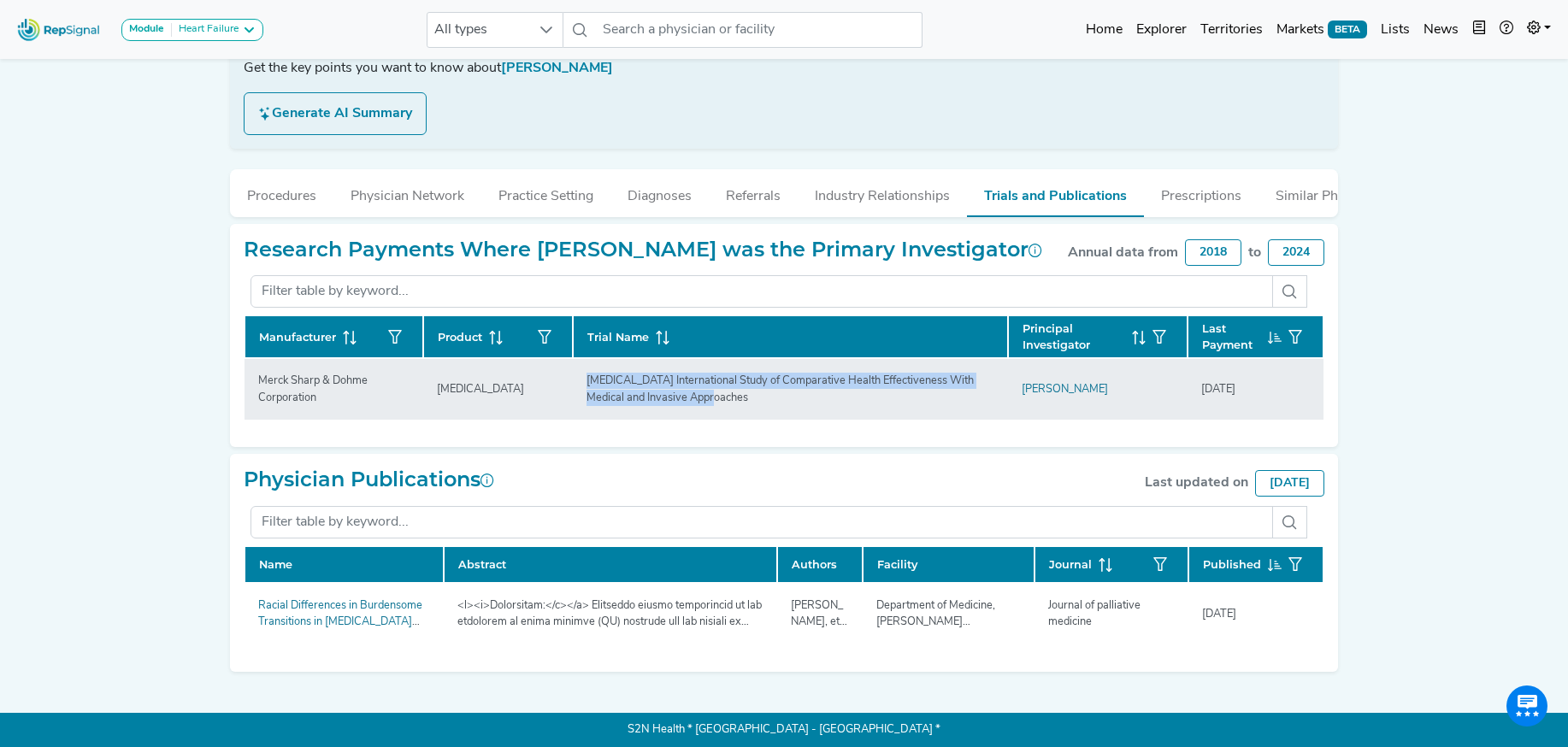
drag, startPoint x: 588, startPoint y: 384, endPoint x: 707, endPoint y: 409, distance: 121.6
click at [707, 409] on td "Ischemia International Study of Comparative Health Effectiveness With Medical a…" at bounding box center [790, 388] width 435 height 60
copy div "Ischemia International Study of Comparative Health Effectiveness With Medical a…"
click at [1199, 391] on div "5/2/2019" at bounding box center [1219, 390] width 55 height 16
drag, startPoint x: 1199, startPoint y: 391, endPoint x: 1292, endPoint y: 406, distance: 94.2
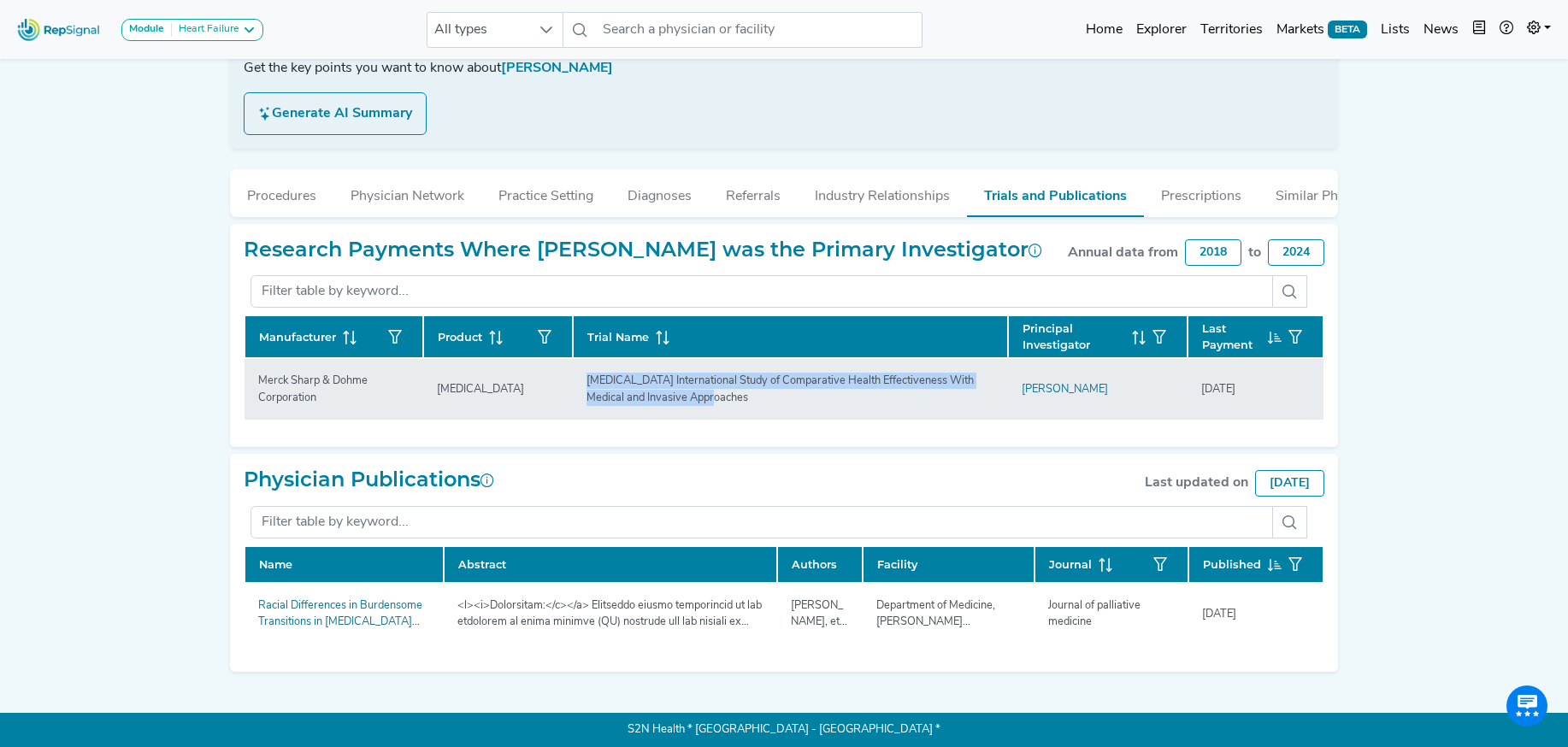
click at [1292, 406] on td "5/2/2019" at bounding box center [1255, 388] width 136 height 60
copy div "5/2/2019"
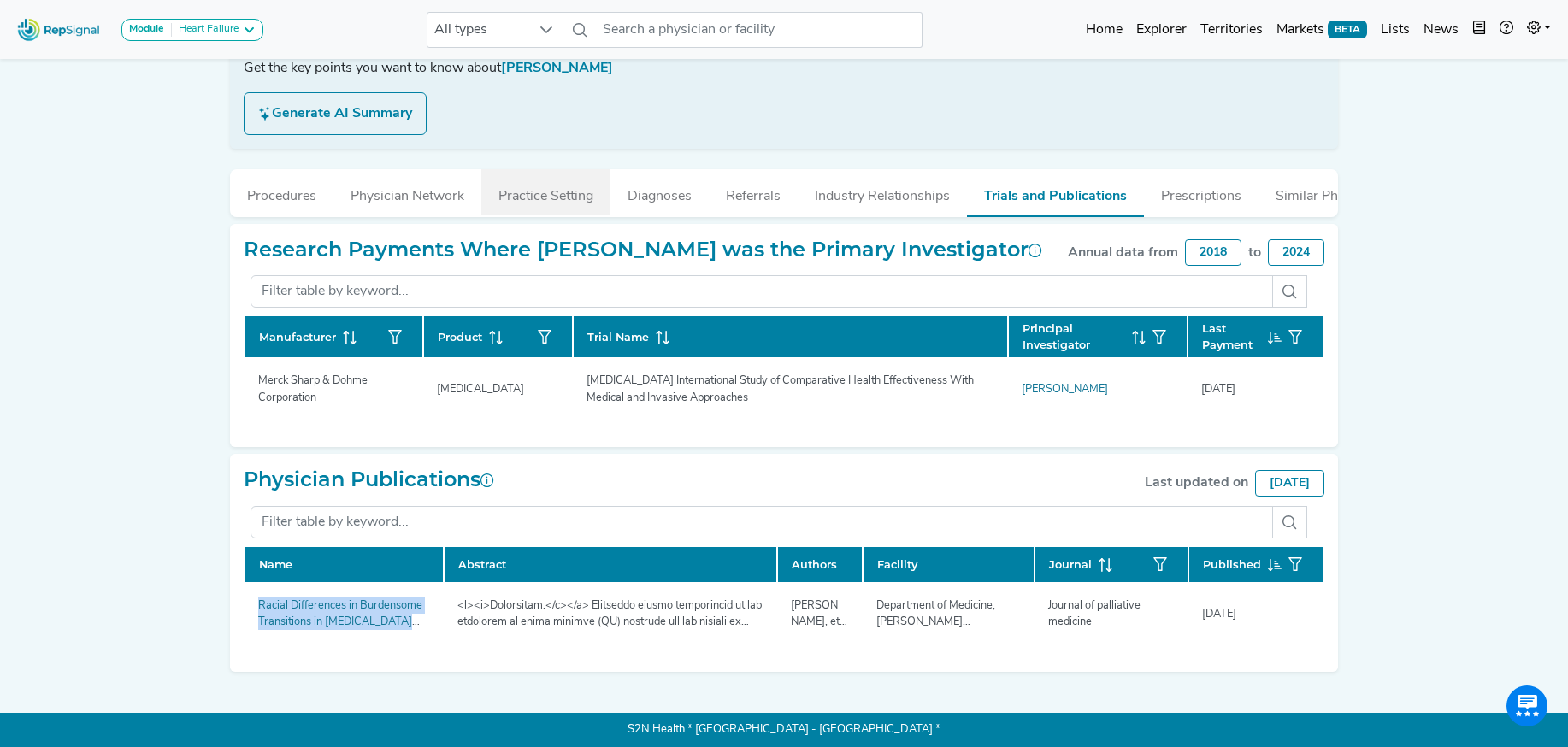
click at [534, 205] on button "Practice Setting" at bounding box center [545, 192] width 129 height 46
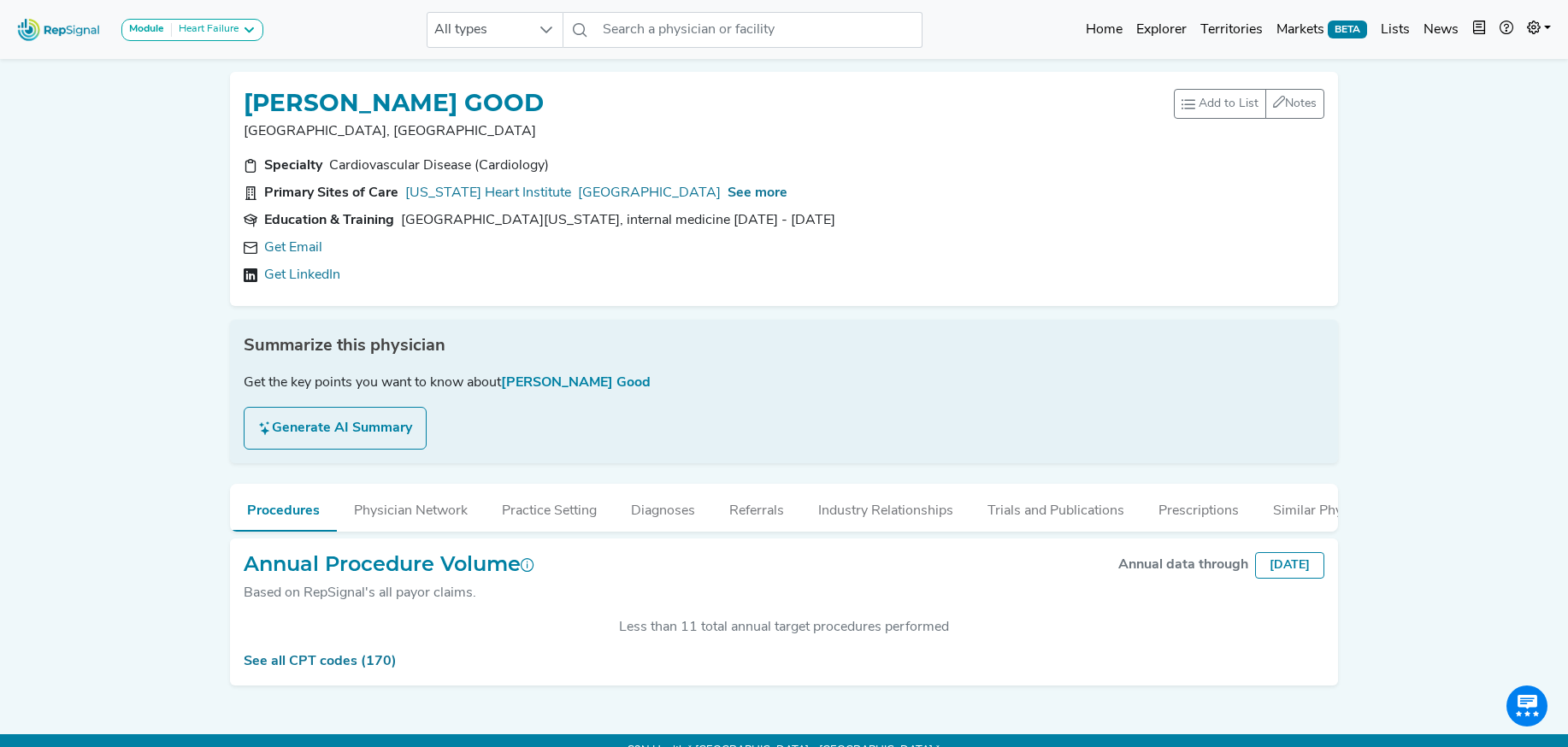
scroll to position [340, 0]
click at [303, 246] on link "Get Email" at bounding box center [294, 248] width 59 height 20
click at [765, 190] on span "See more" at bounding box center [757, 193] width 59 height 14
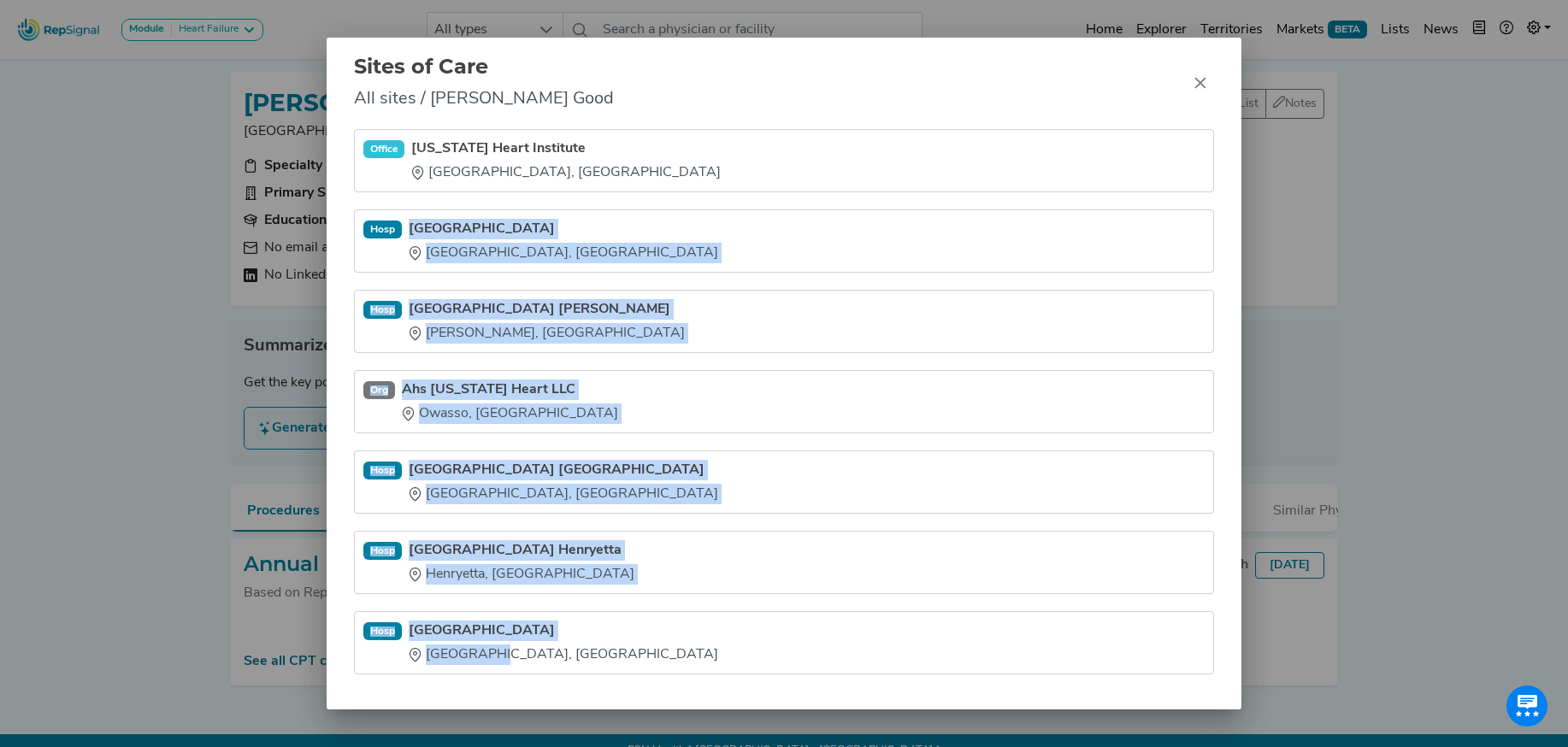
scroll to position [8, 0]
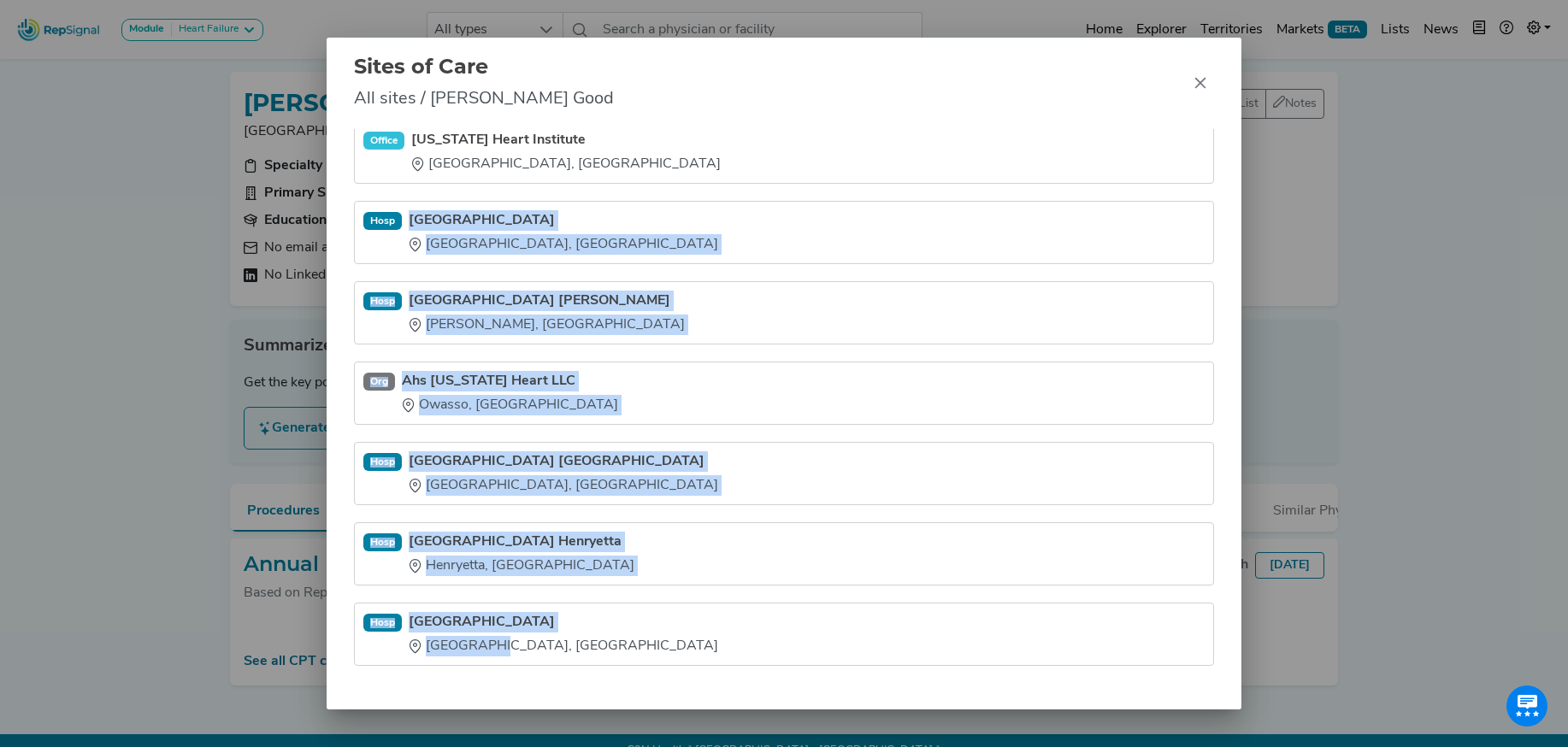
drag, startPoint x: 413, startPoint y: 216, endPoint x: 573, endPoint y: 709, distance: 518.3
type textarea "Hillcrest Medical Center Tulsa, OK Hosp Hillcrest Hospital Cushing Cushing, OK …"
click at [573, 709] on div "Office Oklahoma Heart Institute Tulsa, OK Hosp Hillcrest Medical Center Tulsa, …" at bounding box center [784, 419] width 915 height 581
copy ul "Hillcrest Medical Center Tulsa, OK Hosp Hillcrest Hospital Cushing Cushing, OK …"
drag, startPoint x: 1205, startPoint y: 82, endPoint x: 1221, endPoint y: 69, distance: 20.6
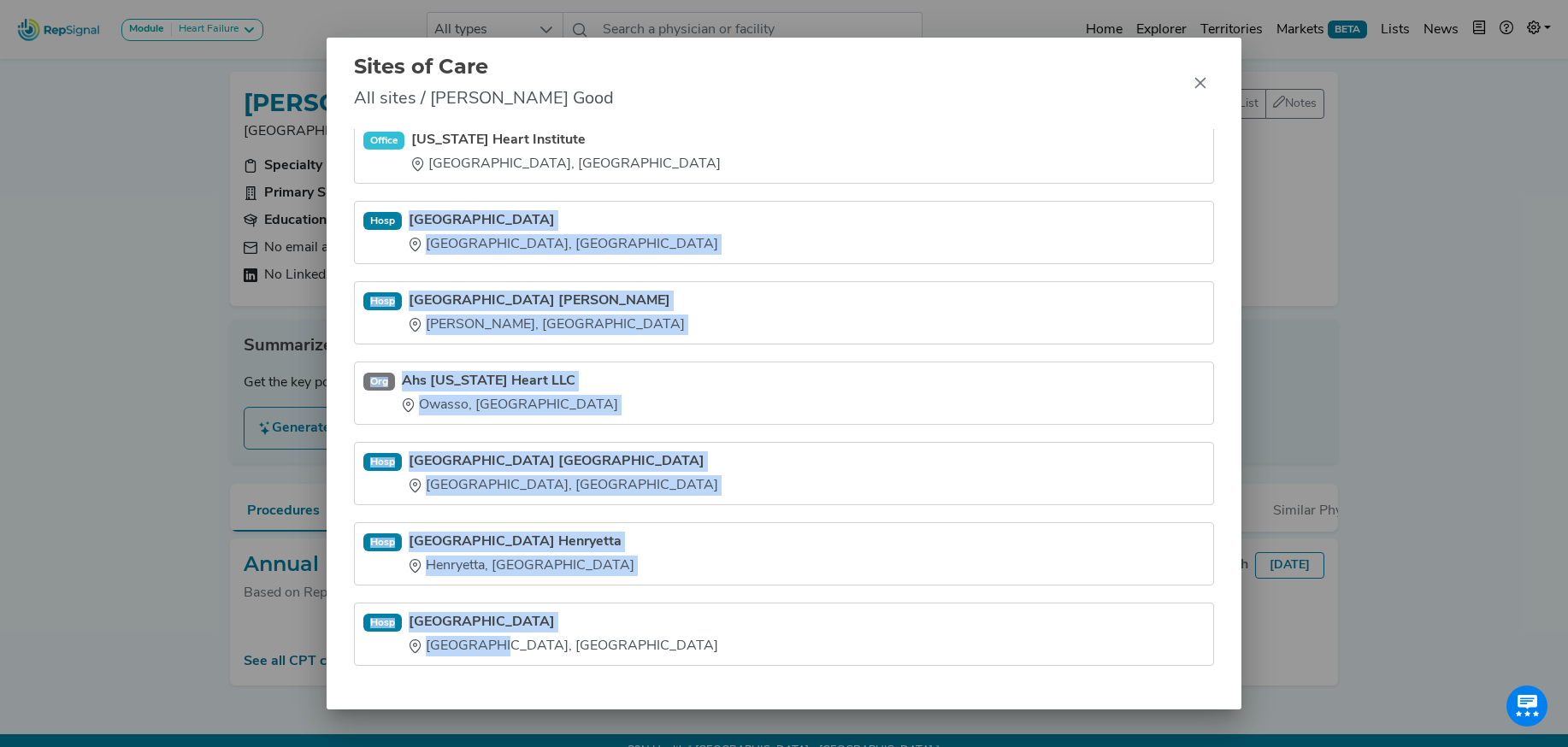
click at [1205, 81] on icon "Close" at bounding box center [1199, 82] width 14 height 14
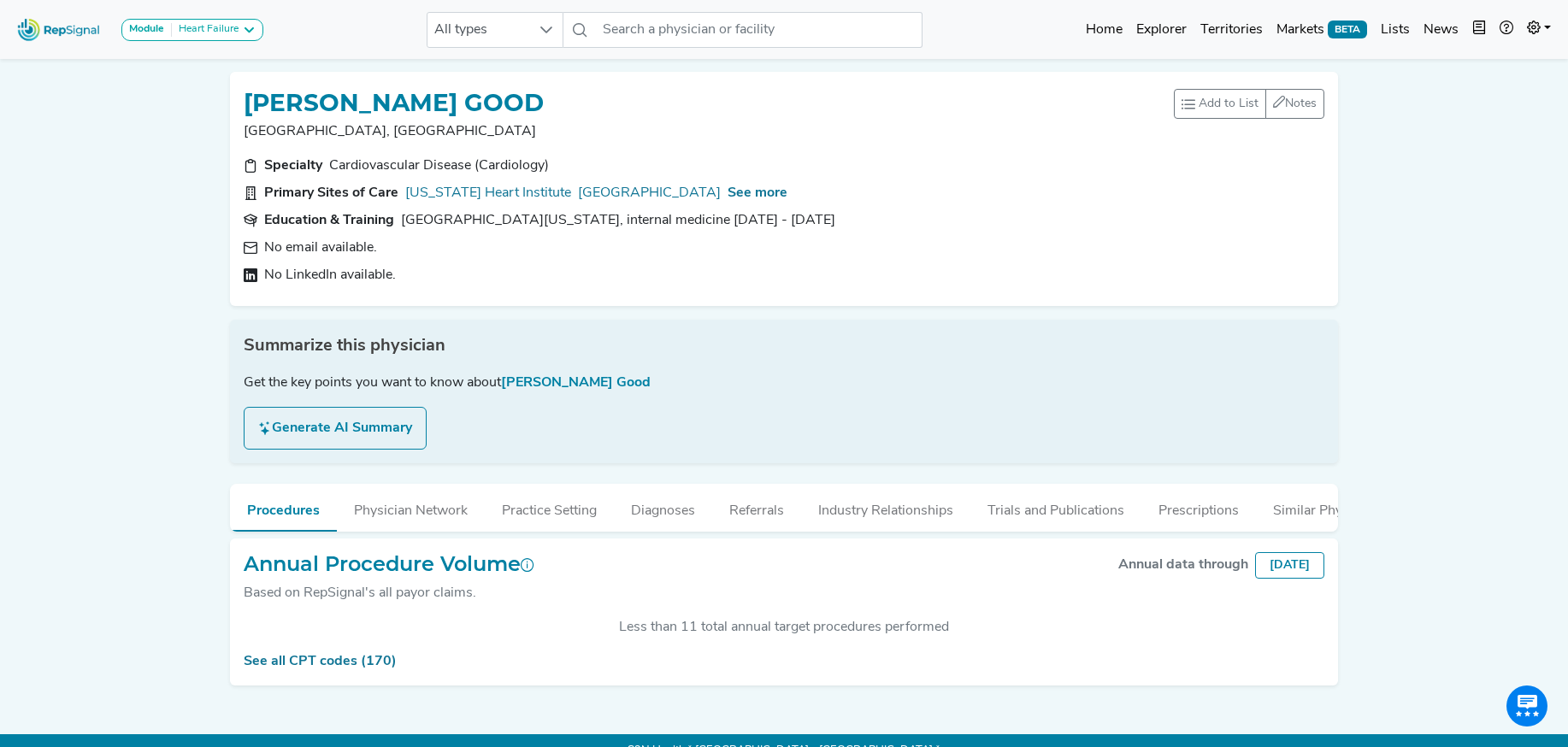
drag, startPoint x: 902, startPoint y: 222, endPoint x: 402, endPoint y: 223, distance: 500.0
click at [402, 223] on div "University of Kansas School of Medicine Residency, internal medicine 2006 - 2009" at bounding box center [618, 220] width 435 height 20
copy div "University of Kansas School of Medicine Residency, internal medicine 2006 - 2009"
drag, startPoint x: 904, startPoint y: 520, endPoint x: 854, endPoint y: 452, distance: 84.4
click at [904, 520] on button "Industry Relationships" at bounding box center [885, 507] width 169 height 46
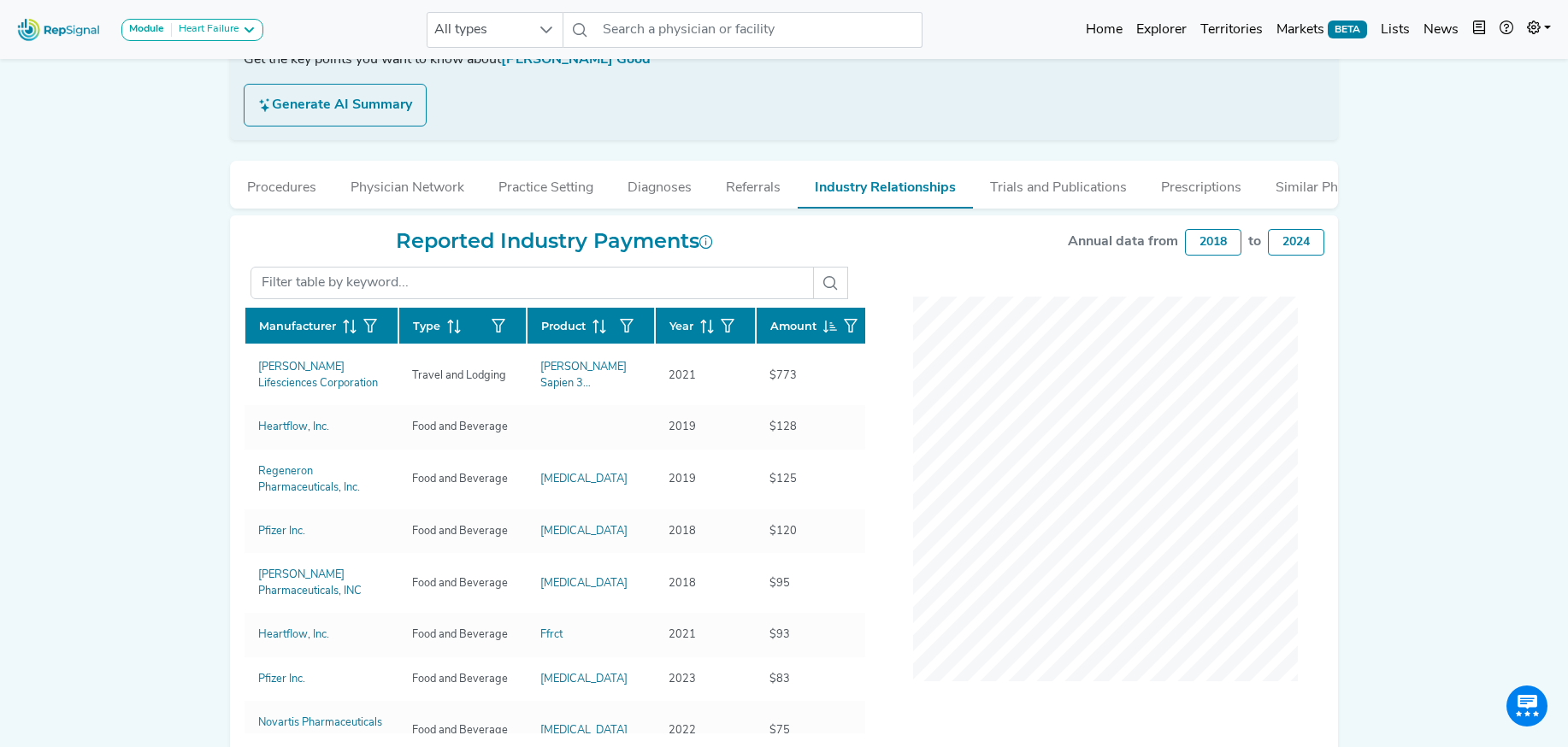
scroll to position [331, 0]
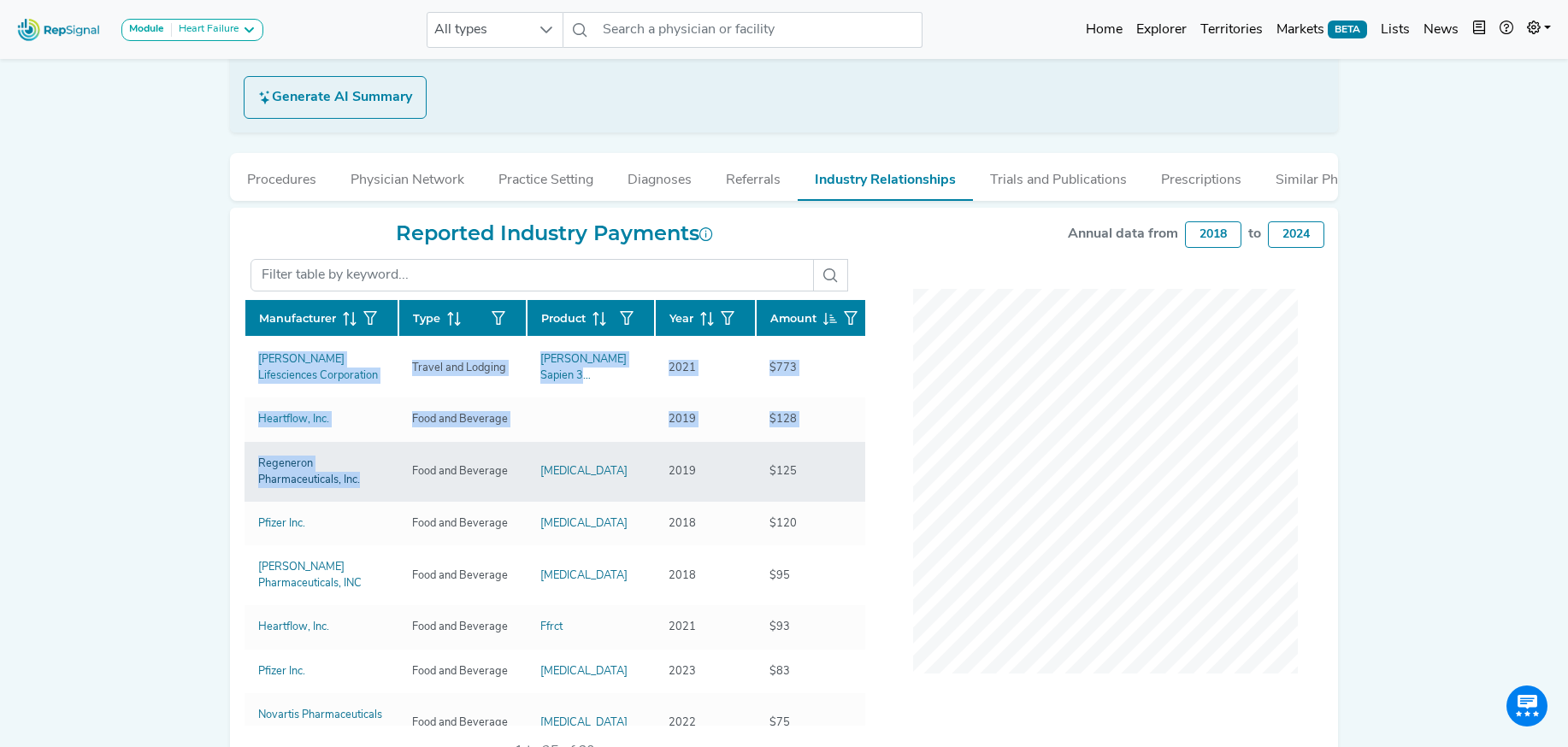
drag, startPoint x: 239, startPoint y: 368, endPoint x: 315, endPoint y: 483, distance: 137.8
click at [315, 483] on div "Reported Industry Payments Manufacturer Type Product Year Amount Edwards Lifesc…" at bounding box center [783, 498] width 1108 height 582
copy div "Manufacturer Type Product Year Amount Edwards Lifesciences Corporation Travel a…"
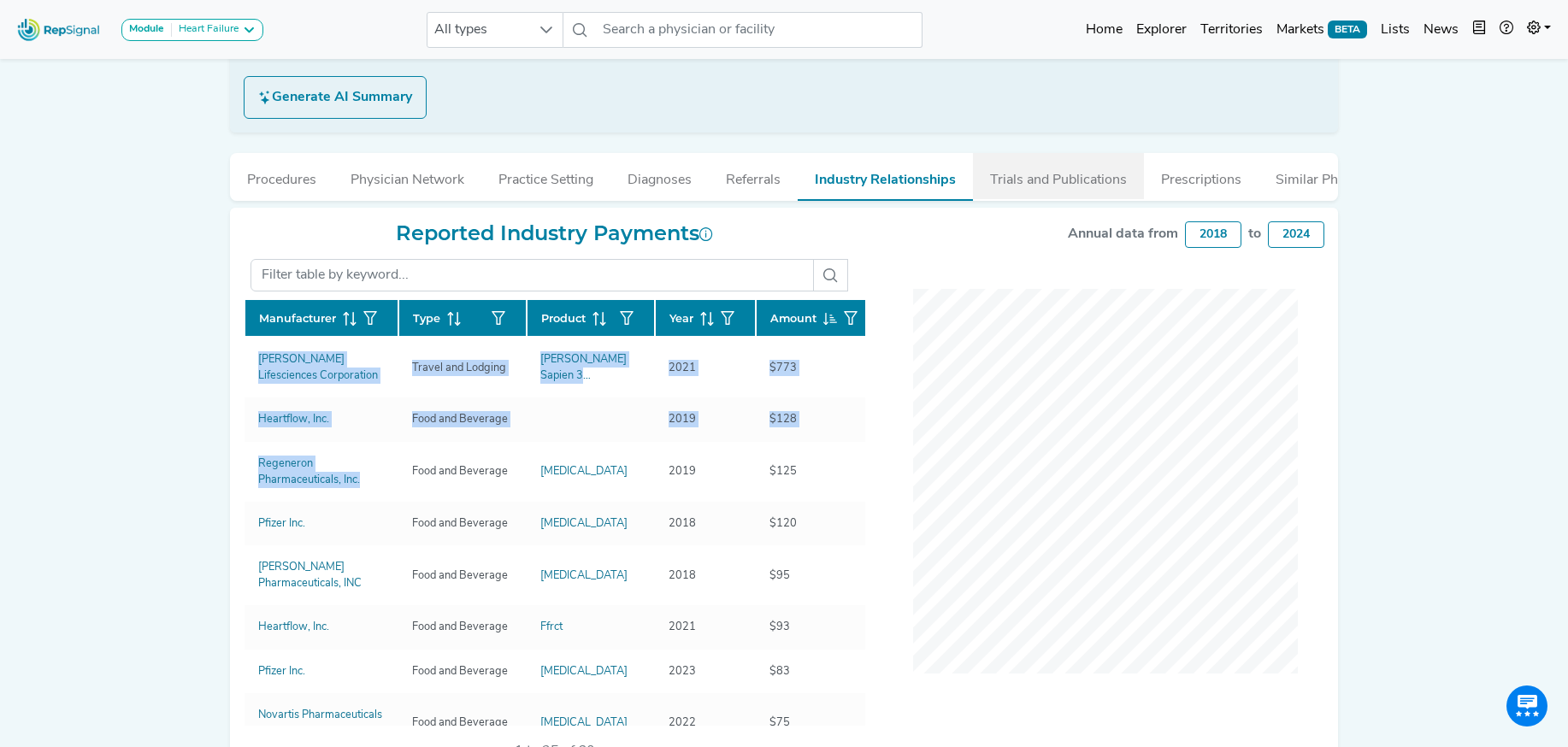
click at [1058, 177] on button "Trials and Publications" at bounding box center [1058, 176] width 171 height 46
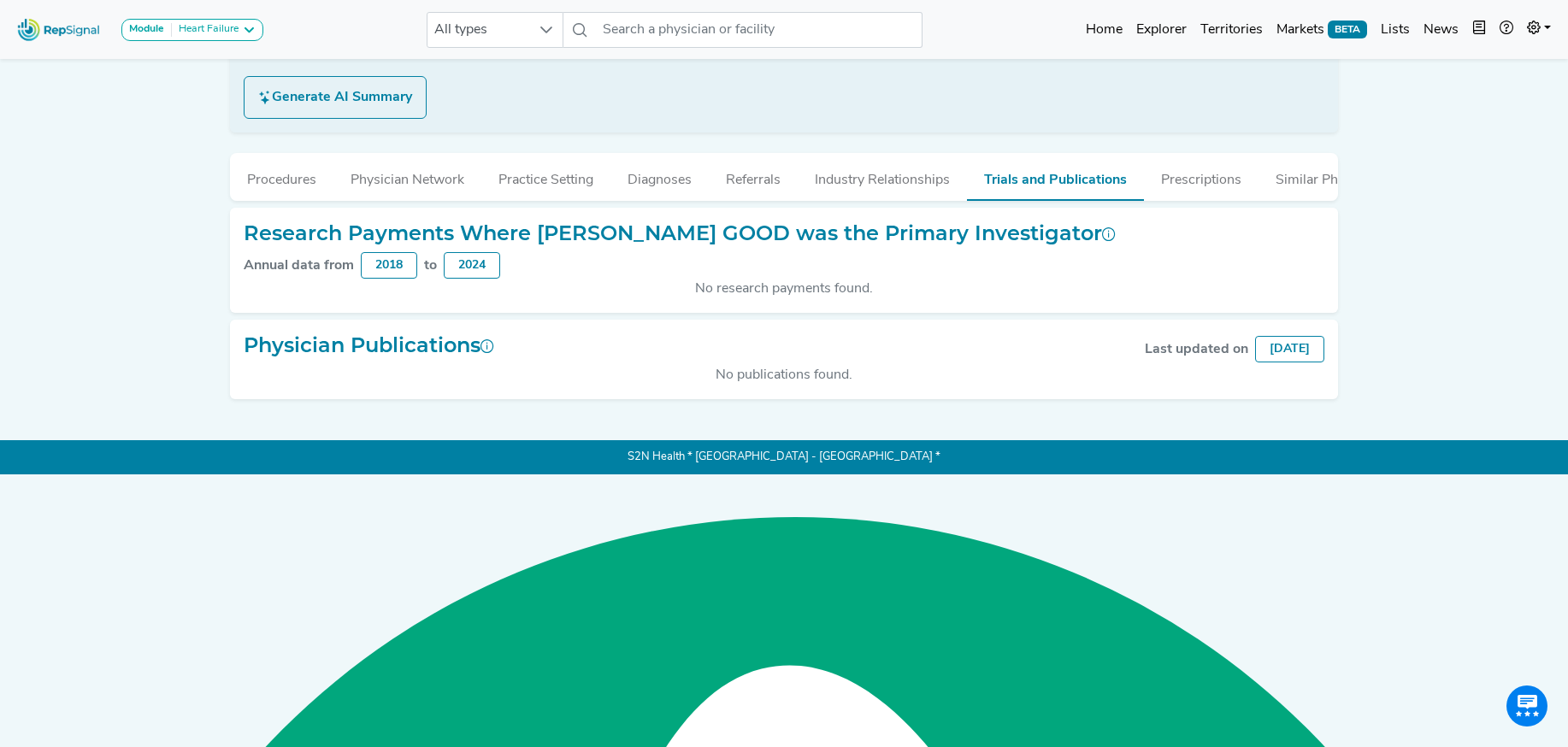
scroll to position [32, 0]
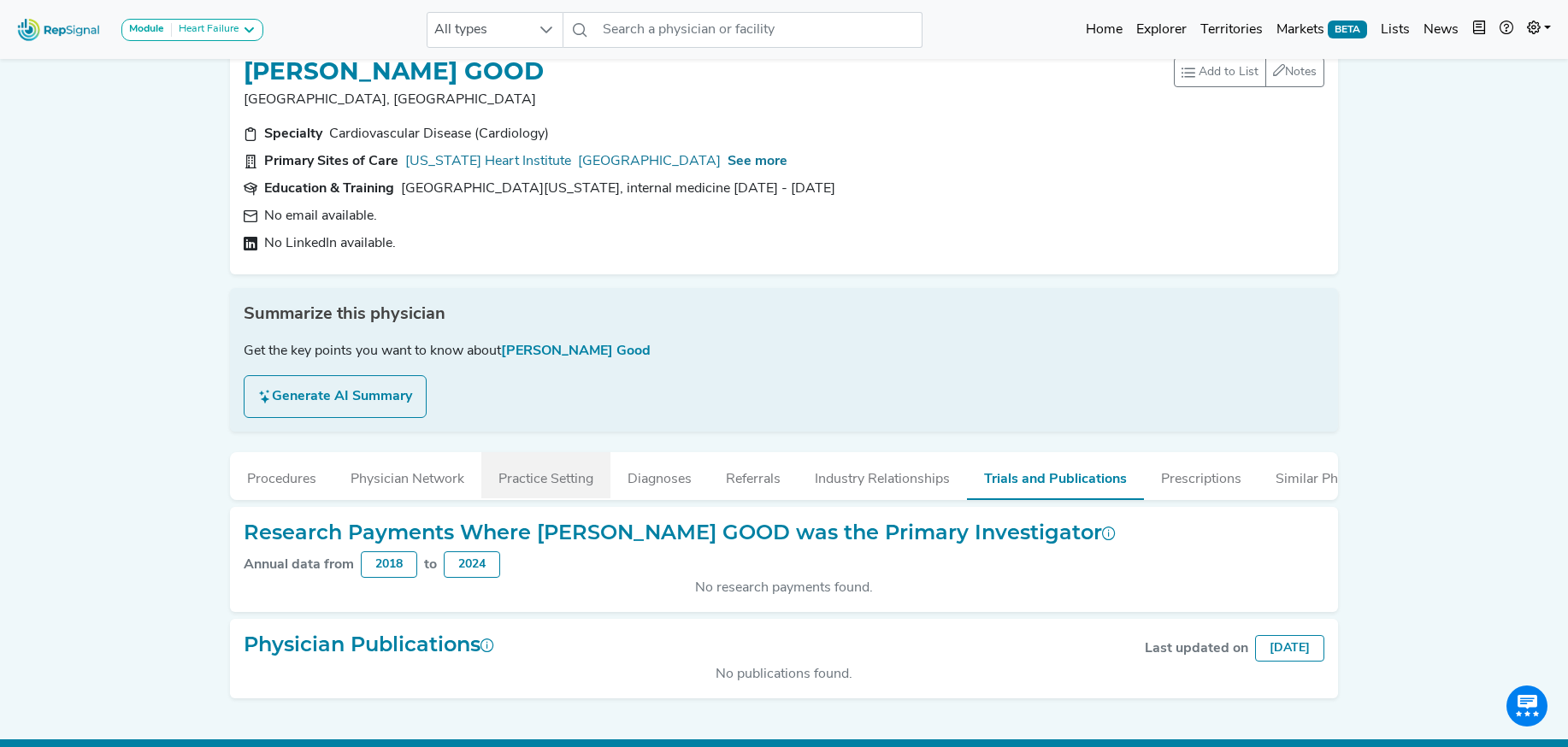
click at [555, 470] on button "Practice Setting" at bounding box center [545, 475] width 129 height 46
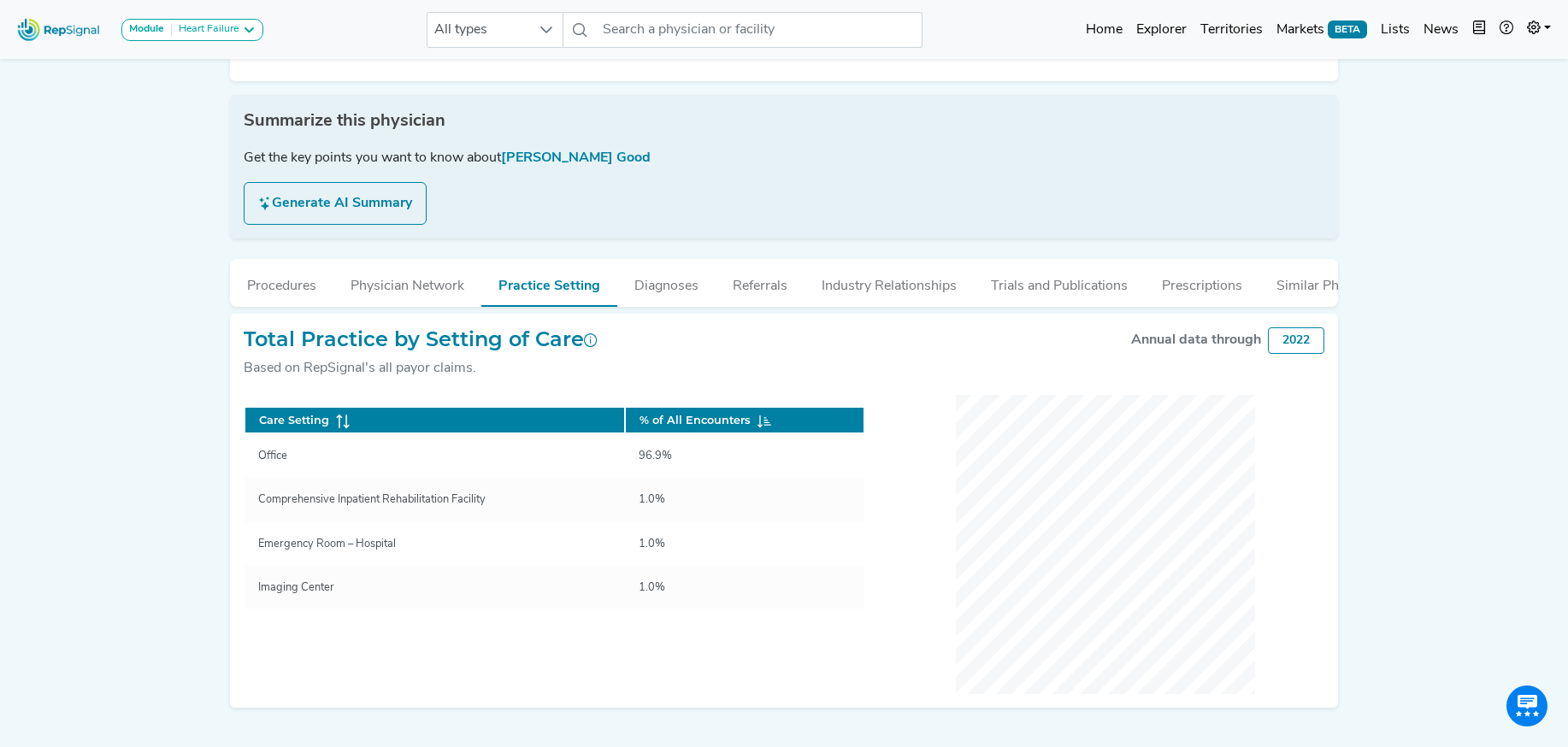
scroll to position [226, 0]
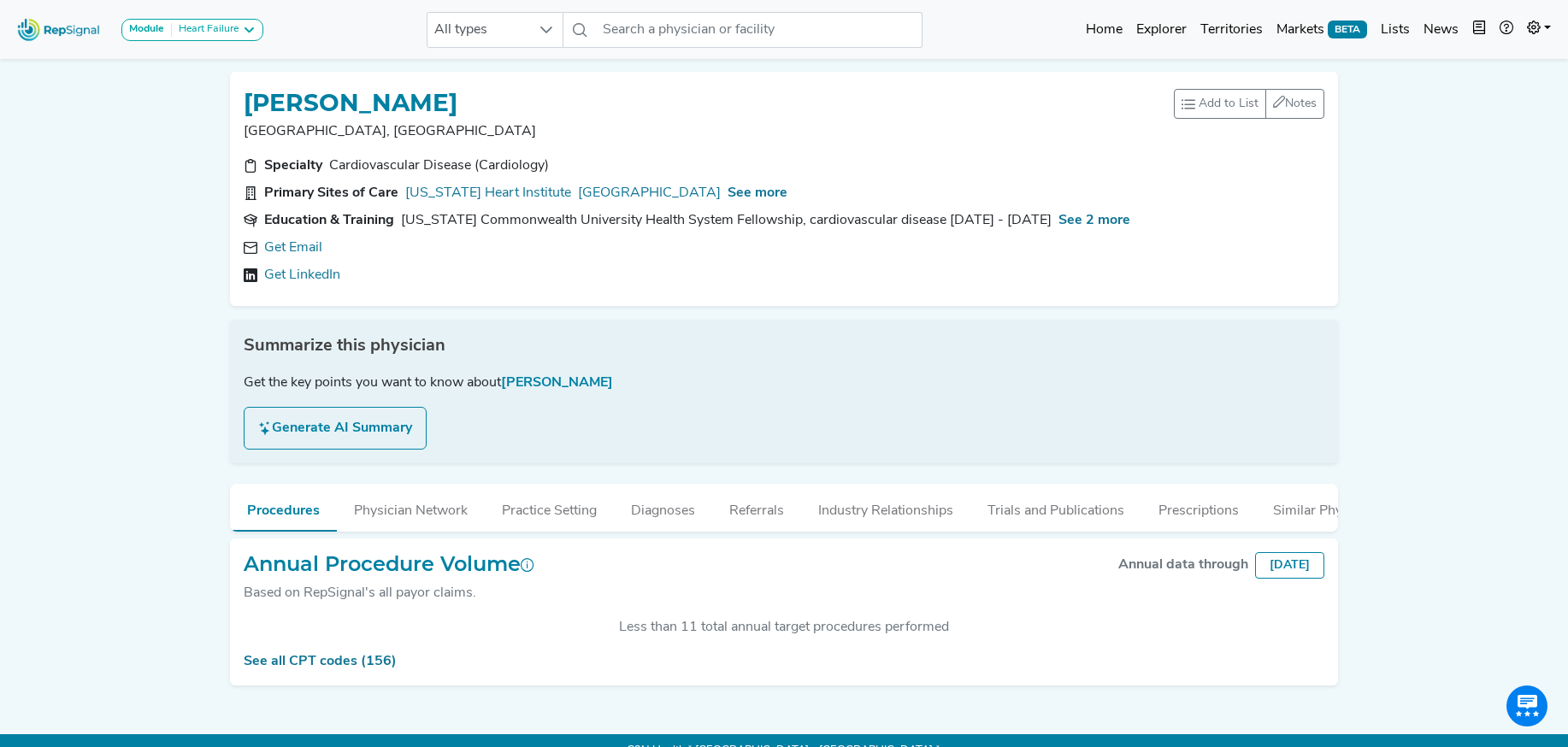
scroll to position [340, 0]
click at [313, 253] on link "Get Email" at bounding box center [294, 248] width 59 height 20
click at [770, 193] on span "See more" at bounding box center [757, 193] width 59 height 14
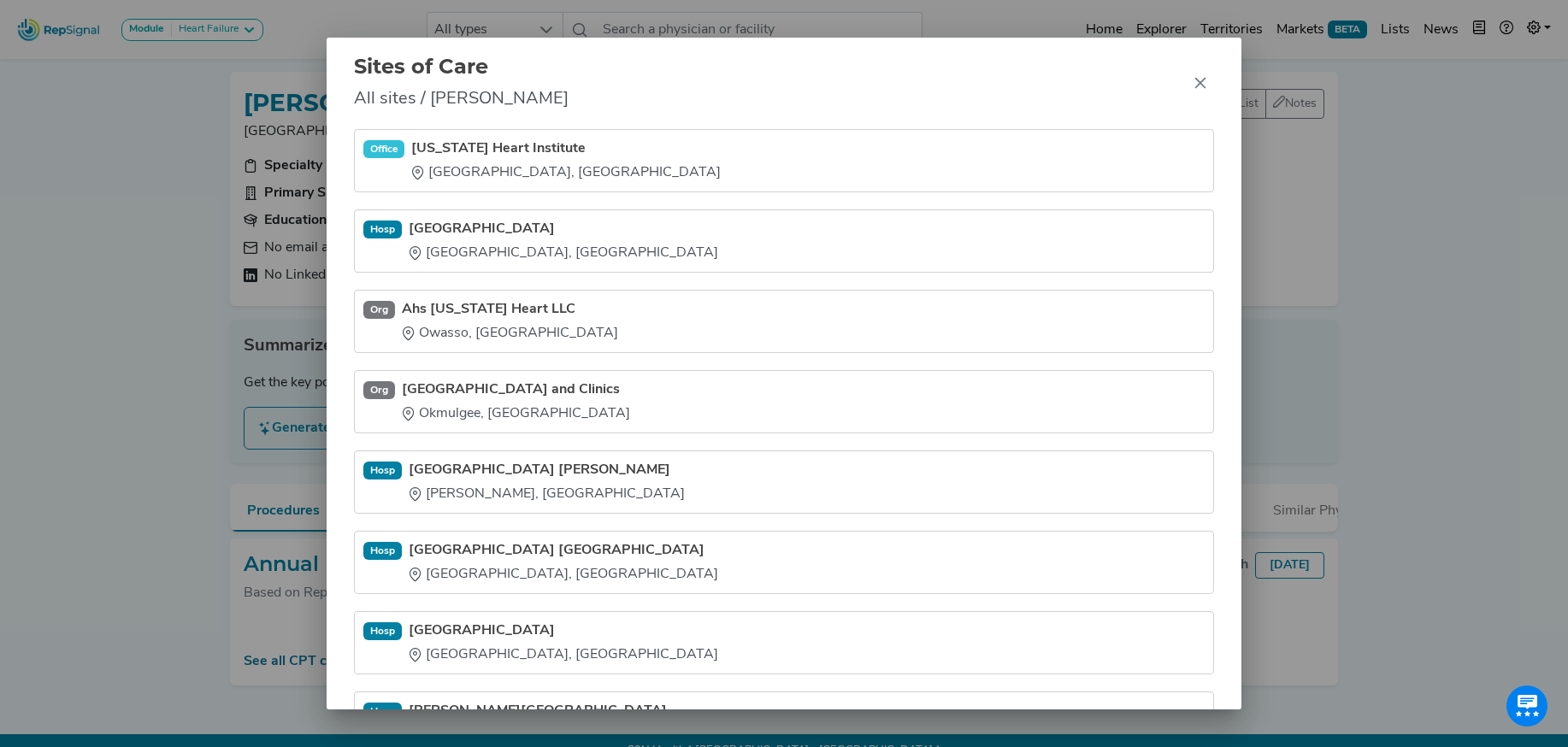
drag, startPoint x: 408, startPoint y: 215, endPoint x: 510, endPoint y: 443, distance: 249.8
click at [533, 563] on ul "Office Oklahoma Heart Institute Tulsa, OK Hosp Hillcrest Medical Center Tulsa, …" at bounding box center [784, 442] width 860 height 625
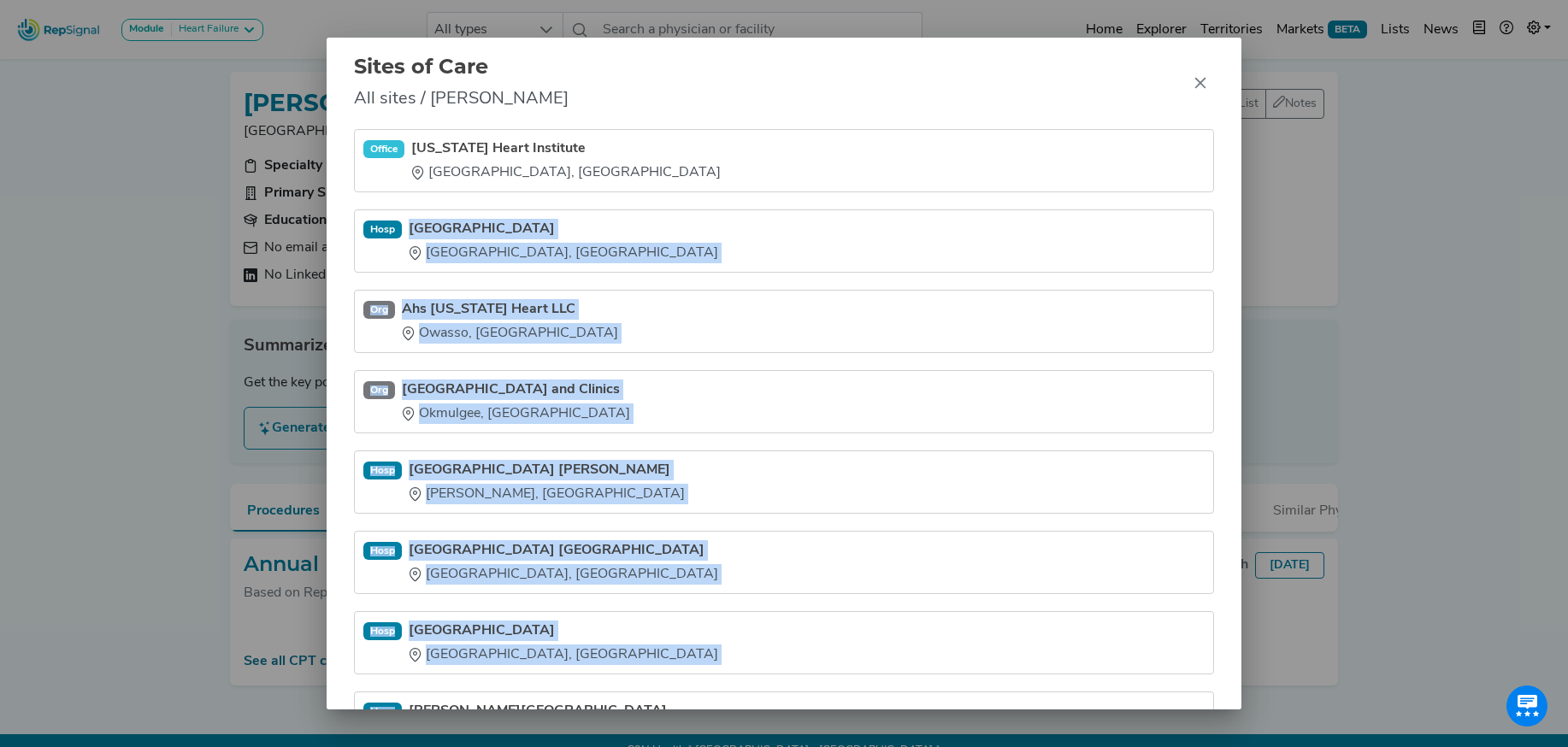
scroll to position [89, 0]
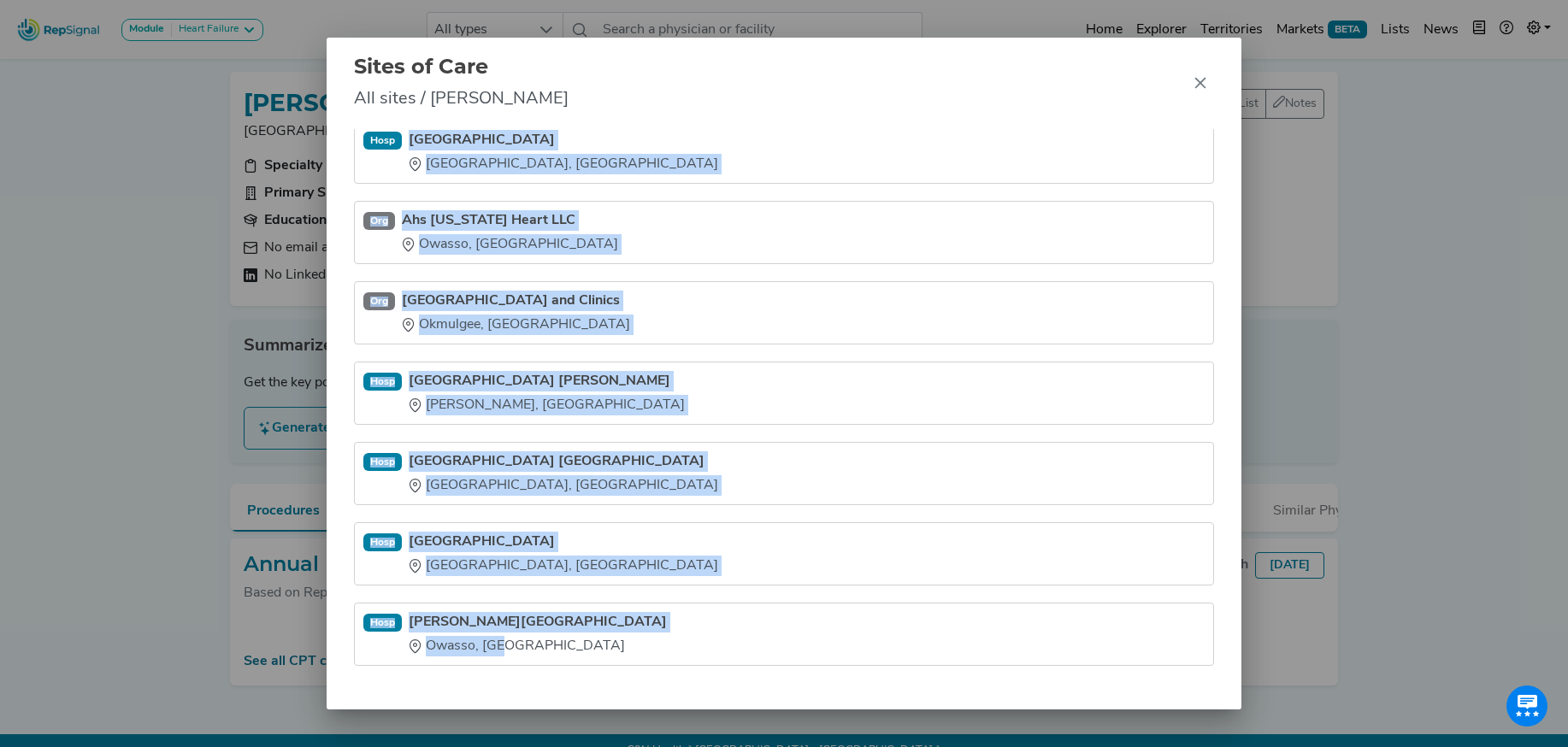
drag, startPoint x: 410, startPoint y: 215, endPoint x: 494, endPoint y: 716, distance: 508.0
type textarea "Hillcrest Medical Center Tulsa, OK Org Ahs Oklahoma Heart LLC Owasso, OK Org Cr…"
click at [494, 716] on div "Sites of Care All sites / Anthony Haney Office Oklahoma Heart Institute Tulsa, …" at bounding box center [784, 373] width 1568 height 747
copy ul "Hillcrest Medical Center Tulsa, OK Org Ahs Oklahoma Heart LLC Owasso, OK Org Cr…"
drag, startPoint x: 1200, startPoint y: 92, endPoint x: 1104, endPoint y: 12, distance: 125.0
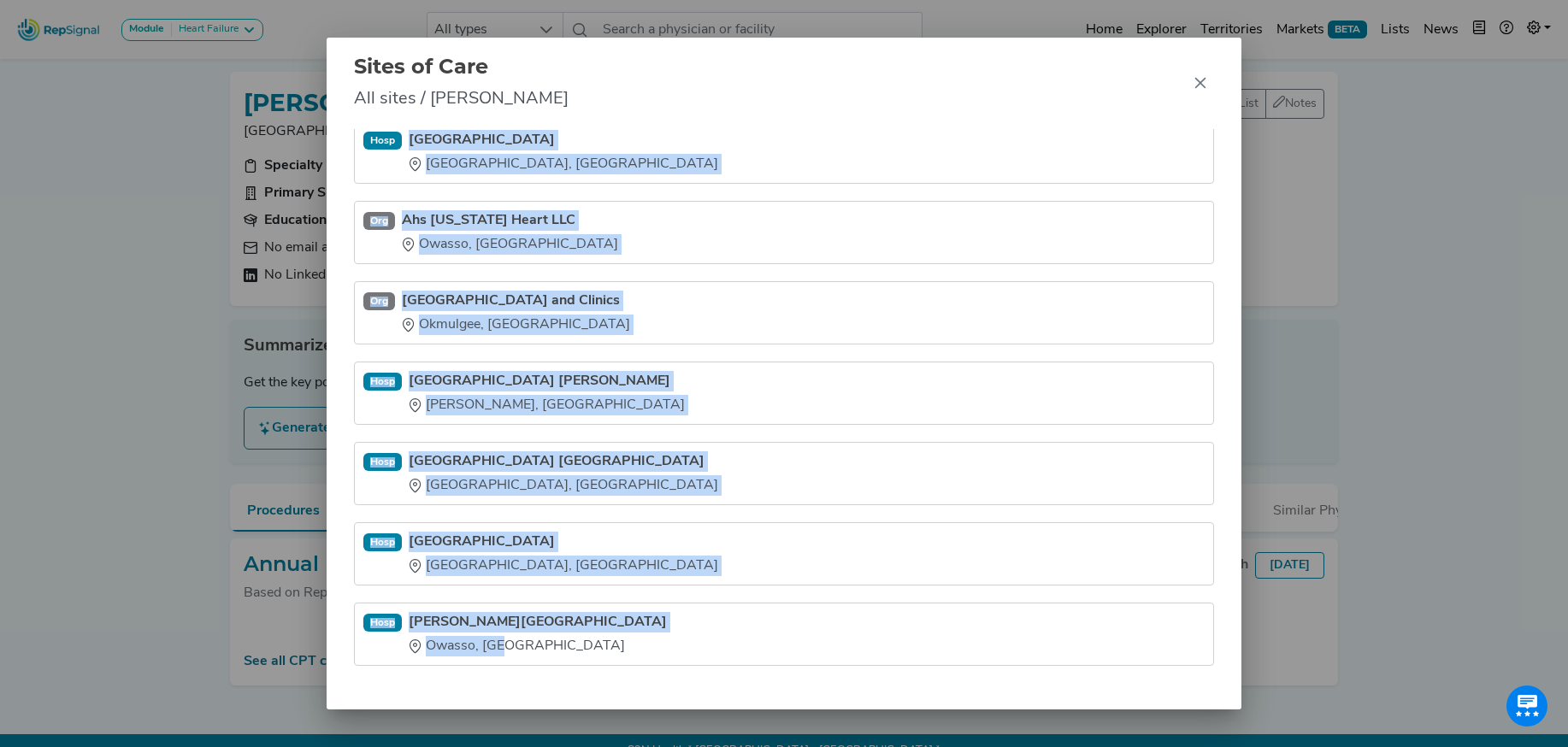
click at [1200, 92] on button "Close" at bounding box center [1200, 83] width 27 height 27
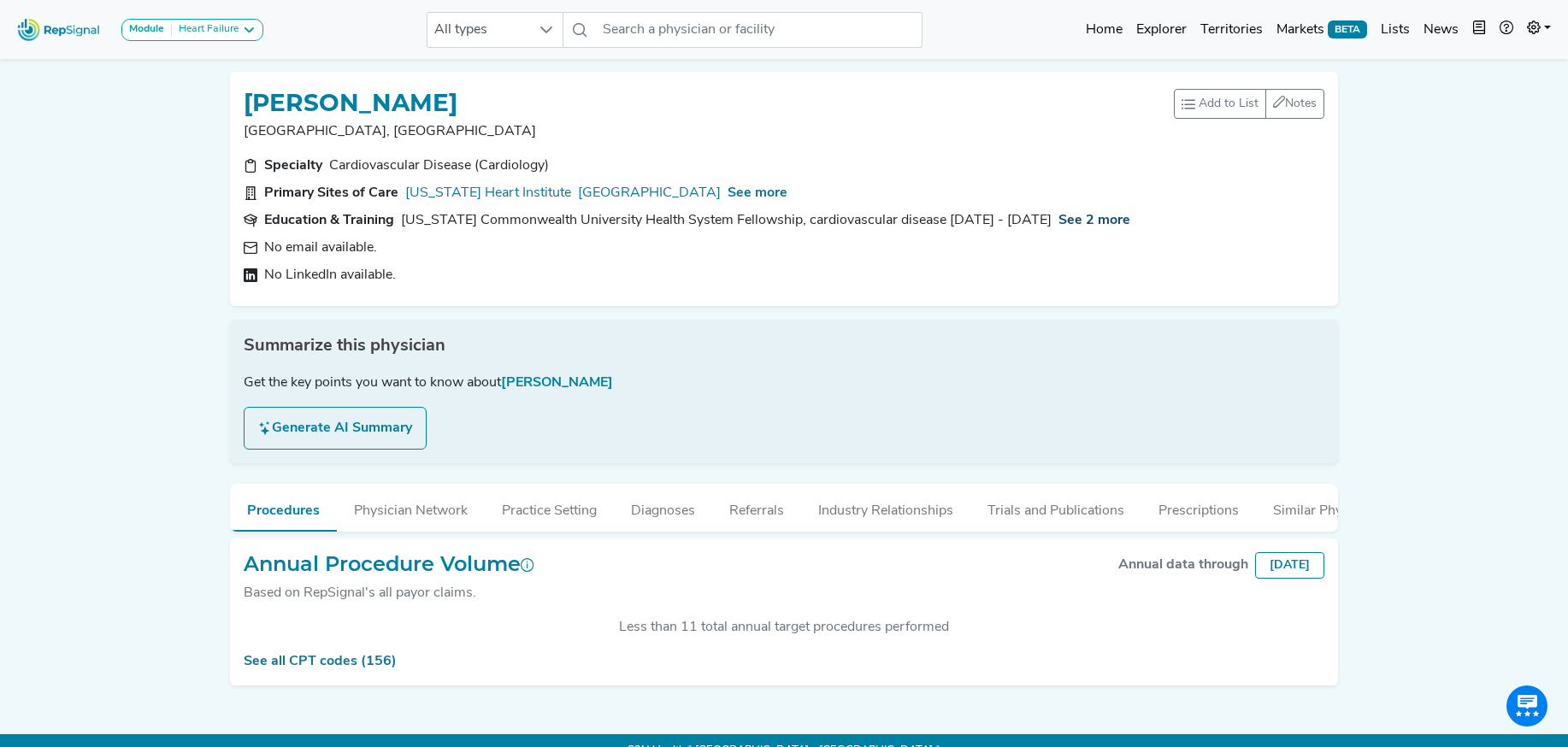
click at [1058, 219] on span "See 2 more" at bounding box center [1094, 220] width 71 height 14
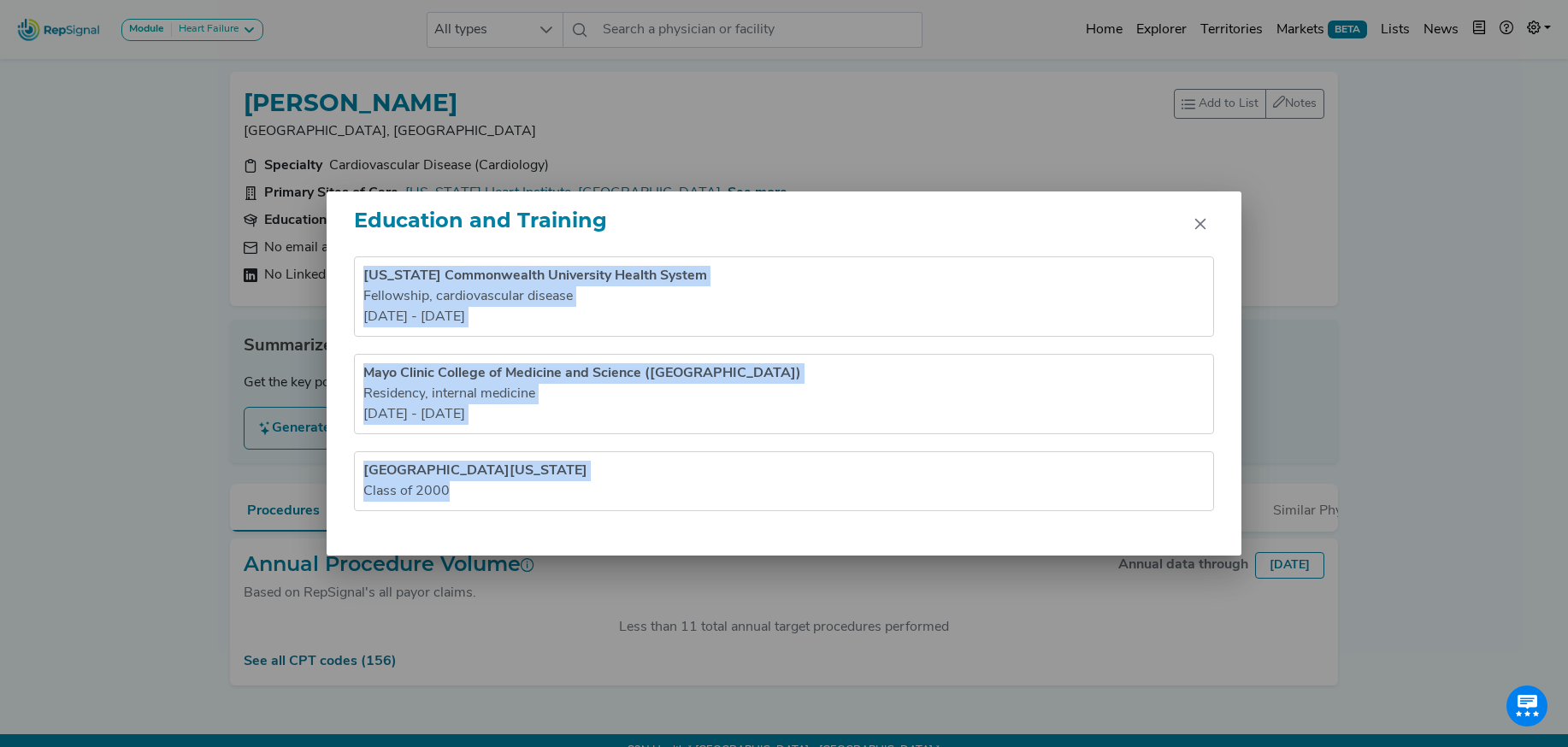
drag, startPoint x: 366, startPoint y: 280, endPoint x: 457, endPoint y: 542, distance: 277.4
click at [456, 543] on div "Virginia Commonwealth University Health System Fellowship , cardiovascular dise…" at bounding box center [784, 405] width 915 height 299
copy ul "Virginia Commonwealth University Health System Fellowship , cardiovascular dise…"
drag, startPoint x: 1202, startPoint y: 226, endPoint x: 1169, endPoint y: 127, distance: 104.4
click at [1202, 226] on icon "Close" at bounding box center [1200, 224] width 11 height 11
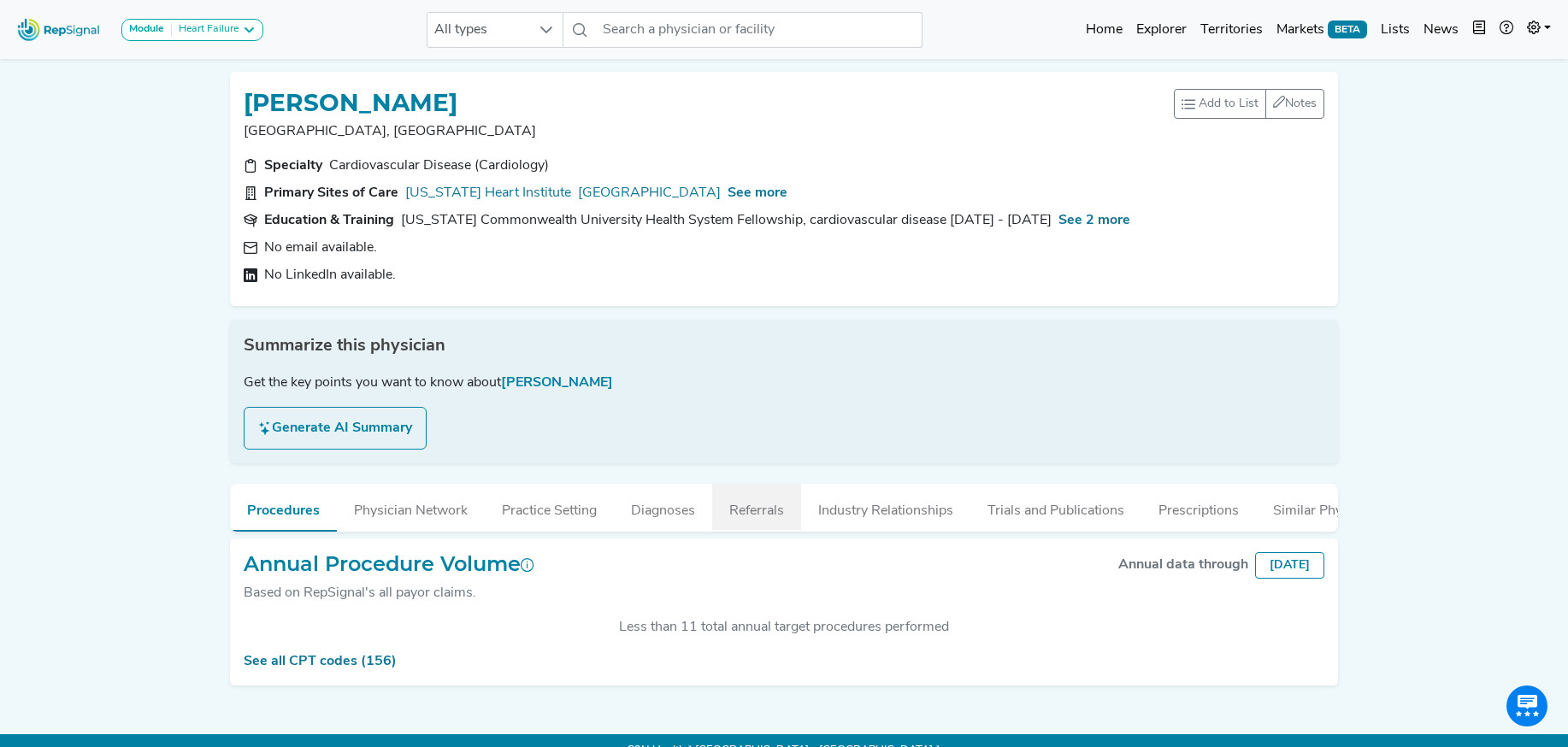
drag, startPoint x: 826, startPoint y: 506, endPoint x: 747, endPoint y: 497, distance: 79.5
click at [825, 506] on button "Industry Relationships" at bounding box center [885, 507] width 169 height 46
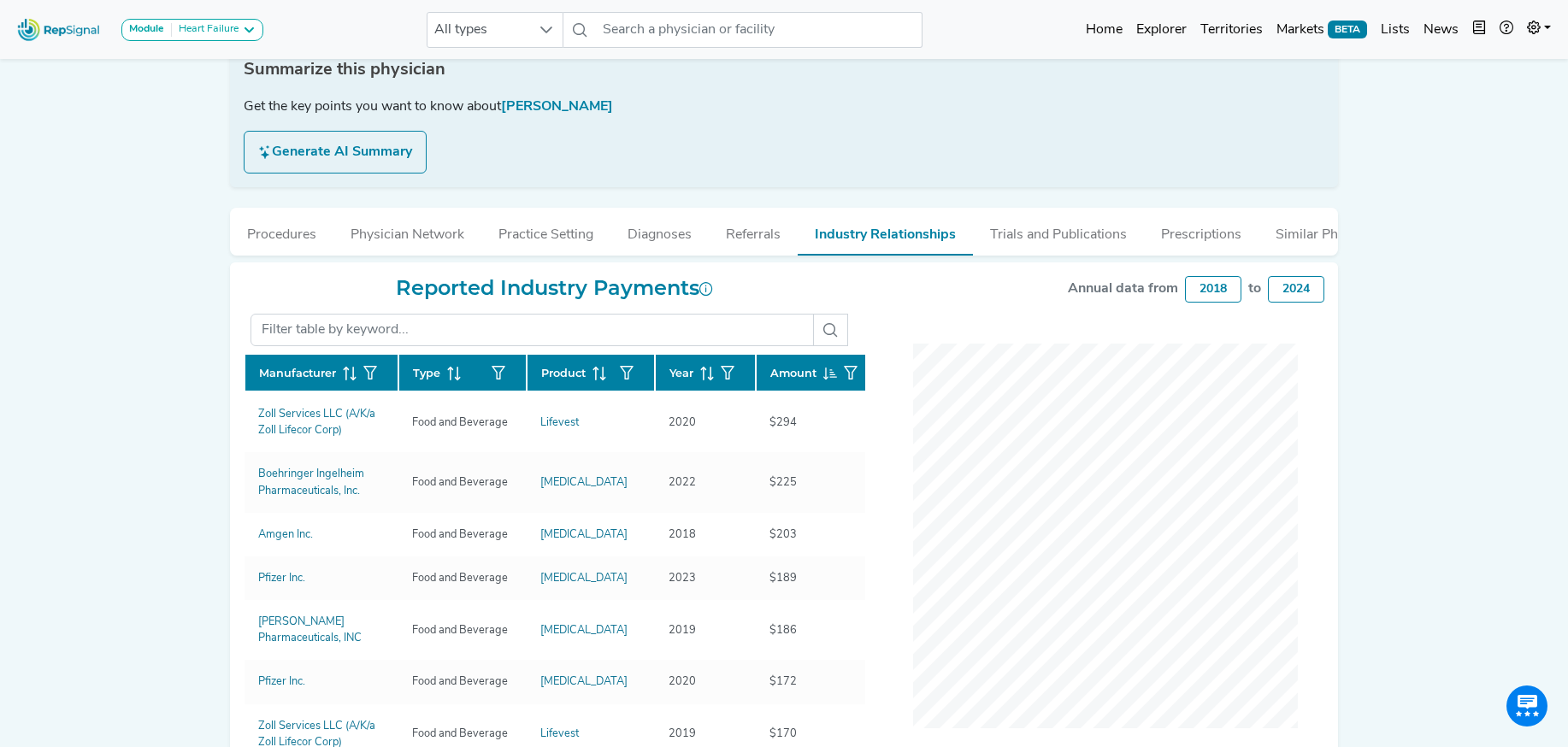
scroll to position [279, 0]
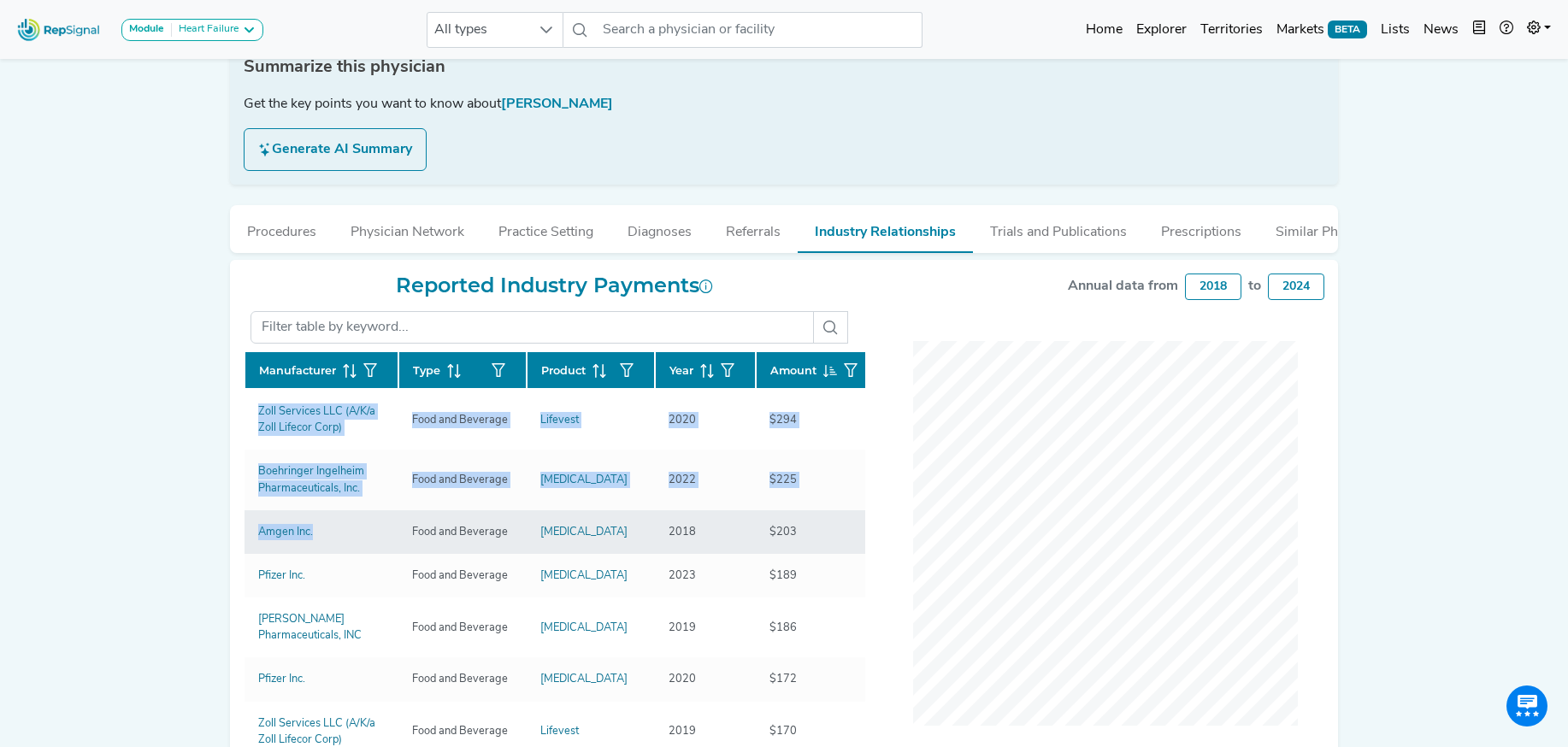
drag, startPoint x: 242, startPoint y: 411, endPoint x: 309, endPoint y: 539, distance: 144.5
click at [309, 540] on div "Reported Industry Payments Manufacturer Type Product Year Amount Zoll Services …" at bounding box center [554, 550] width 642 height 554
copy div "Manufacturer Type Product Year Amount Zoll Services LLC (A/K/a Zoll Lifecor Cor…"
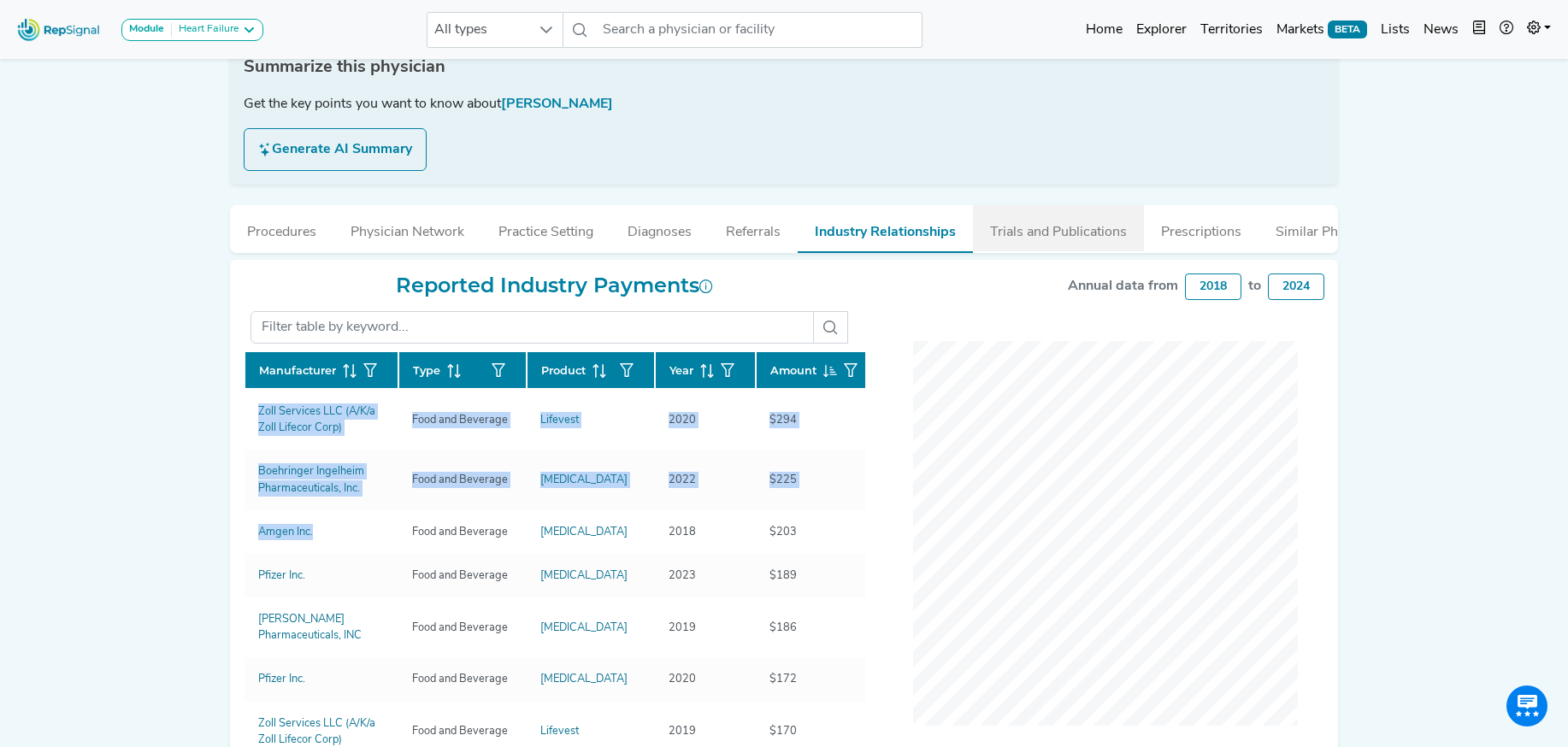
click at [1046, 229] on button "Trials and Publications" at bounding box center [1058, 228] width 171 height 46
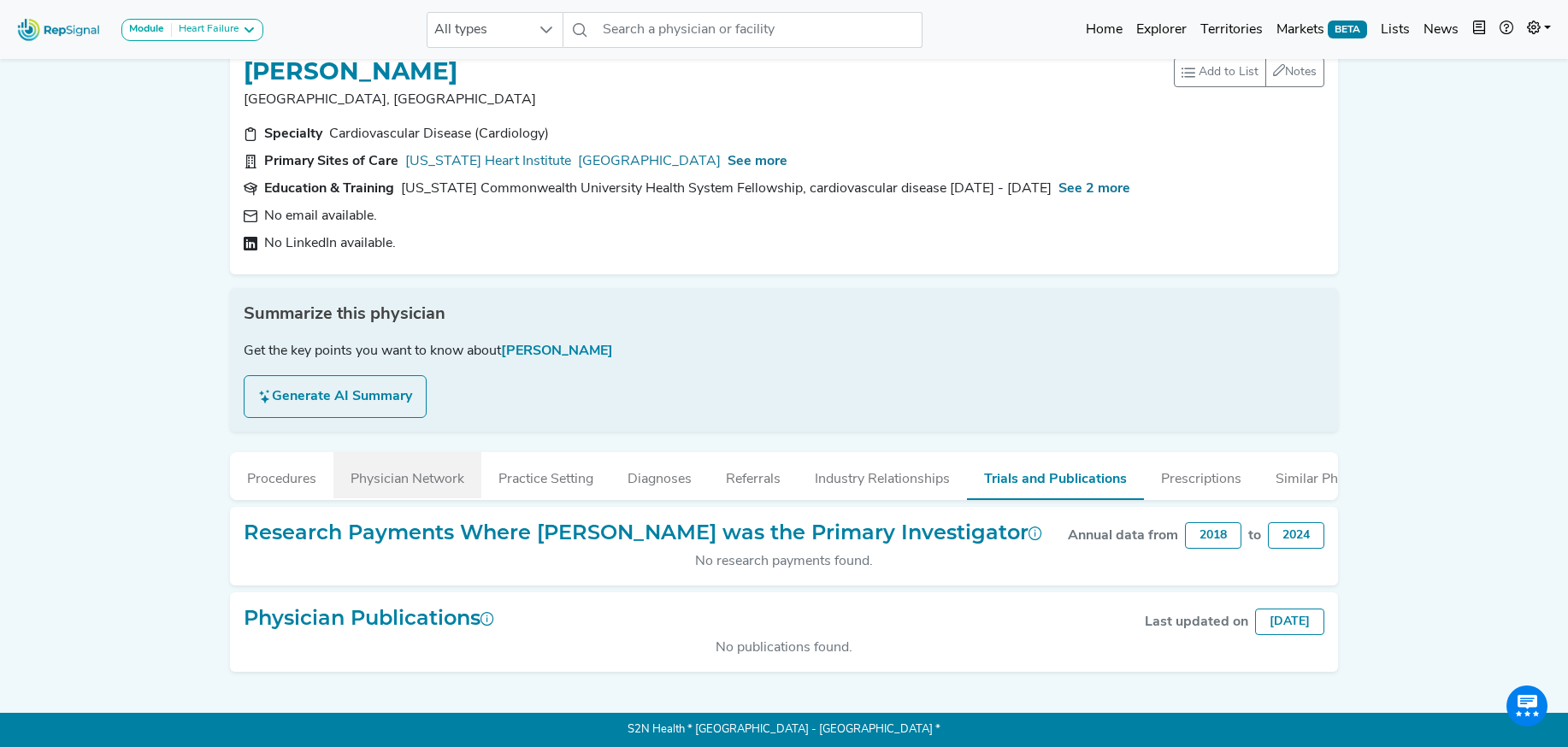
drag, startPoint x: 527, startPoint y: 483, endPoint x: 362, endPoint y: 462, distance: 166.3
click at [526, 483] on button "Practice Setting" at bounding box center [545, 475] width 129 height 46
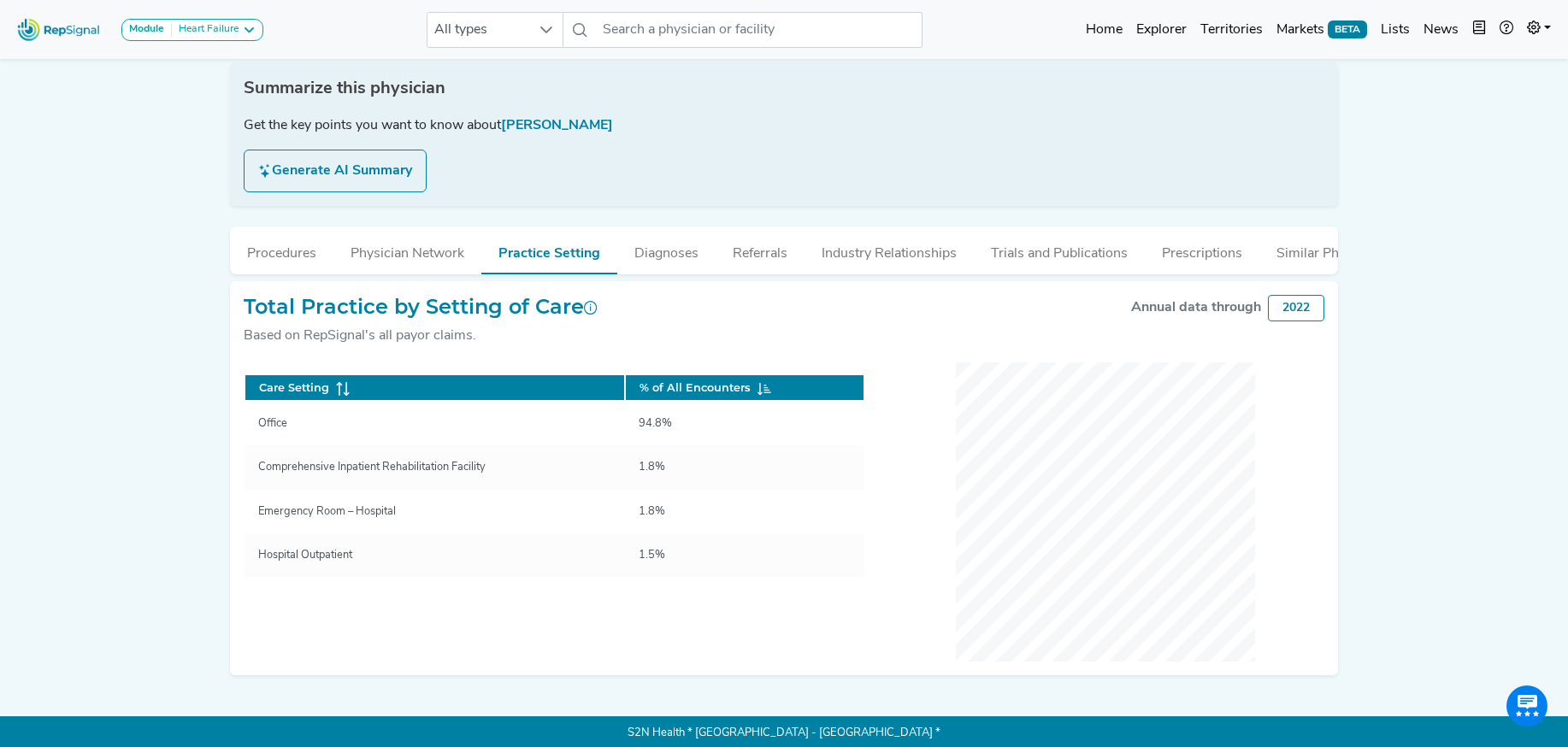
scroll to position [261, 0]
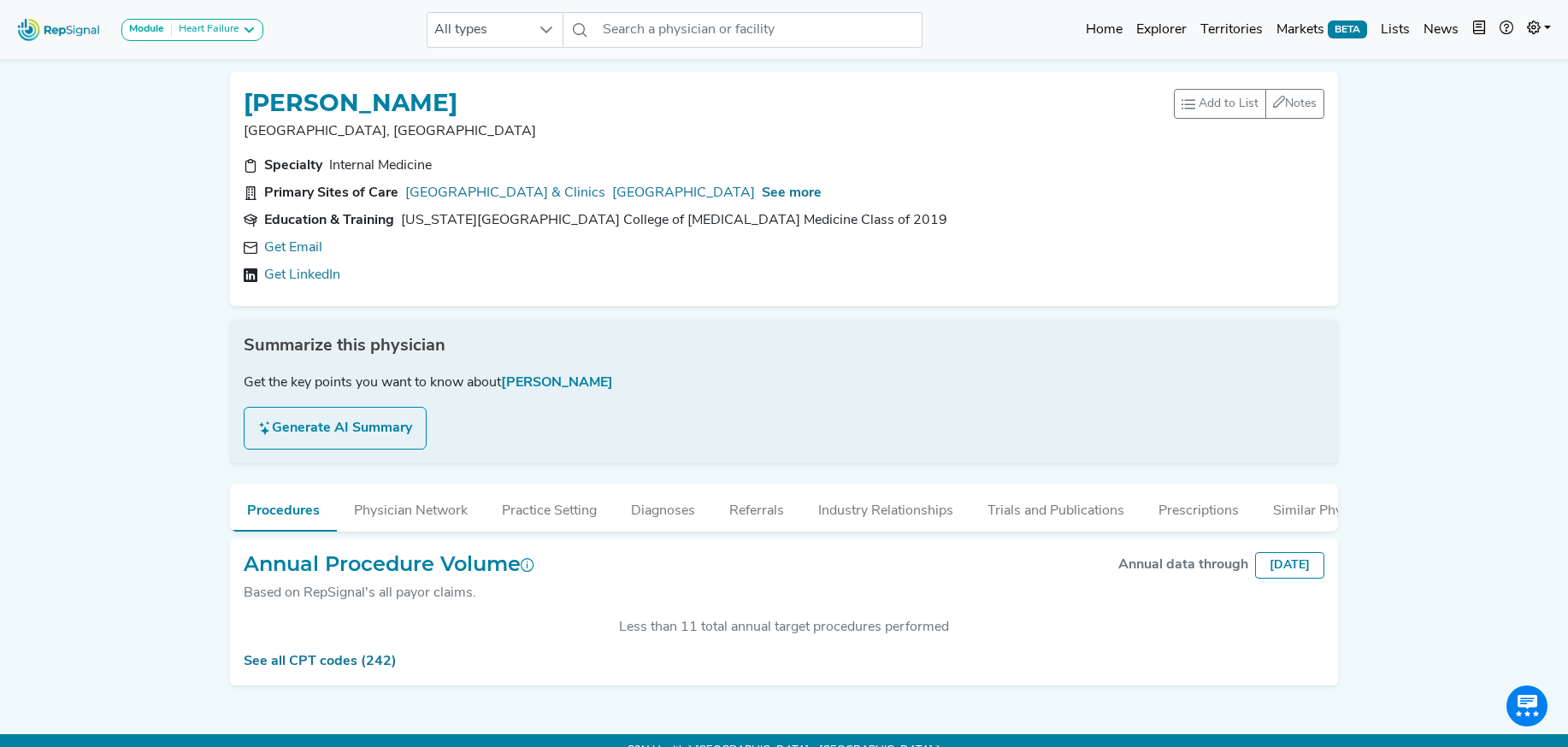
scroll to position [324, 0]
click at [257, 247] on div at bounding box center [253, 247] width 20 height 14
click at [280, 253] on link "Get Email" at bounding box center [294, 248] width 59 height 20
click at [805, 196] on span "See more" at bounding box center [790, 193] width 59 height 14
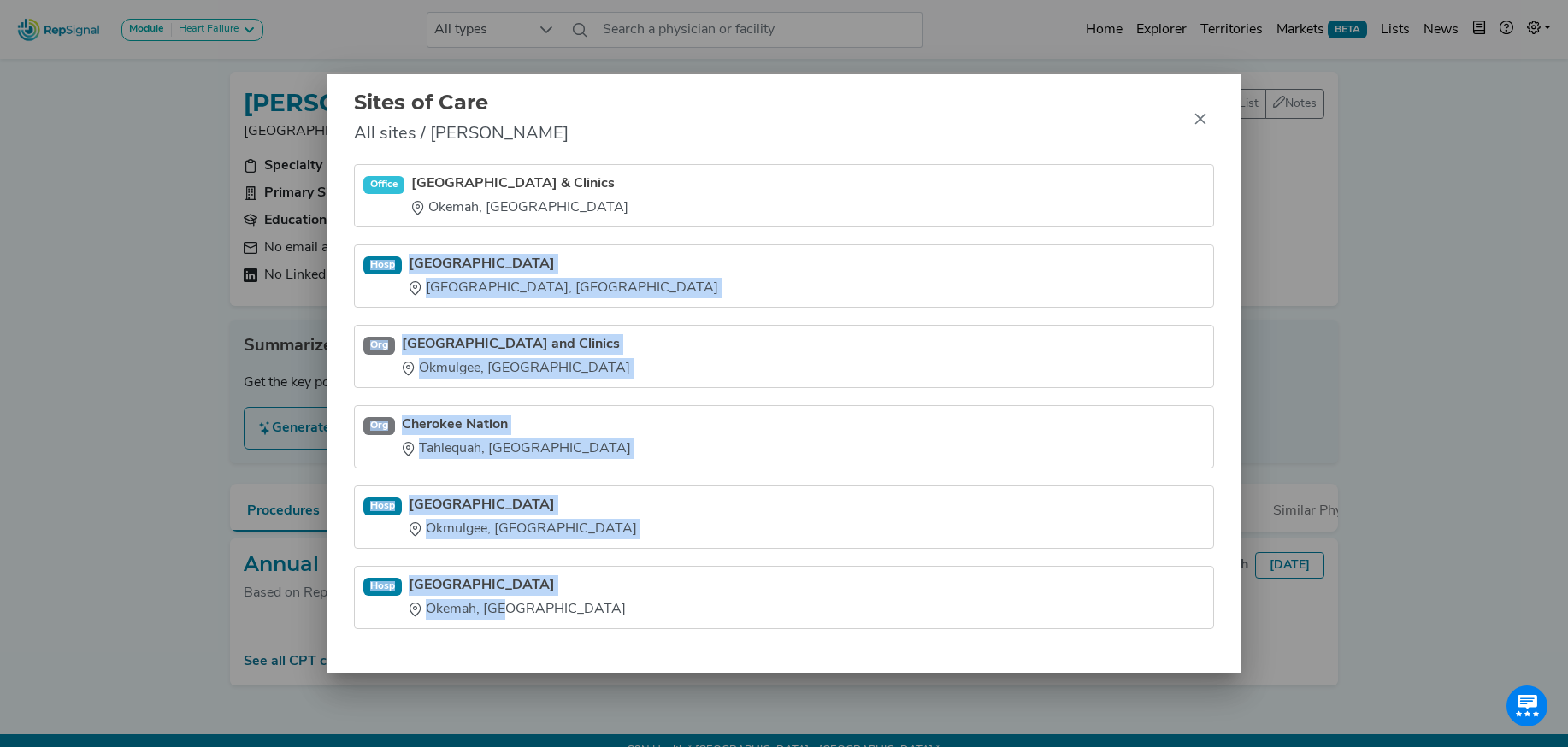
drag, startPoint x: 408, startPoint y: 250, endPoint x: 489, endPoint y: 644, distance: 402.2
type textarea "[GEOGRAPHIC_DATA] [GEOGRAPHIC_DATA], [GEOGRAPHIC_DATA] and Clinics [GEOGRAPHIC_…"
click at [489, 644] on div "[GEOGRAPHIC_DATA] & Clinics [GEOGRAPHIC_DATA], [GEOGRAPHIC_DATA] [GEOGRAPHIC_DA…" at bounding box center [784, 418] width 915 height 509
copy ul "[GEOGRAPHIC_DATA] [GEOGRAPHIC_DATA], [GEOGRAPHIC_DATA] and Clinics [GEOGRAPHIC_…"
click at [1204, 118] on icon "Close" at bounding box center [1199, 118] width 14 height 14
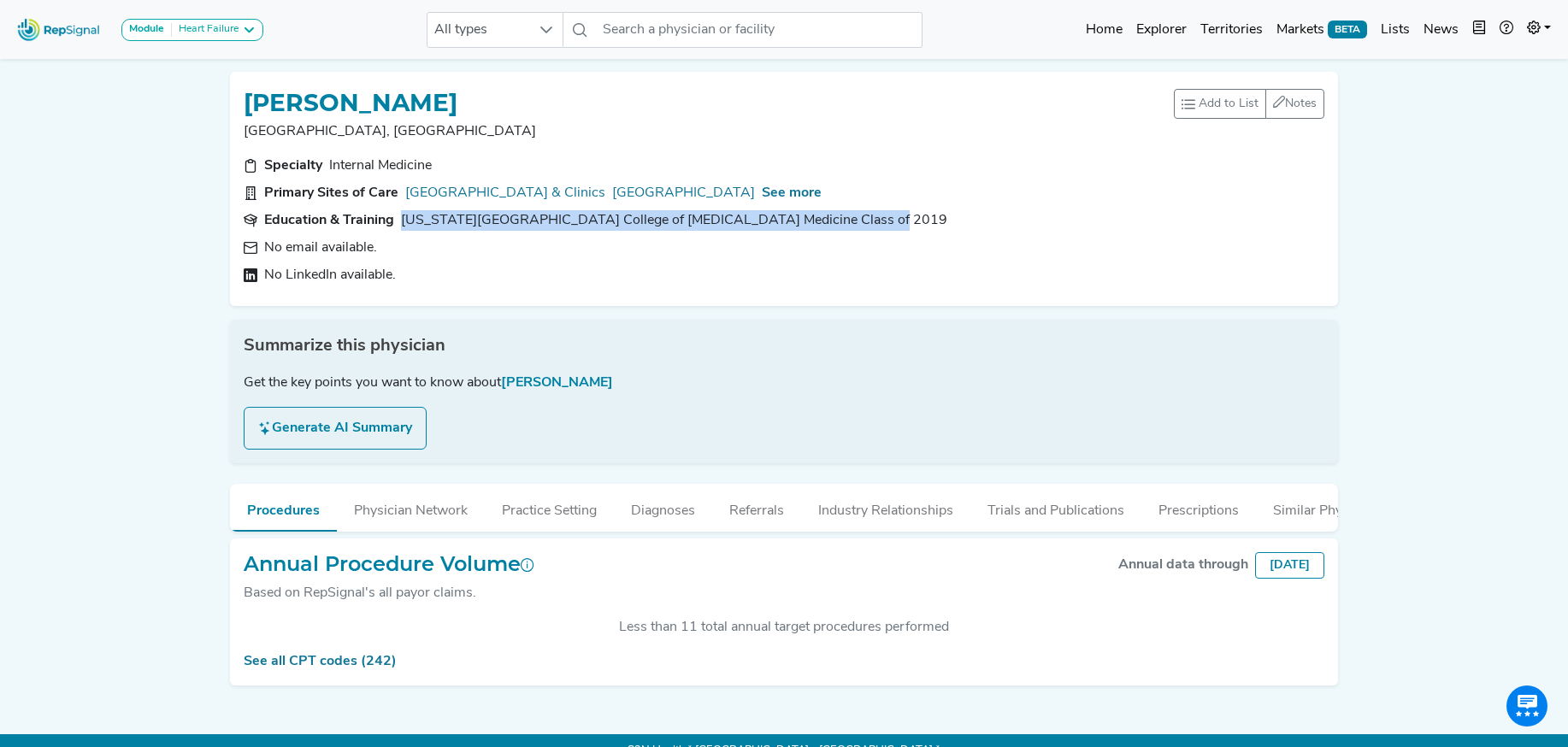
drag, startPoint x: 693, startPoint y: 222, endPoint x: 404, endPoint y: 223, distance: 289.0
click at [404, 223] on section "Education & Training [US_STATE][GEOGRAPHIC_DATA] College of [MEDICAL_DATA] Medi…" at bounding box center [783, 220] width 1080 height 20
copy div "[US_STATE][GEOGRAPHIC_DATA] College of [MEDICAL_DATA] Medicine Class of 2019"
click at [868, 508] on button "Industry Relationships" at bounding box center [885, 507] width 169 height 46
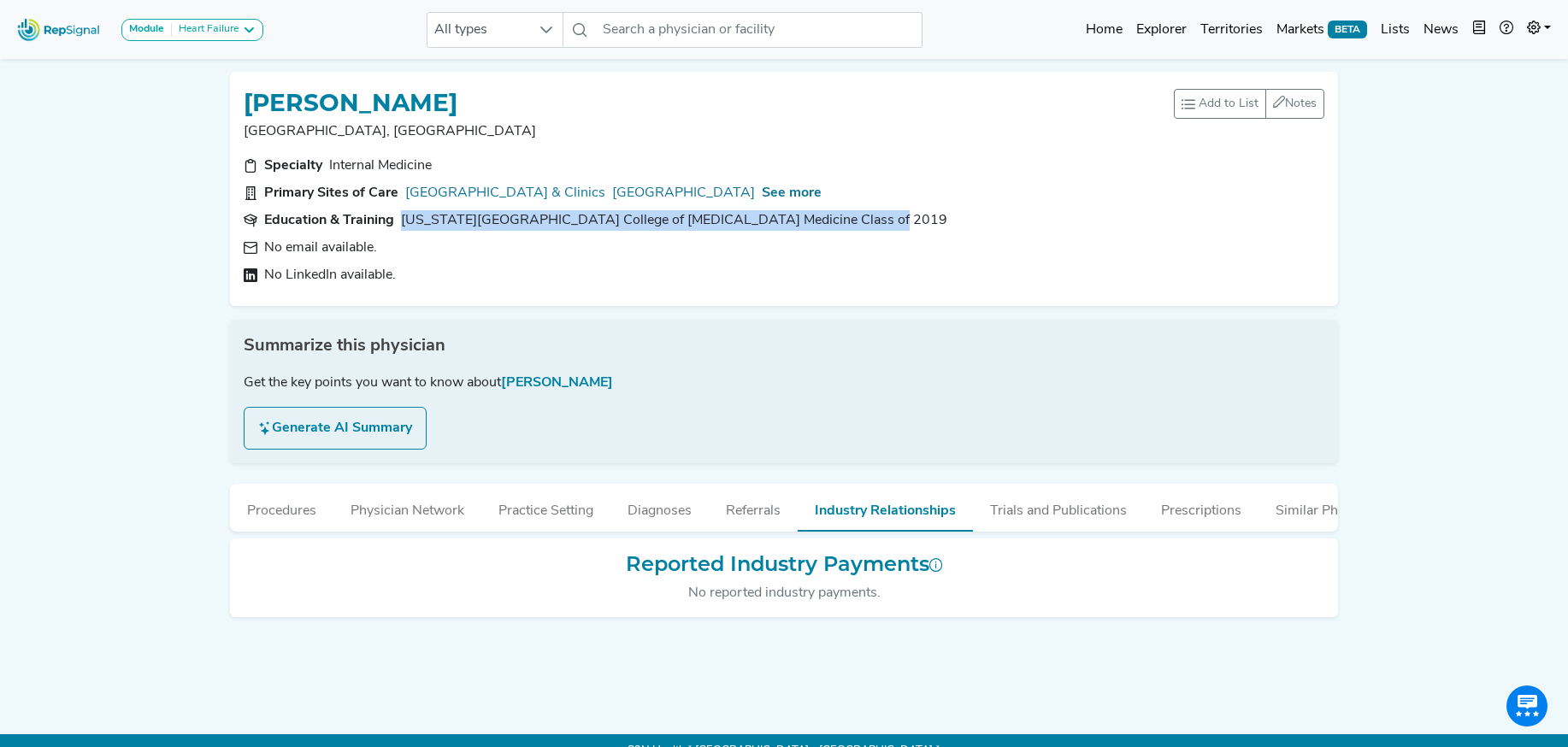
scroll to position [14, 0]
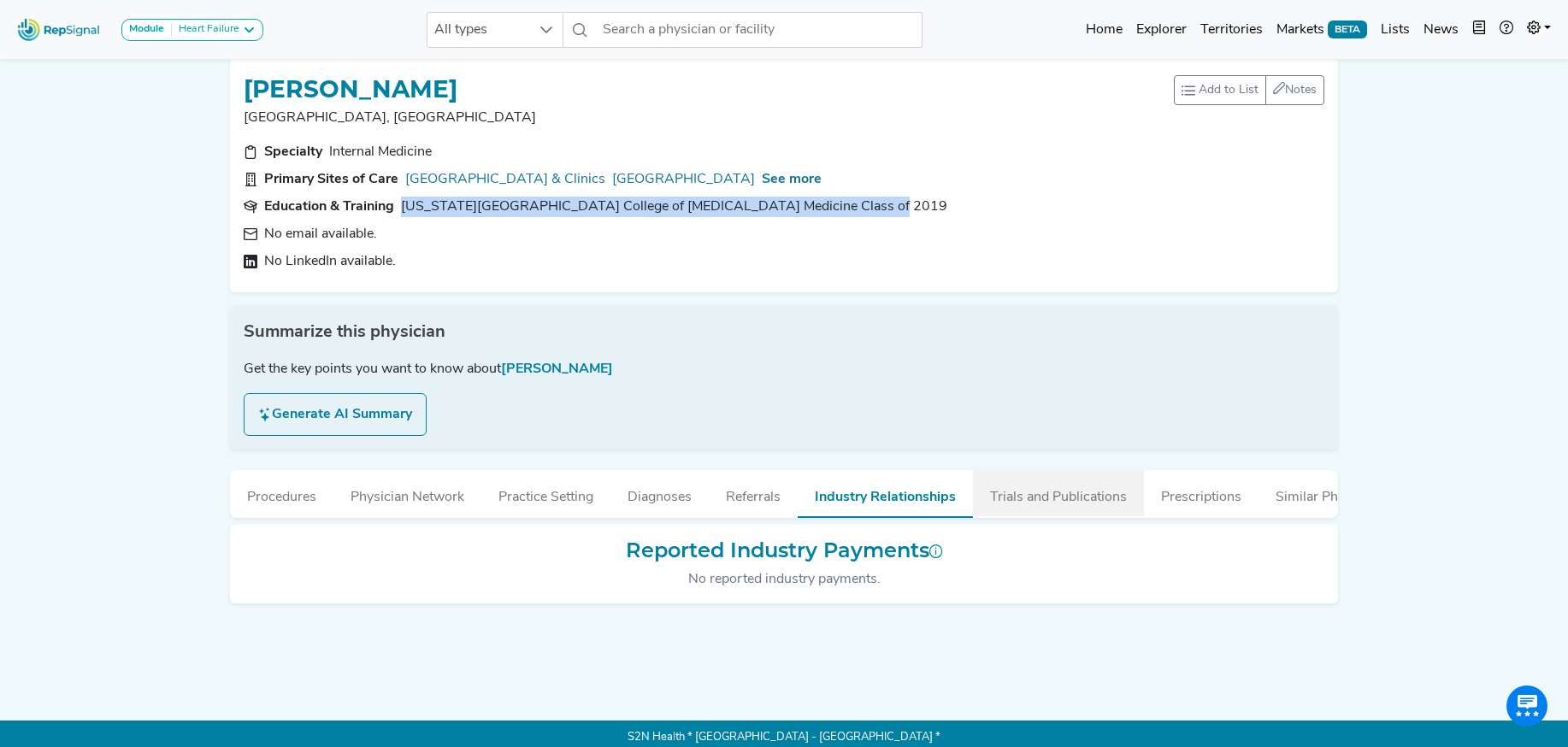
click at [1029, 501] on button "Trials and Publications" at bounding box center [1058, 493] width 171 height 46
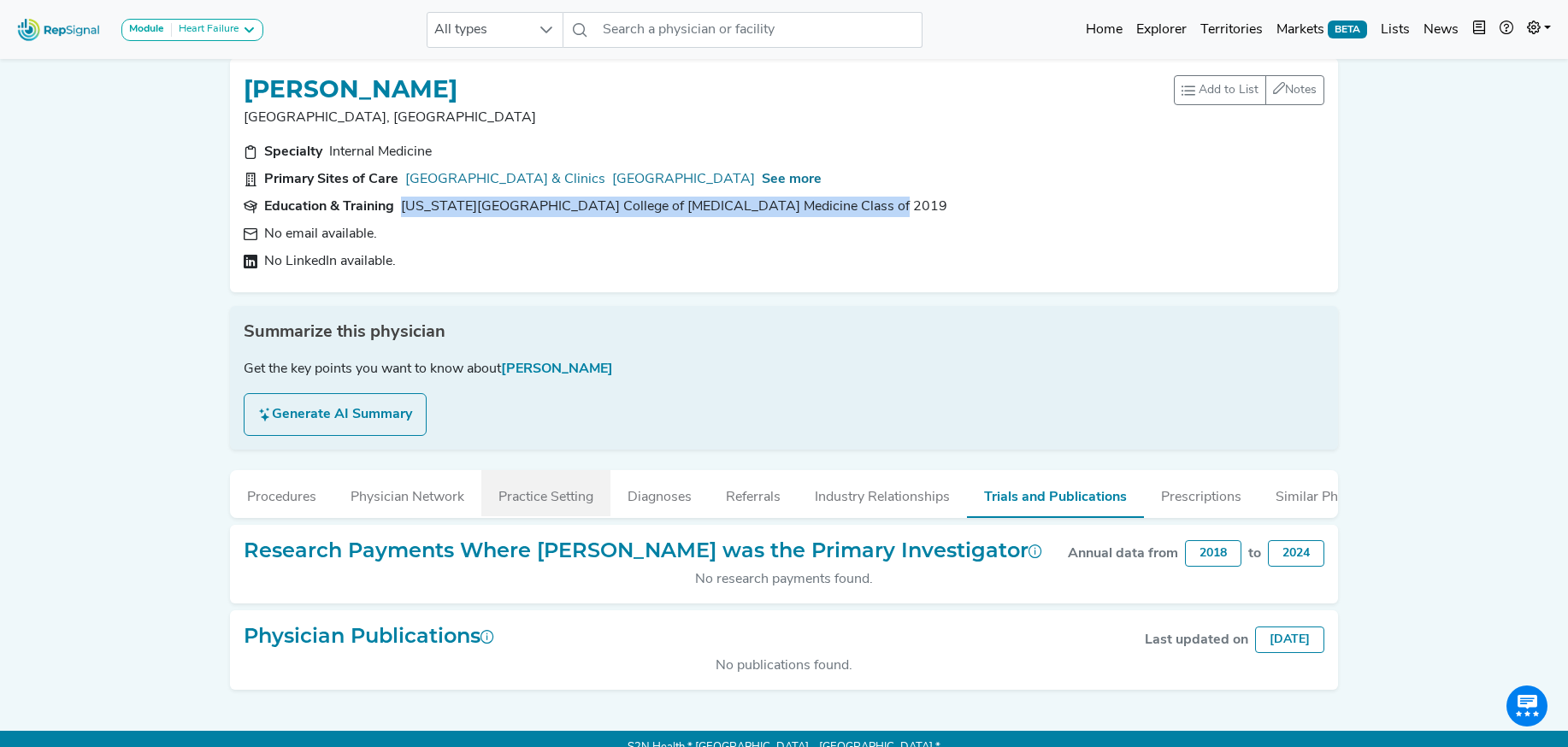
click at [533, 496] on button "Practice Setting" at bounding box center [545, 493] width 129 height 46
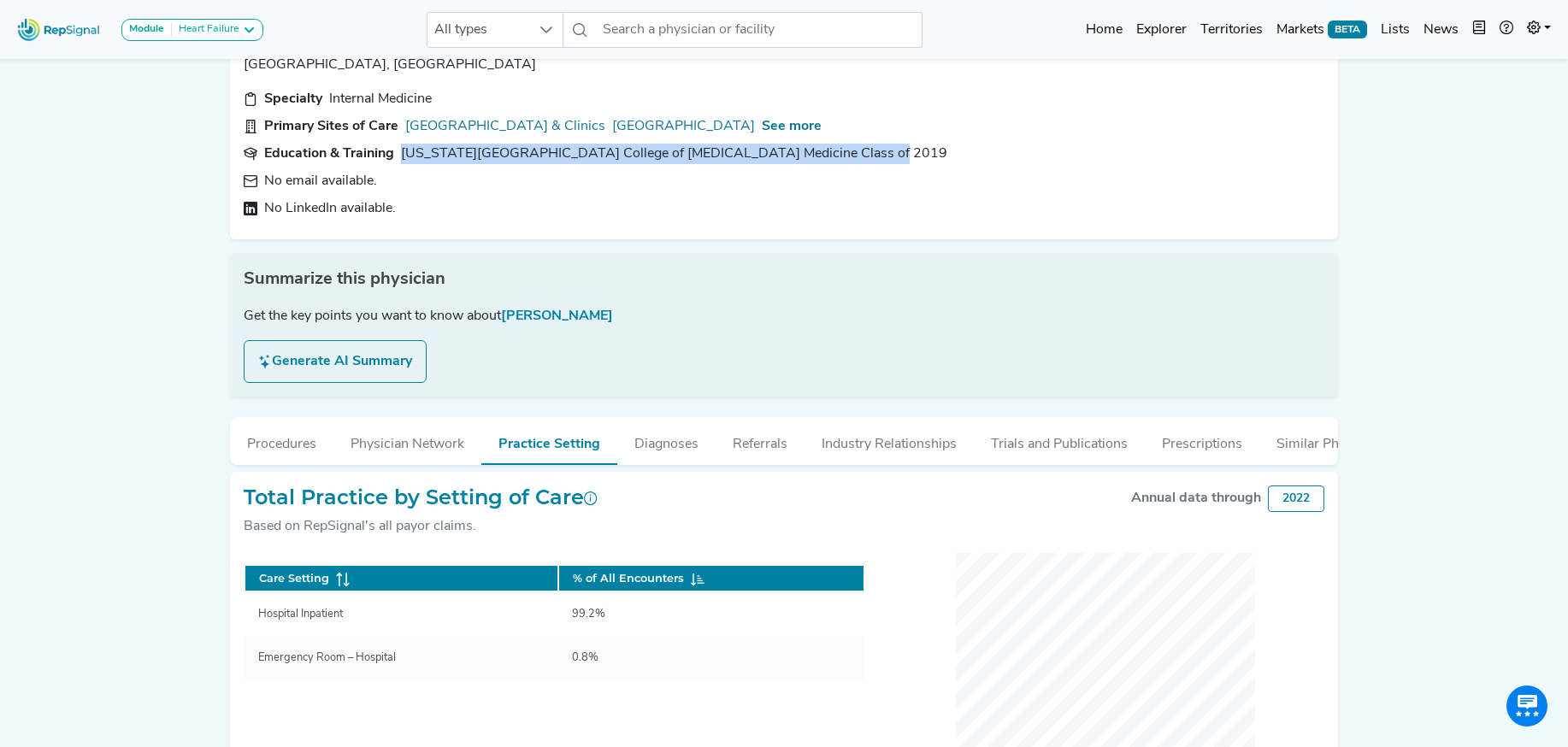
scroll to position [130, 0]
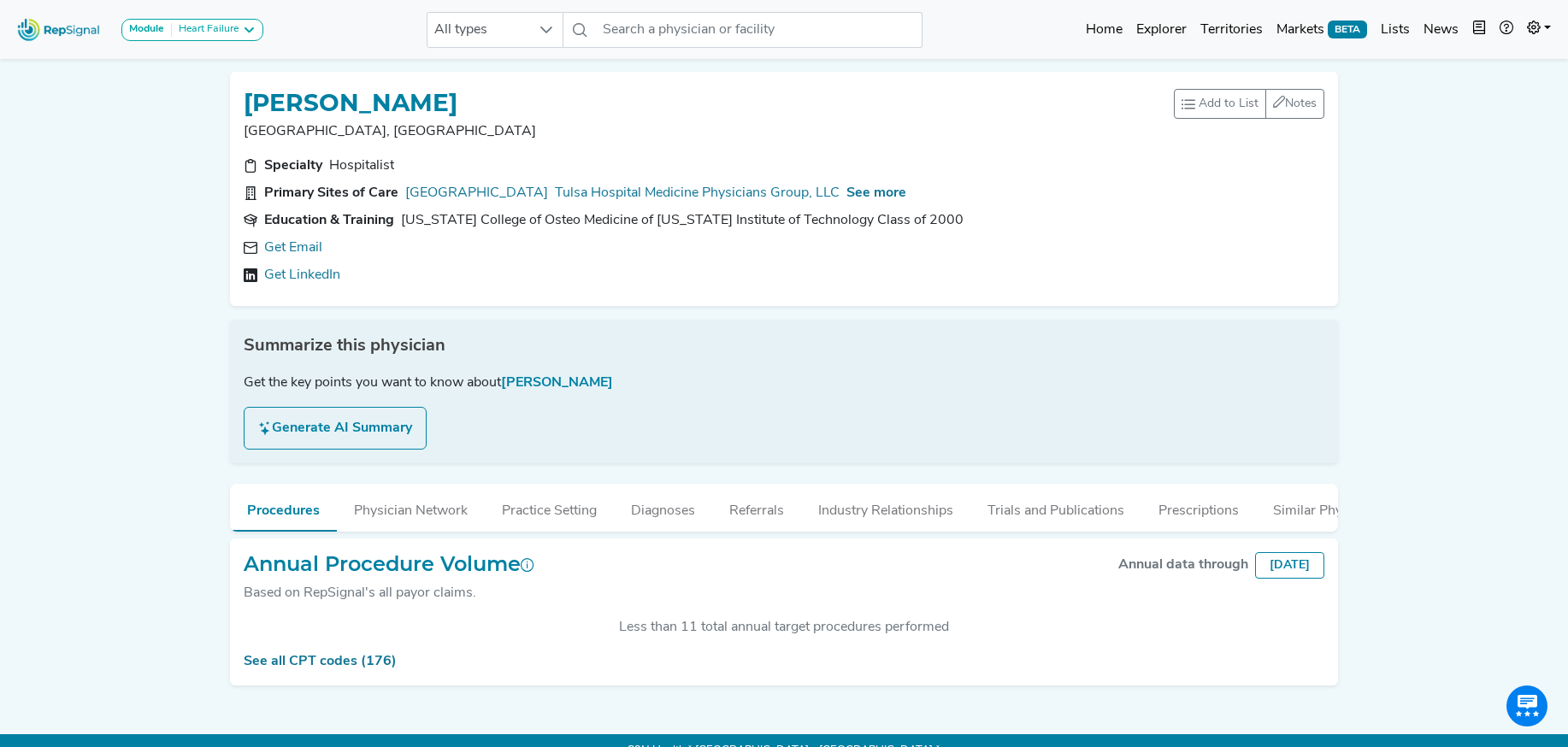
scroll to position [340, 0]
click at [294, 244] on link "Get Email" at bounding box center [294, 248] width 59 height 20
click at [501, 249] on icon at bounding box center [508, 247] width 14 height 14
copy link "[URL][DOMAIN_NAME][PERSON_NAME]"
click at [862, 191] on span "See more" at bounding box center [875, 193] width 59 height 14
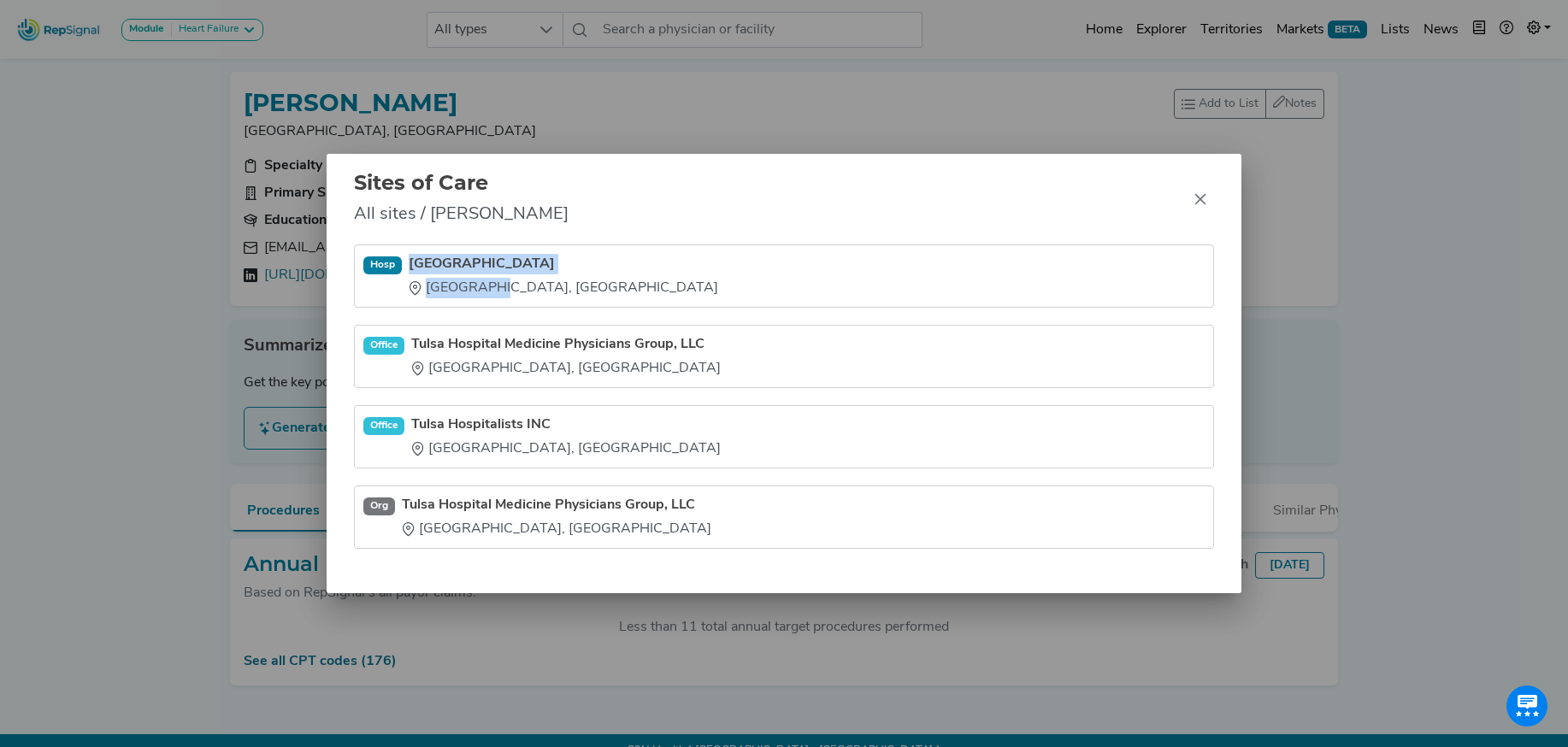
drag, startPoint x: 411, startPoint y: 251, endPoint x: 482, endPoint y: 294, distance: 83.0
type textarea "[GEOGRAPHIC_DATA] [GEOGRAPHIC_DATA], [GEOGRAPHIC_DATA]"
click at [482, 325] on li "[GEOGRAPHIC_DATA] [GEOGRAPHIC_DATA], [GEOGRAPHIC_DATA]" at bounding box center [784, 356] width 860 height 63
copy div "[GEOGRAPHIC_DATA] [GEOGRAPHIC_DATA], [GEOGRAPHIC_DATA]"
drag, startPoint x: 1203, startPoint y: 194, endPoint x: 1241, endPoint y: 46, distance: 152.8
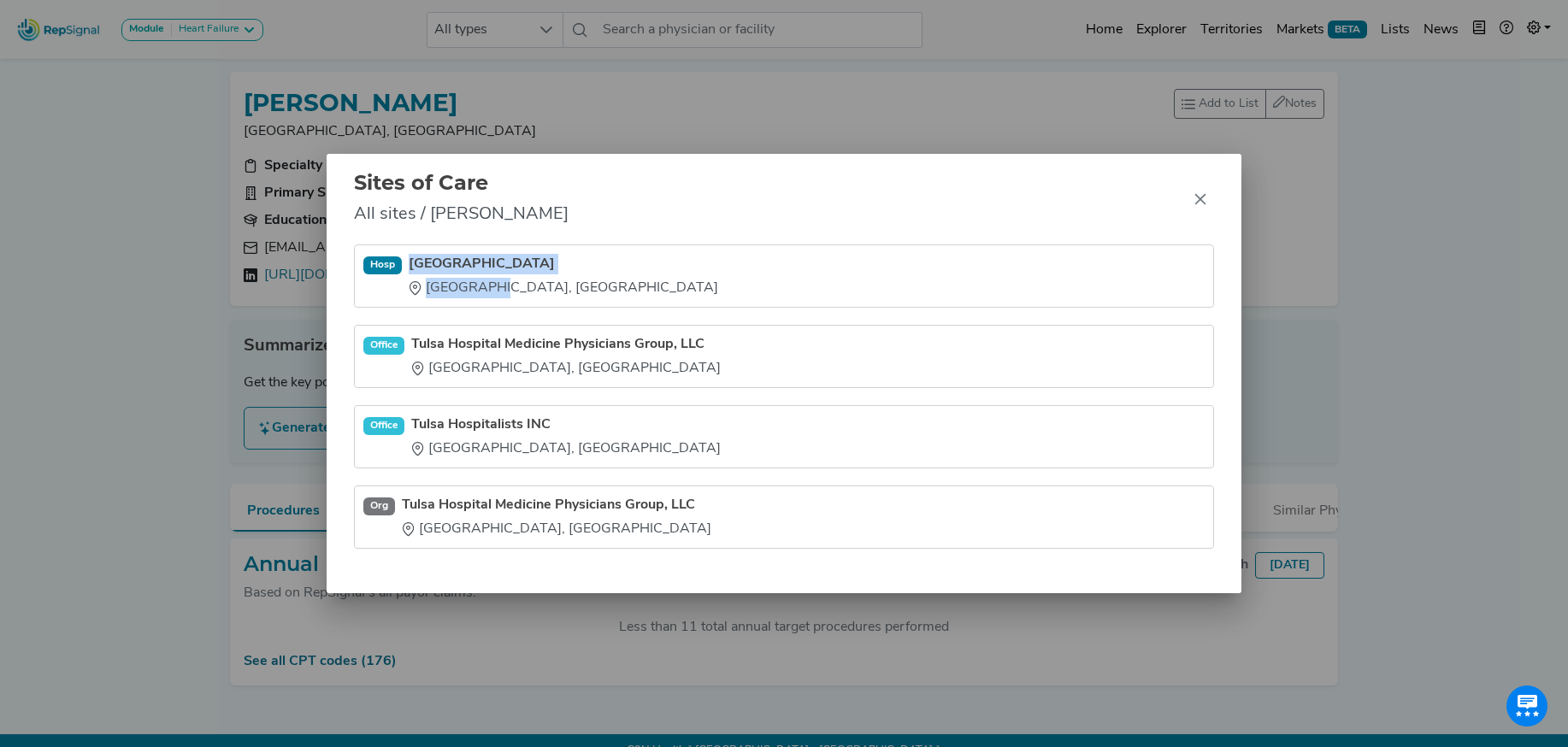
click at [1203, 194] on icon "Close" at bounding box center [1199, 198] width 14 height 14
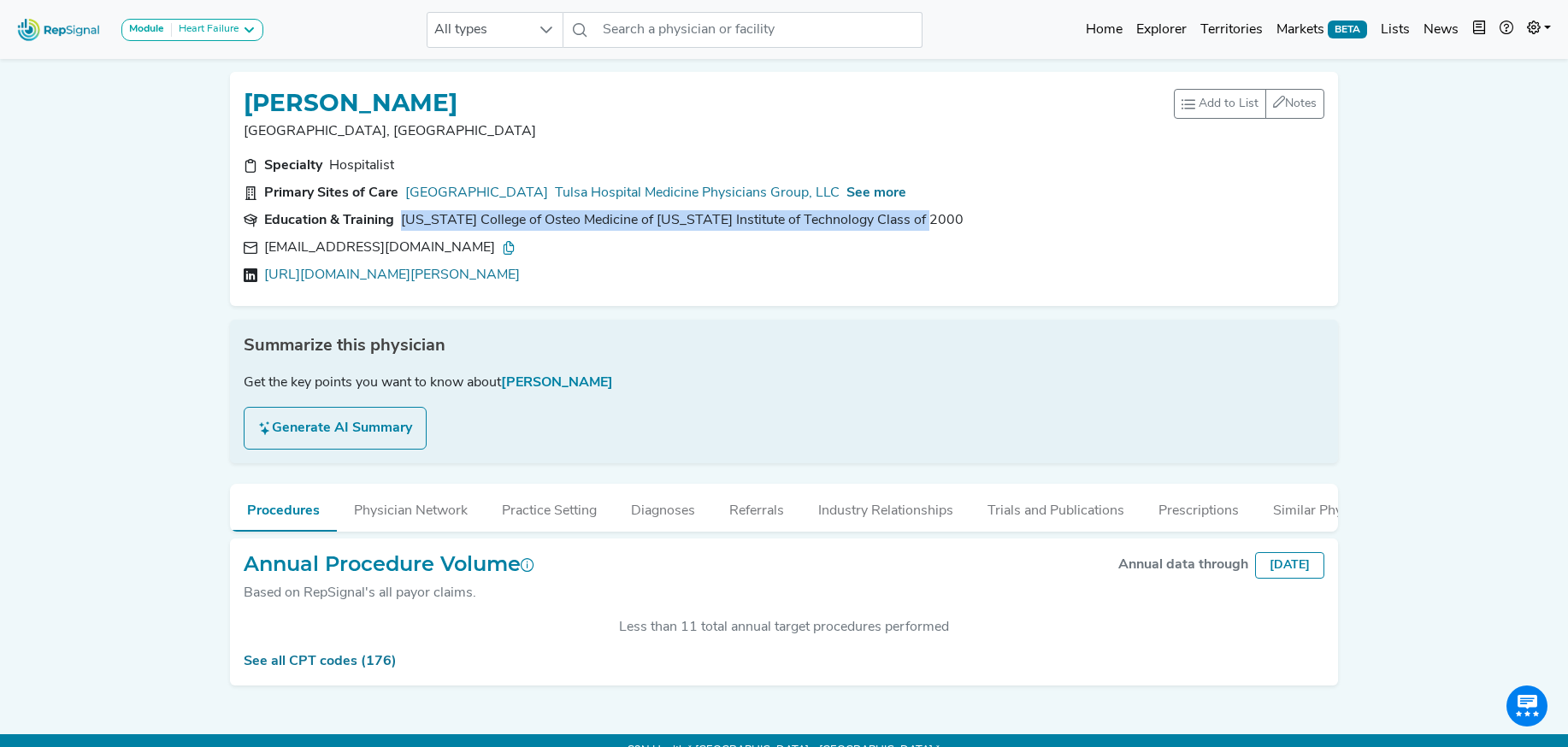
drag, startPoint x: 929, startPoint y: 224, endPoint x: 406, endPoint y: 216, distance: 523.1
click at [406, 216] on div "[US_STATE] College of Osteo Medicine of [US_STATE] Institute of Technology Clas…" at bounding box center [682, 220] width 563 height 20
copy div "[US_STATE] College of Osteo Medicine of [US_STATE] Institute of Technology Clas…"
click at [878, 518] on button "Industry Relationships" at bounding box center [885, 507] width 169 height 46
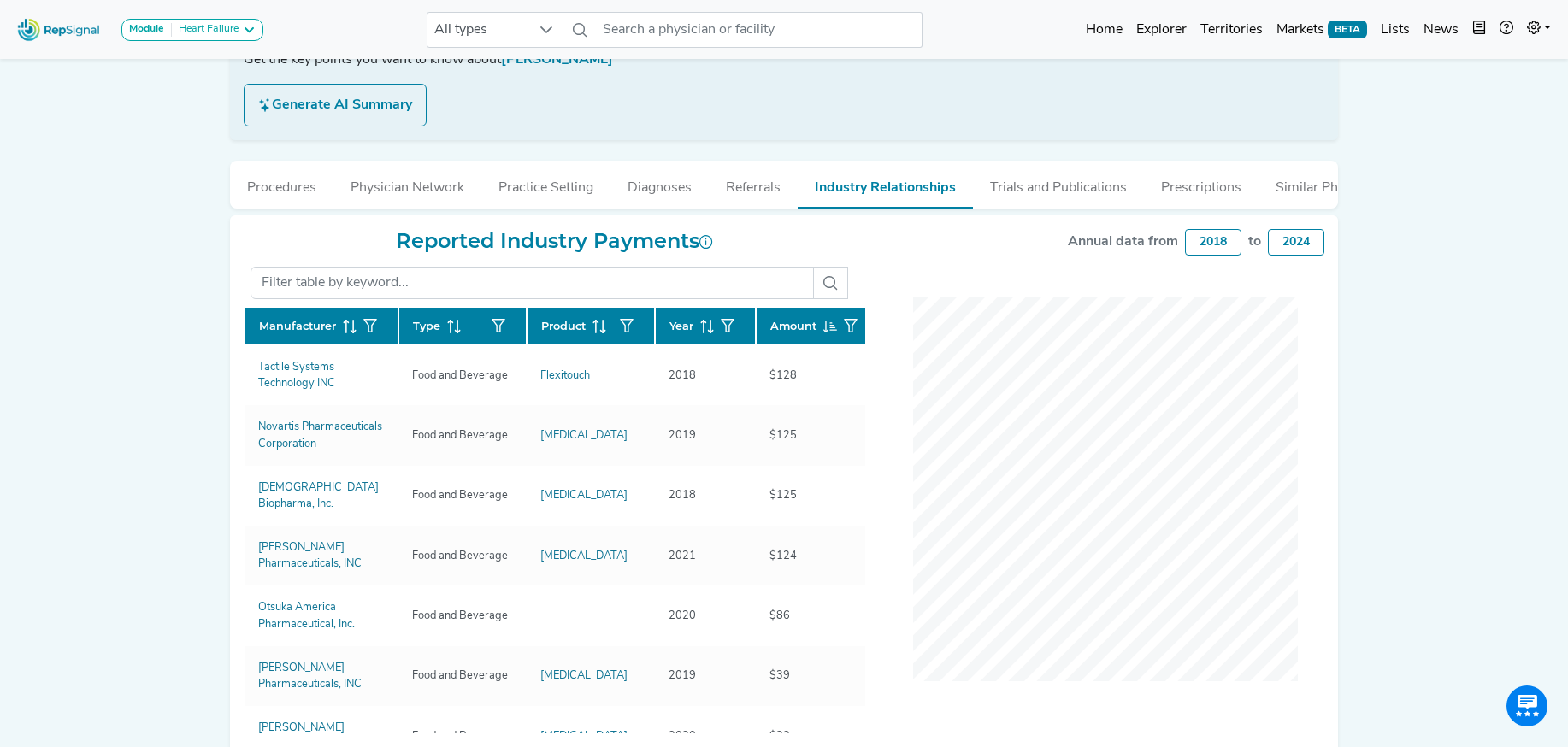
scroll to position [357, 0]
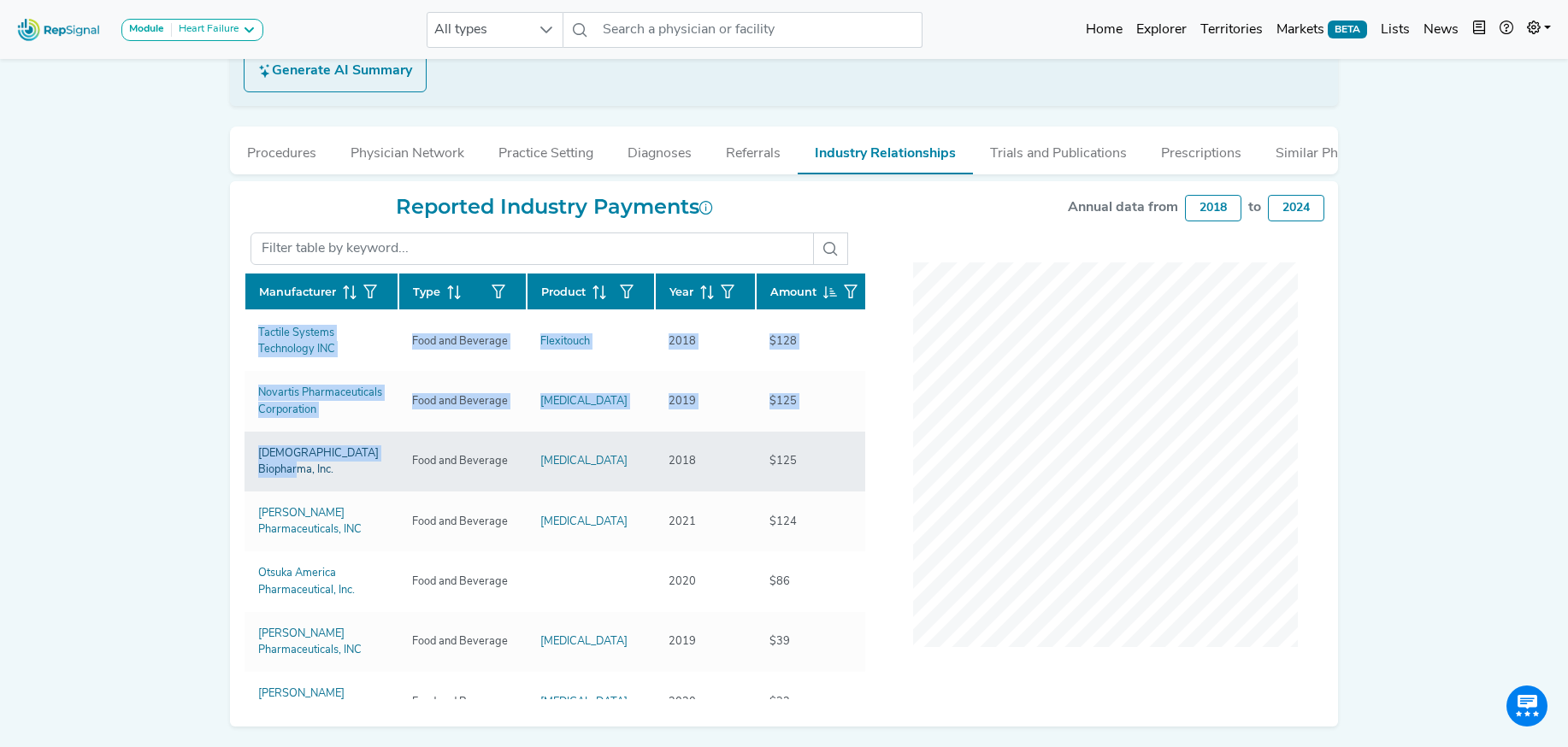
drag, startPoint x: 238, startPoint y: 332, endPoint x: 293, endPoint y: 471, distance: 149.5
click at [293, 471] on div "Reported Industry Payments Manufacturer Type Product Year Amount Tactile System…" at bounding box center [554, 454] width 642 height 518
copy div "Manufacturer Type Product Year Amount Tactile Systems Technology INC Food and B…"
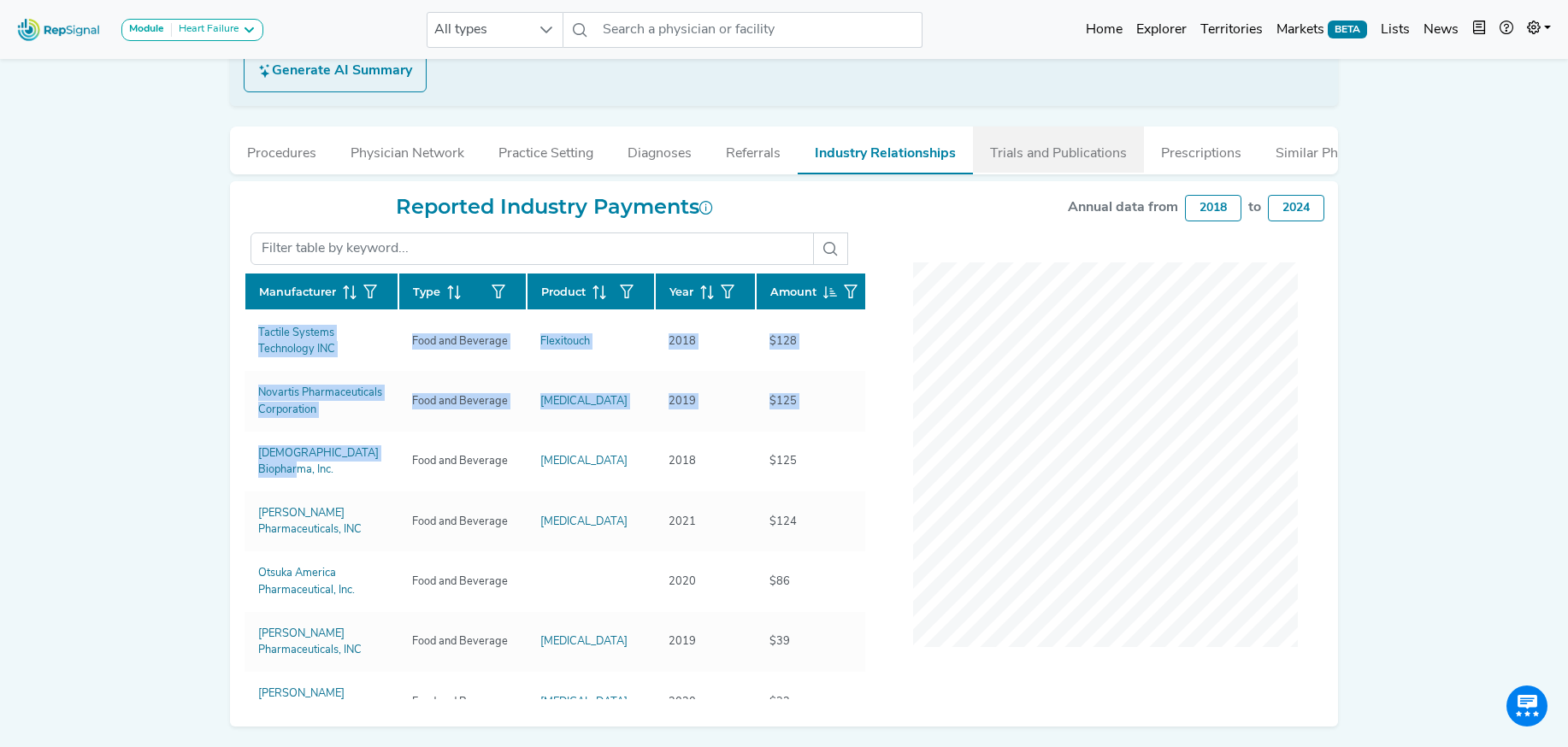
click at [1079, 157] on button "Trials and Publications" at bounding box center [1058, 149] width 171 height 46
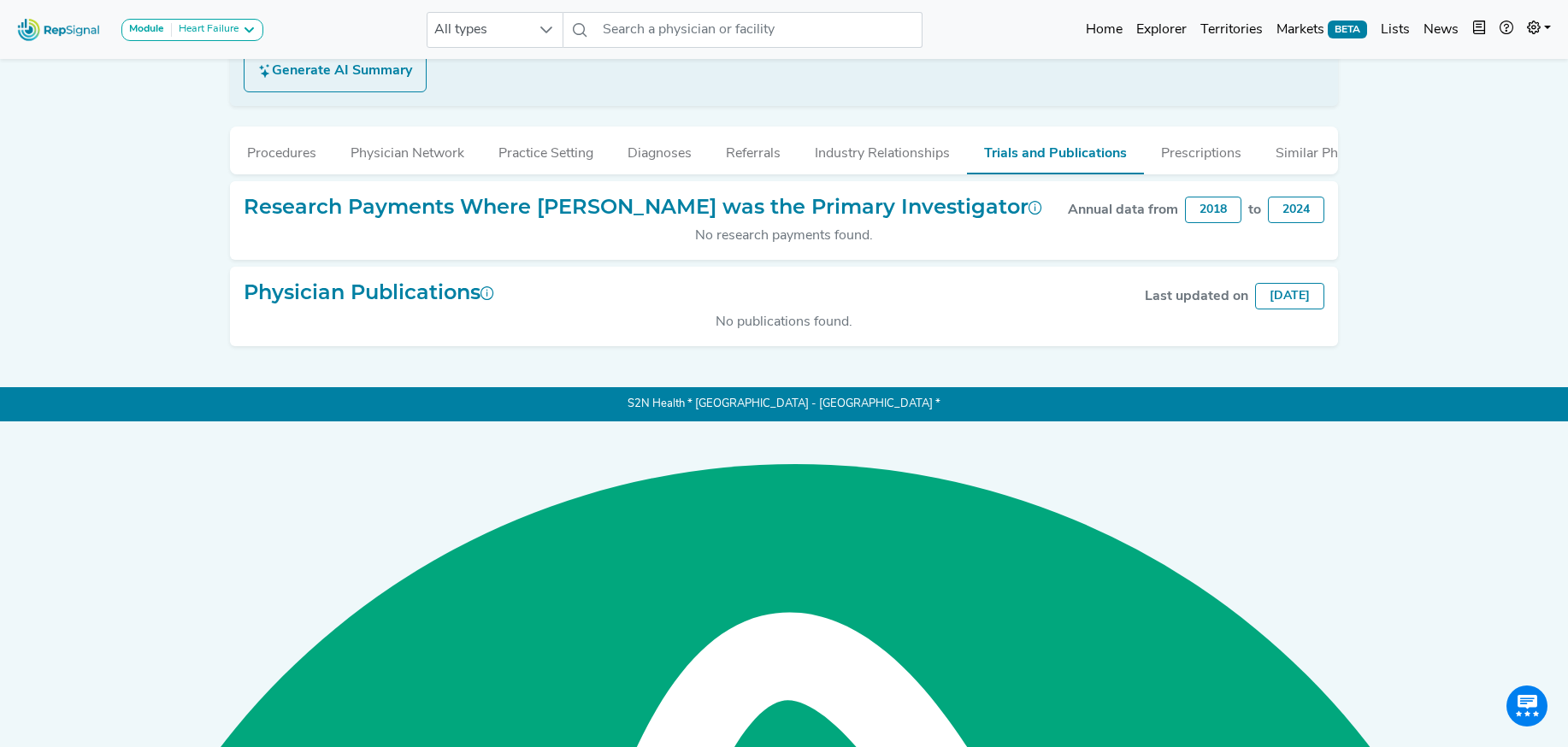
scroll to position [32, 0]
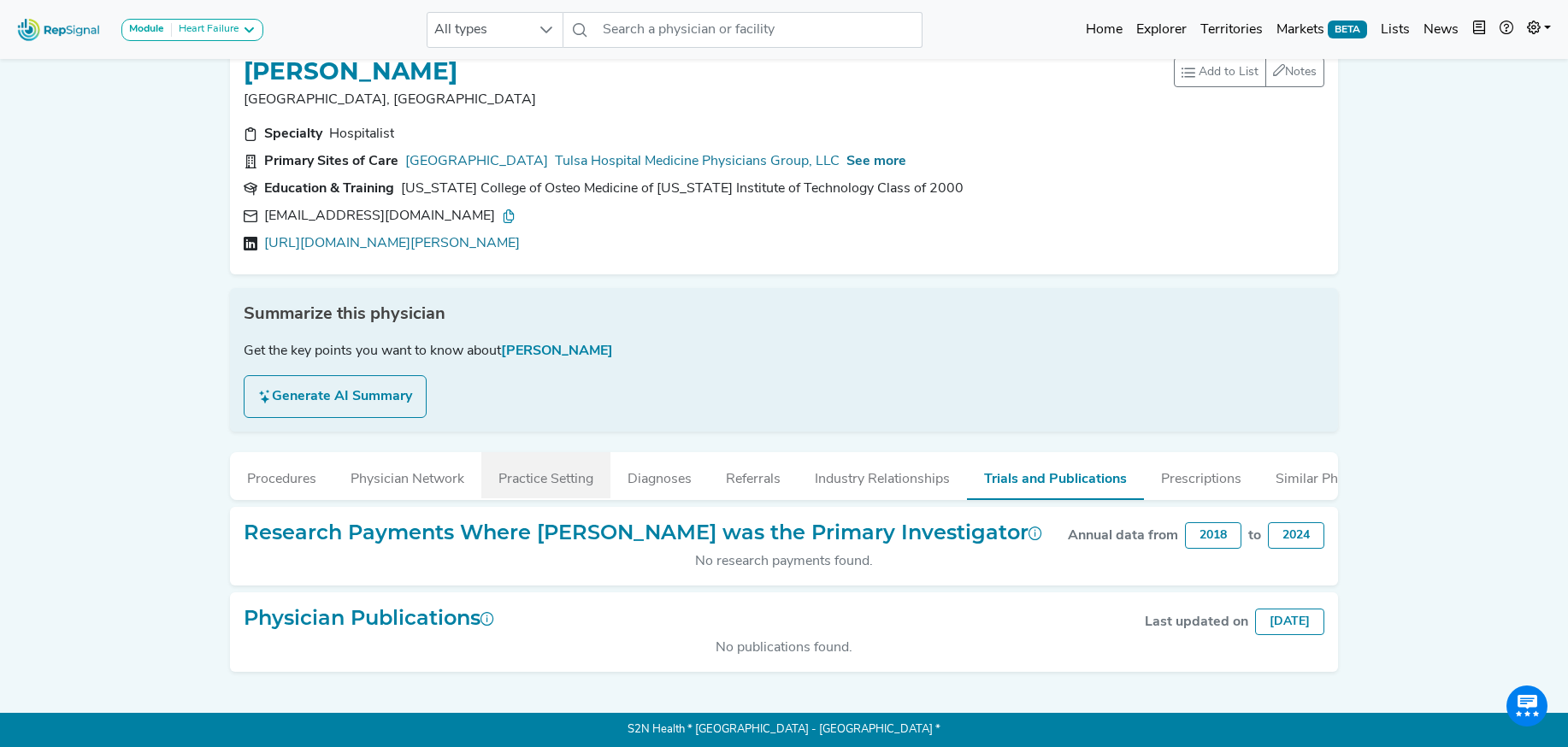
click at [533, 479] on button "Practice Setting" at bounding box center [545, 475] width 129 height 46
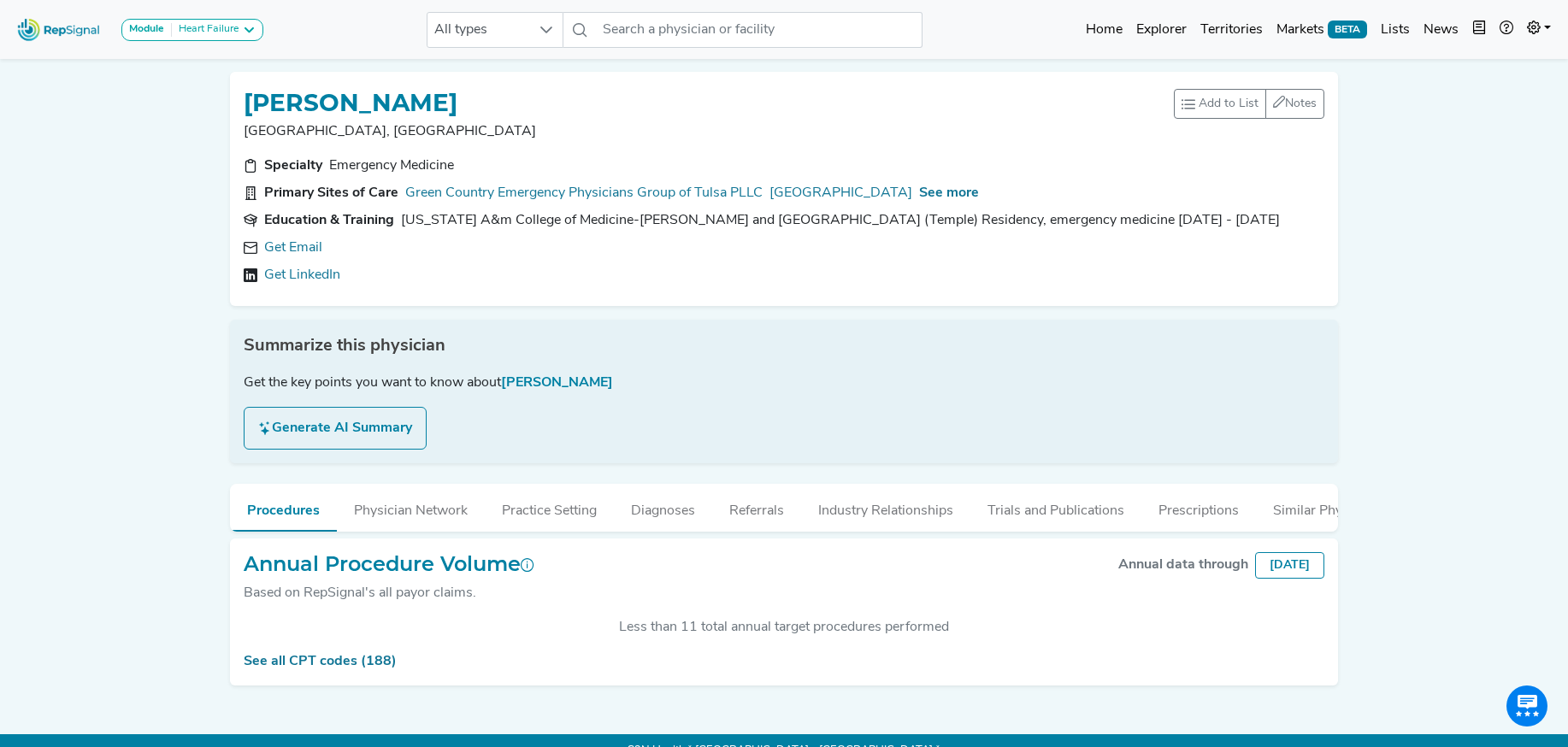
scroll to position [340, 0]
click at [309, 253] on link "Get Email" at bounding box center [294, 248] width 59 height 20
click at [961, 187] on span "See more" at bounding box center [948, 193] width 59 height 14
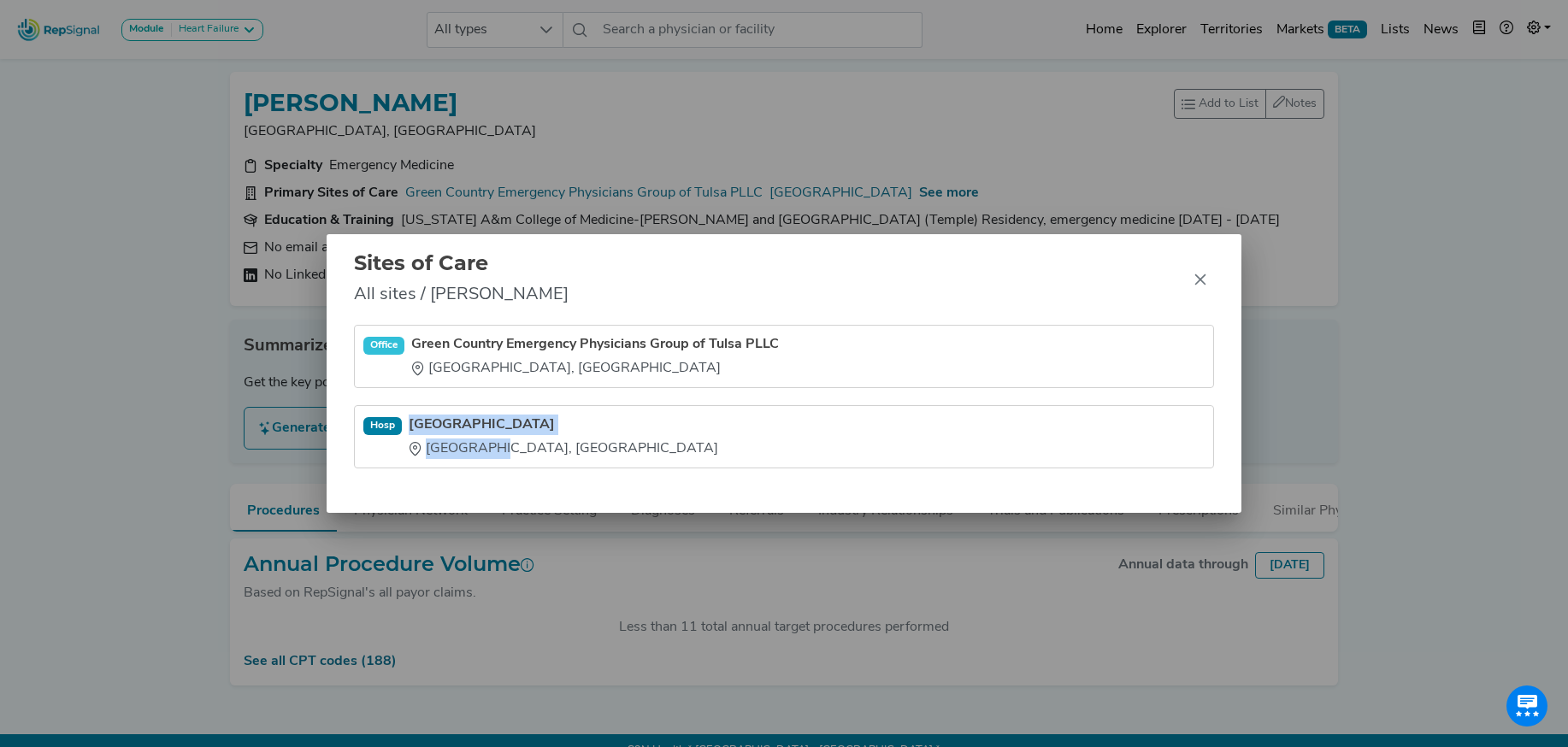
drag, startPoint x: 413, startPoint y: 410, endPoint x: 507, endPoint y: 462, distance: 107.4
type textarea "[GEOGRAPHIC_DATA] [GEOGRAPHIC_DATA], [GEOGRAPHIC_DATA]"
click at [507, 462] on li "[GEOGRAPHIC_DATA] [GEOGRAPHIC_DATA], [GEOGRAPHIC_DATA]" at bounding box center [784, 436] width 860 height 63
copy div "[GEOGRAPHIC_DATA] [GEOGRAPHIC_DATA], [GEOGRAPHIC_DATA]"
click at [1202, 283] on icon "Close" at bounding box center [1199, 279] width 14 height 14
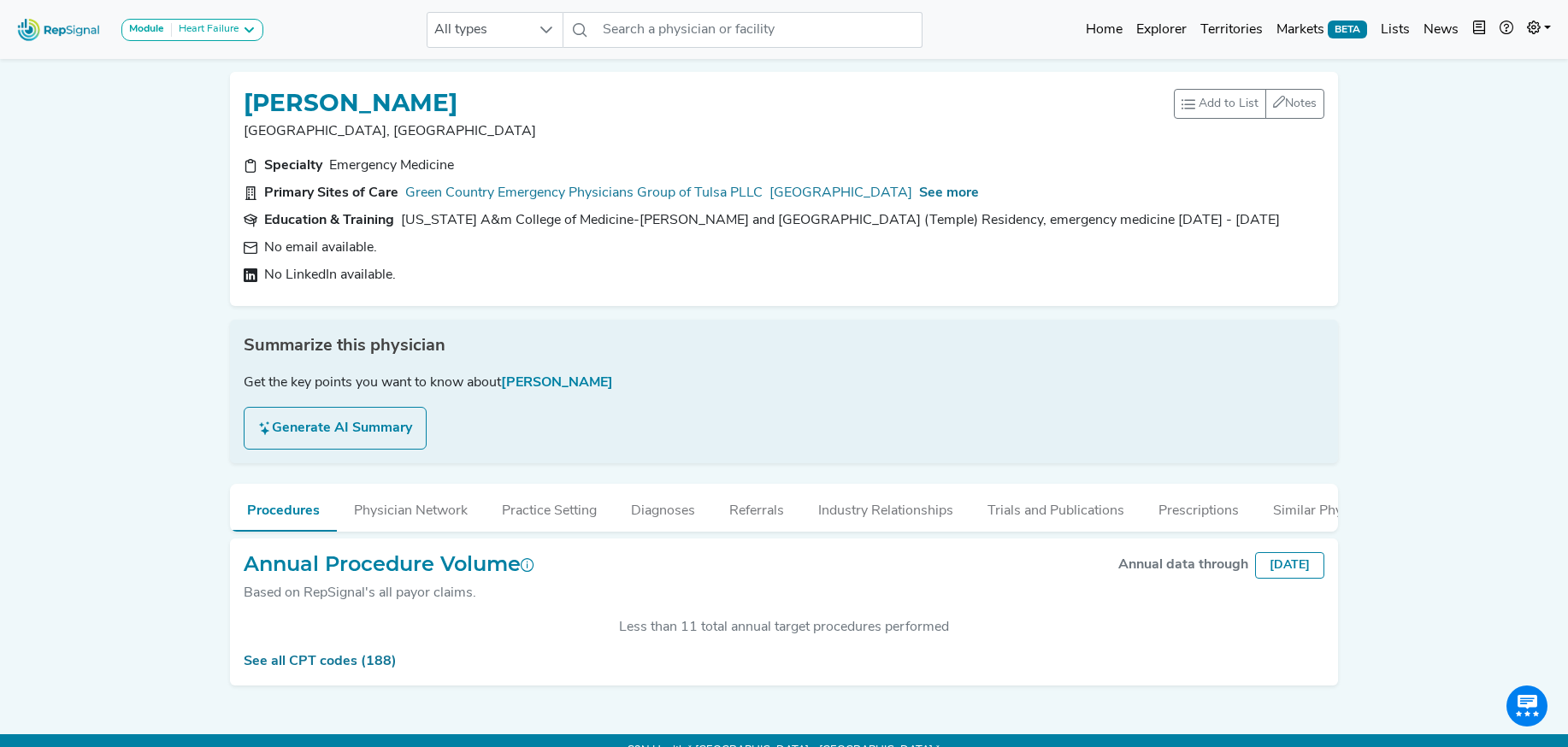
click at [1201, 283] on div "Sites of Care All sites / Boyd Burns Office Green Country Emergency Physicians …" at bounding box center [784, 373] width 1568 height 747
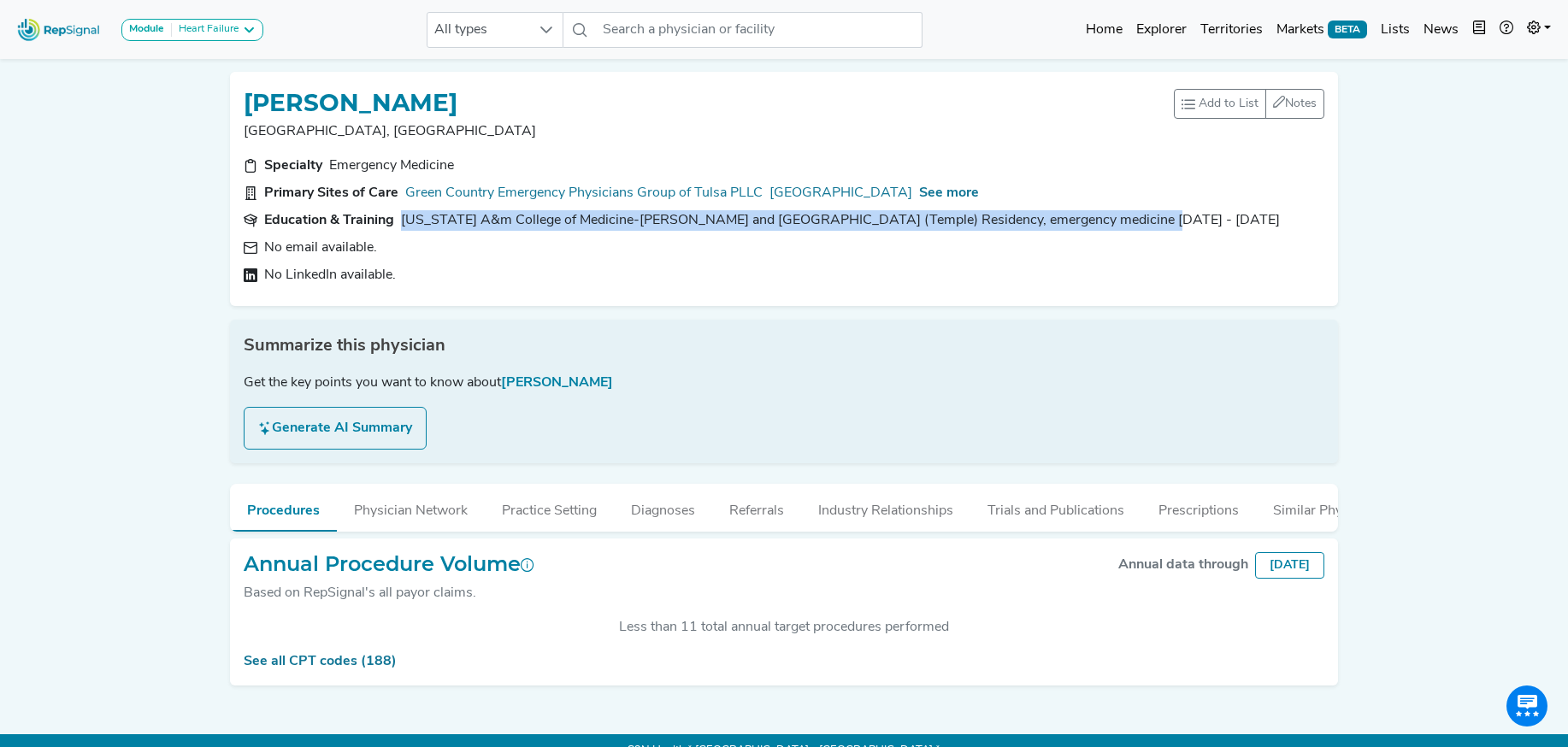
drag, startPoint x: 1129, startPoint y: 219, endPoint x: 401, endPoint y: 217, distance: 728.0
click at [401, 217] on div "Texas A&m College of Medicine-Scott and White Medical Center (Temple) Residency…" at bounding box center [840, 220] width 878 height 20
copy div "Texas A&m College of Medicine-Scott and White Medical Center (Temple) Residency…"
drag, startPoint x: 918, startPoint y: 506, endPoint x: 917, endPoint y: 494, distance: 12.0
click at [918, 506] on button "Industry Relationships" at bounding box center [885, 507] width 169 height 46
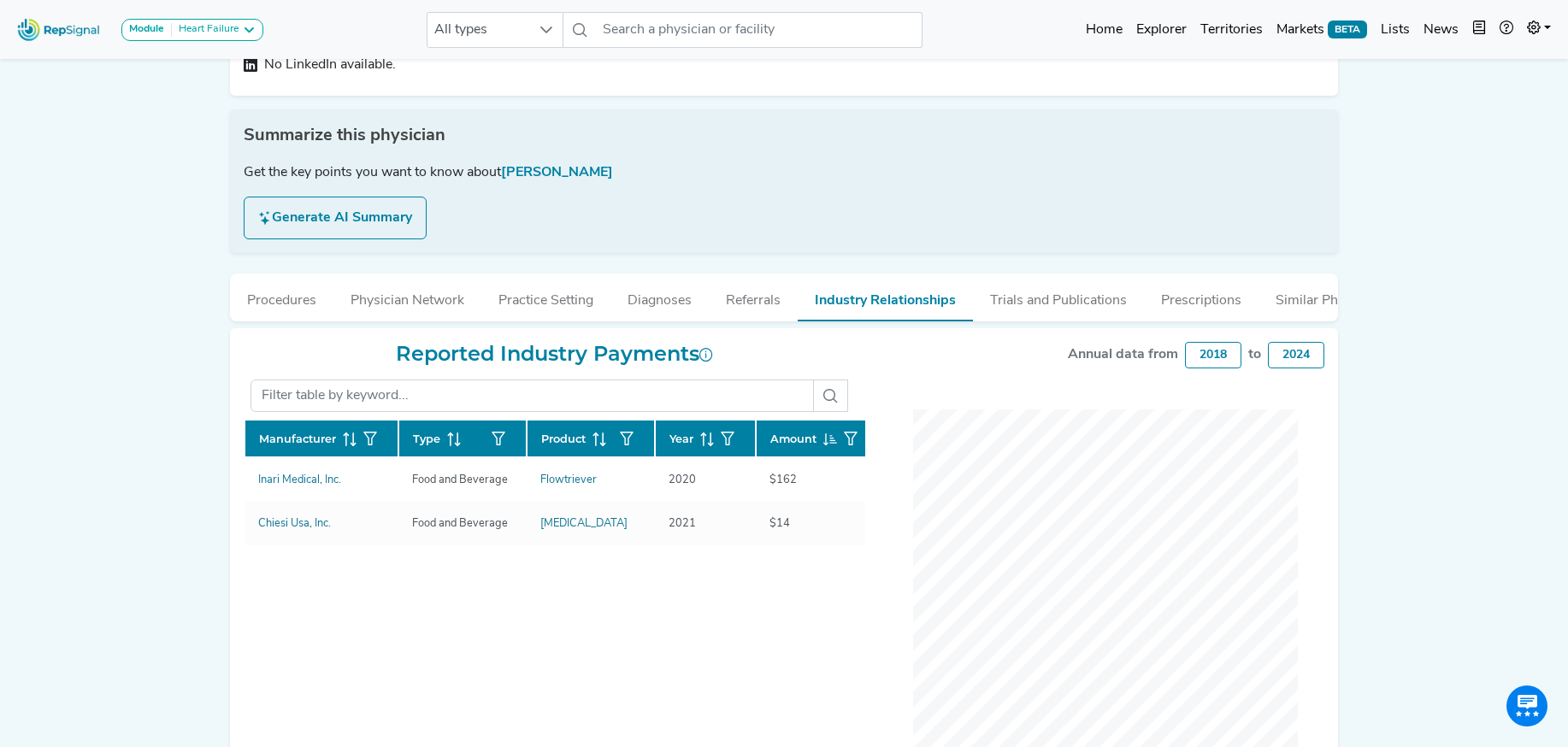
scroll to position [215, 0]
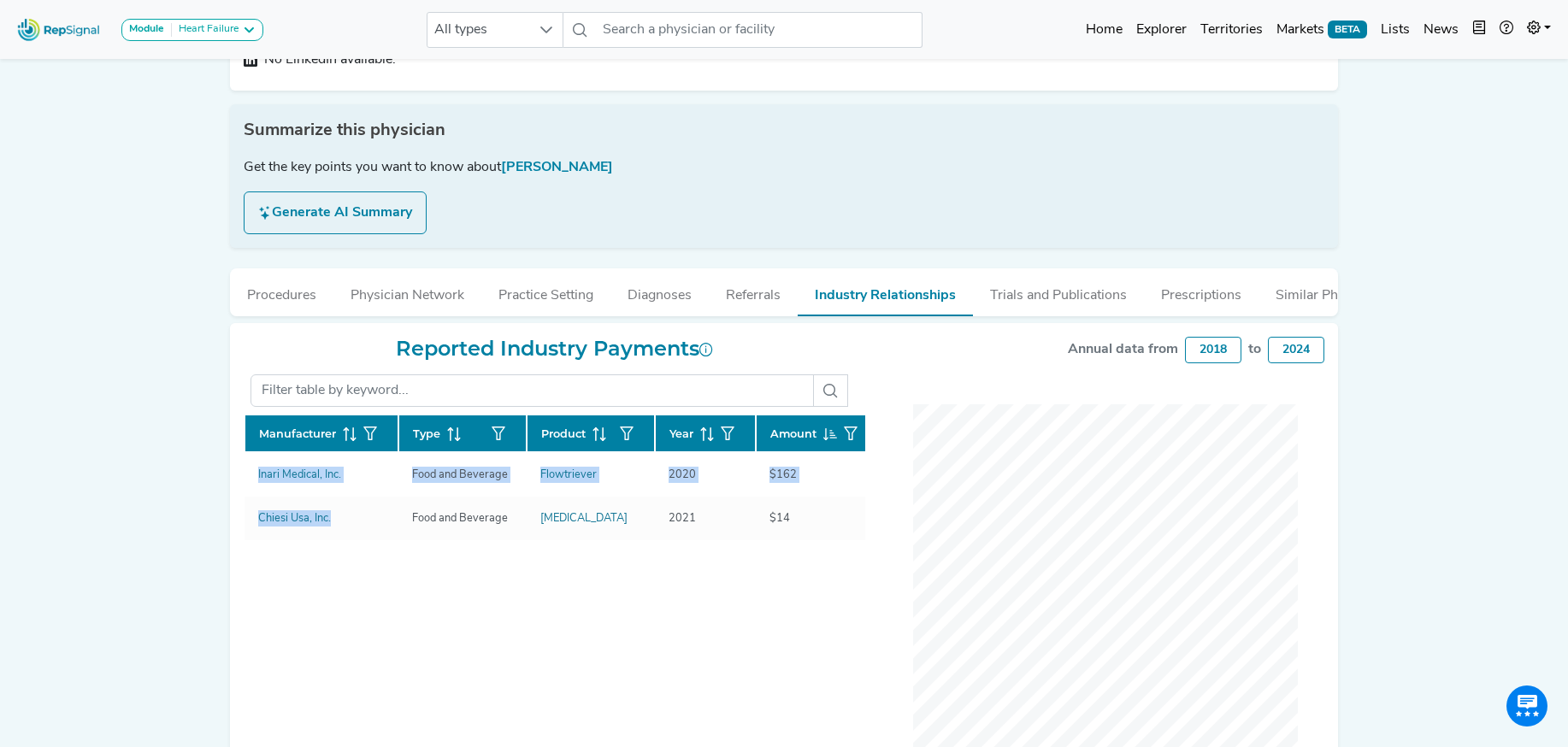
drag, startPoint x: 240, startPoint y: 478, endPoint x: 418, endPoint y: 576, distance: 203.2
click at [332, 523] on div "Reported Industry Payments Manufacturer Type Product Year Amount Inari Medical,…" at bounding box center [554, 562] width 642 height 452
copy div "Manufacturer Type Product Year Amount Inari Medical, Inc. Food and Beverage Flo…"
click at [1039, 293] on button "Trials and Publications" at bounding box center [1058, 291] width 171 height 46
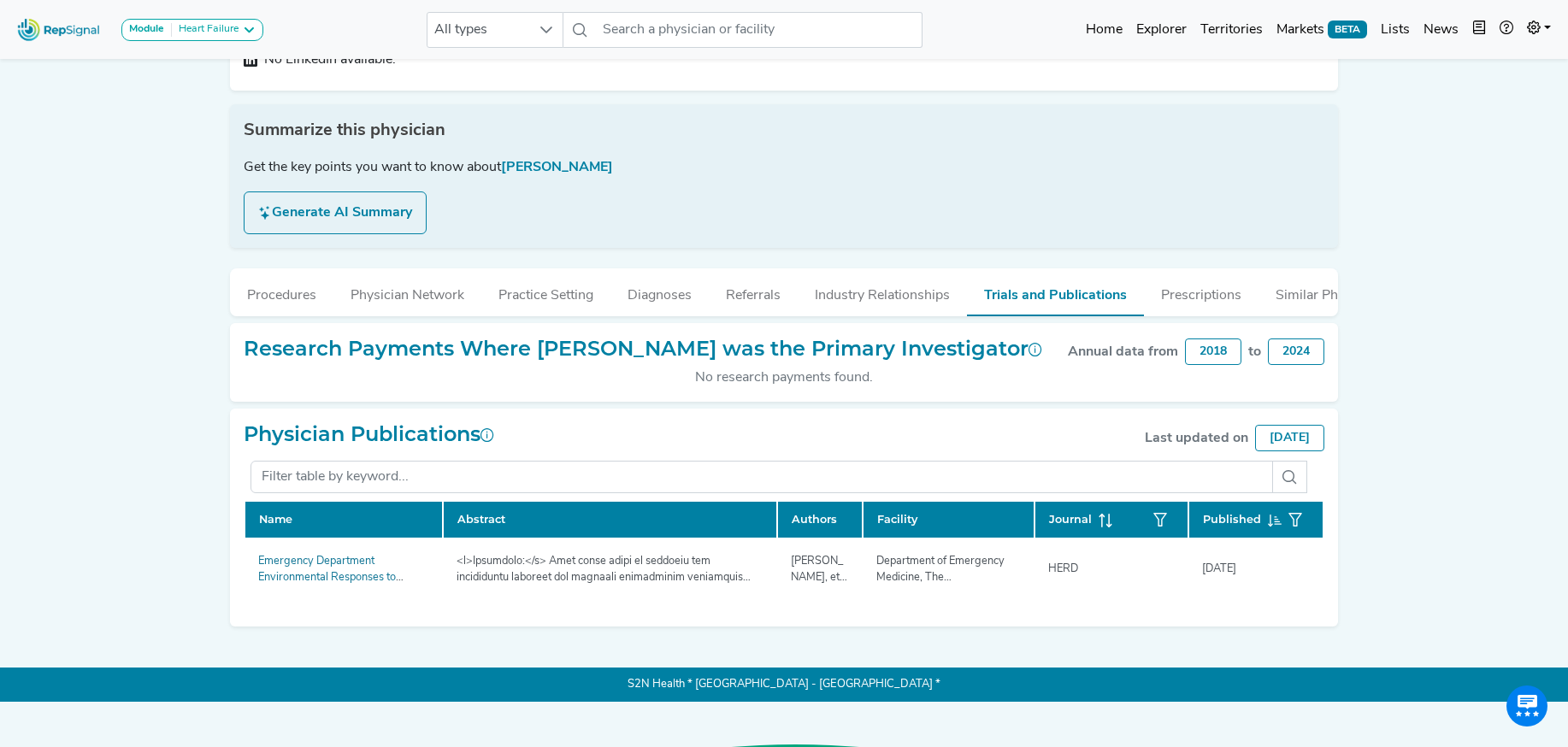
scroll to position [170, 0]
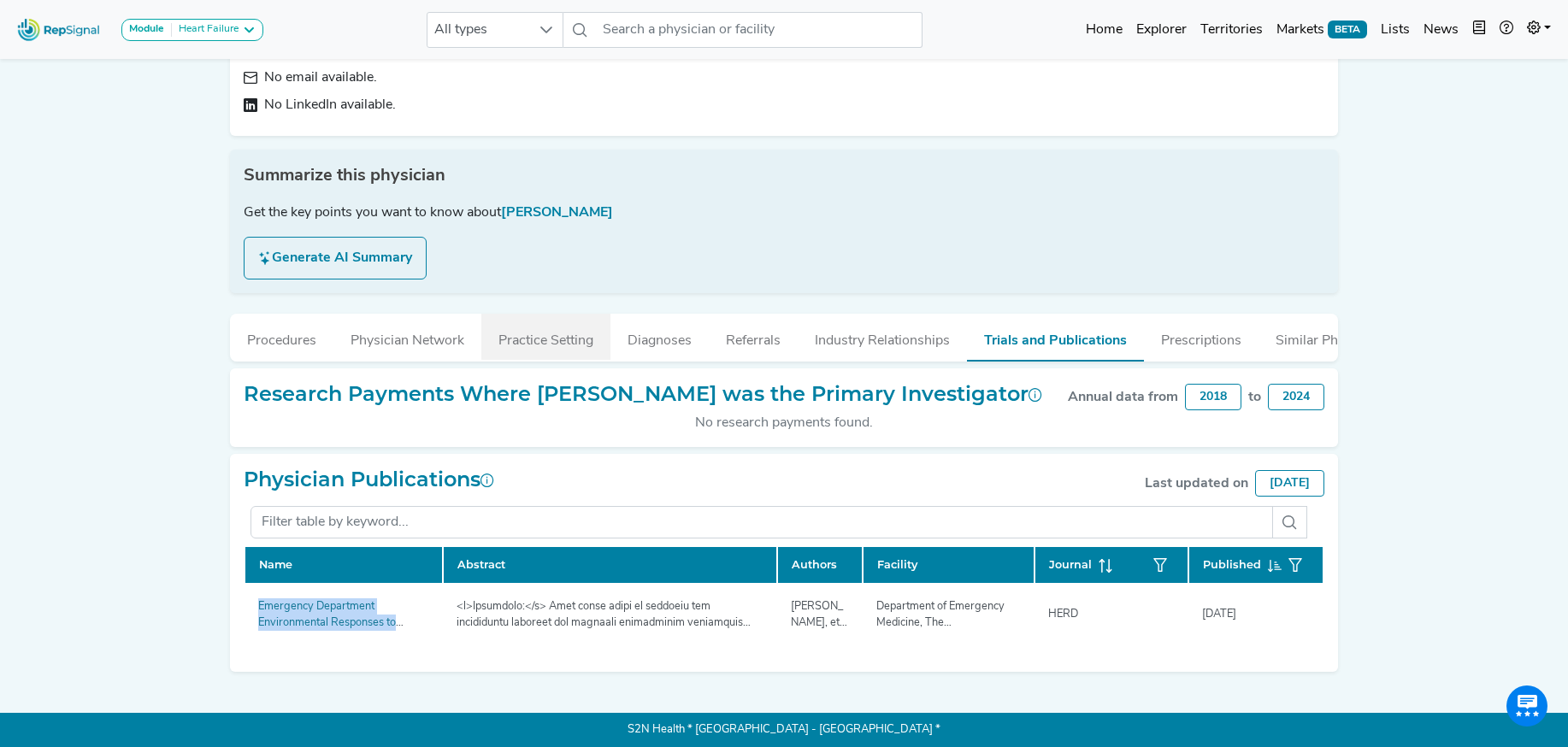
click at [556, 325] on button "Practice Setting" at bounding box center [545, 336] width 129 height 46
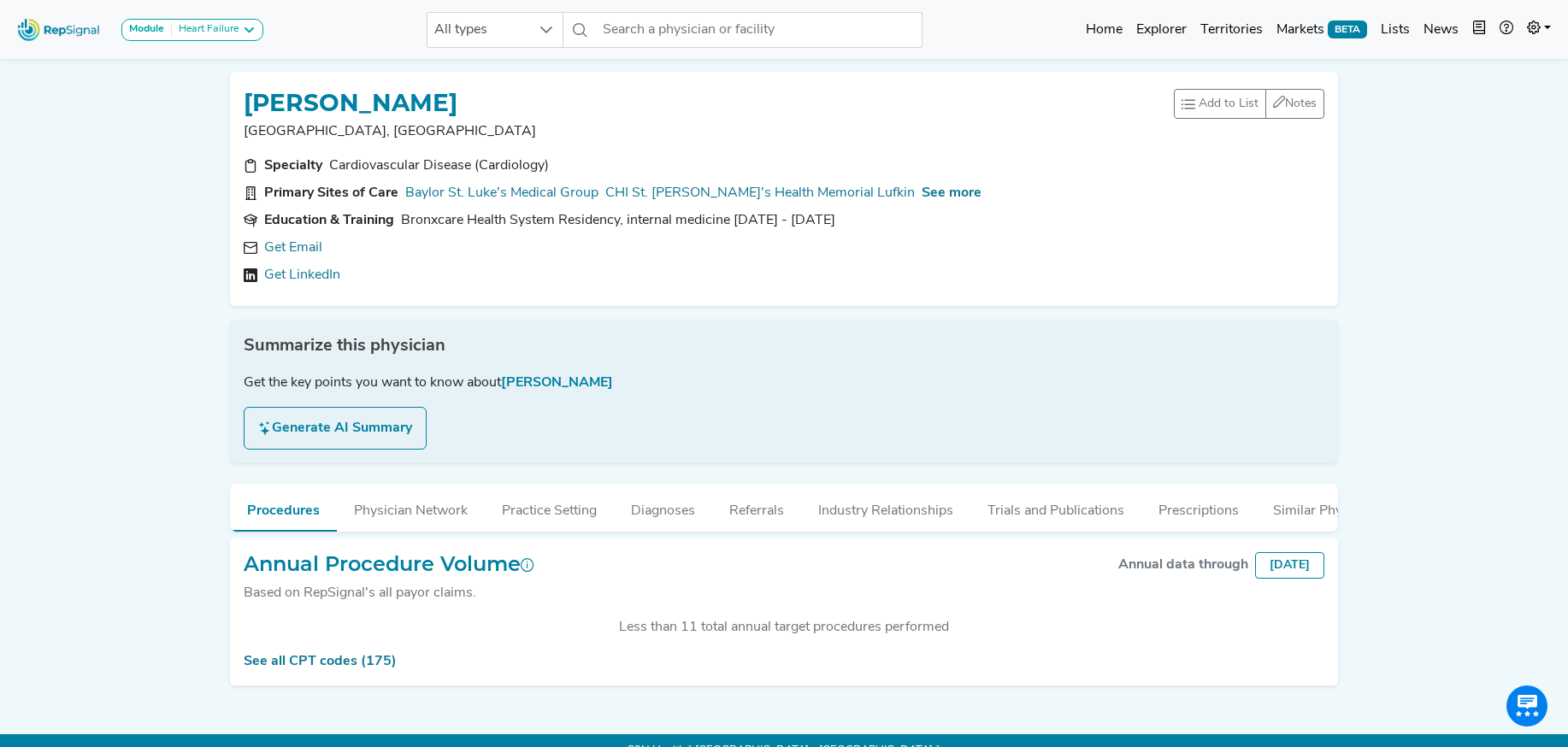
scroll to position [324, 0]
click at [280, 253] on link "Get Email" at bounding box center [294, 248] width 59 height 20
drag, startPoint x: 487, startPoint y: 273, endPoint x: 212, endPoint y: 281, distance: 275.1
click at [212, 281] on div "Module [MEDICAL_DATA] [MEDICAL_DATA] Nephrology All types No results found Home…" at bounding box center [784, 384] width 1568 height 768
drag, startPoint x: 595, startPoint y: 279, endPoint x: 263, endPoint y: 281, distance: 332.0
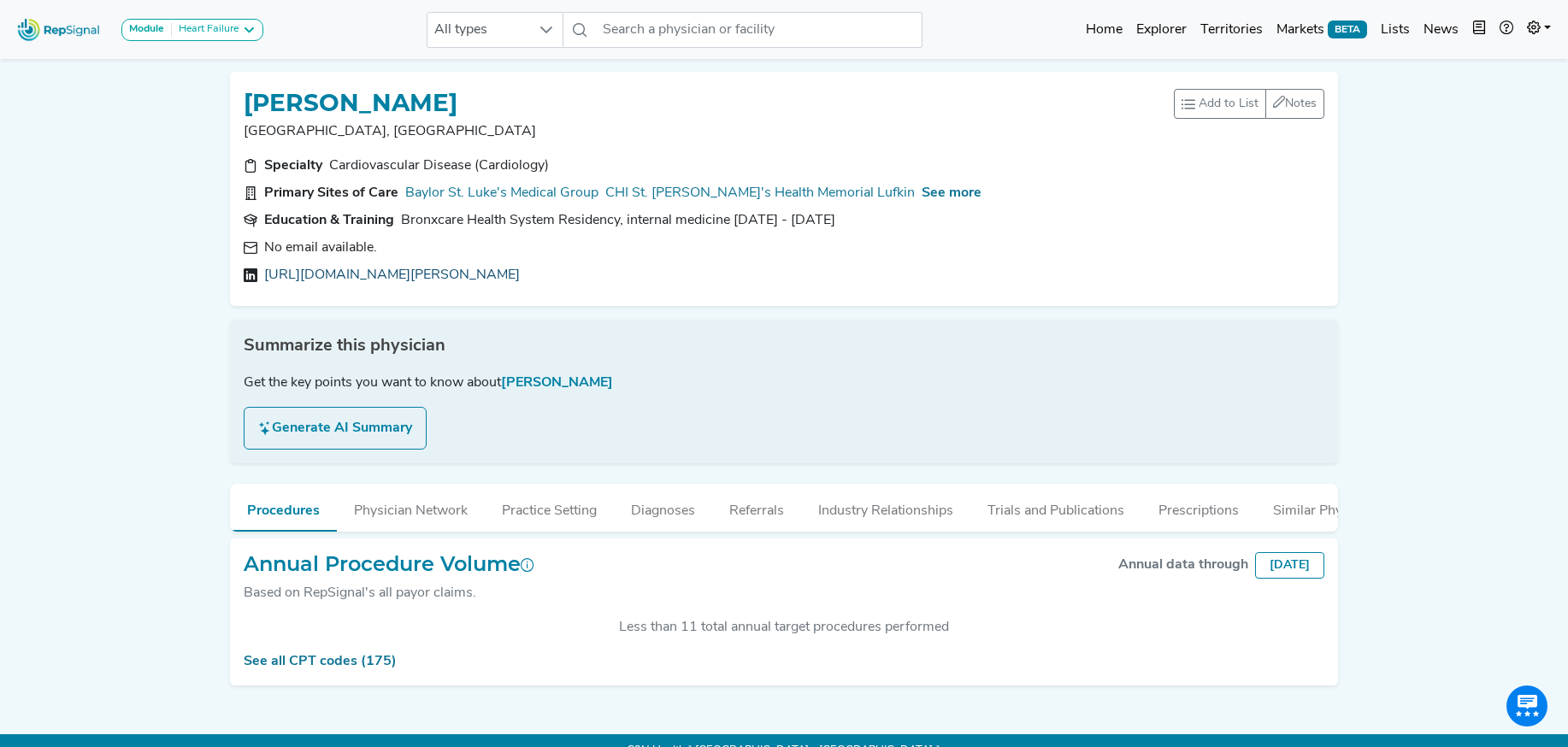
type textarea "https://linkedin.com/in/ravinder-bachireddy-ba862b199"
click at [263, 281] on div "https://linkedin.com/in/ravinder-bachireddy-ba862b199" at bounding box center [783, 275] width 1080 height 20
copy link "https://linkedin.com/in/ravinder-bachireddy-ba862b199"
click at [921, 193] on span "See more" at bounding box center [950, 193] width 59 height 14
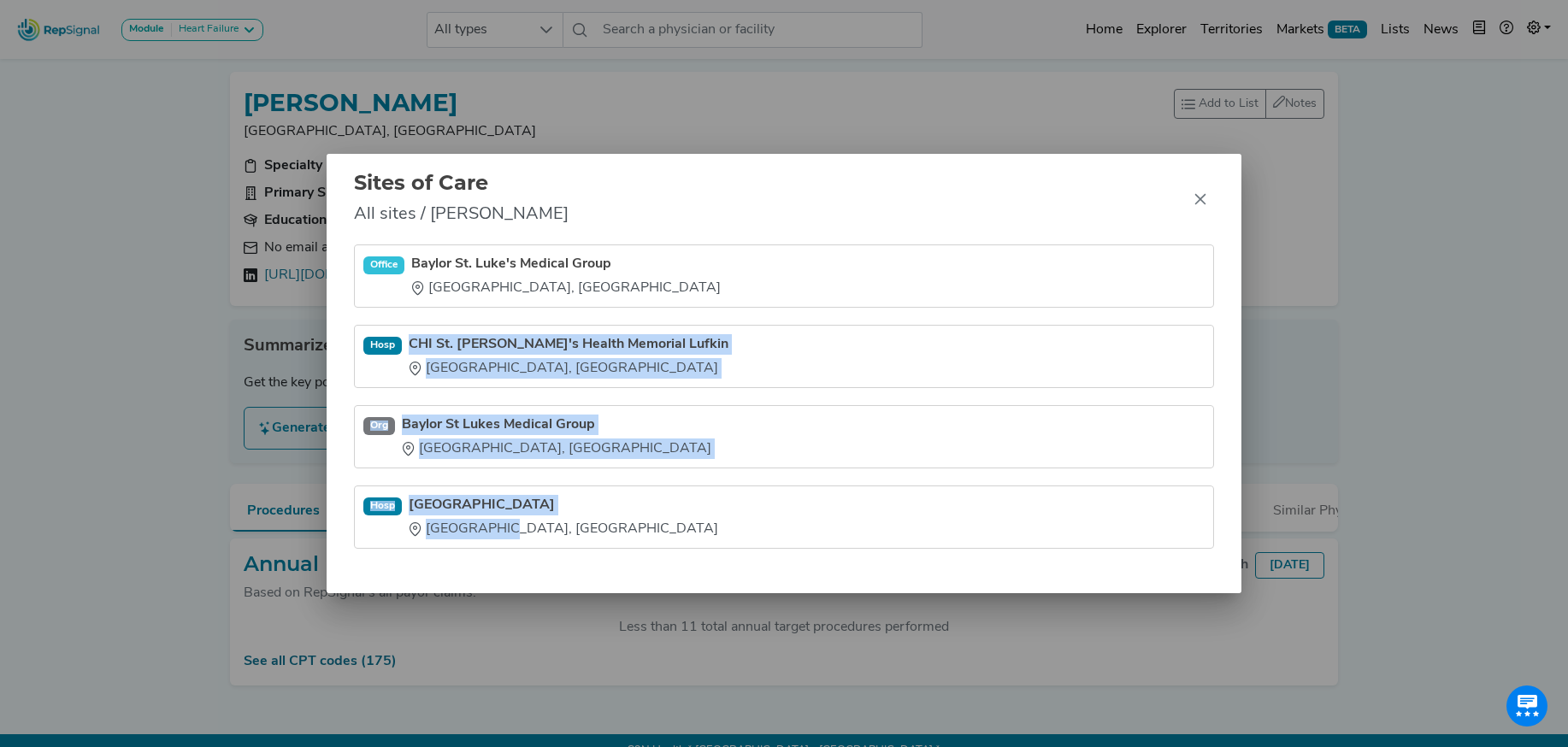
drag, startPoint x: 411, startPoint y: 329, endPoint x: 486, endPoint y: 530, distance: 214.5
click at [485, 531] on ul "Office Baylor St. Luke's Medical Group Houston, TX Hosp CHI St. Luke's Health M…" at bounding box center [784, 396] width 860 height 304
copy ul "CHI St. Luke's Health Memorial Lufkin Lufkin, TX Org Baylor St Lukes Medical Gr…"
drag, startPoint x: 1200, startPoint y: 200, endPoint x: 1151, endPoint y: 113, distance: 99.8
click at [1200, 200] on icon "Close" at bounding box center [1200, 199] width 11 height 11
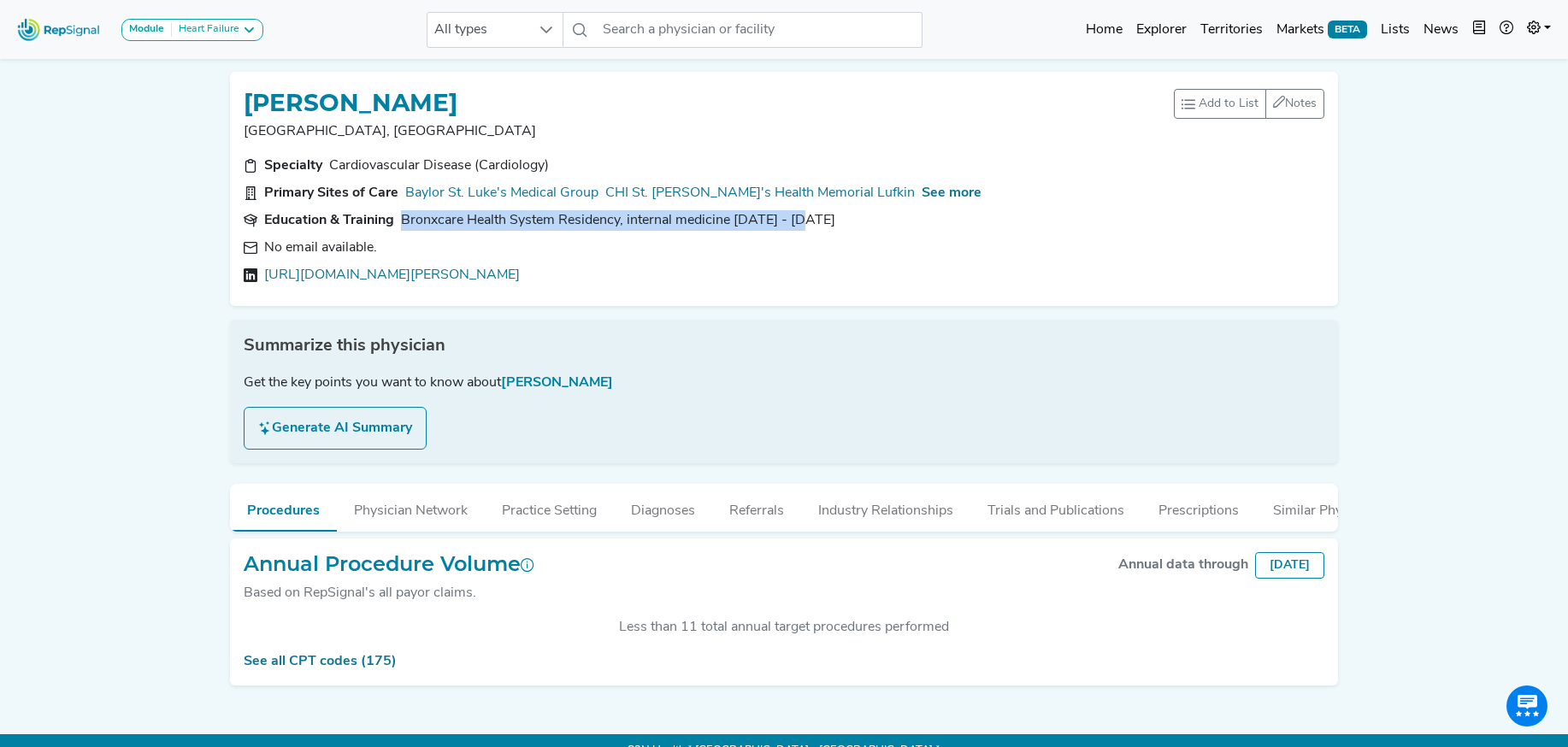
drag, startPoint x: 833, startPoint y: 224, endPoint x: 408, endPoint y: 217, distance: 425.1
click at [402, 221] on section "Education & Training Bronxcare Health System Residency, internal medicine 1975 …" at bounding box center [783, 220] width 1080 height 20
copy div "Bronxcare Health System Residency, internal medicine 1975 - 1978"
click at [875, 512] on button "Industry Relationships" at bounding box center [885, 507] width 169 height 46
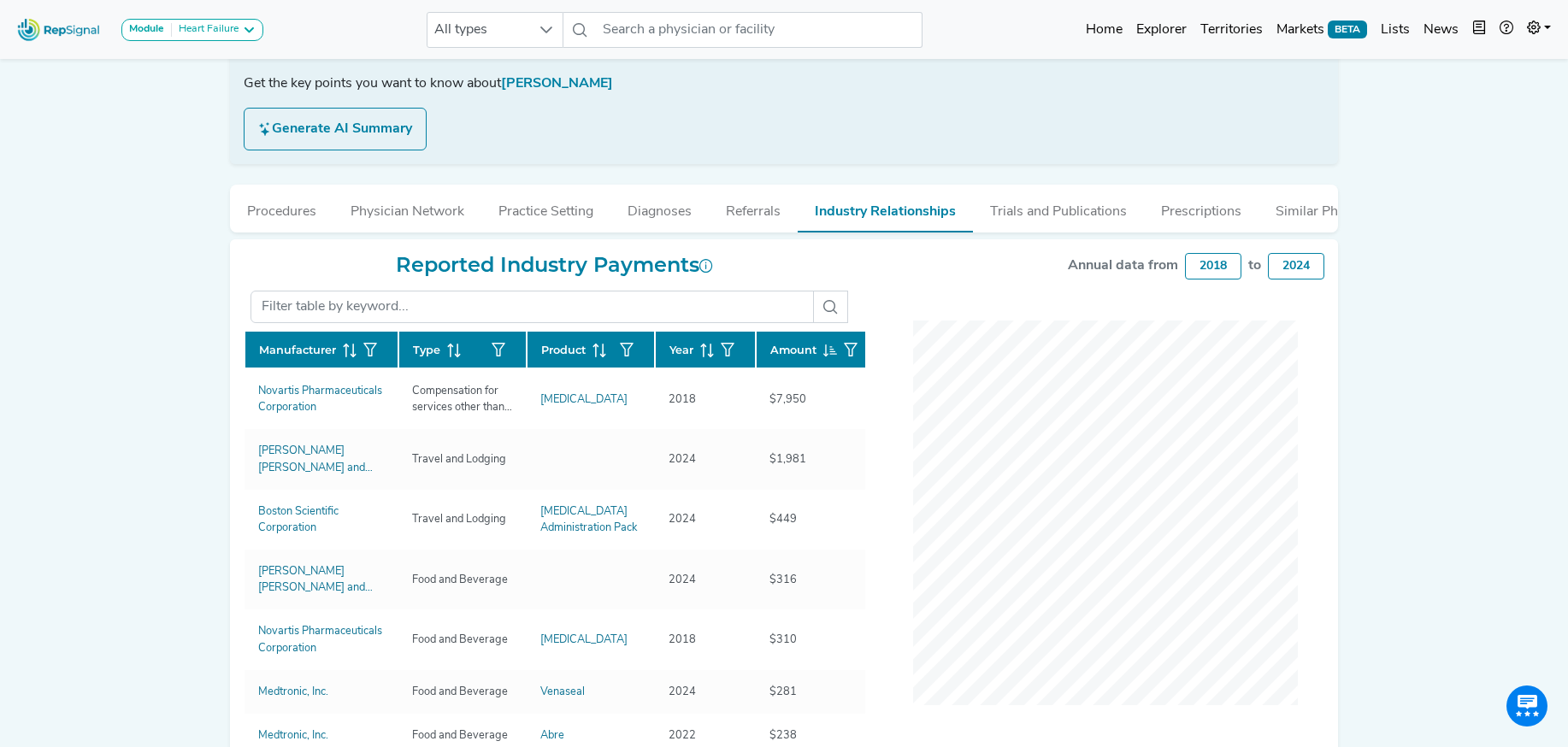
scroll to position [305, 0]
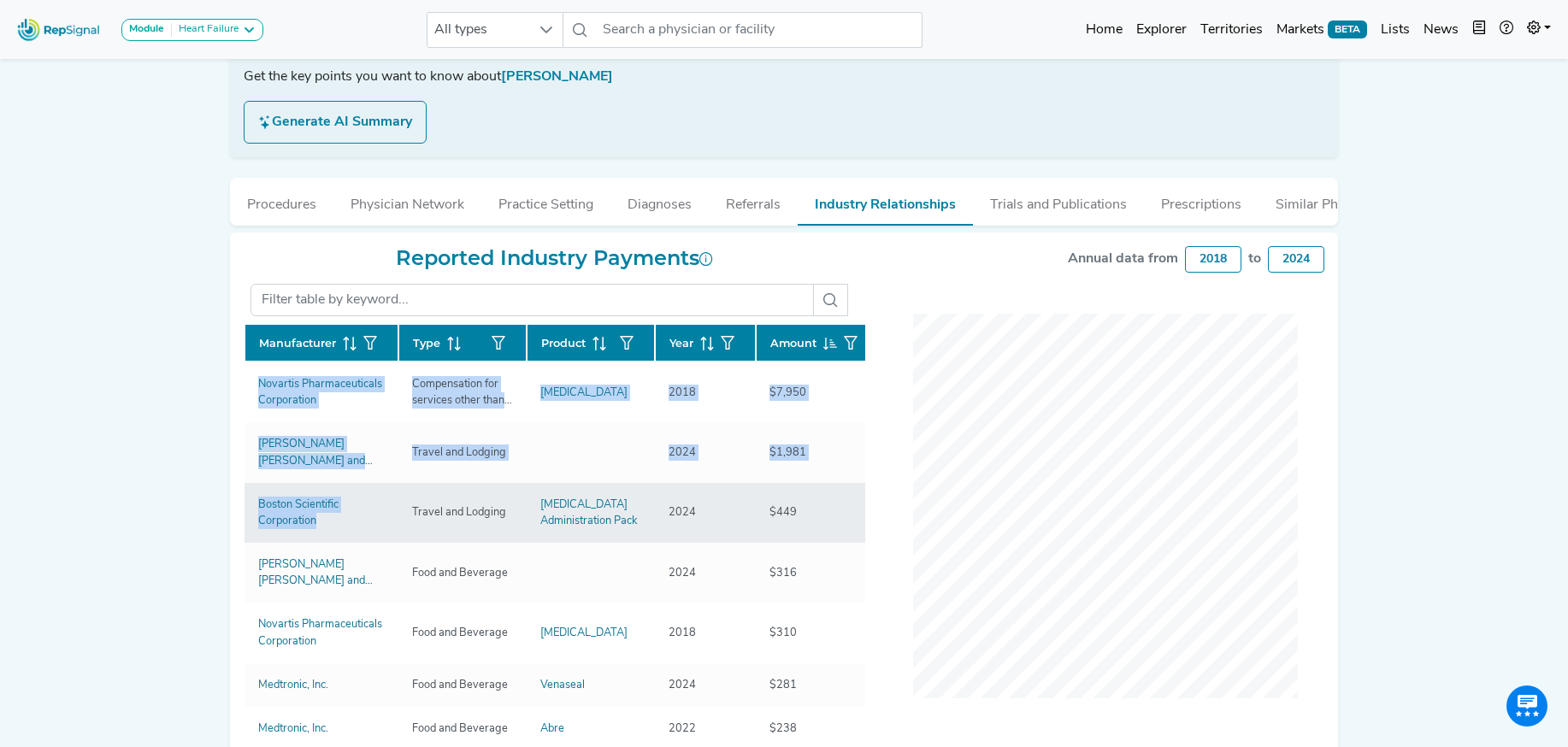
drag, startPoint x: 241, startPoint y: 393, endPoint x: 316, endPoint y: 514, distance: 142.4
click at [316, 514] on div "Reported Industry Payments Manufacturer Type Product Year Amount Novartis Pharm…" at bounding box center [554, 523] width 642 height 554
copy div "Manufacturer Type Product Year Amount Novartis Pharmaceuticals Corporation Comp…"
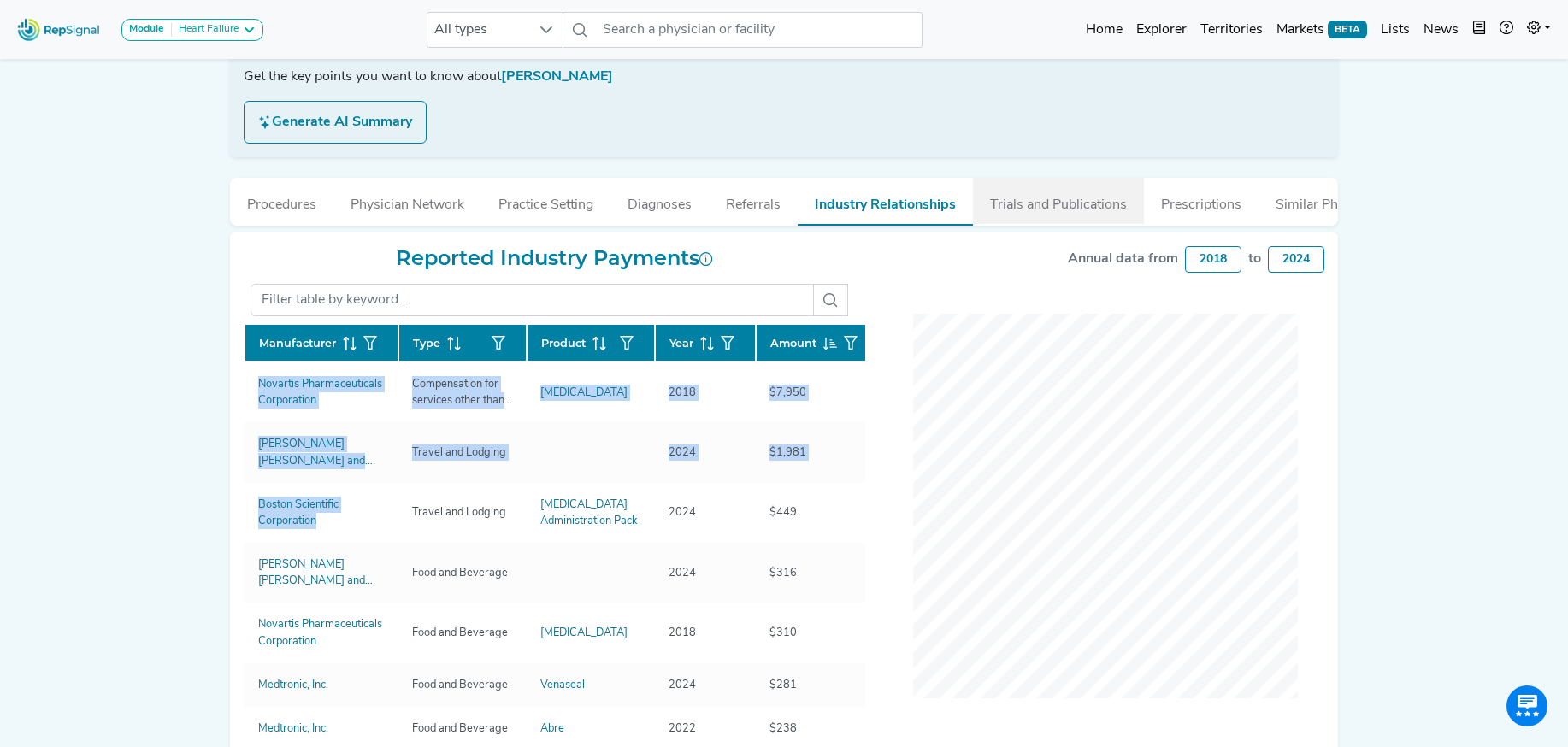
click at [1051, 215] on button "Trials and Publications" at bounding box center [1058, 200] width 171 height 46
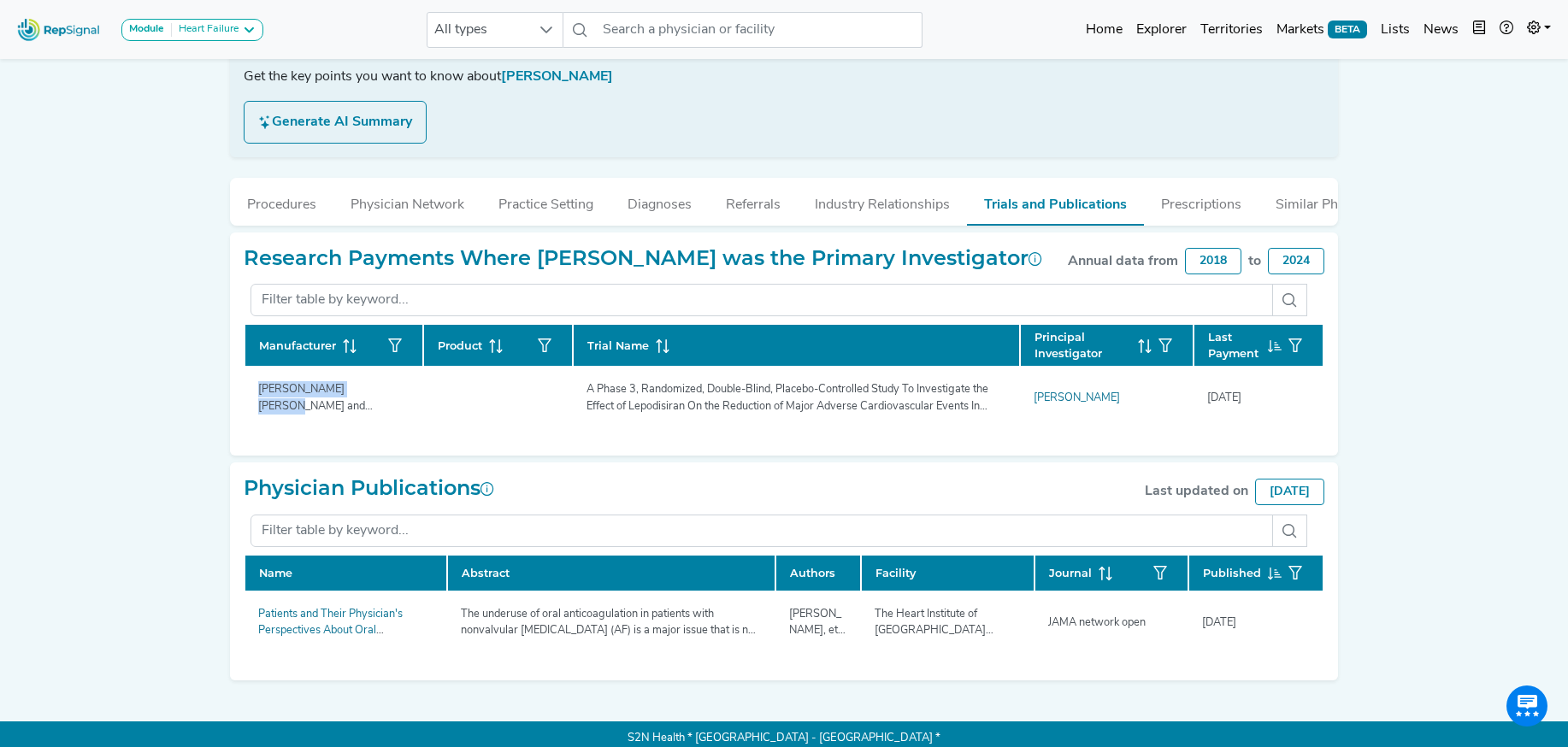
drag, startPoint x: 324, startPoint y: 425, endPoint x: 228, endPoint y: 427, distance: 96.0
click at [228, 427] on div "Research Payments Where RAVINDER BACHIREDDY was the Primary Investigator Annual…" at bounding box center [783, 344] width 1128 height 223
copy div "Manufacturer Product Trial Name Principal Investigator Last Payment Eli Lilly a…"
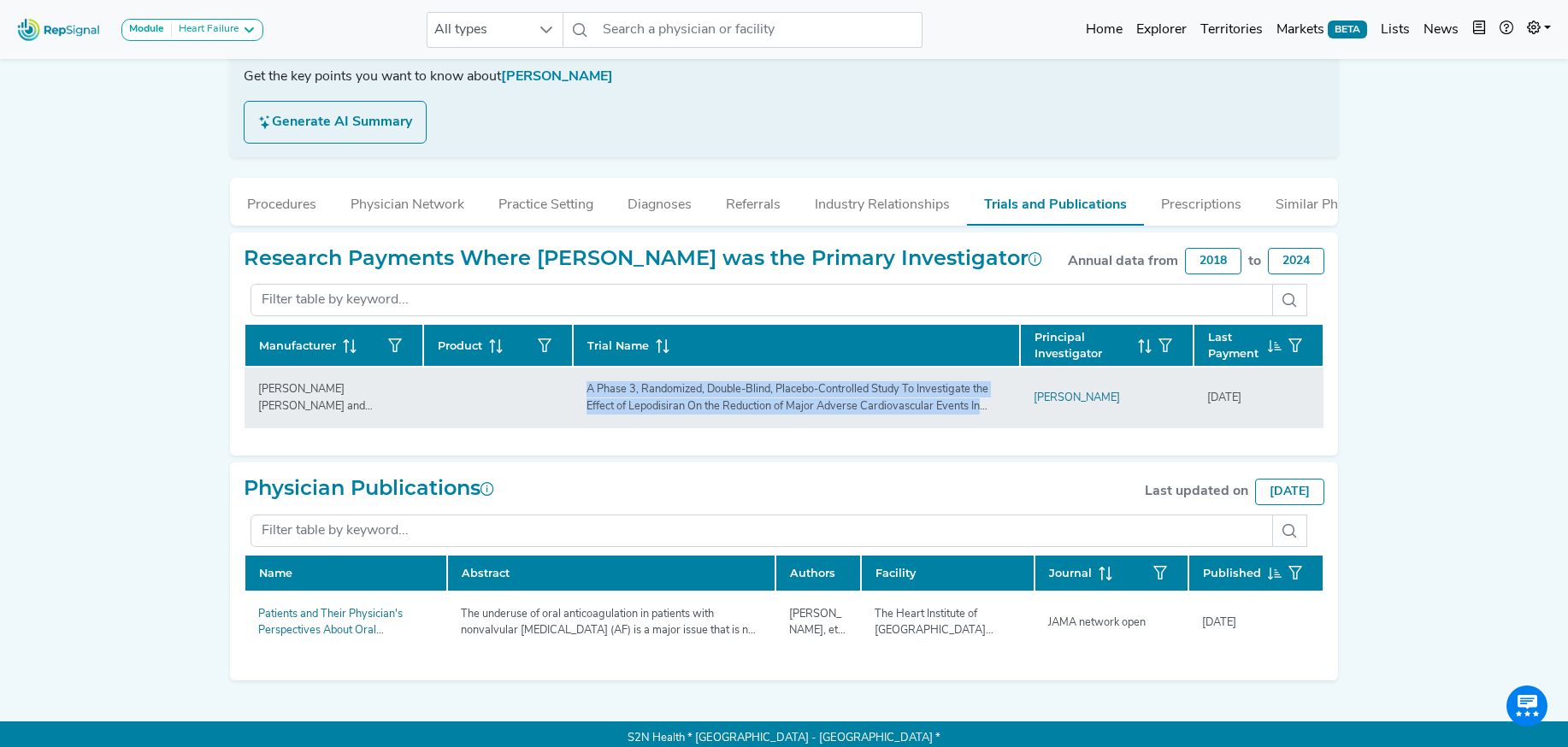
drag, startPoint x: 580, startPoint y: 420, endPoint x: 950, endPoint y: 449, distance: 371.1
click at [950, 427] on td "A Phase 3, Randomized, Double-Blind, Placebo-Controlled Study To Investigate th…" at bounding box center [796, 397] width 447 height 60
copy div "A Phase 3, Randomized, Double-Blind, Placebo-Controlled Study To Investigate th…"
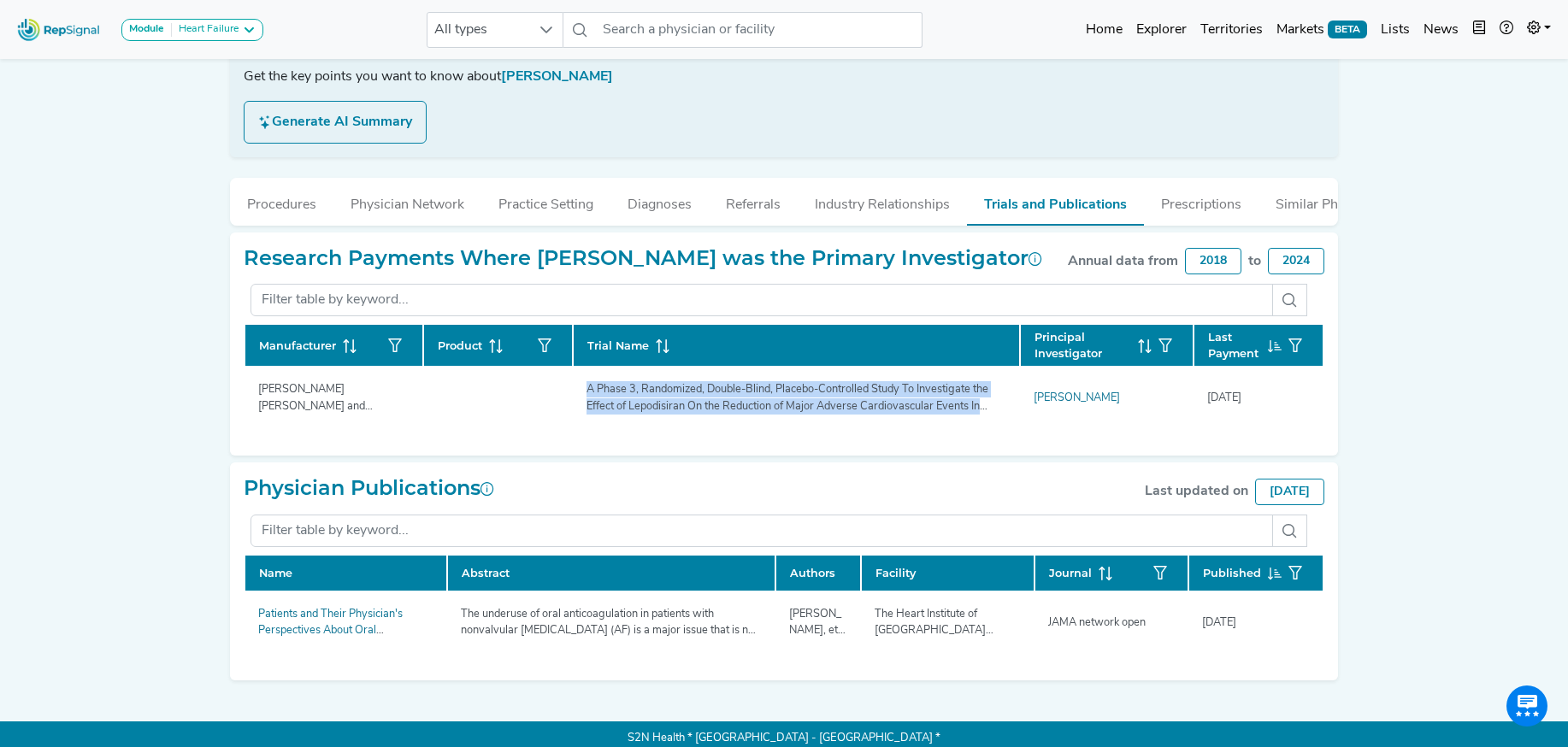
click at [558, 211] on button "Practice Setting" at bounding box center [545, 200] width 129 height 46
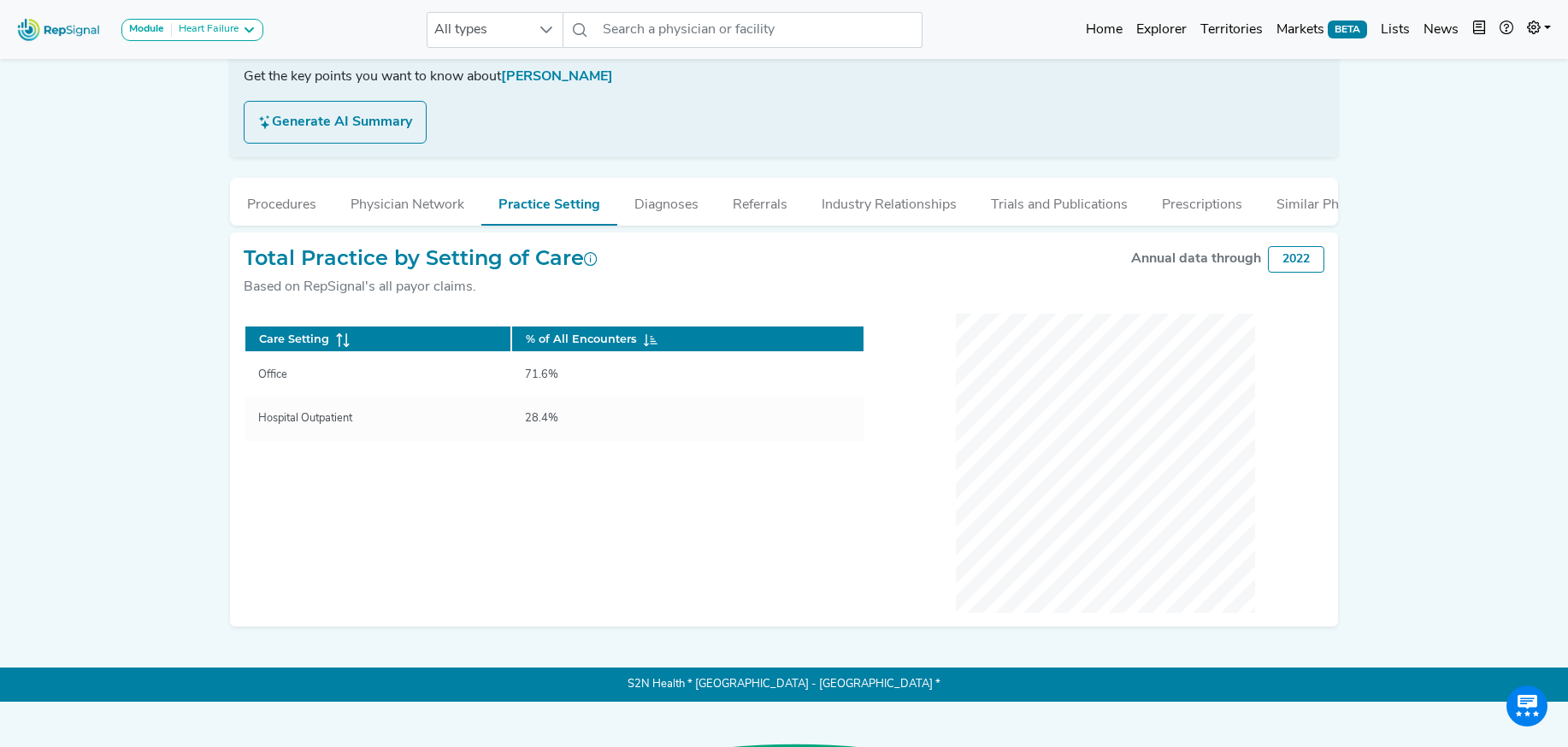
scroll to position [261, 0]
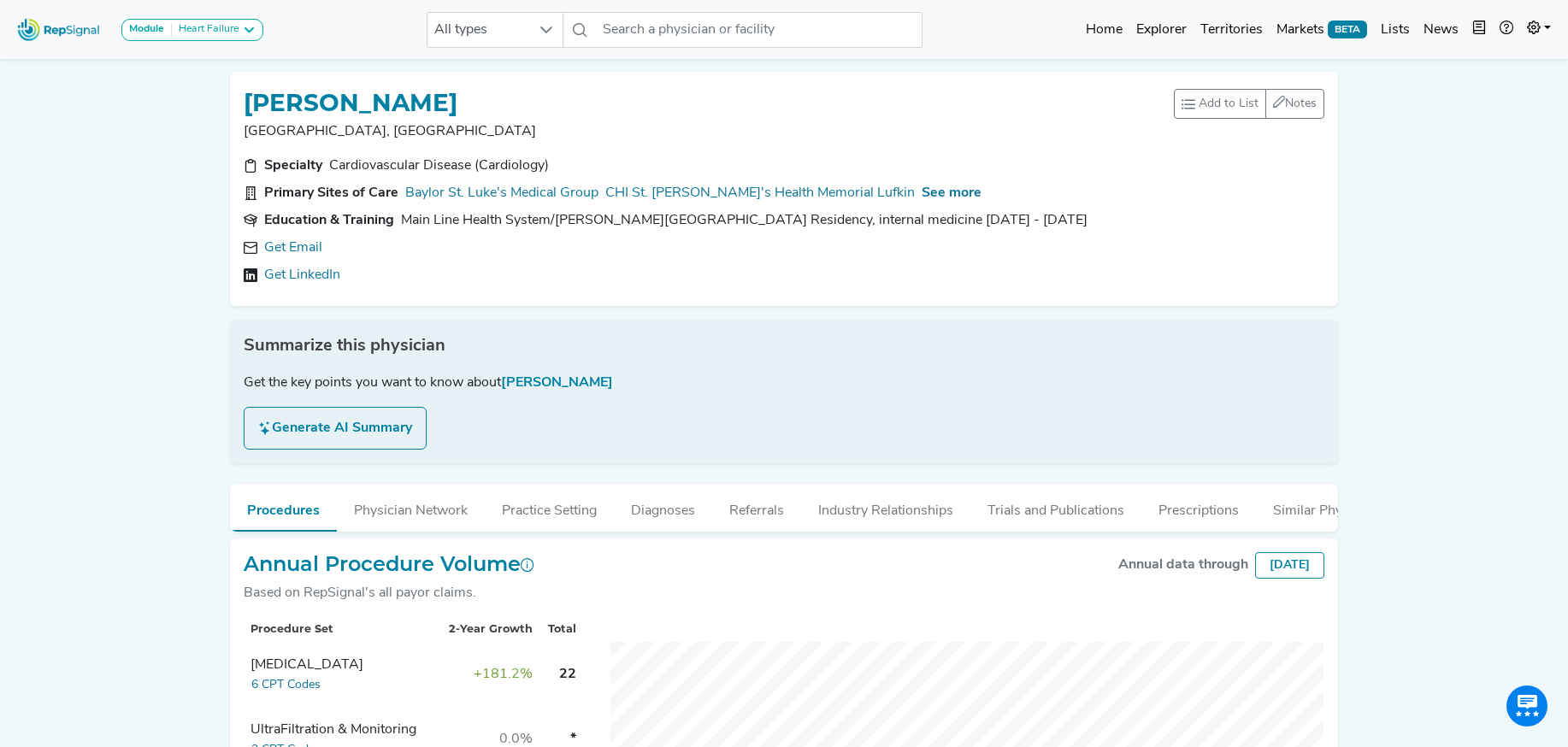
scroll to position [324, 0]
drag, startPoint x: 301, startPoint y: 246, endPoint x: 523, endPoint y: 252, distance: 222.1
click at [301, 246] on link "Get Email" at bounding box center [294, 248] width 59 height 20
click at [921, 192] on span "See more" at bounding box center [950, 193] width 59 height 14
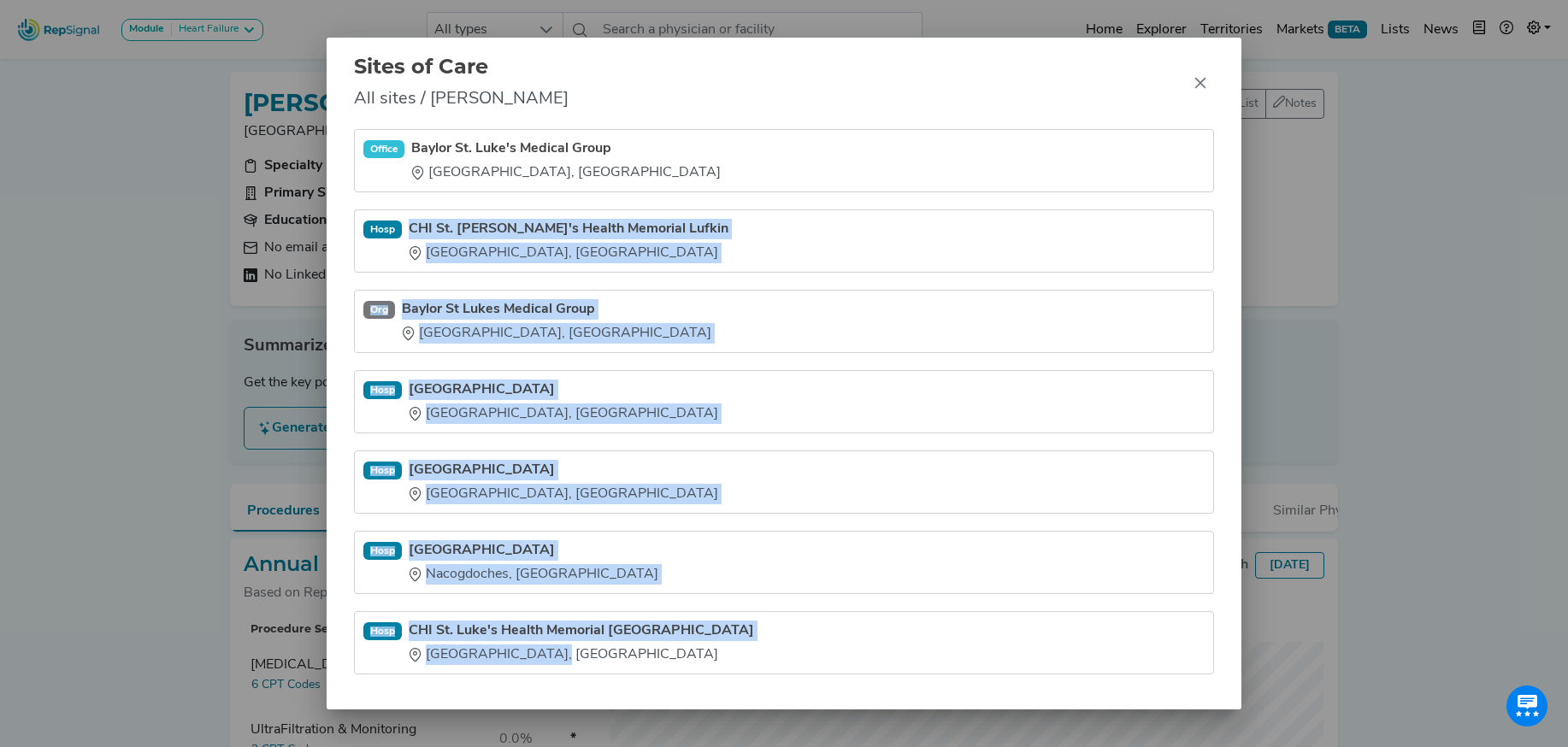
drag, startPoint x: 413, startPoint y: 208, endPoint x: 512, endPoint y: 670, distance: 472.5
type textarea "CHI [GEOGRAPHIC_DATA] Lufkin [GEOGRAPHIC_DATA], [GEOGRAPHIC_DATA] [GEOGRAPHIC_D…"
click at [512, 670] on ul "Office Baylor [GEOGRAPHIC_DATA] [GEOGRAPHIC_DATA], [GEOGRAPHIC_DATA] [GEOGRAPHI…" at bounding box center [784, 401] width 860 height 545
copy ul "CHI [GEOGRAPHIC_DATA] Lufkin [GEOGRAPHIC_DATA], [GEOGRAPHIC_DATA] [GEOGRAPHIC_D…"
click at [1199, 86] on icon "Close" at bounding box center [1199, 82] width 14 height 14
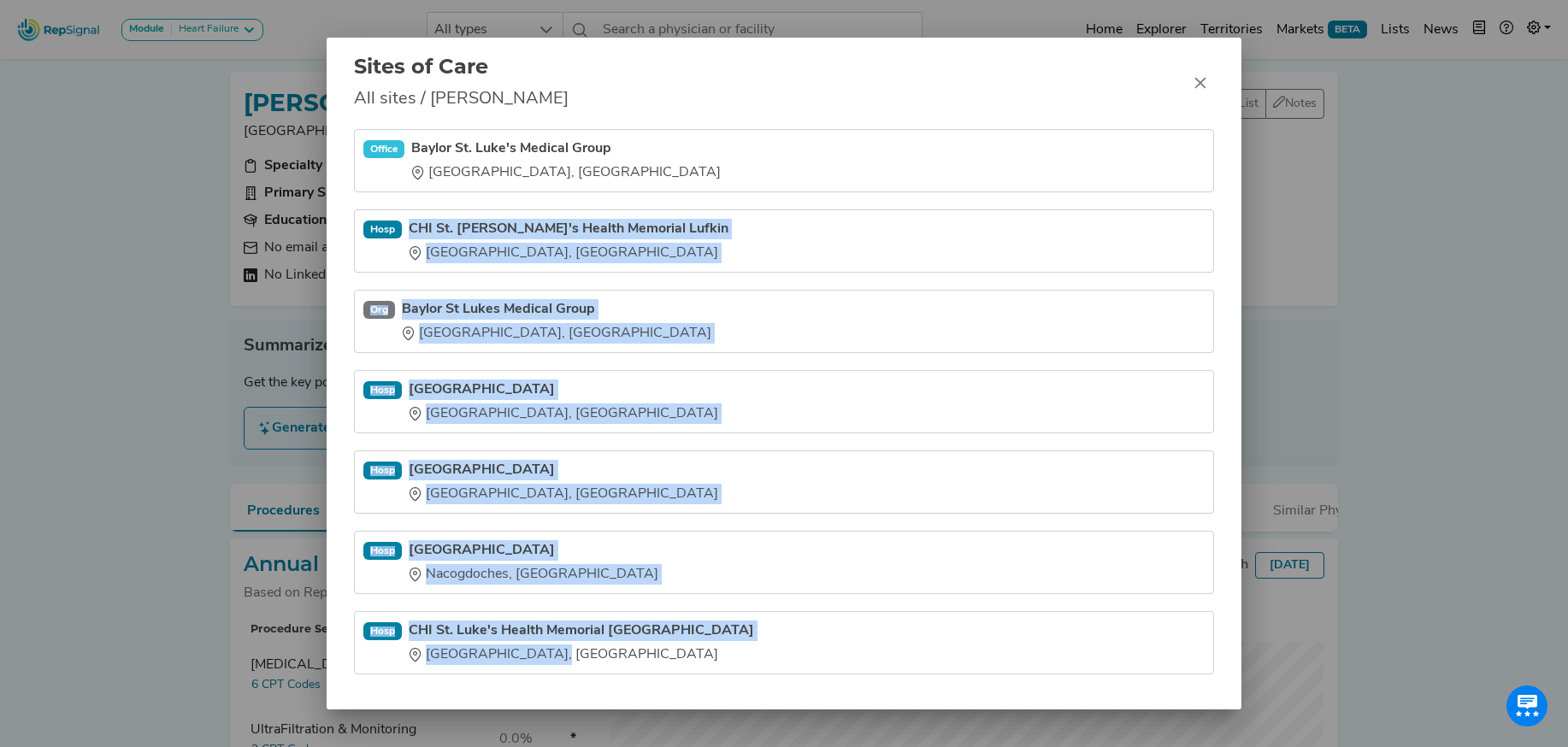
click at [1199, 86] on div "Sites of Care All sites / [PERSON_NAME][GEOGRAPHIC_DATA] [GEOGRAPHIC_DATA] [GEO…" at bounding box center [784, 373] width 1568 height 747
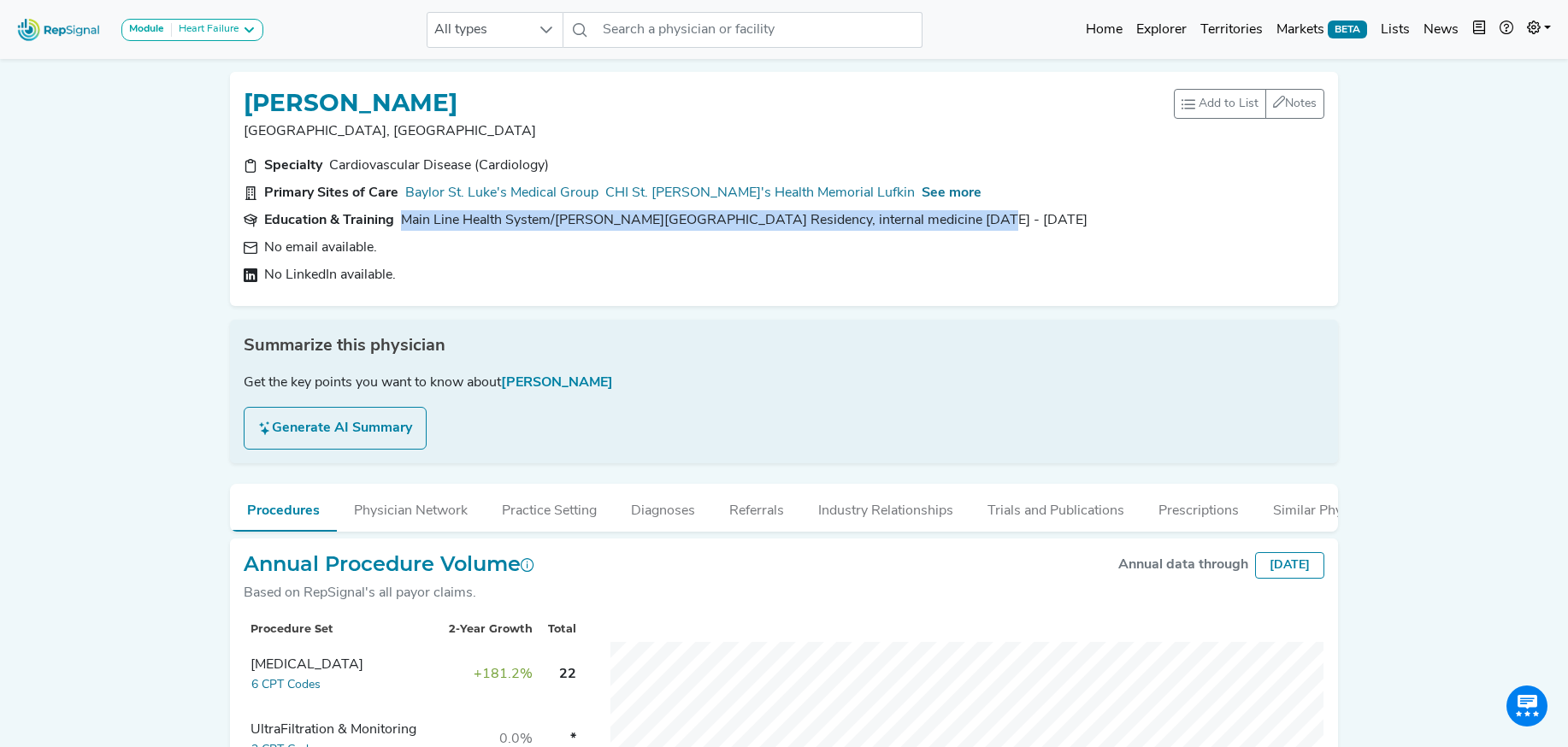
drag, startPoint x: 980, startPoint y: 221, endPoint x: 401, endPoint y: 220, distance: 579.0
click at [397, 226] on section "Education & Training Main Line Health System/[PERSON_NAME][GEOGRAPHIC_DATA] Res…" at bounding box center [783, 220] width 1080 height 20
copy section "Main Line Health System/[PERSON_NAME][GEOGRAPHIC_DATA] Residency, internal medi…"
click at [865, 511] on button "Industry Relationships" at bounding box center [885, 507] width 169 height 46
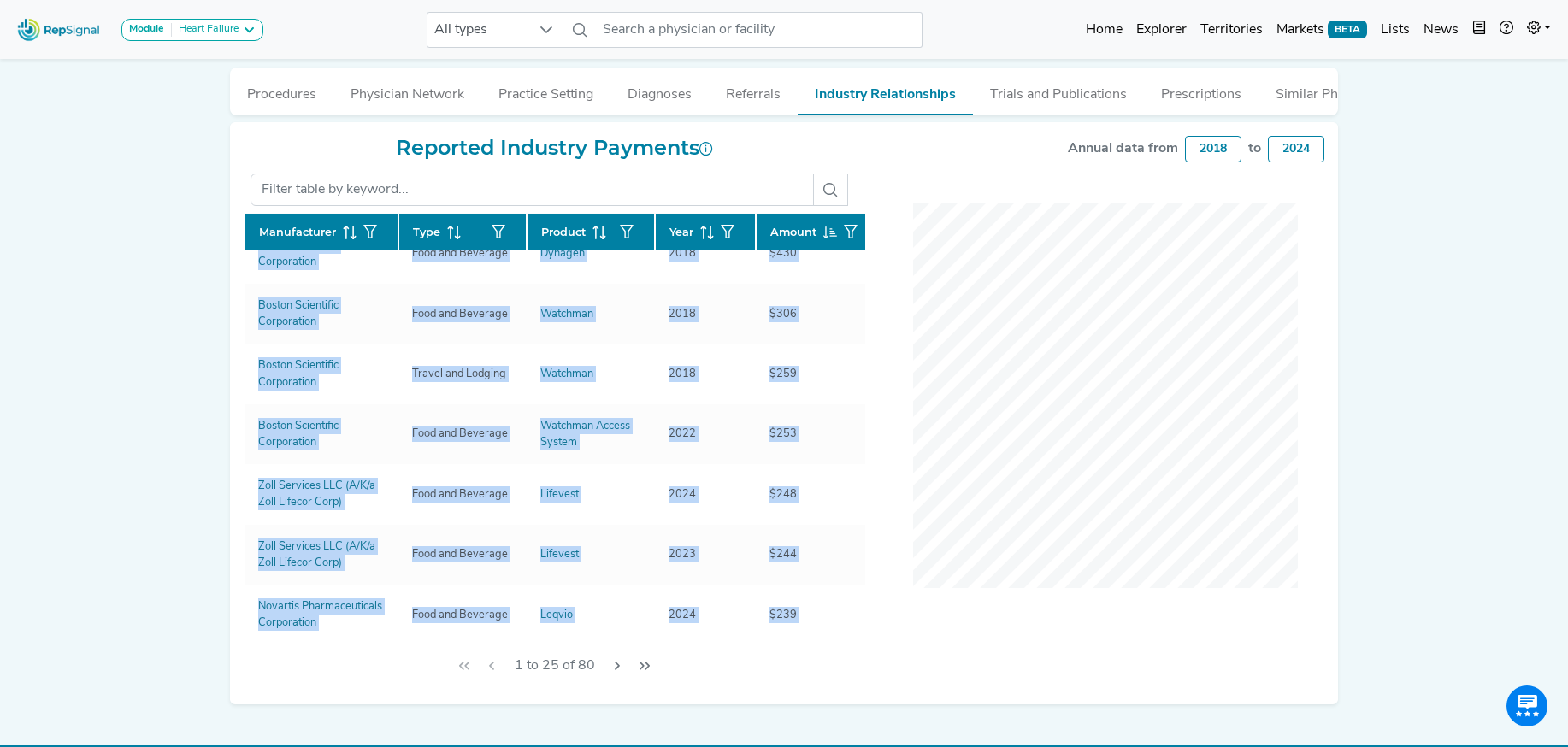
scroll to position [258, 0]
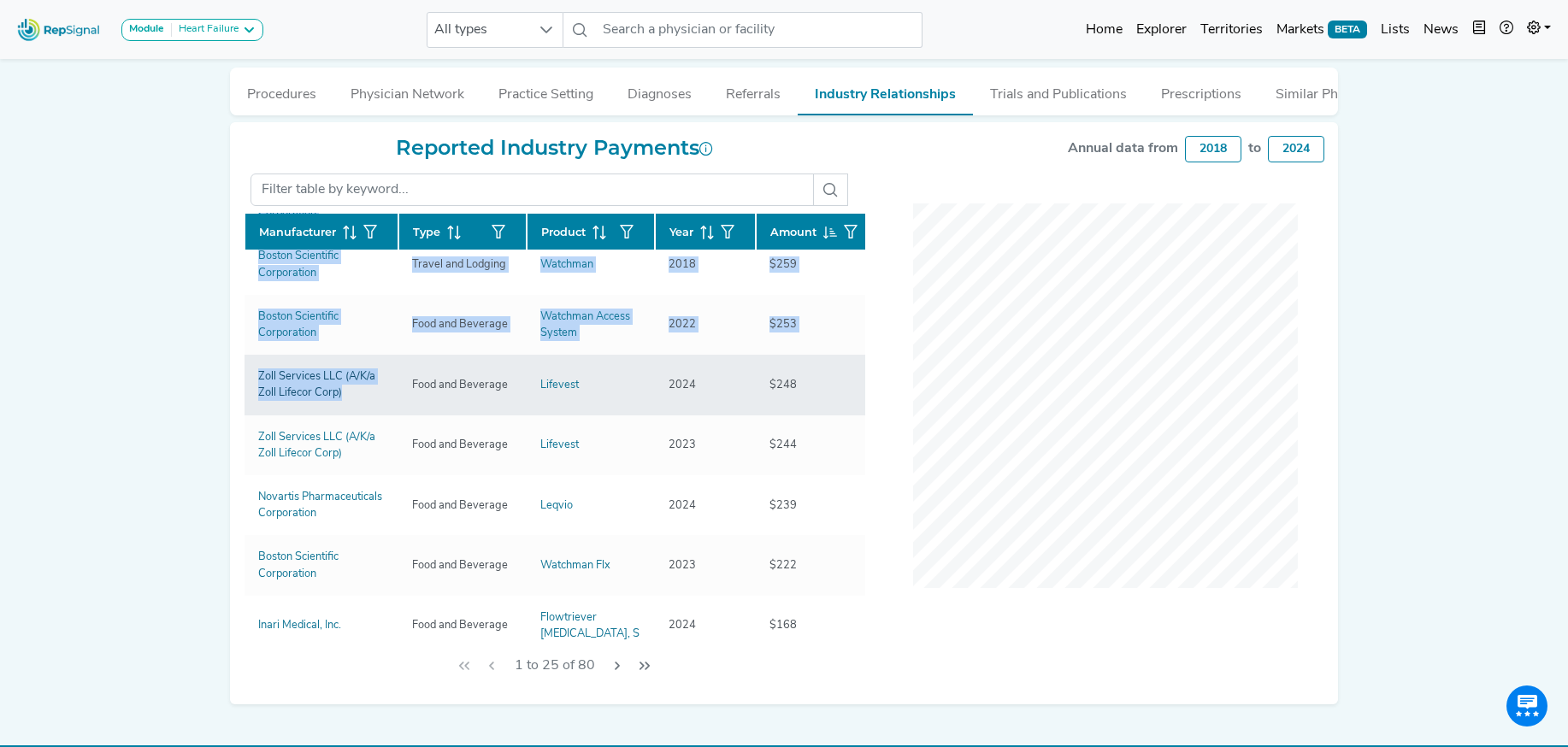
drag, startPoint x: 234, startPoint y: 275, endPoint x: 365, endPoint y: 392, distance: 175.6
click at [365, 392] on div "Reported Industry Payments Manufacturer Type Product Year Amount Astrazeneca Ph…" at bounding box center [554, 413] width 642 height 554
copy div "Manufacturer Type Product Year Amount Astrazeneca Pharmaceuticals LP Compensati…"
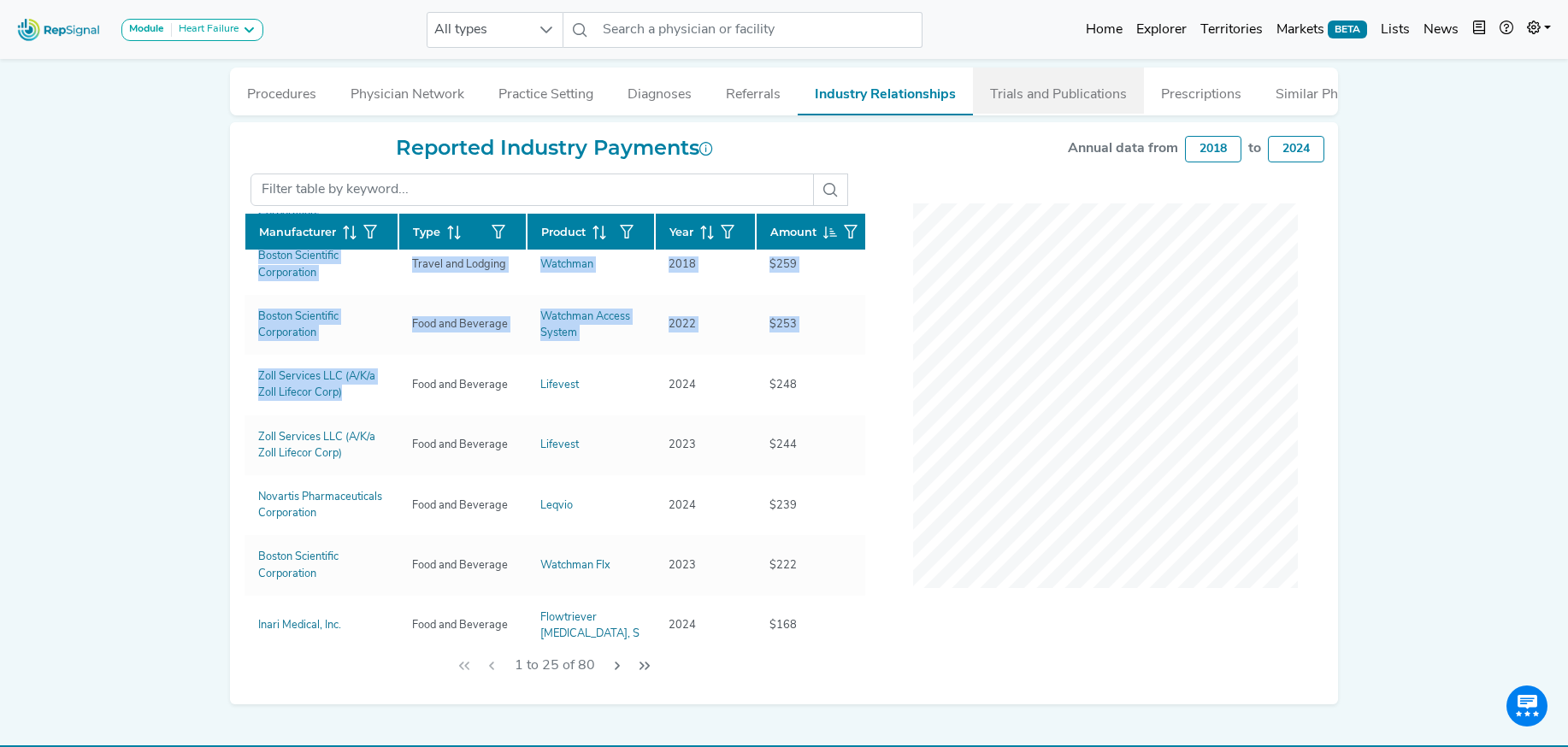
click at [1117, 85] on button "Trials and Publications" at bounding box center [1058, 91] width 171 height 46
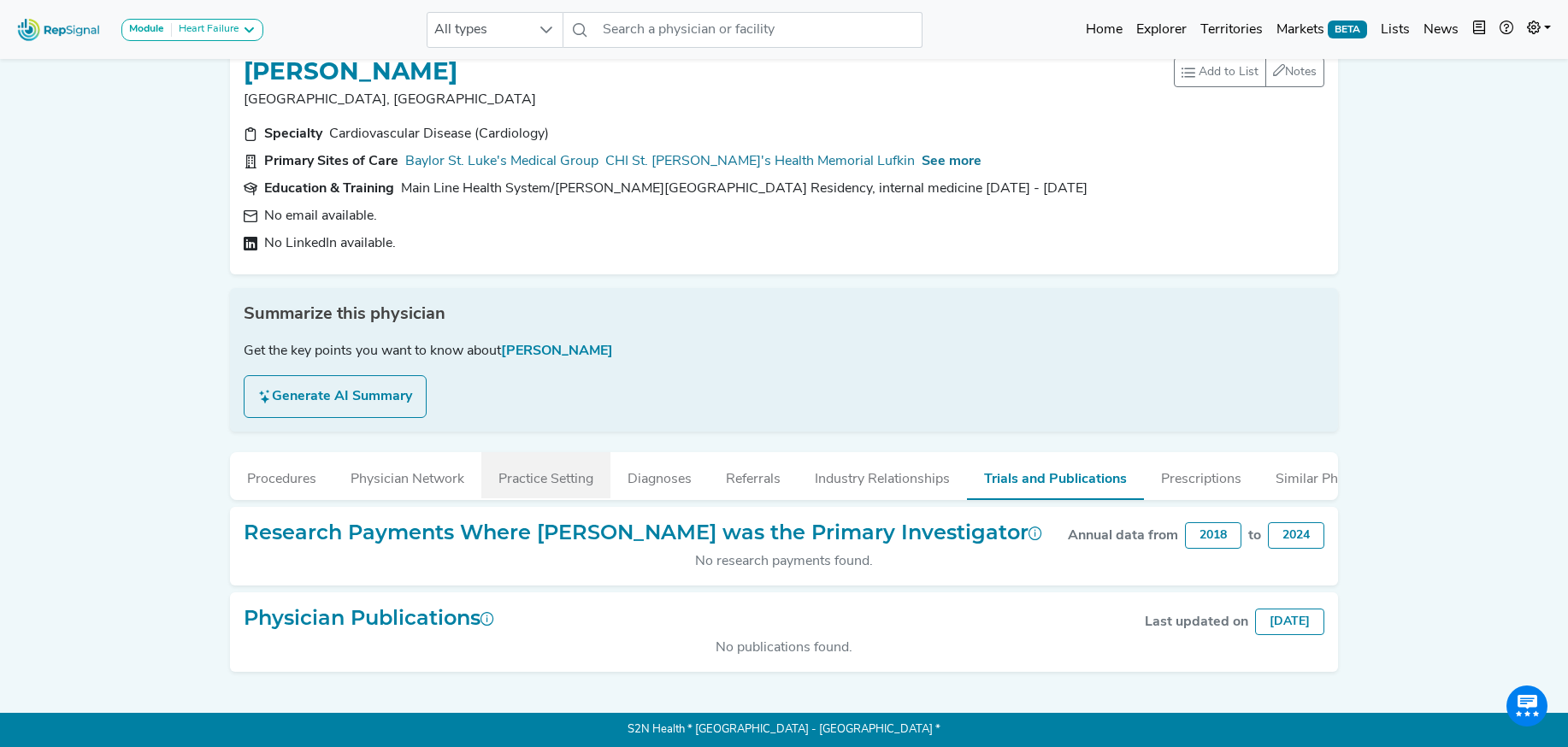
click at [528, 481] on button "Practice Setting" at bounding box center [545, 475] width 129 height 46
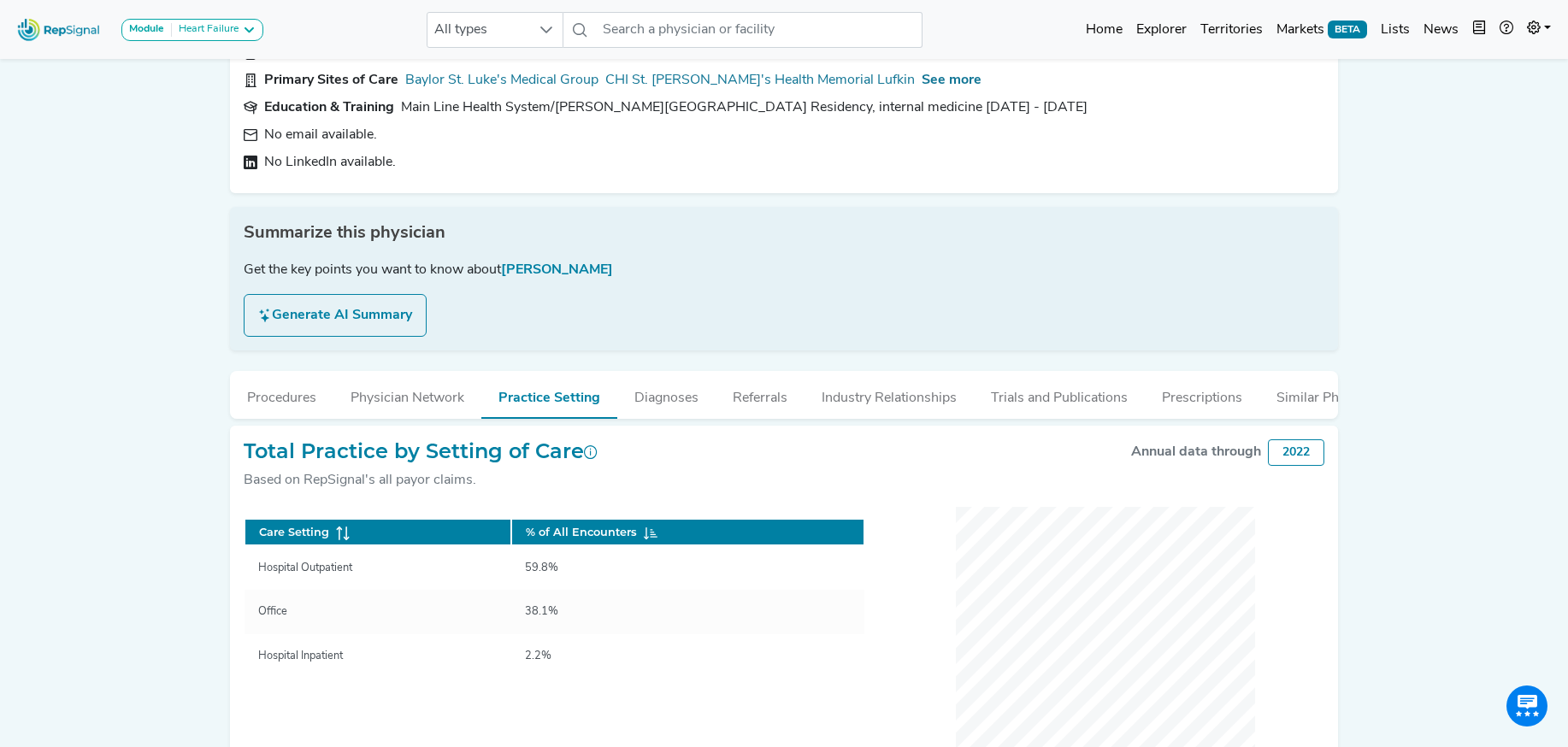
scroll to position [176, 0]
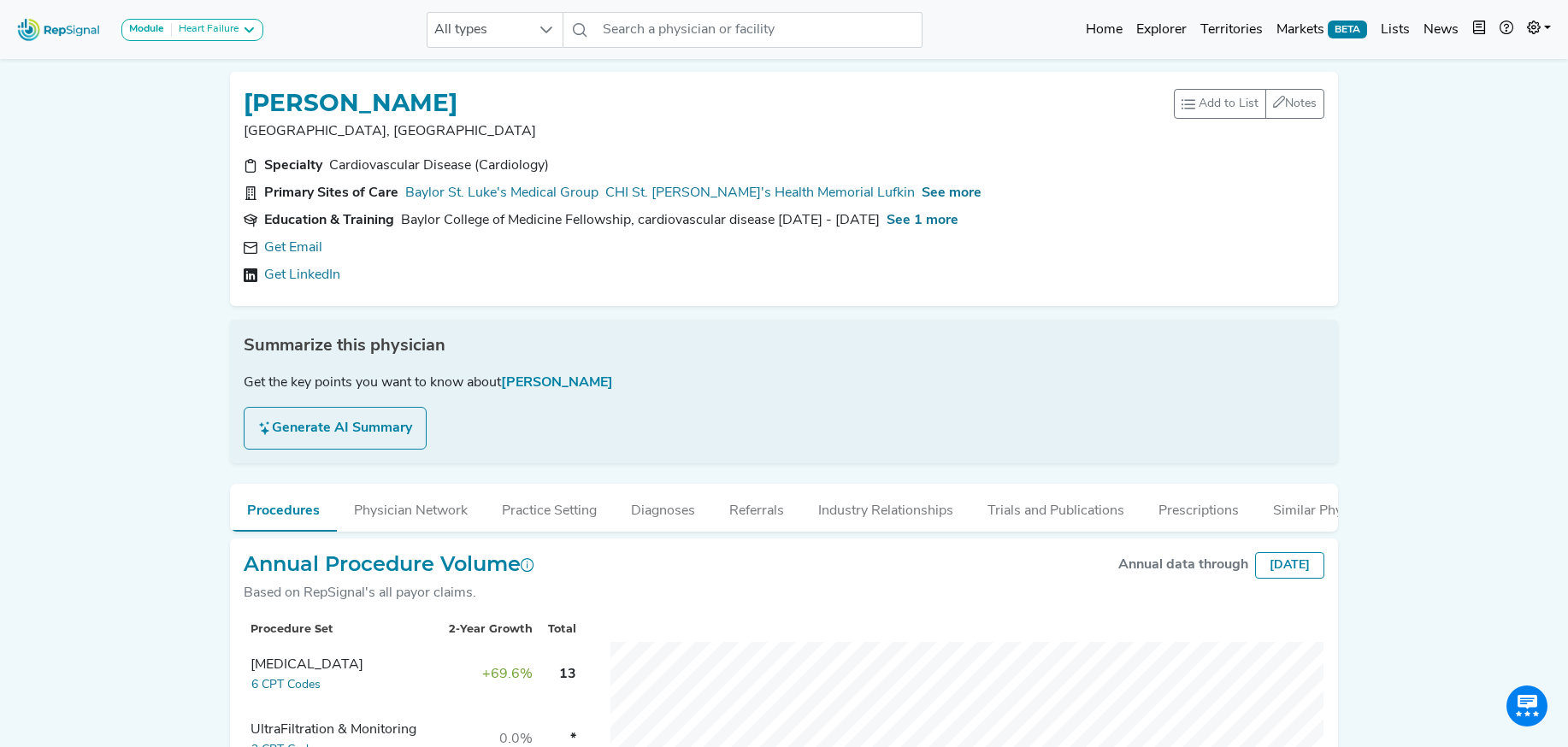
scroll to position [324, 0]
drag, startPoint x: 297, startPoint y: 250, endPoint x: 605, endPoint y: 237, distance: 308.3
type textarea "m"
click at [305, 250] on link "Get Email" at bounding box center [294, 248] width 59 height 20
click at [921, 193] on span "See more" at bounding box center [950, 193] width 59 height 14
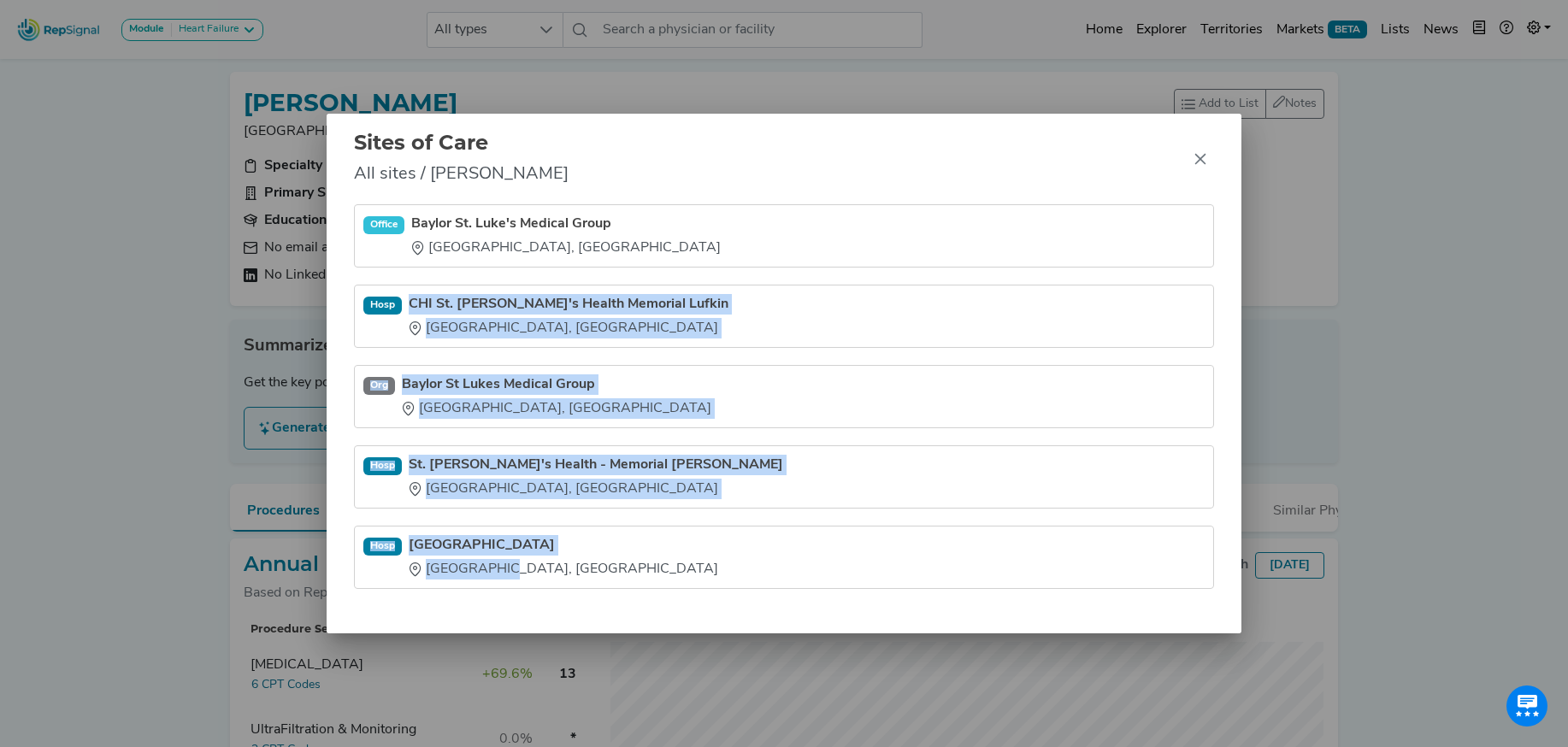
drag, startPoint x: 409, startPoint y: 292, endPoint x: 550, endPoint y: 615, distance: 352.4
click at [550, 615] on div "Office Baylor St. Luke's Medical Group [GEOGRAPHIC_DATA], [GEOGRAPHIC_DATA] [GE…" at bounding box center [784, 418] width 915 height 429
copy ul "CHI St. [PERSON_NAME]'s Health Memorial Lufkin [GEOGRAPHIC_DATA], [GEOGRAPHIC_D…"
click at [1198, 159] on icon "Close" at bounding box center [1199, 158] width 14 height 14
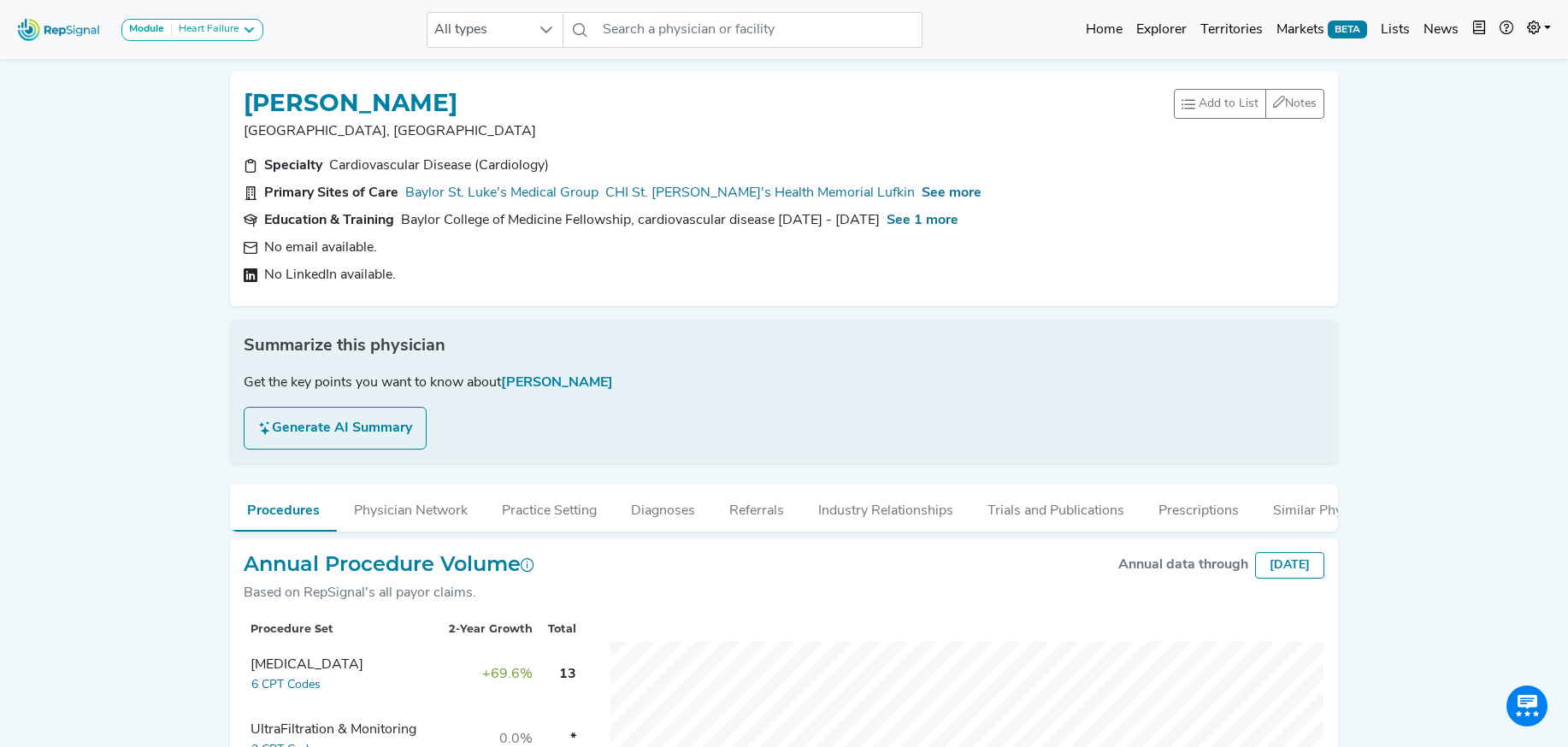
click at [1104, 191] on div "Sites of Care All sites / [PERSON_NAME]" at bounding box center [784, 223] width 640 height 64
click at [927, 215] on span "See 1 more" at bounding box center [922, 220] width 71 height 14
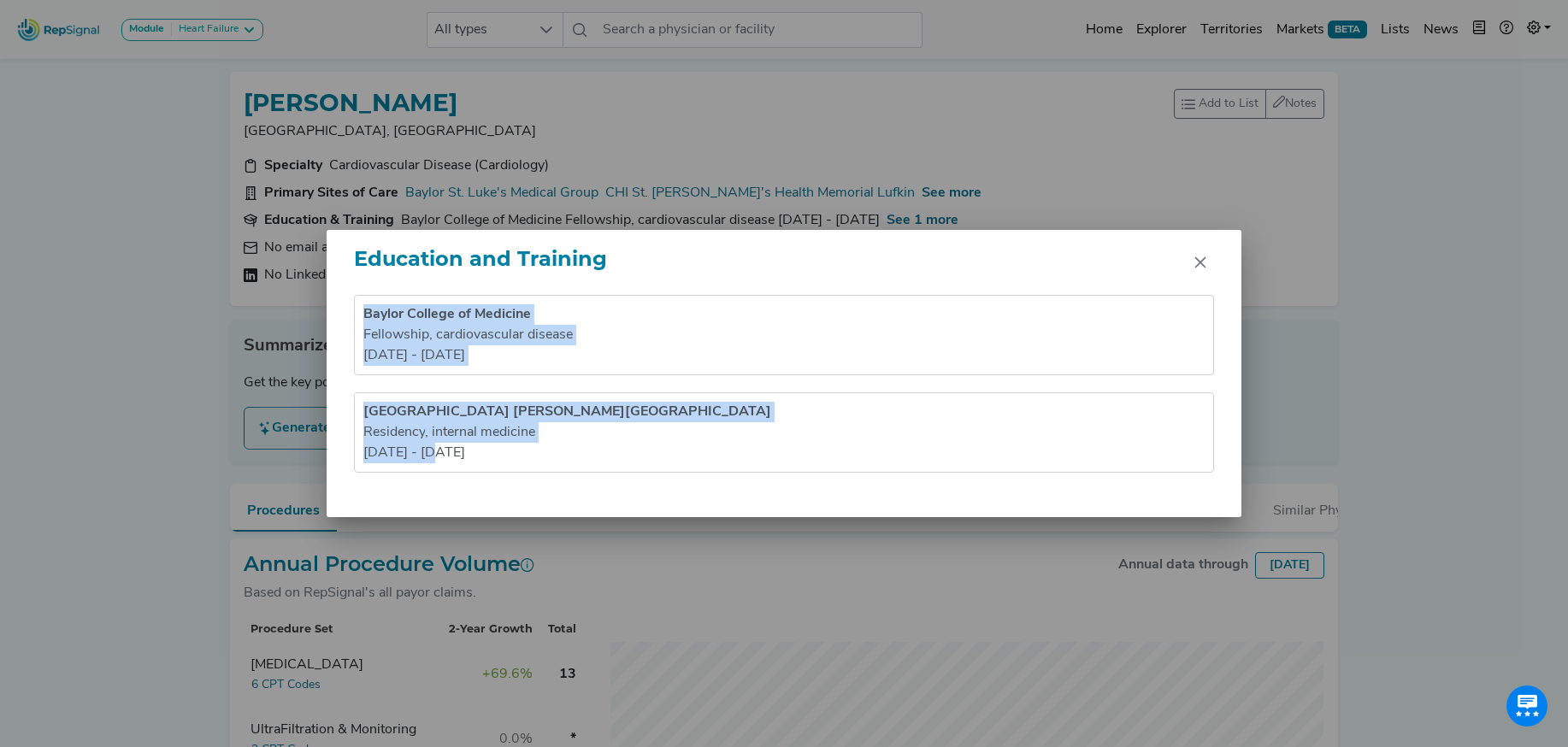
drag, startPoint x: 358, startPoint y: 308, endPoint x: 501, endPoint y: 528, distance: 262.4
click at [501, 528] on div "Education and Training Baylor College of Medicine Fellowship , cardiovascular d…" at bounding box center [784, 373] width 1568 height 747
copy ul "Baylor College of Medicine Fellowship , cardiovascular disease [DATE] - [DATE] …"
click at [1208, 267] on button "Close" at bounding box center [1200, 262] width 27 height 27
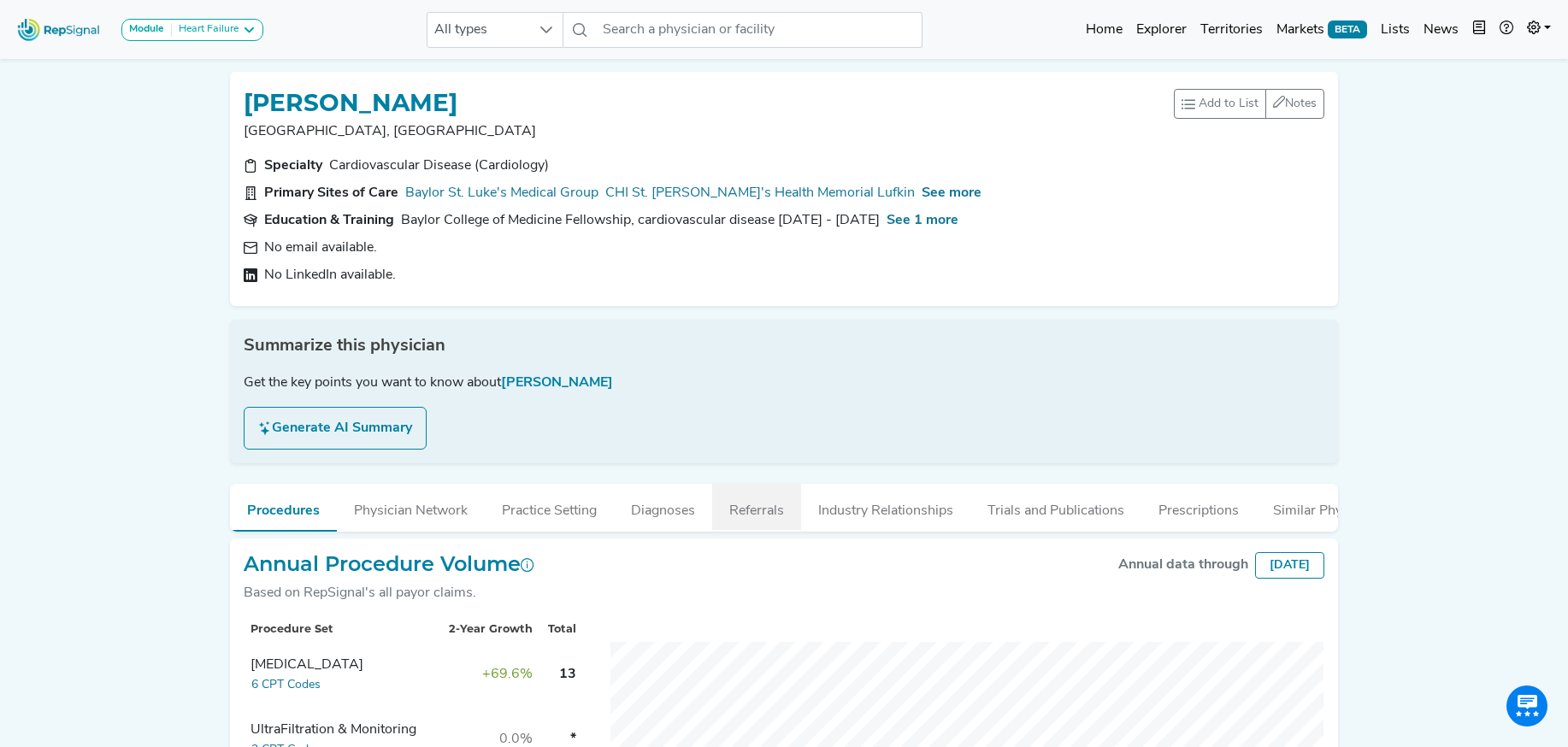
drag, startPoint x: 841, startPoint y: 502, endPoint x: 790, endPoint y: 496, distance: 51.4
click at [841, 502] on button "Industry Relationships" at bounding box center [885, 507] width 169 height 46
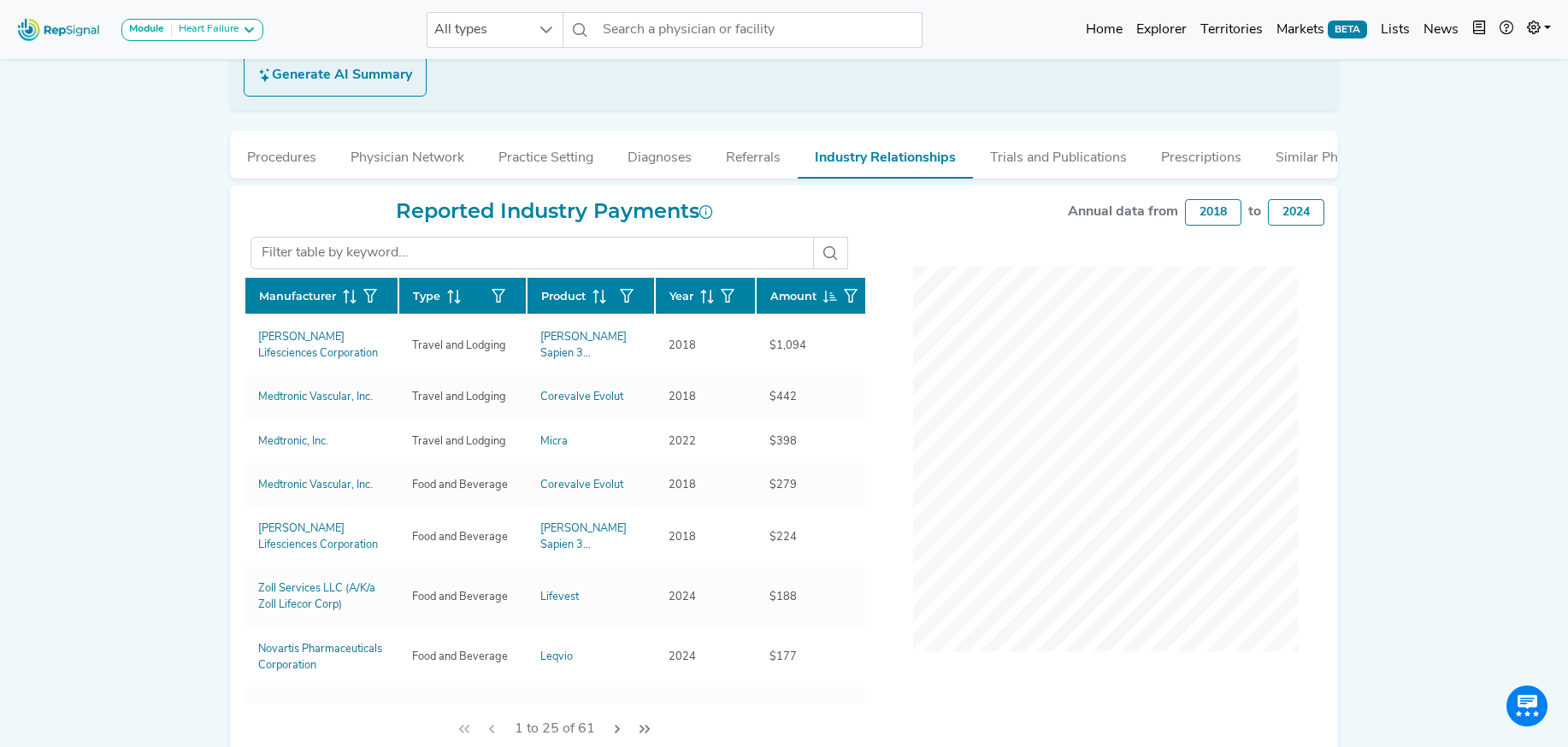
scroll to position [355, 0]
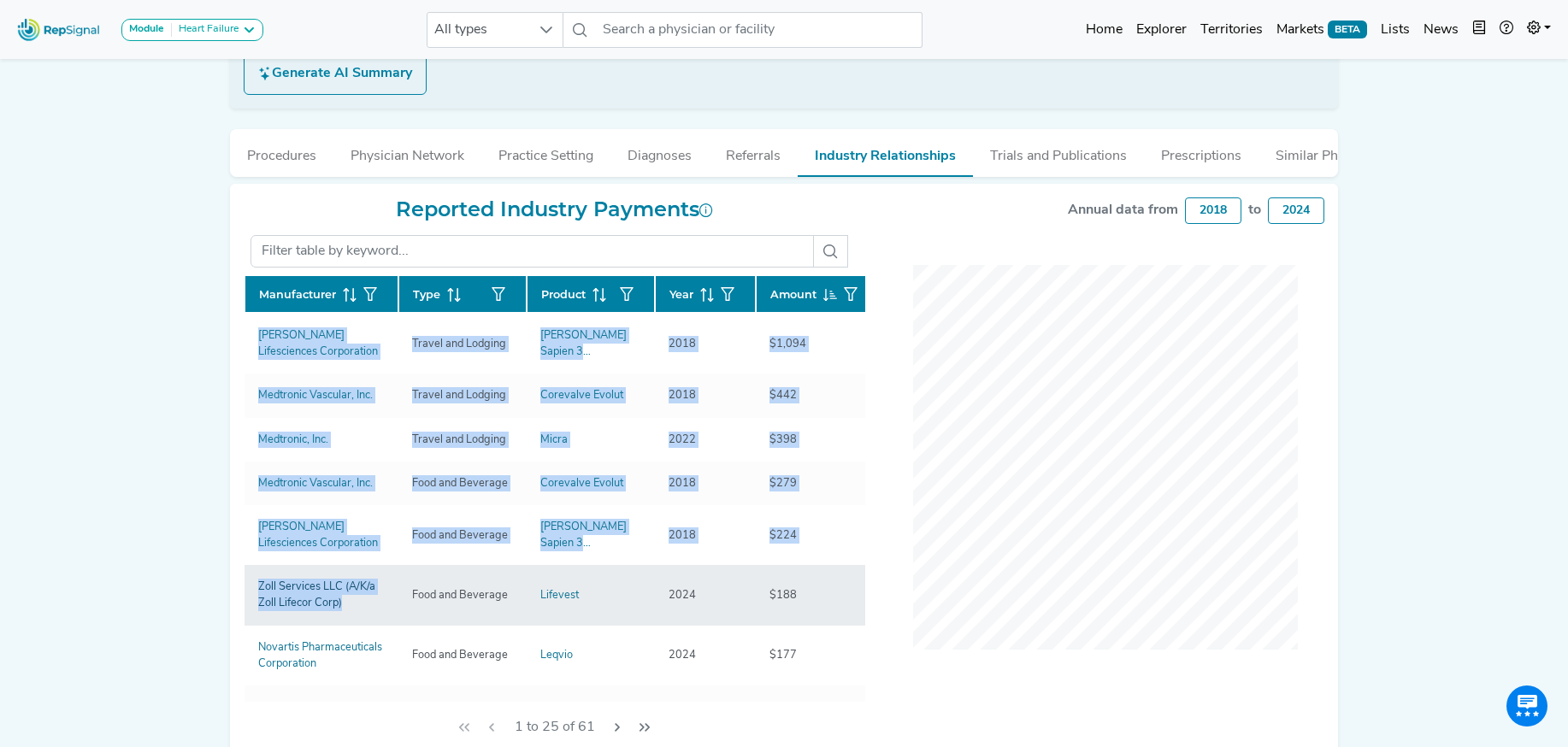
drag, startPoint x: 232, startPoint y: 345, endPoint x: 352, endPoint y: 605, distance: 286.4
click at [354, 609] on div "Reported Industry Payments Manufacturer Type Product Year Amount [PERSON_NAME] …" at bounding box center [554, 475] width 642 height 554
copy div "Manufacturer Type Product Year Amount [PERSON_NAME] Lifesciences Corporation Tr…"
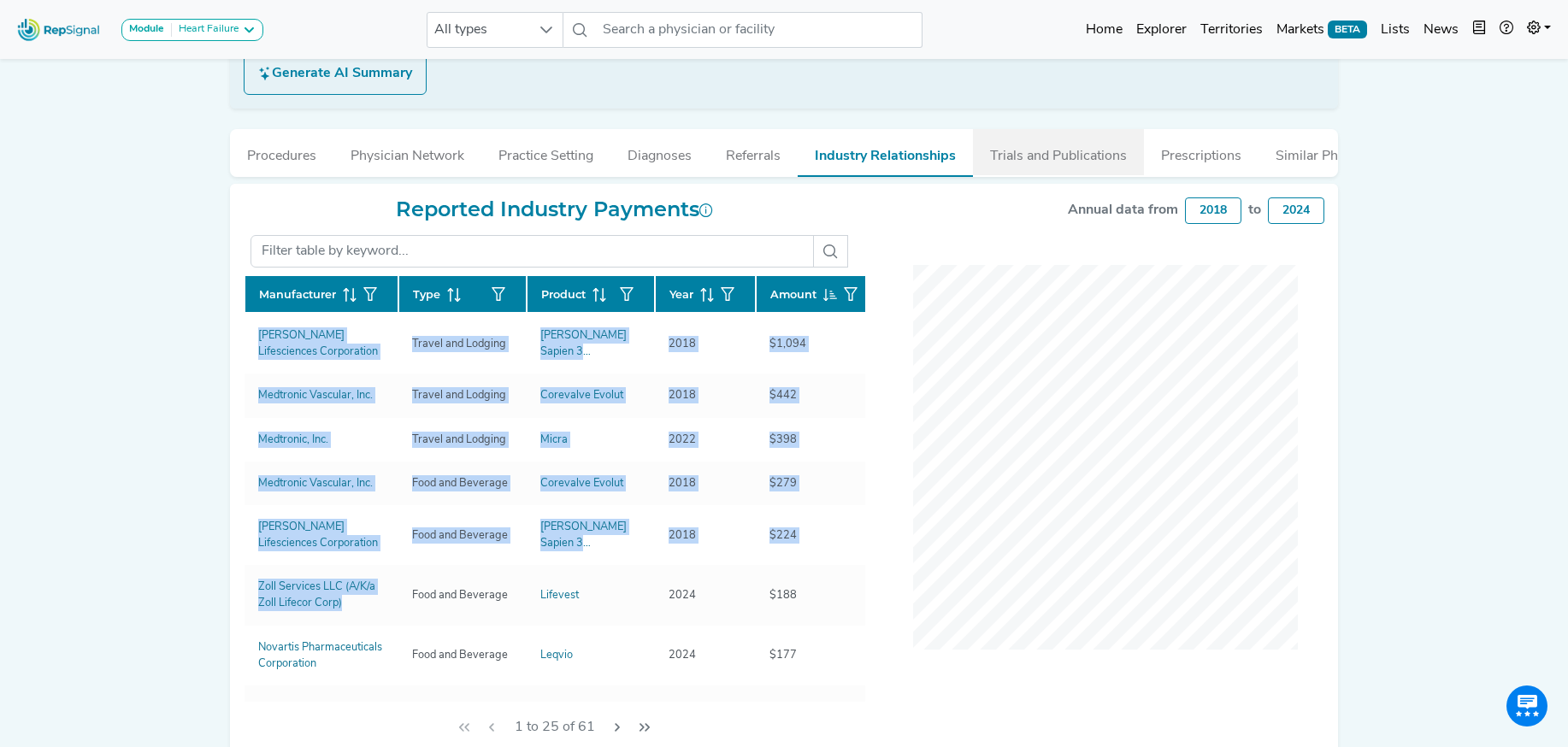
click at [1048, 165] on button "Trials and Publications" at bounding box center [1058, 152] width 171 height 46
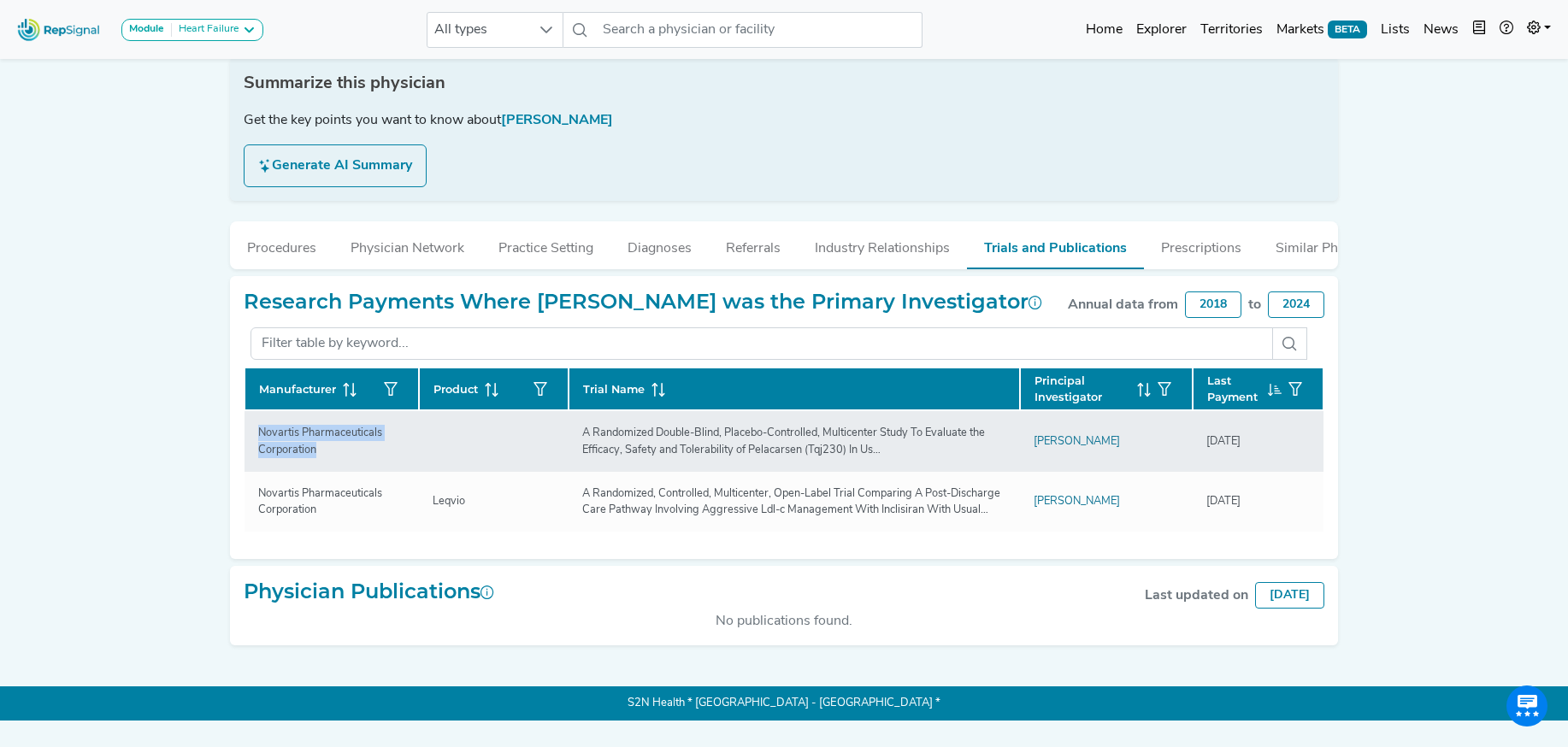
drag, startPoint x: 305, startPoint y: 477, endPoint x: 257, endPoint y: 462, distance: 50.3
click at [257, 457] on div "Novartis Pharmaceuticals Corporation" at bounding box center [331, 441] width 167 height 33
copy div "Novartis Pharmaceuticals Corporation"
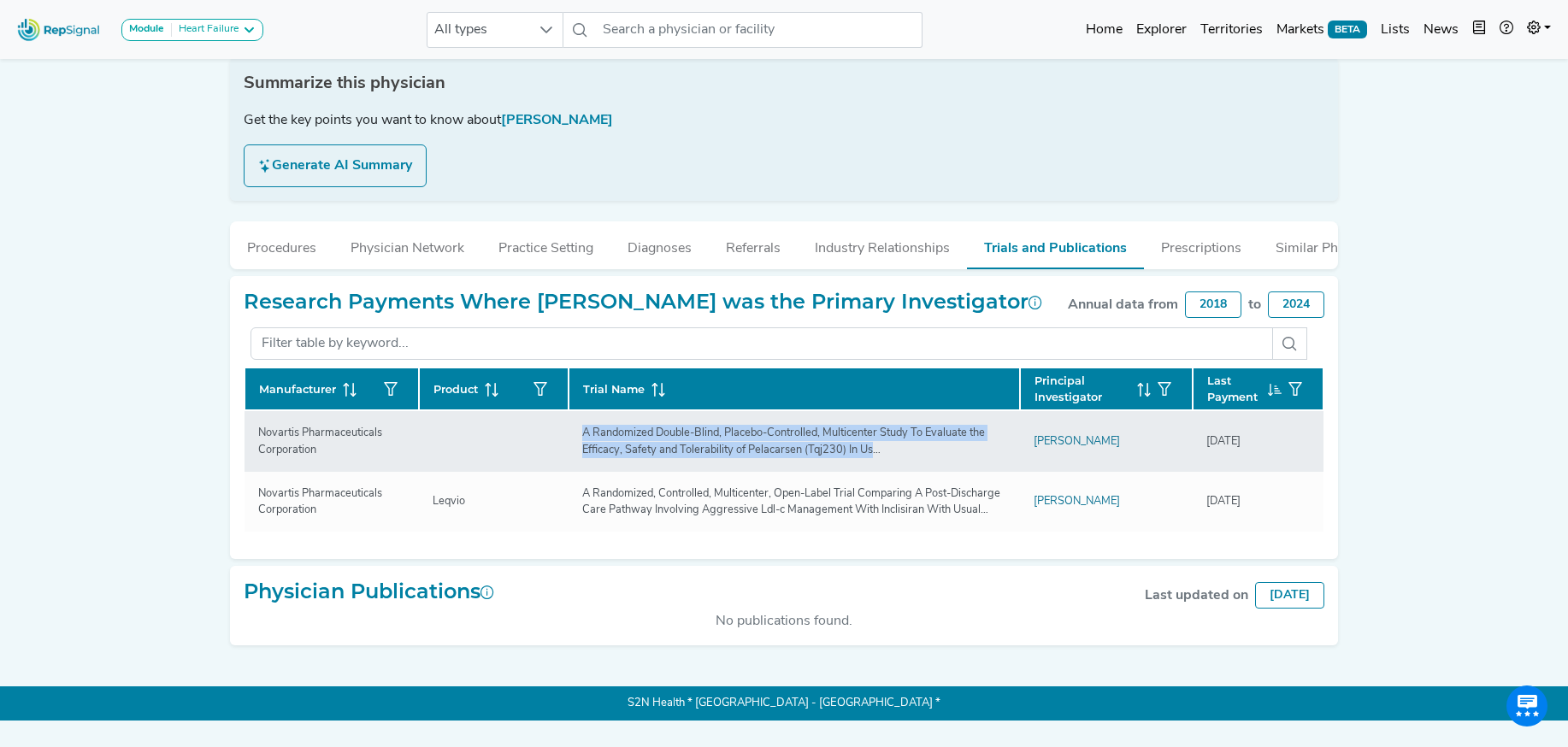
drag, startPoint x: 585, startPoint y: 461, endPoint x: 922, endPoint y: 485, distance: 337.9
click at [922, 471] on td "A Randomized Double-Blind, Placebo-Controlled, Multicenter Study To Evaluate th…" at bounding box center [793, 440] width 451 height 60
copy div "A Randomized Double-Blind, Placebo-Controlled, Multicenter Study To Evaluate th…"
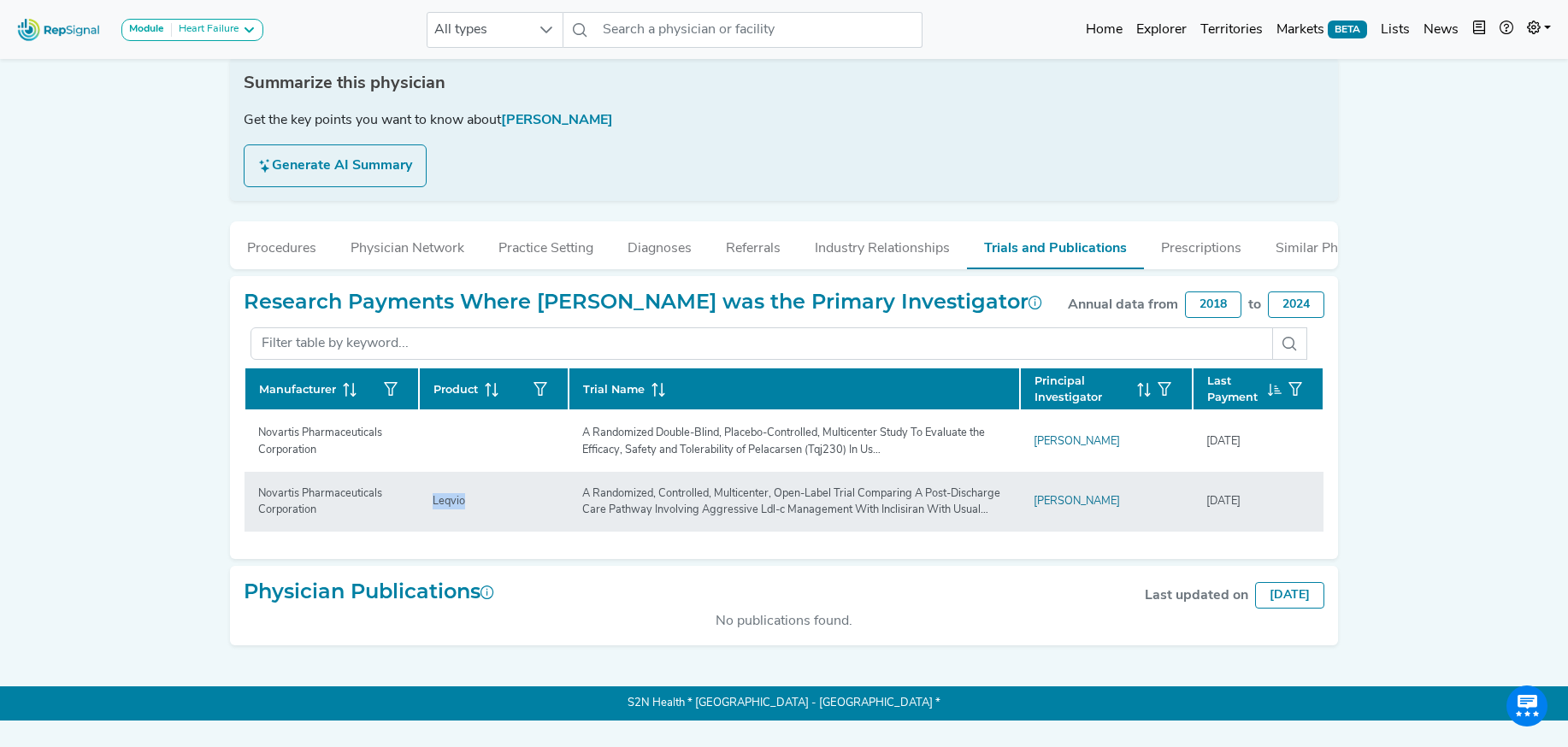
drag, startPoint x: 434, startPoint y: 528, endPoint x: 467, endPoint y: 533, distance: 33.4
click at [467, 509] on div "Leqvio" at bounding box center [449, 501] width 53 height 16
copy div "Leqvio"
drag, startPoint x: 628, startPoint y: 525, endPoint x: 990, endPoint y: 554, distance: 363.2
click at [990, 531] on td "A Randomized, Controlled, Multicenter, Open-Label Trial Comparing A Post-Discha…" at bounding box center [793, 501] width 451 height 59
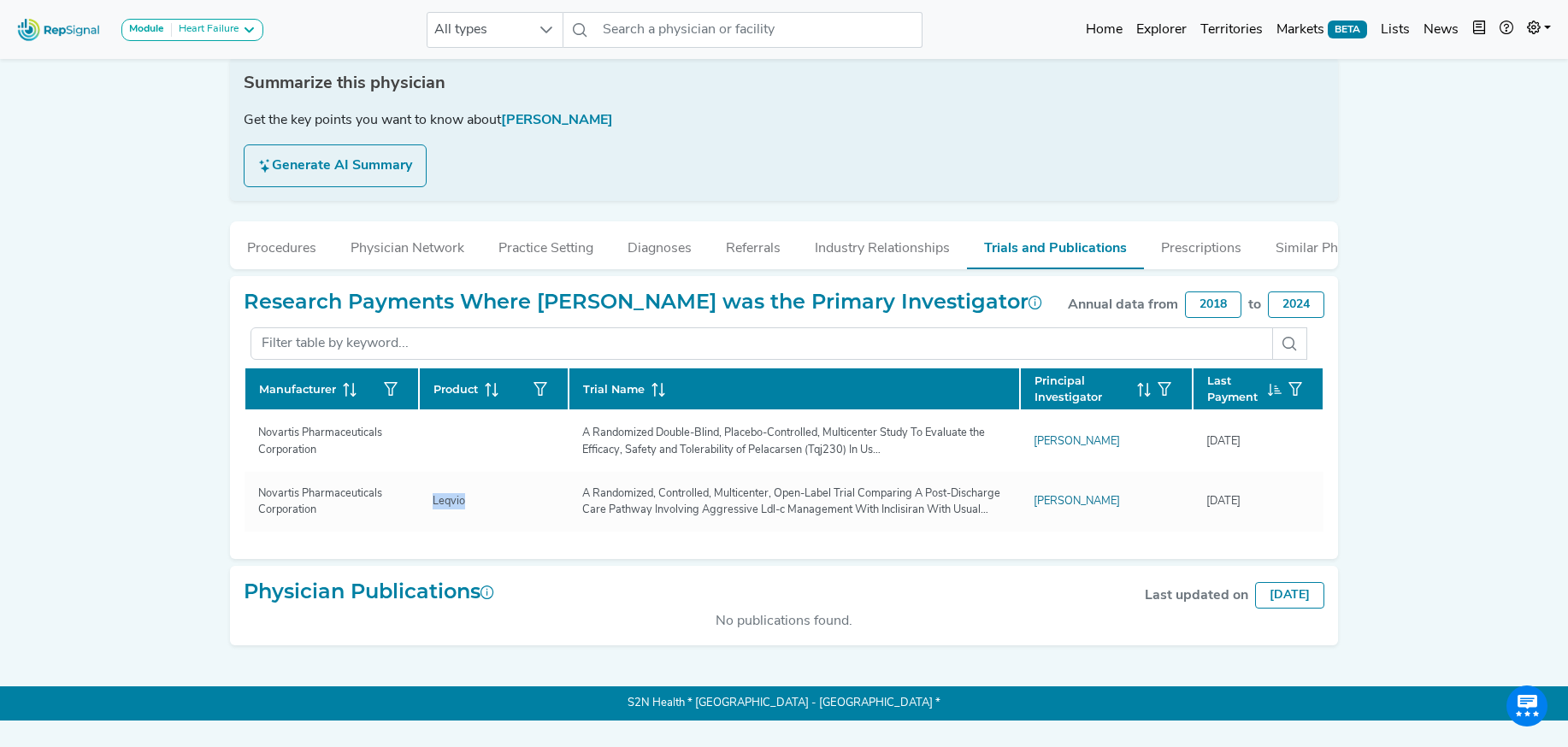
copy div "A Randomized, Controlled, Multicenter, Open-Label Trial Comparing A Post-Discha…"
click at [515, 246] on button "Practice Setting" at bounding box center [545, 244] width 129 height 46
